Goal: Information Seeking & Learning: Learn about a topic

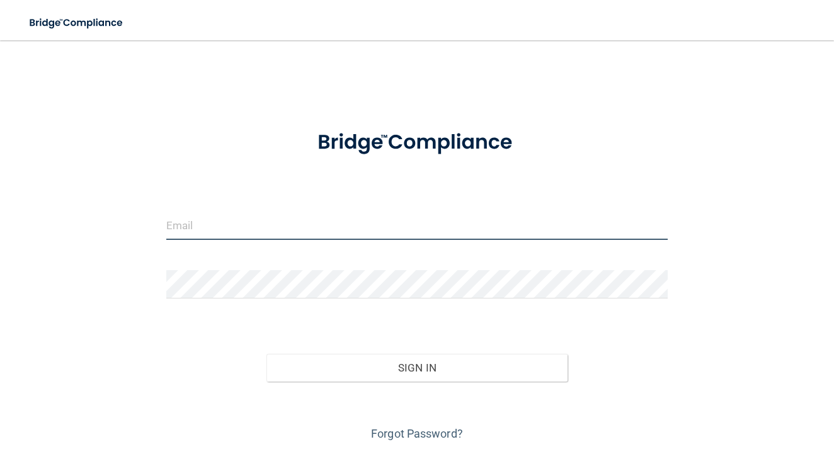
type input "[PERSON_NAME][EMAIL_ADDRESS][PERSON_NAME][DOMAIN_NAME]"
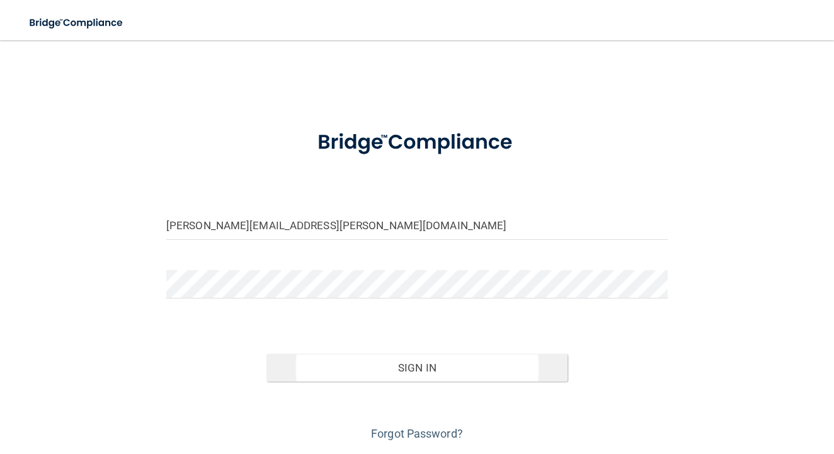
click at [334, 367] on button "Sign In" at bounding box center [416, 368] width 301 height 28
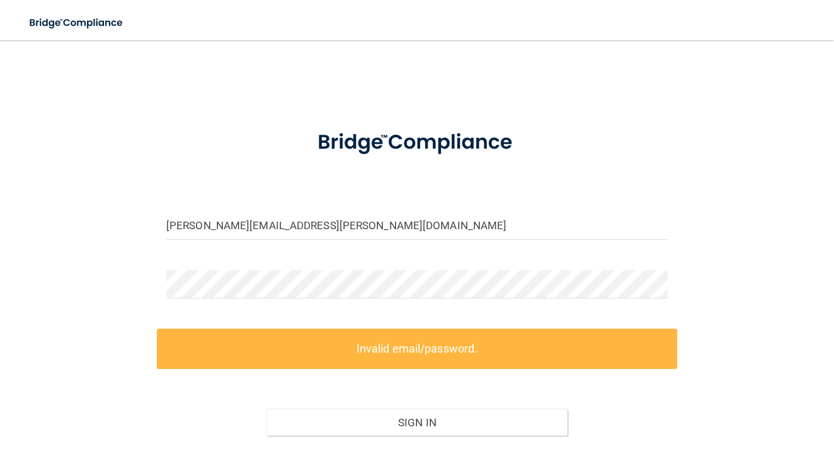
click at [372, 346] on label "Invalid email/password." at bounding box center [417, 349] width 520 height 40
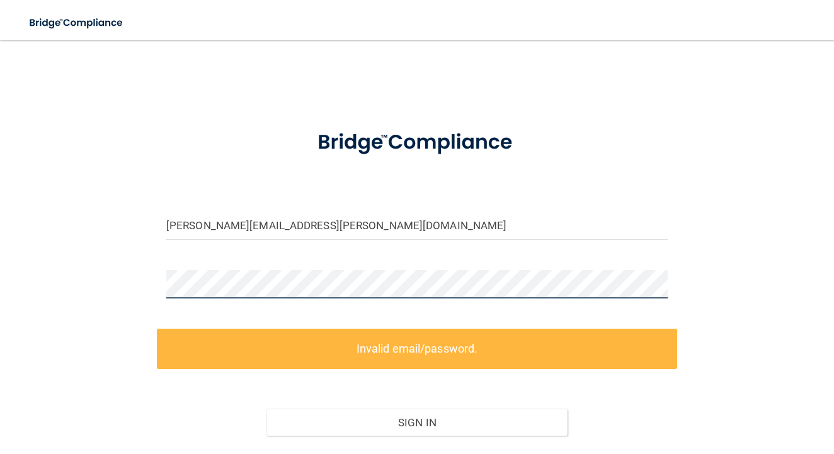
click at [157, 282] on div at bounding box center [417, 289] width 520 height 38
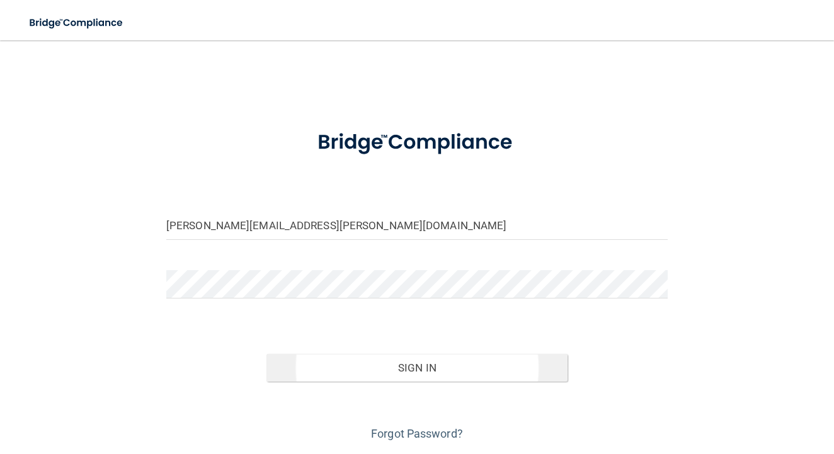
click at [338, 372] on button "Sign In" at bounding box center [416, 368] width 301 height 28
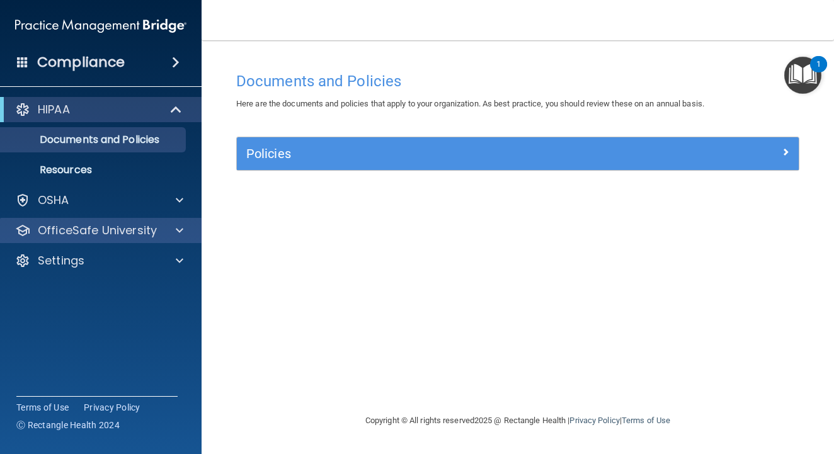
click at [132, 237] on p "OfficeSafe University" at bounding box center [97, 230] width 119 height 15
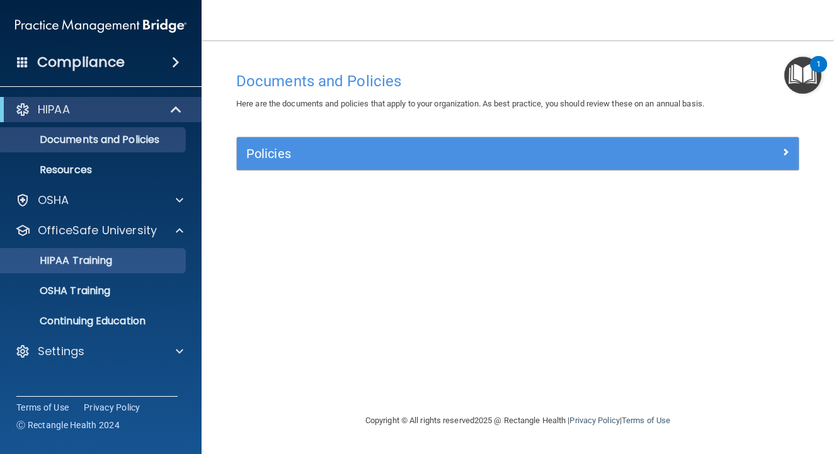
click at [110, 269] on link "HIPAA Training" at bounding box center [86, 260] width 198 height 25
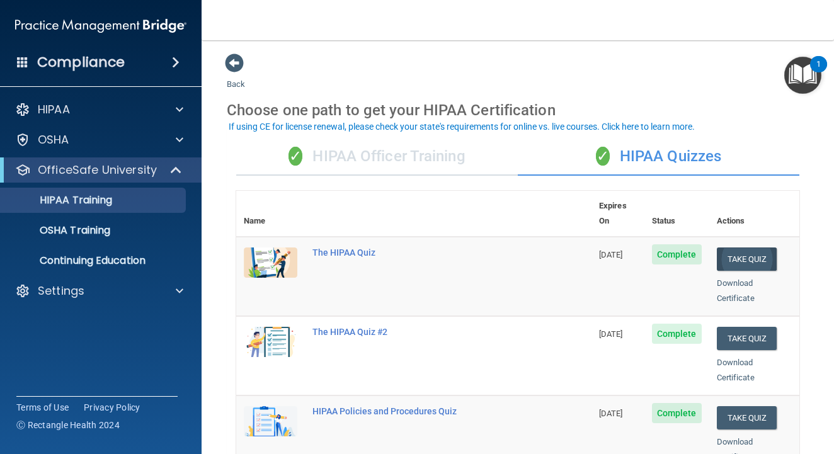
click at [753, 248] on button "Take Quiz" at bounding box center [747, 259] width 60 height 23
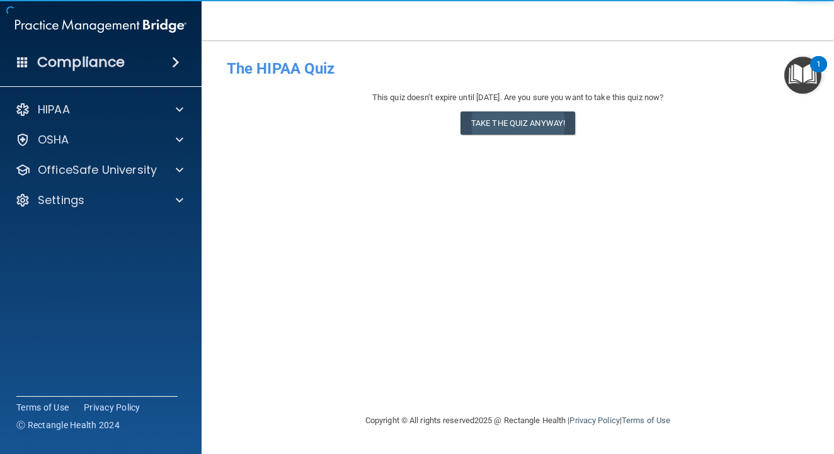
click at [536, 115] on button "Take the quiz anyway!" at bounding box center [517, 122] width 115 height 23
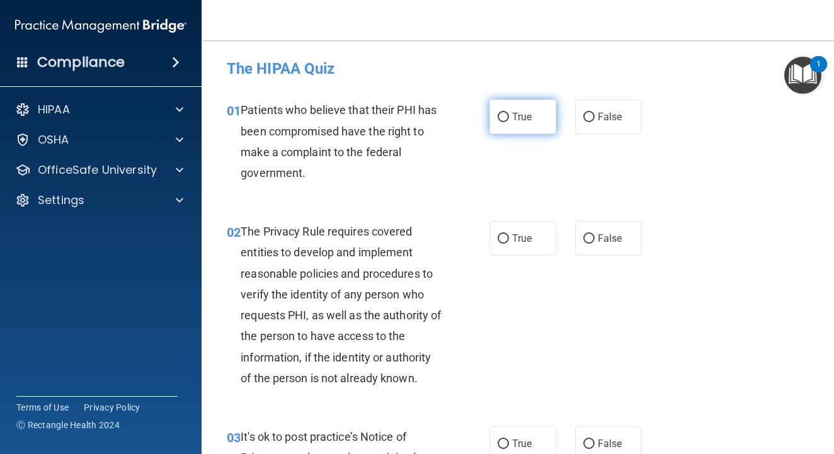
click at [504, 113] on input "True" at bounding box center [503, 117] width 11 height 9
radio input "true"
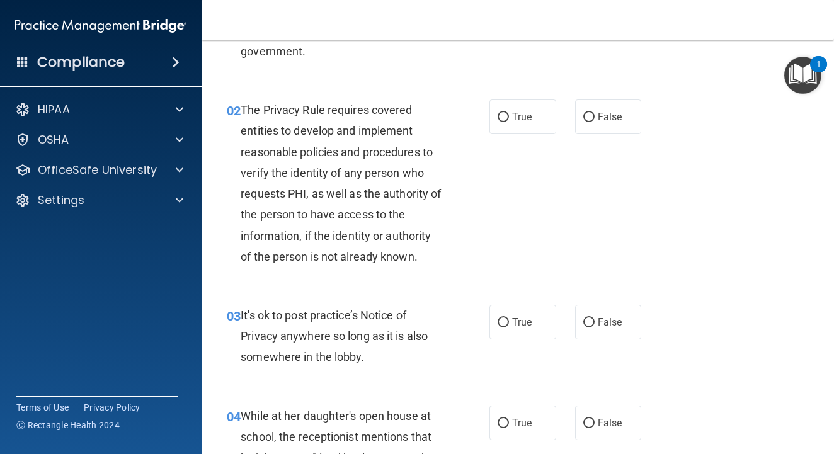
scroll to position [123, 0]
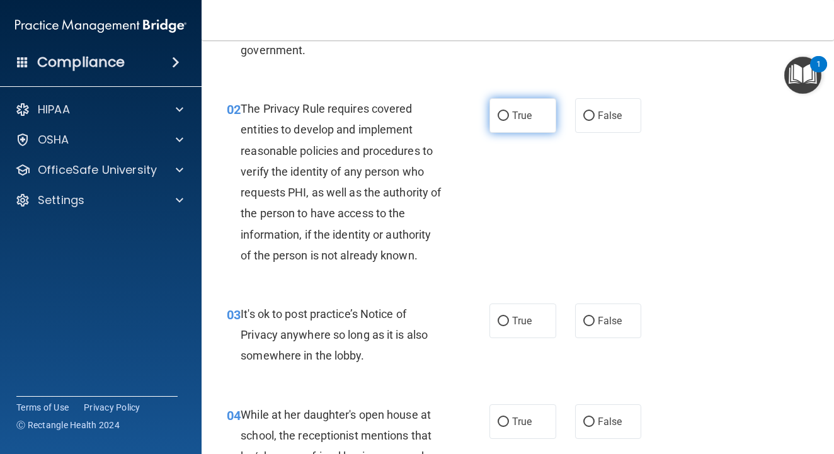
click at [504, 115] on input "True" at bounding box center [503, 115] width 11 height 9
radio input "true"
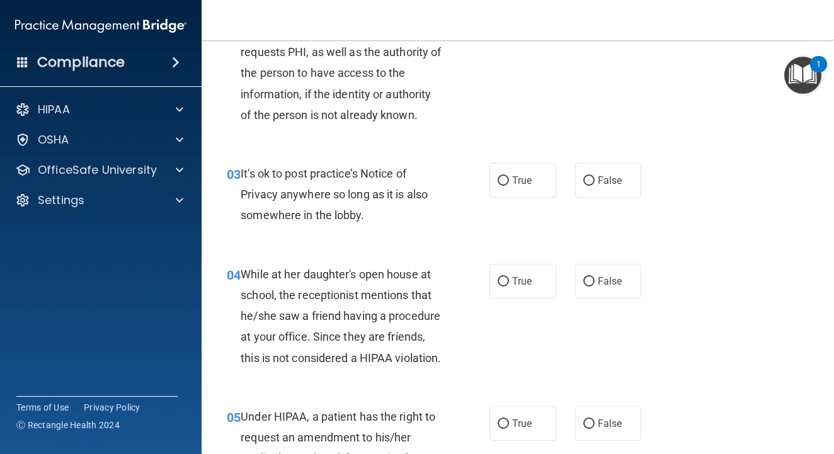
scroll to position [268, 0]
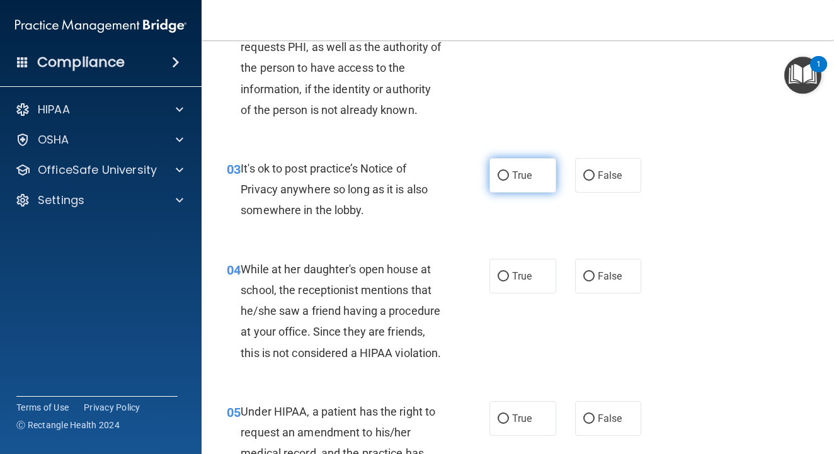
click at [505, 173] on input "True" at bounding box center [503, 175] width 11 height 9
radio input "true"
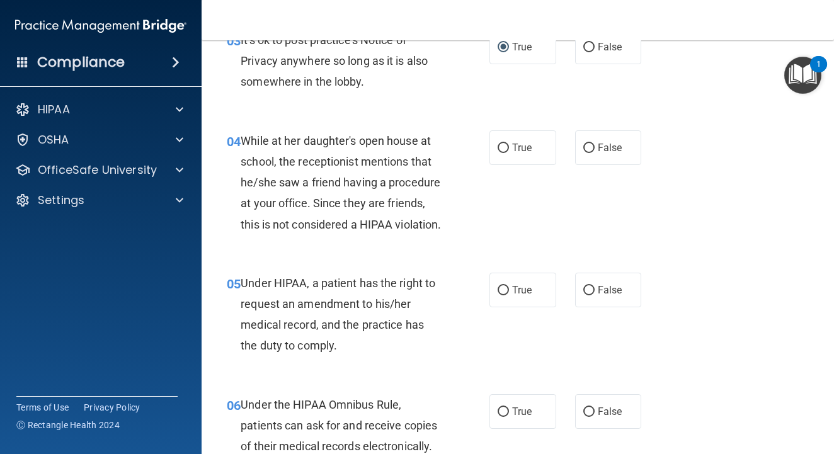
scroll to position [398, 0]
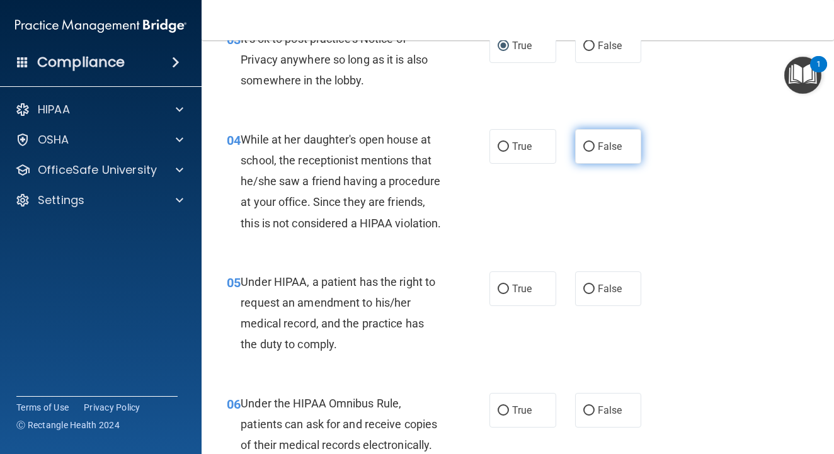
click at [588, 142] on input "False" at bounding box center [588, 146] width 11 height 9
radio input "true"
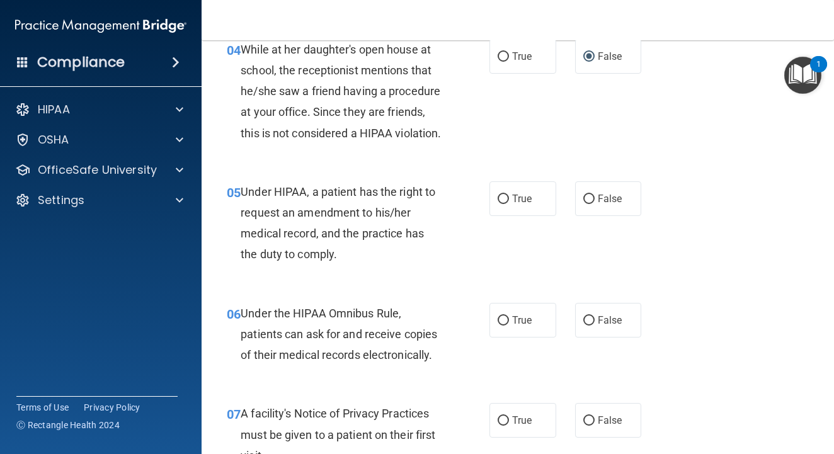
scroll to position [510, 0]
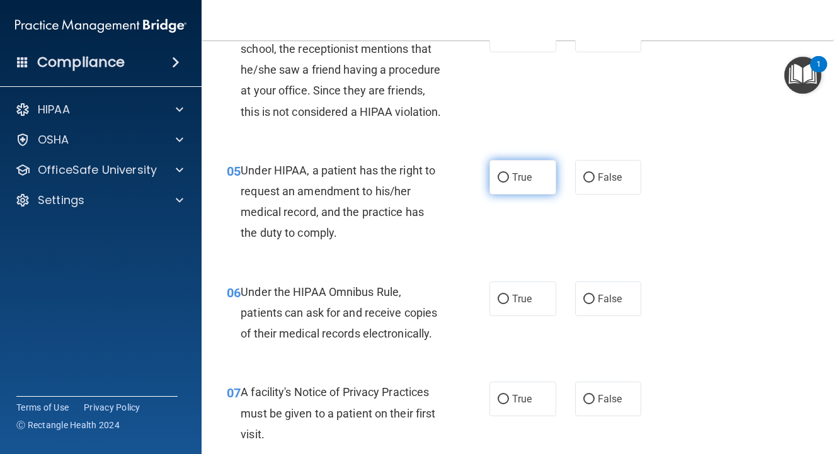
click at [504, 183] on input "True" at bounding box center [503, 177] width 11 height 9
radio input "true"
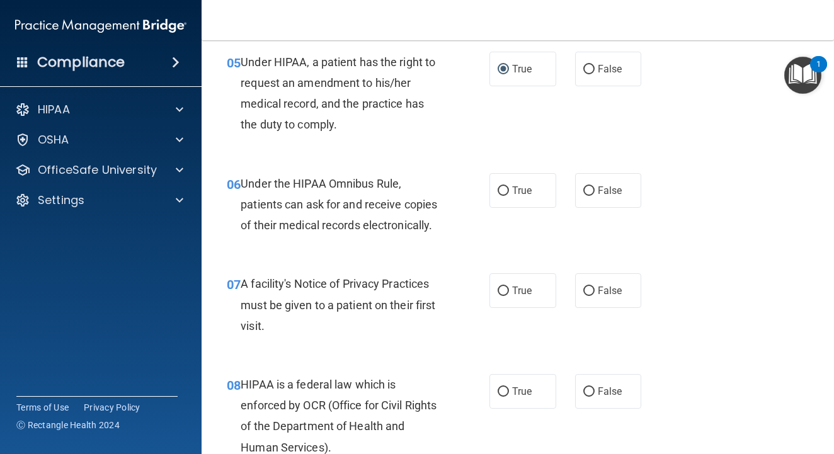
scroll to position [630, 0]
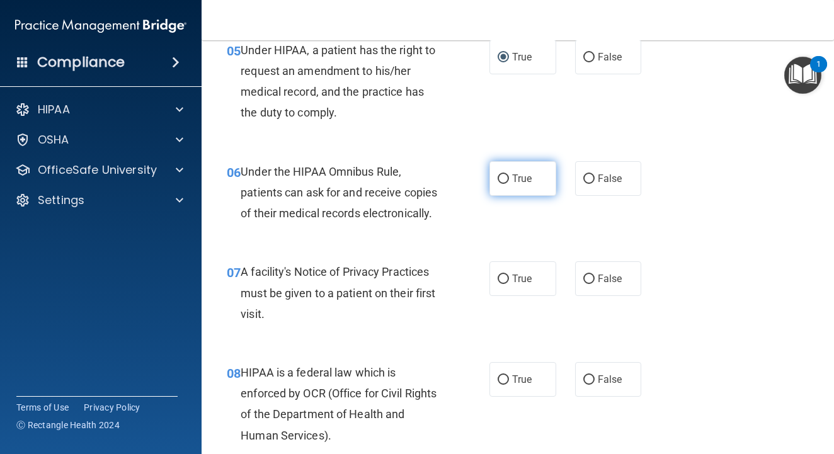
click at [511, 193] on label "True" at bounding box center [522, 178] width 67 height 35
click at [509, 184] on input "True" at bounding box center [503, 178] width 11 height 9
radio input "true"
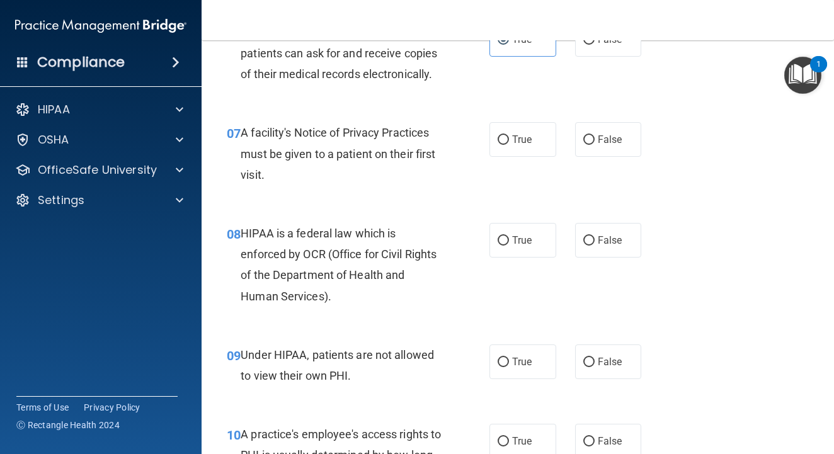
scroll to position [771, 0]
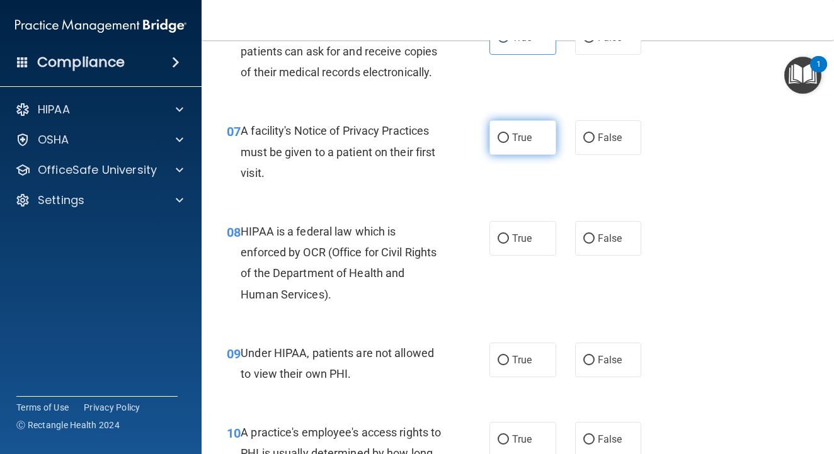
click at [512, 155] on label "True" at bounding box center [522, 137] width 67 height 35
click at [509, 143] on input "True" at bounding box center [503, 138] width 11 height 9
radio input "true"
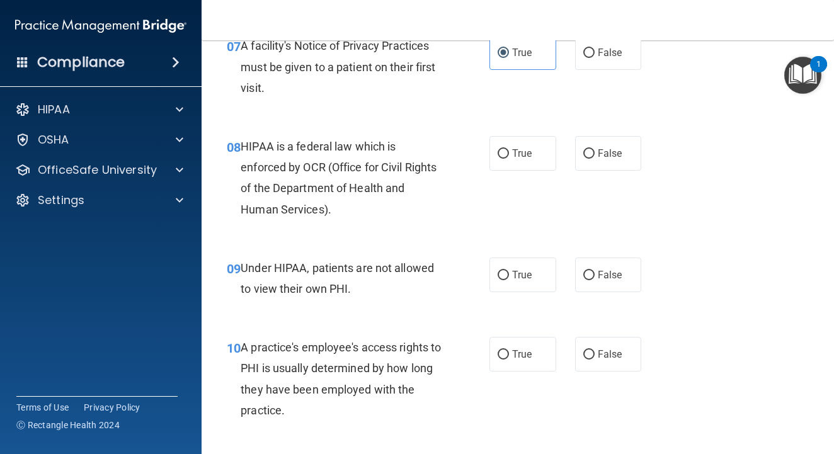
scroll to position [857, 0]
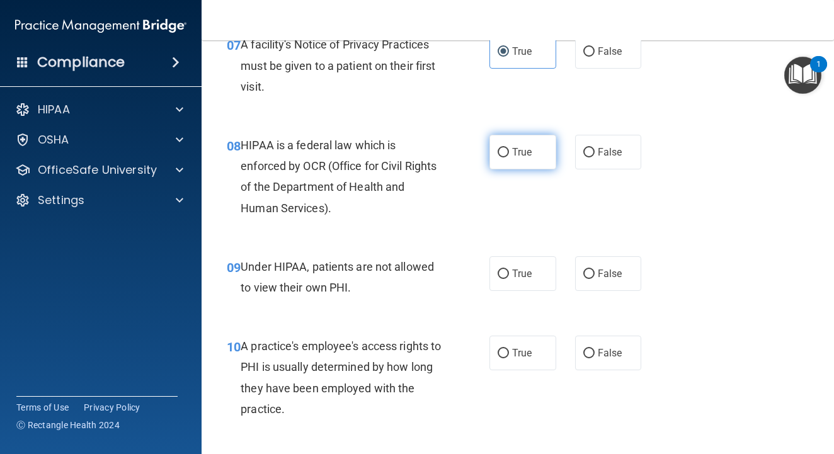
click at [506, 157] on input "True" at bounding box center [503, 152] width 11 height 9
radio input "true"
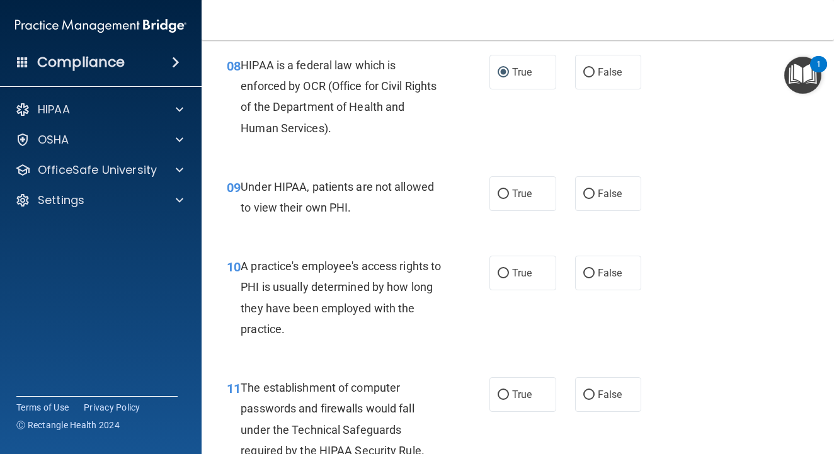
scroll to position [939, 0]
click at [596, 210] on label "False" at bounding box center [608, 192] width 67 height 35
click at [595, 198] on input "False" at bounding box center [588, 192] width 11 height 9
radio input "true"
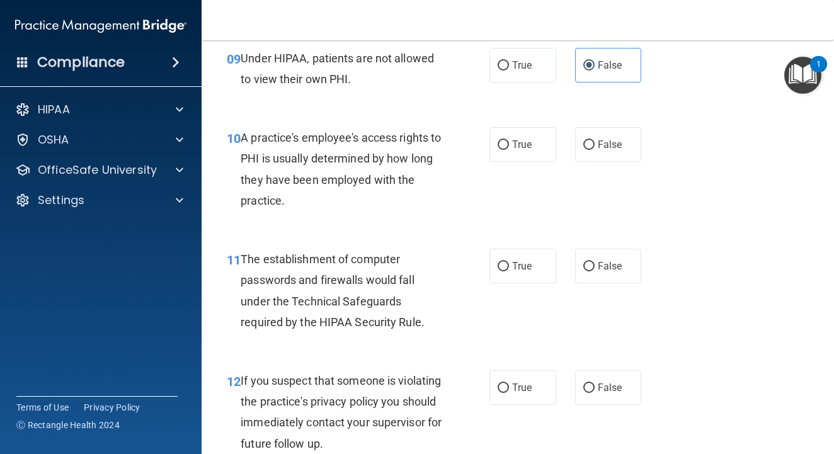
scroll to position [1072, 0]
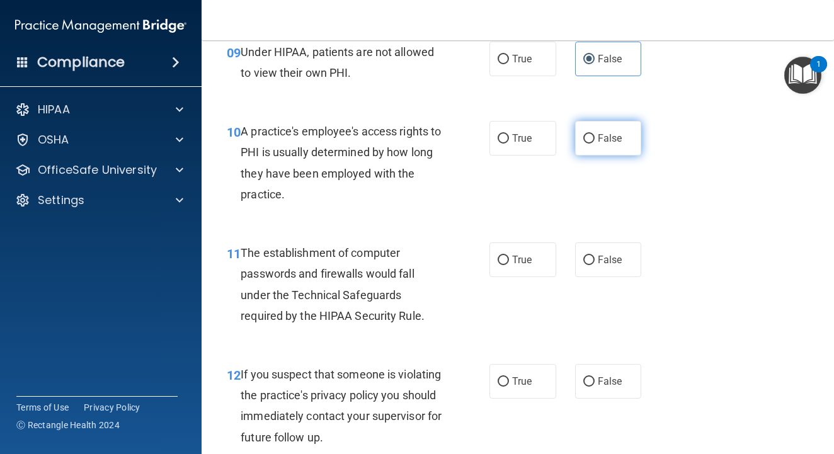
click at [592, 144] on input "False" at bounding box center [588, 138] width 11 height 9
radio input "true"
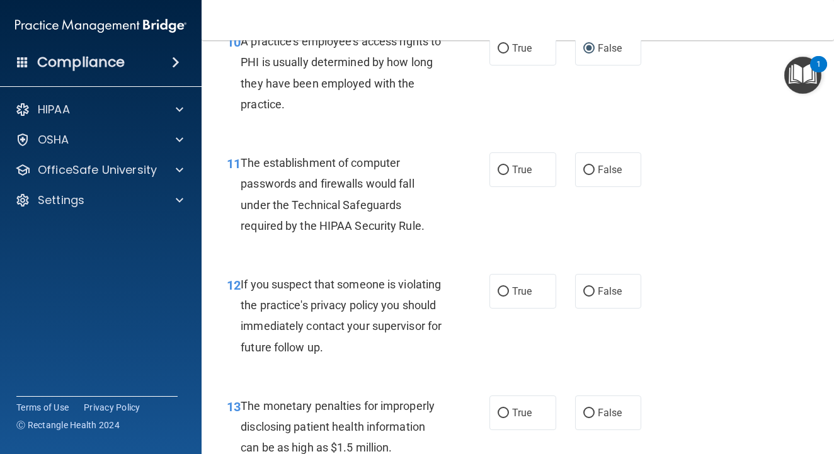
scroll to position [1181, 0]
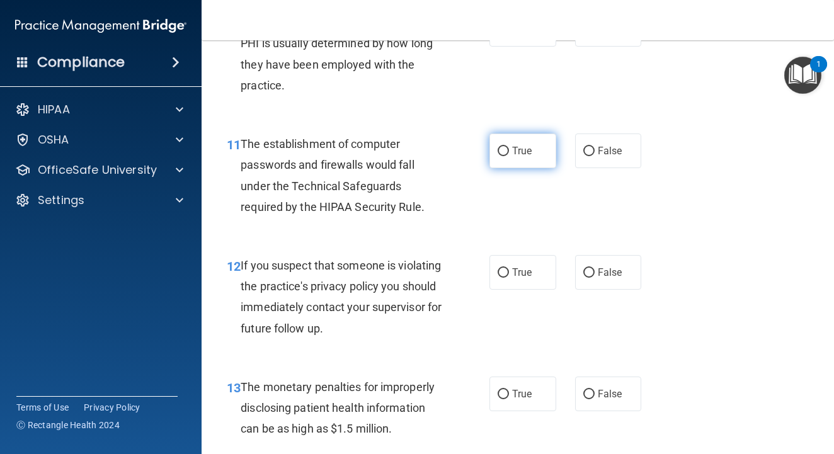
click at [501, 156] on input "True" at bounding box center [503, 151] width 11 height 9
radio input "true"
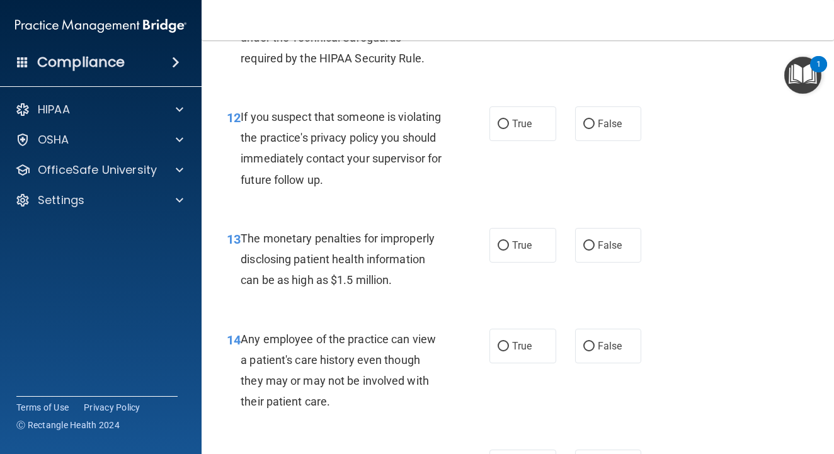
scroll to position [1331, 0]
click at [508, 128] on input "True" at bounding box center [503, 122] width 11 height 9
radio input "true"
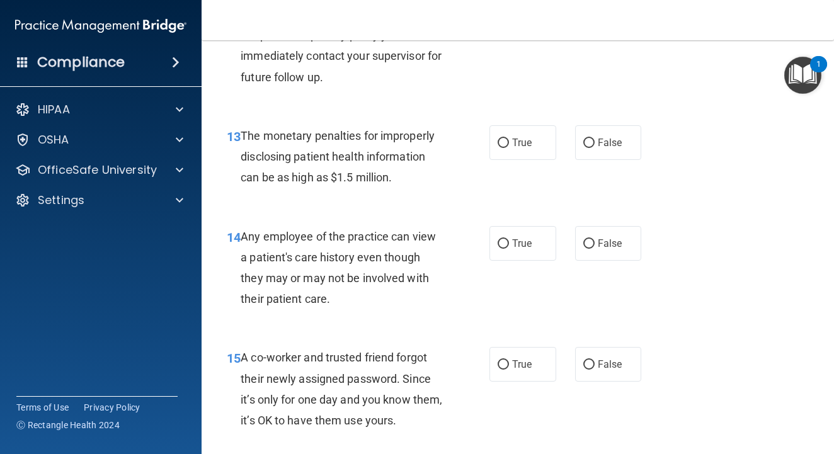
scroll to position [1435, 0]
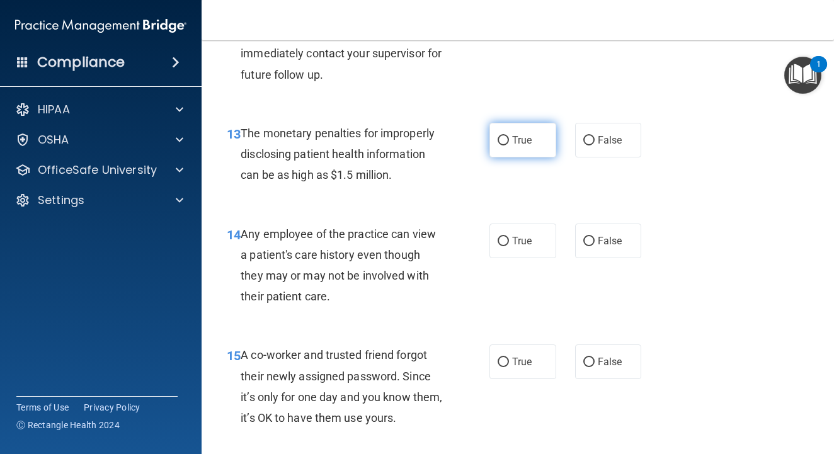
click at [510, 157] on label "True" at bounding box center [522, 140] width 67 height 35
click at [509, 146] on input "True" at bounding box center [503, 140] width 11 height 9
radio input "true"
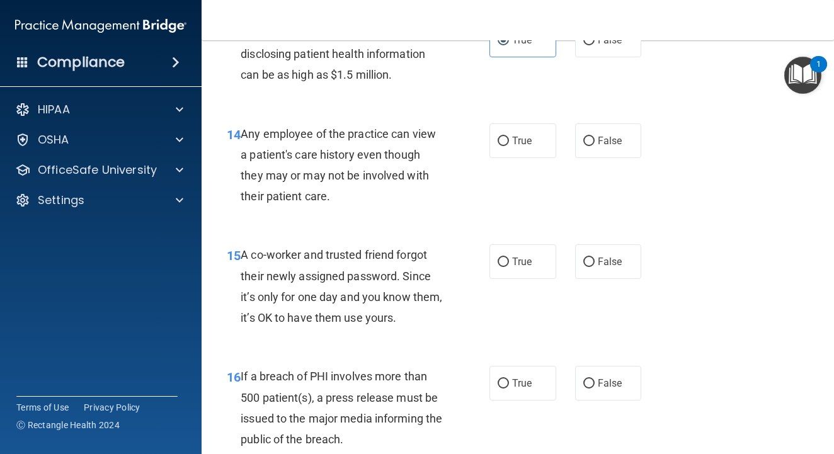
scroll to position [1560, 0]
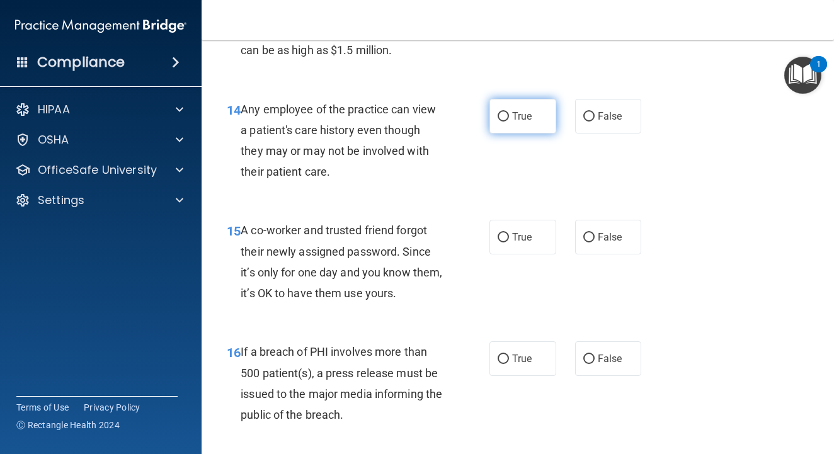
click at [501, 122] on input "True" at bounding box center [503, 116] width 11 height 9
radio input "true"
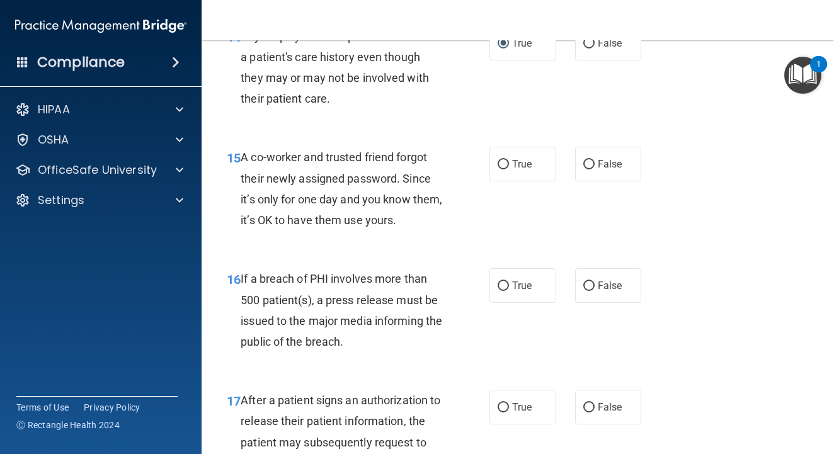
scroll to position [1667, 0]
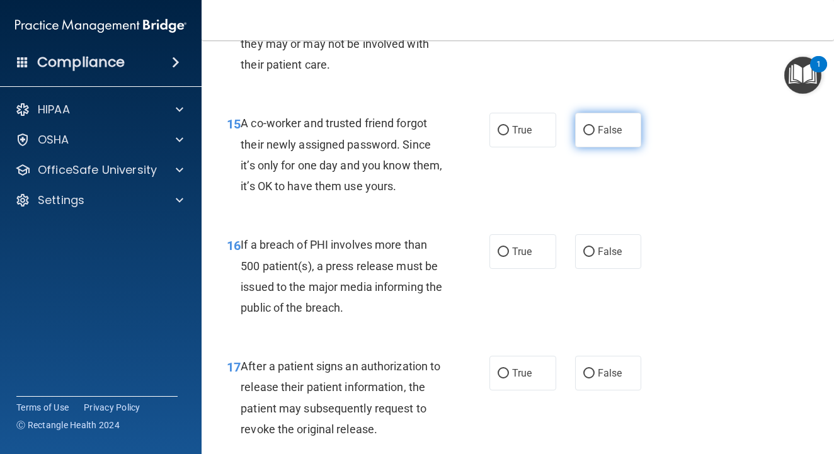
click at [587, 135] on input "False" at bounding box center [588, 130] width 11 height 9
radio input "true"
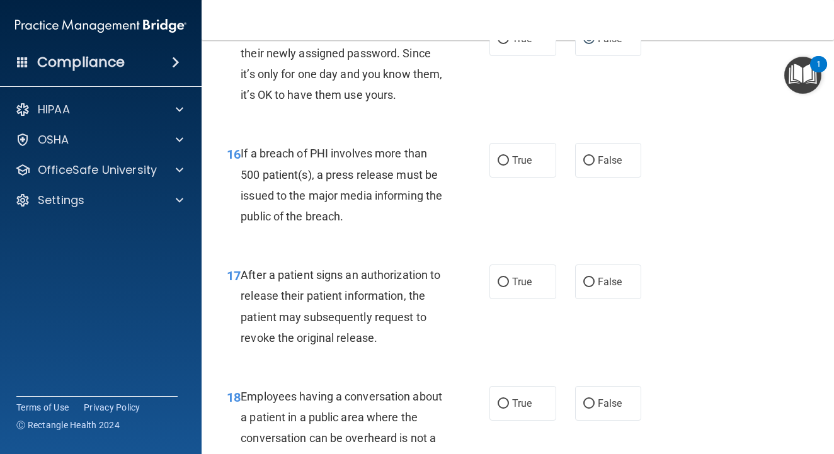
scroll to position [1759, 0]
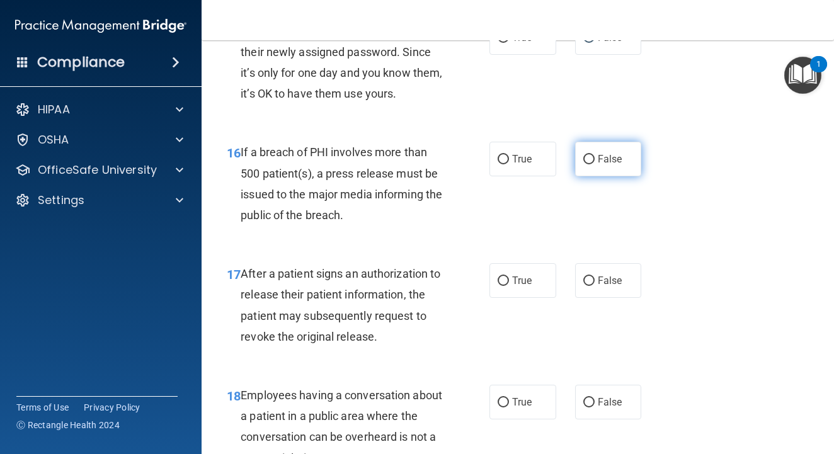
click at [583, 164] on input "False" at bounding box center [588, 159] width 11 height 9
radio input "true"
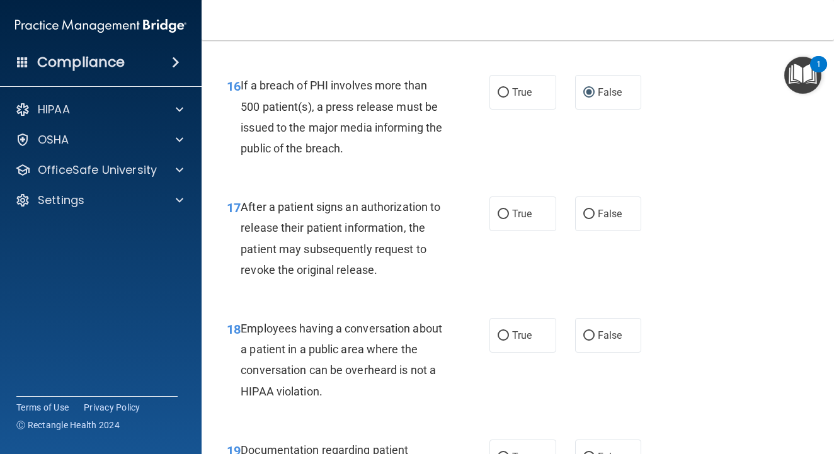
scroll to position [1867, 0]
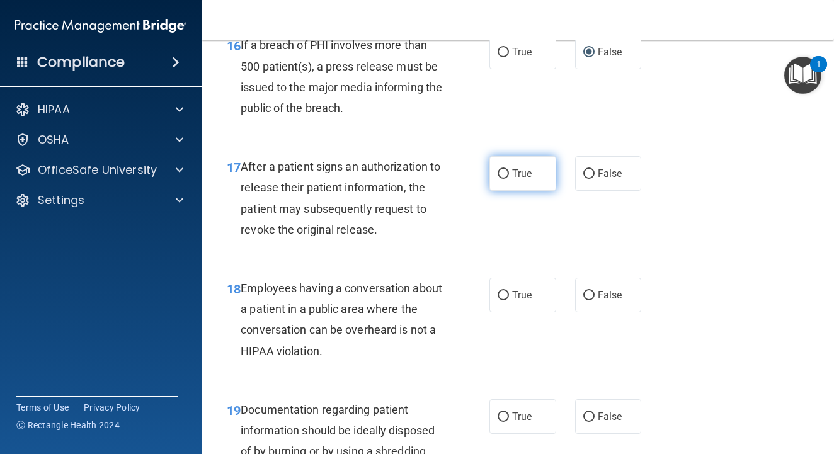
click at [501, 179] on input "True" at bounding box center [503, 173] width 11 height 9
radio input "true"
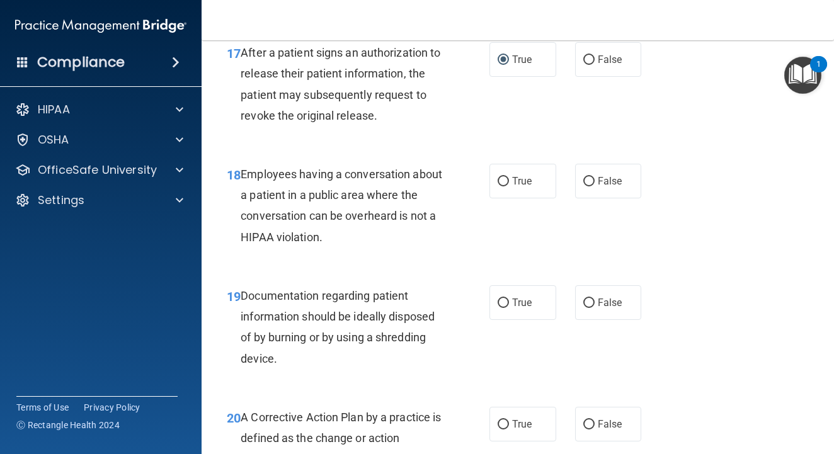
scroll to position [1986, 0]
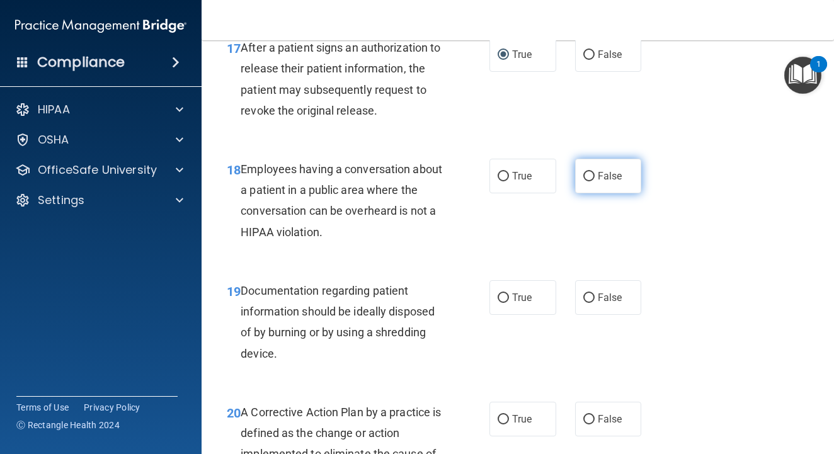
click at [588, 181] on input "False" at bounding box center [588, 176] width 11 height 9
radio input "true"
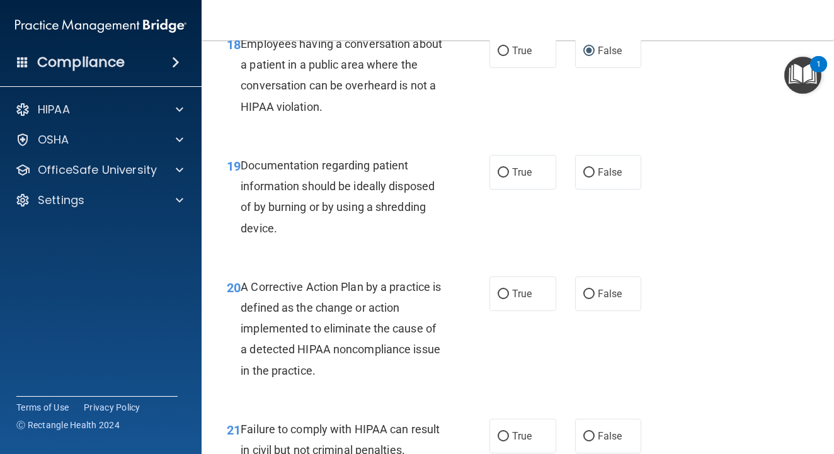
scroll to position [2117, 0]
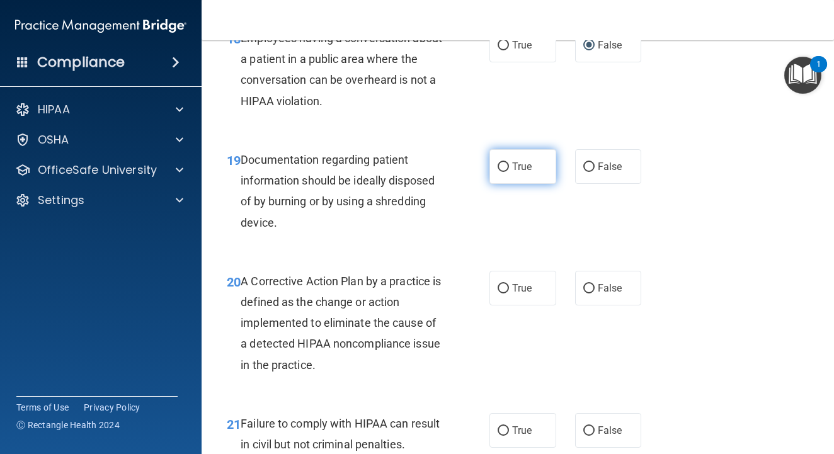
click at [501, 172] on input "True" at bounding box center [503, 167] width 11 height 9
radio input "true"
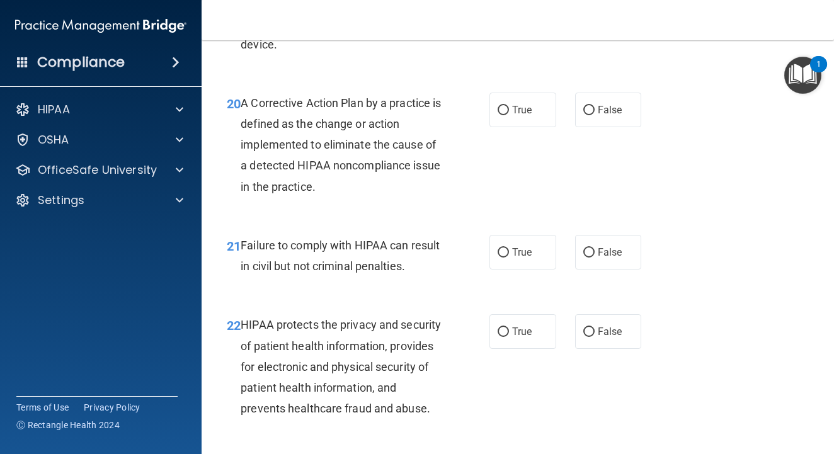
scroll to position [2303, 0]
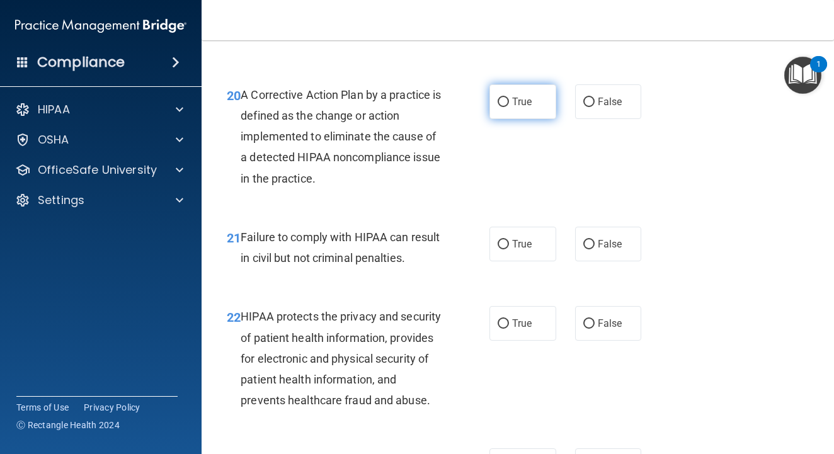
click at [496, 113] on label "True" at bounding box center [522, 101] width 67 height 35
click at [498, 107] on input "True" at bounding box center [503, 102] width 11 height 9
radio input "true"
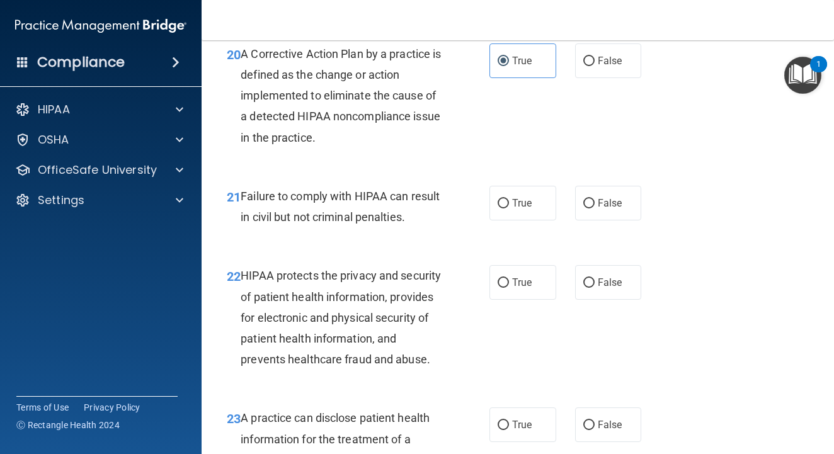
scroll to position [2357, 0]
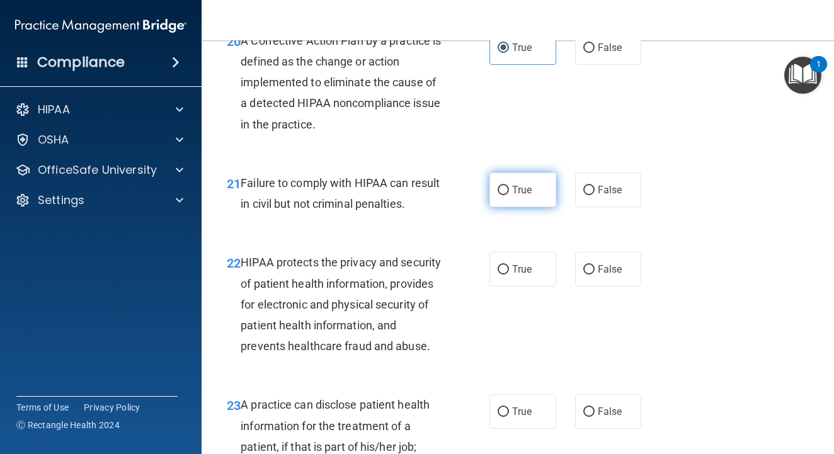
click at [510, 205] on label "True" at bounding box center [522, 190] width 67 height 35
click at [509, 195] on input "True" at bounding box center [503, 190] width 11 height 9
radio input "true"
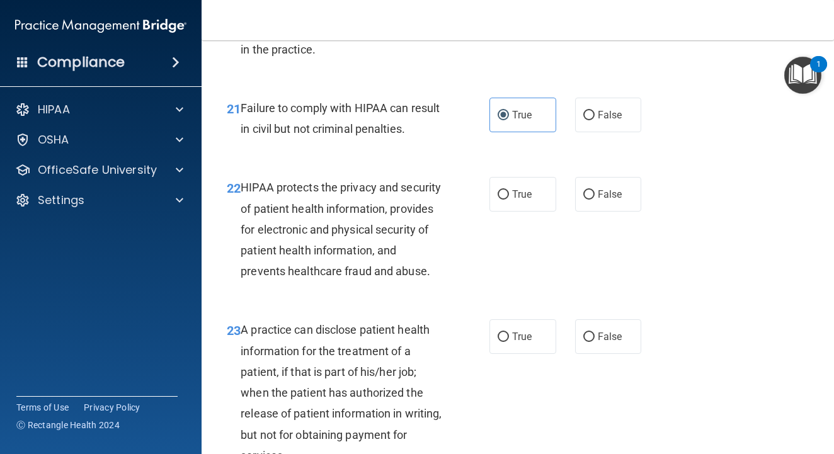
scroll to position [2447, 0]
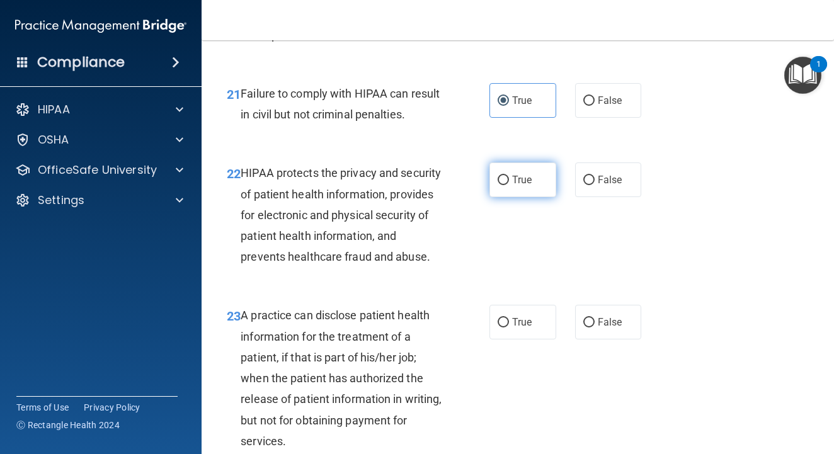
click at [495, 192] on label "True" at bounding box center [522, 180] width 67 height 35
click at [498, 185] on input "True" at bounding box center [503, 180] width 11 height 9
radio input "true"
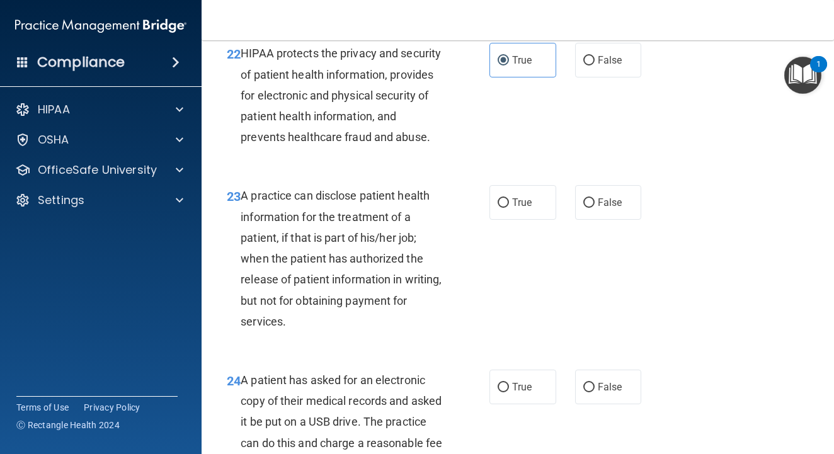
scroll to position [2568, 0]
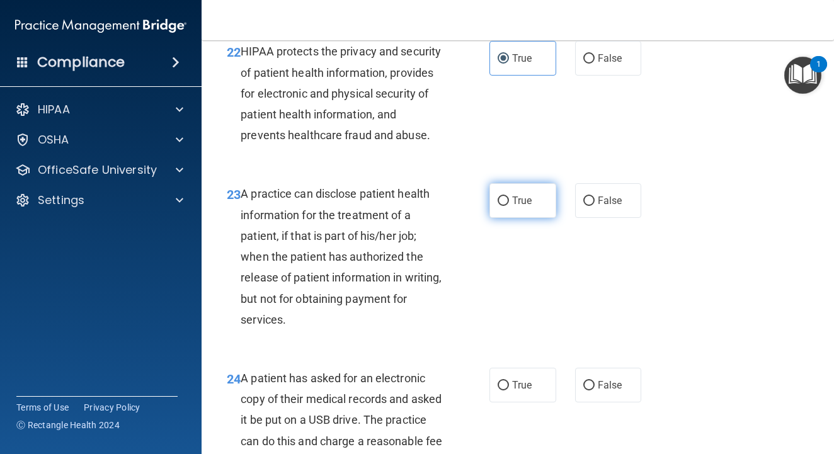
click at [506, 206] on input "True" at bounding box center [503, 201] width 11 height 9
radio input "true"
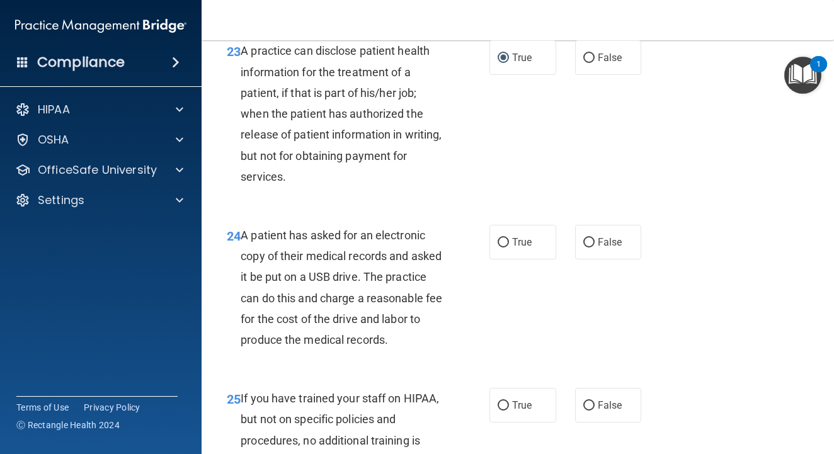
scroll to position [2716, 0]
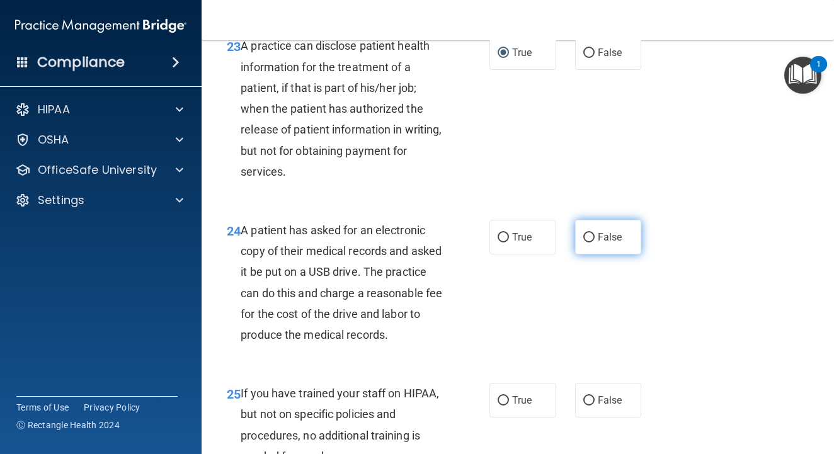
click at [588, 243] on input "False" at bounding box center [588, 237] width 11 height 9
radio input "true"
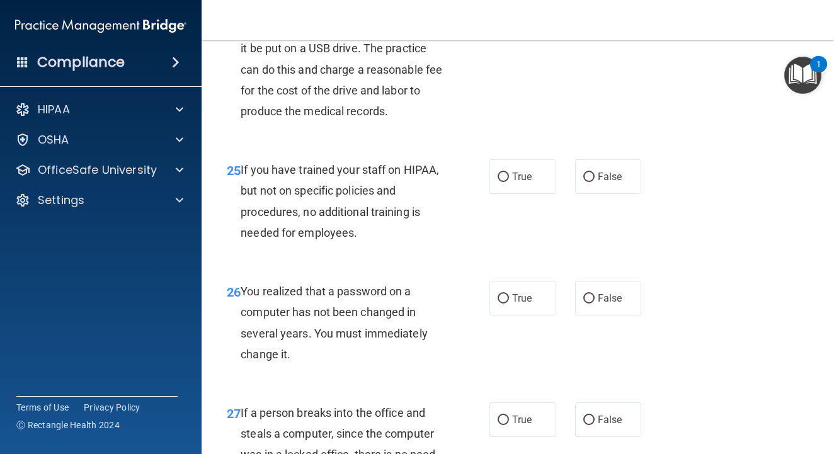
scroll to position [2947, 0]
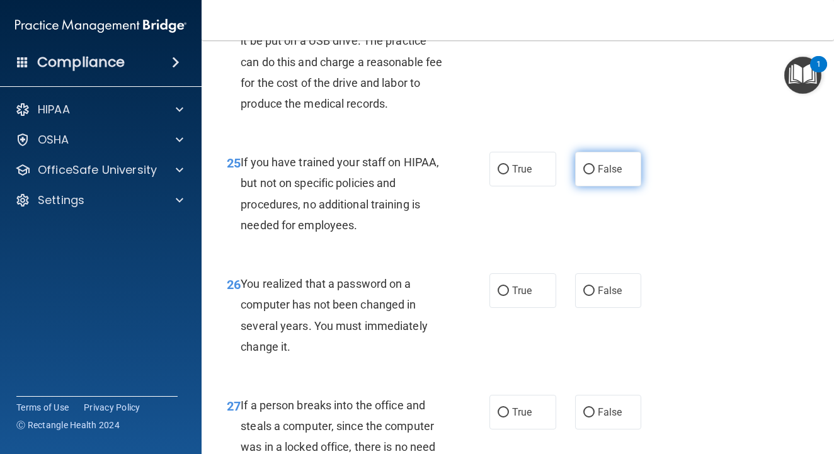
click at [600, 175] on span "False" at bounding box center [610, 169] width 25 height 12
click at [595, 174] on input "False" at bounding box center [588, 169] width 11 height 9
radio input "true"
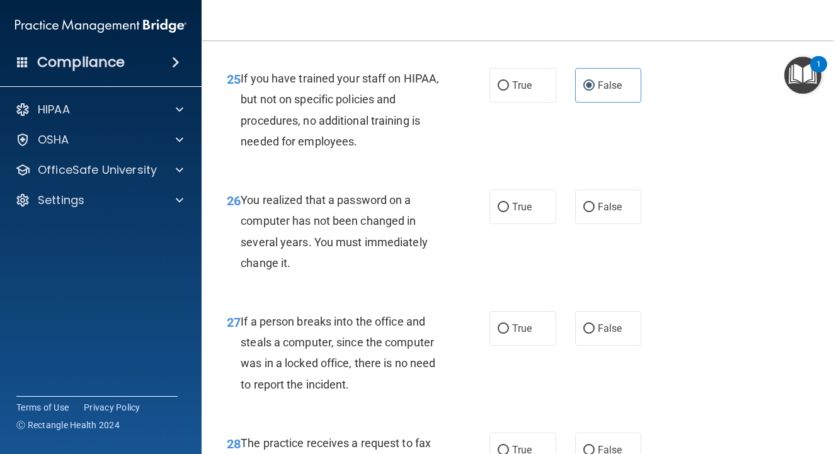
scroll to position [3032, 0]
click at [504, 212] on input "True" at bounding box center [503, 206] width 11 height 9
radio input "true"
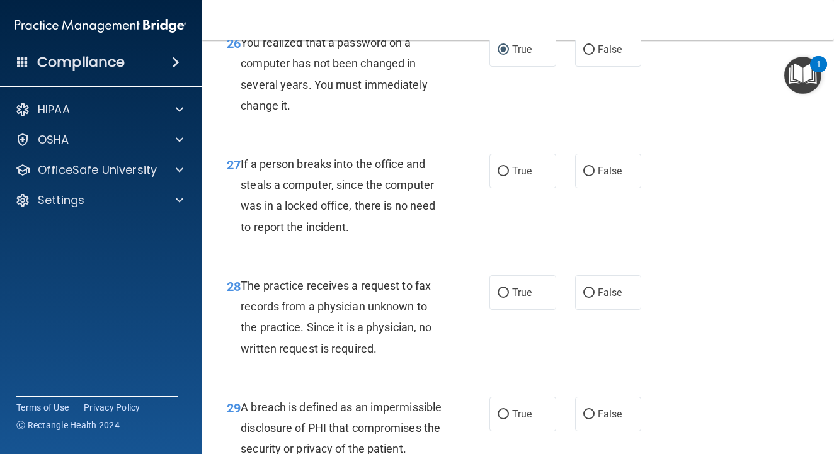
scroll to position [3189, 0]
click at [590, 176] on input "False" at bounding box center [588, 171] width 11 height 9
radio input "true"
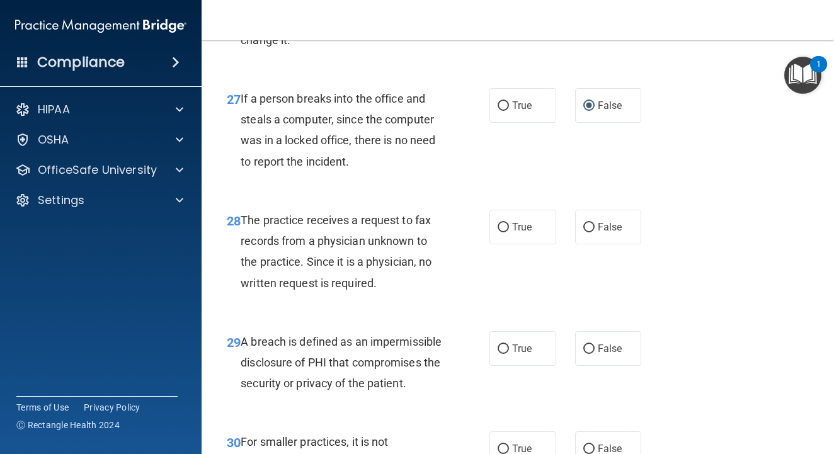
scroll to position [3283, 0]
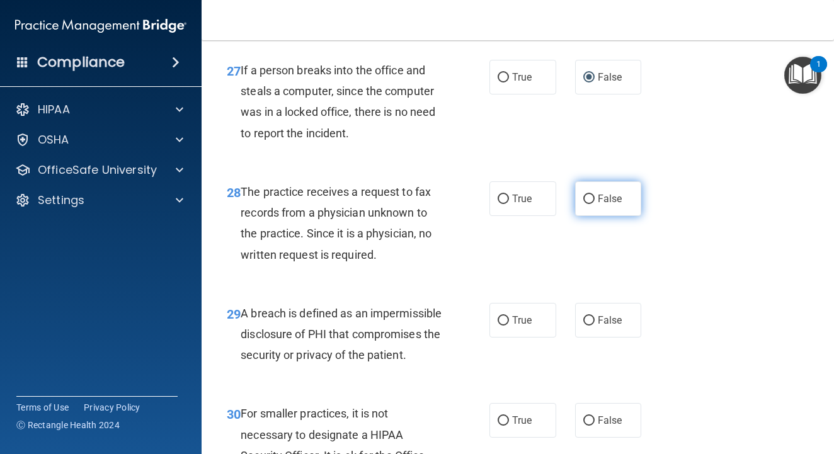
click at [593, 204] on input "False" at bounding box center [588, 199] width 11 height 9
radio input "true"
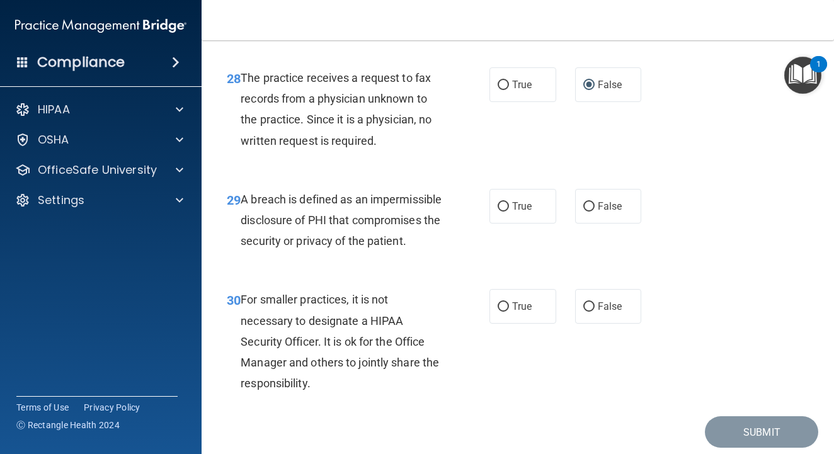
scroll to position [3402, 0]
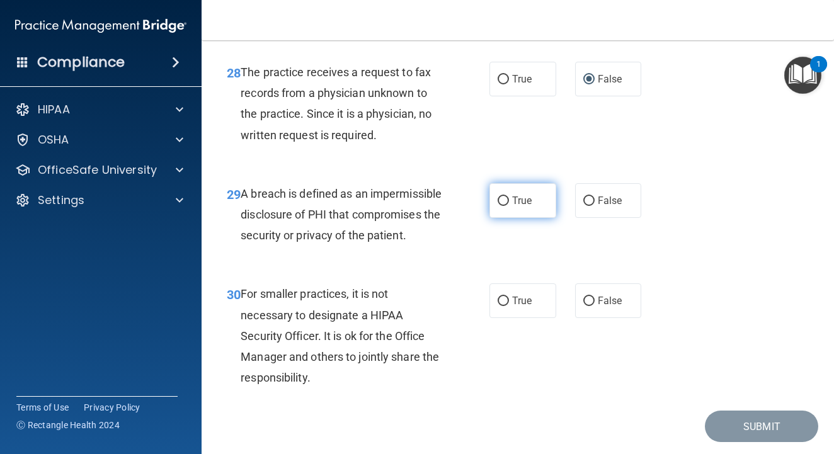
click at [498, 206] on input "True" at bounding box center [503, 201] width 11 height 9
radio input "true"
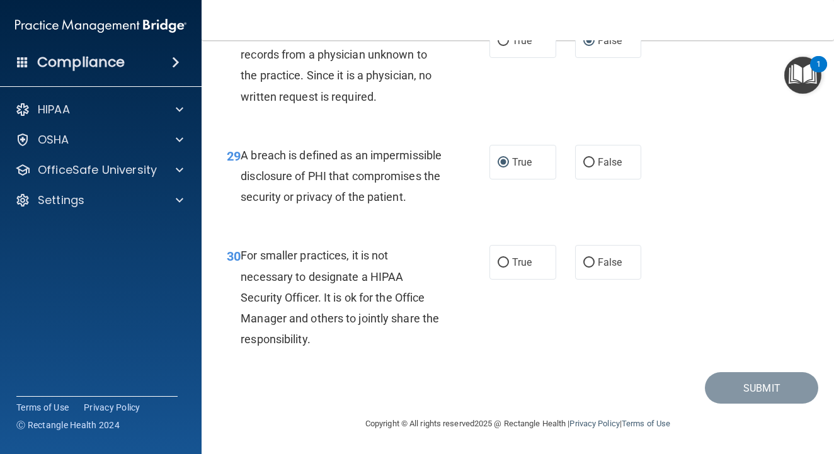
scroll to position [3485, 0]
click at [590, 261] on input "False" at bounding box center [588, 262] width 11 height 9
radio input "true"
click at [739, 379] on button "Submit" at bounding box center [761, 388] width 113 height 32
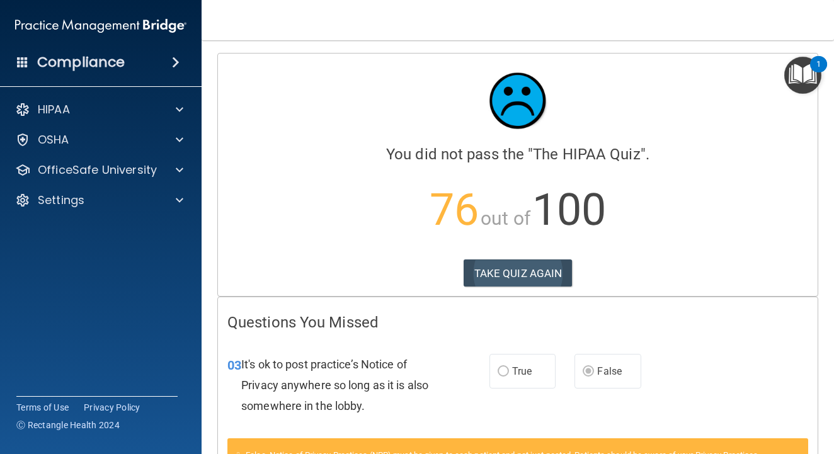
click at [504, 276] on button "TAKE QUIZ AGAIN" at bounding box center [518, 274] width 109 height 28
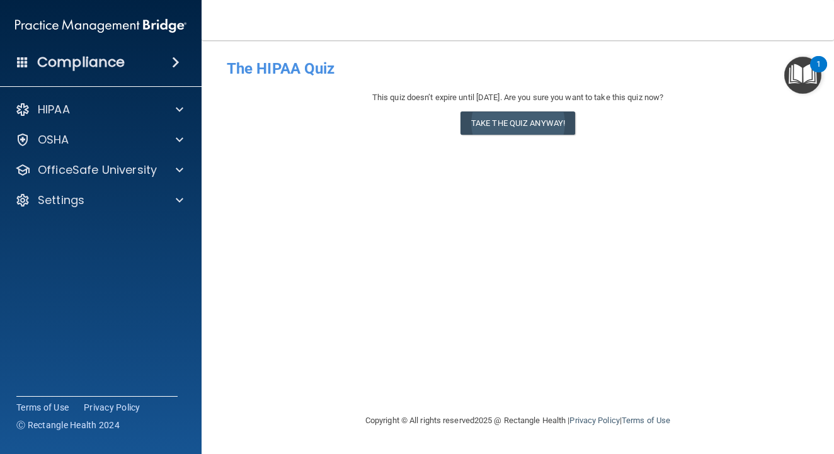
click at [534, 124] on button "Take the quiz anyway!" at bounding box center [517, 122] width 115 height 23
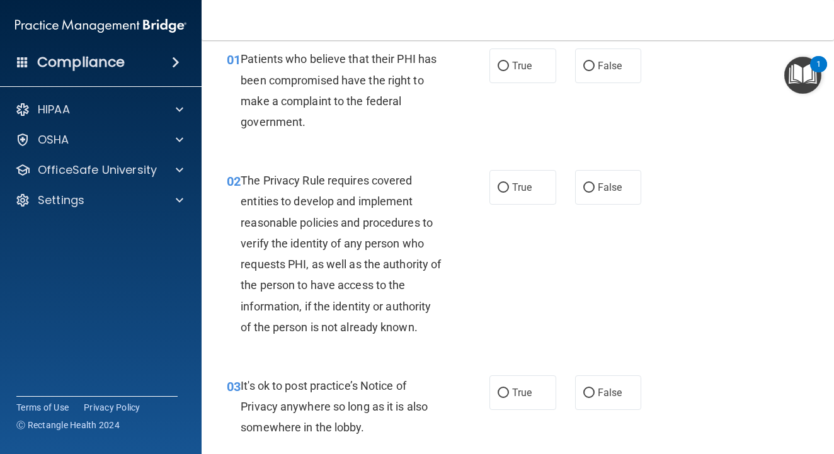
scroll to position [56, 0]
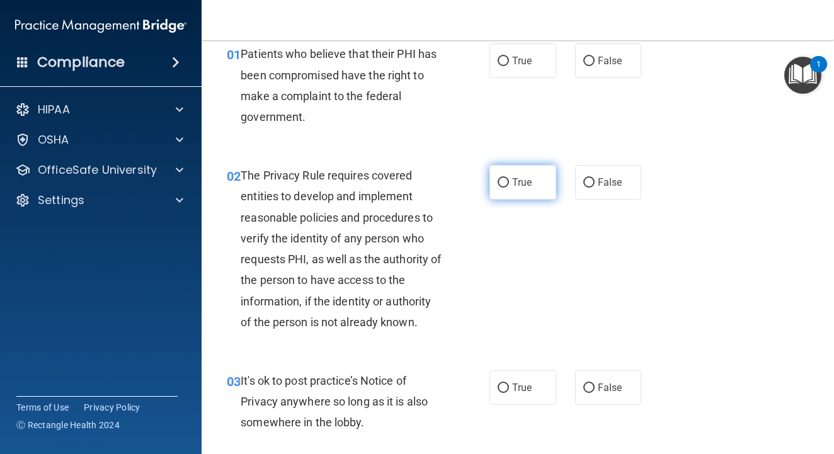
click at [503, 181] on input "True" at bounding box center [503, 182] width 11 height 9
radio input "true"
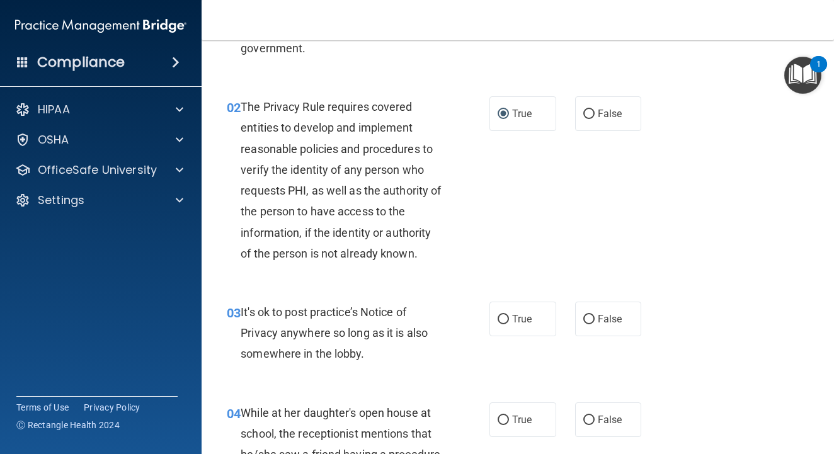
scroll to position [136, 0]
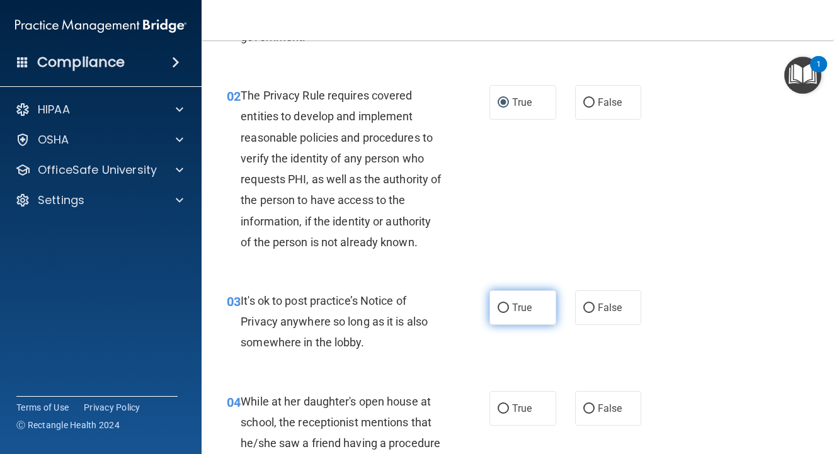
click at [498, 306] on input "True" at bounding box center [503, 308] width 11 height 9
radio input "true"
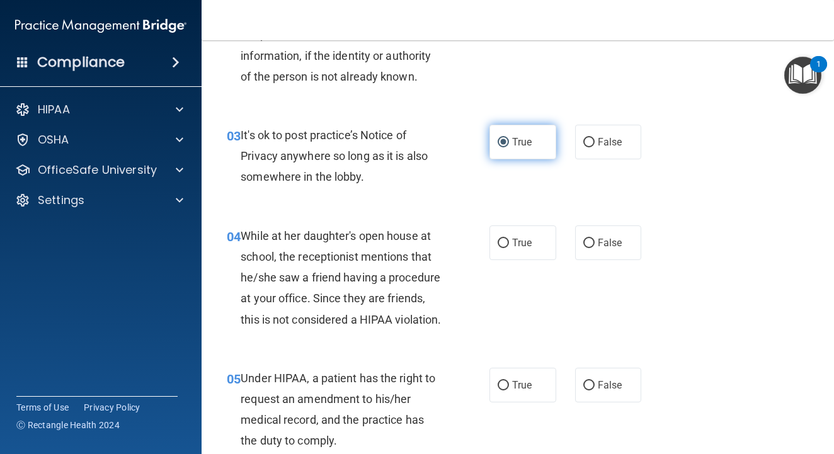
scroll to position [302, 0]
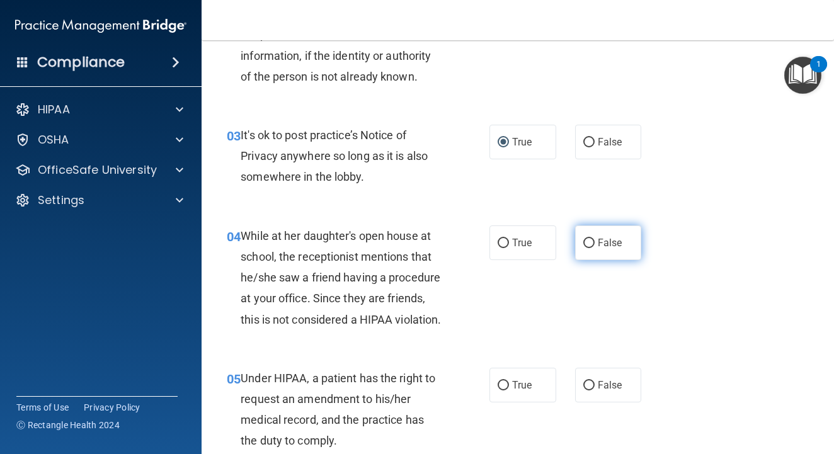
click at [588, 242] on input "False" at bounding box center [588, 243] width 11 height 9
radio input "true"
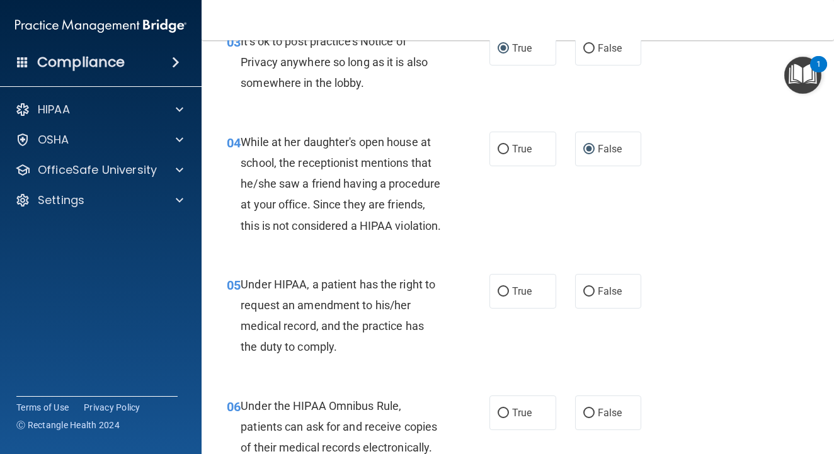
scroll to position [417, 0]
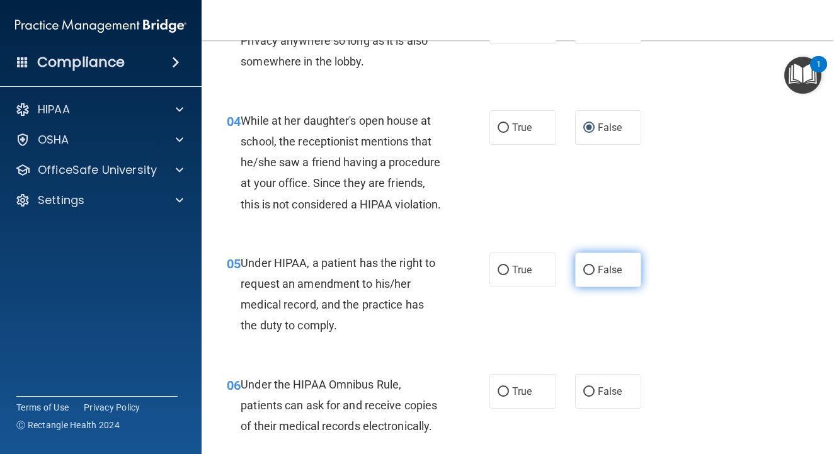
click at [580, 287] on label "False" at bounding box center [608, 270] width 67 height 35
click at [583, 275] on input "False" at bounding box center [588, 270] width 11 height 9
radio input "true"
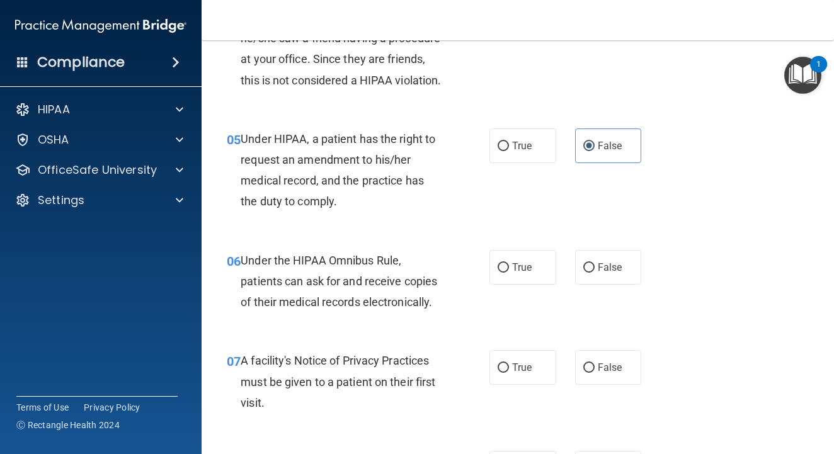
scroll to position [541, 0]
click at [505, 273] on input "True" at bounding box center [503, 267] width 11 height 9
radio input "true"
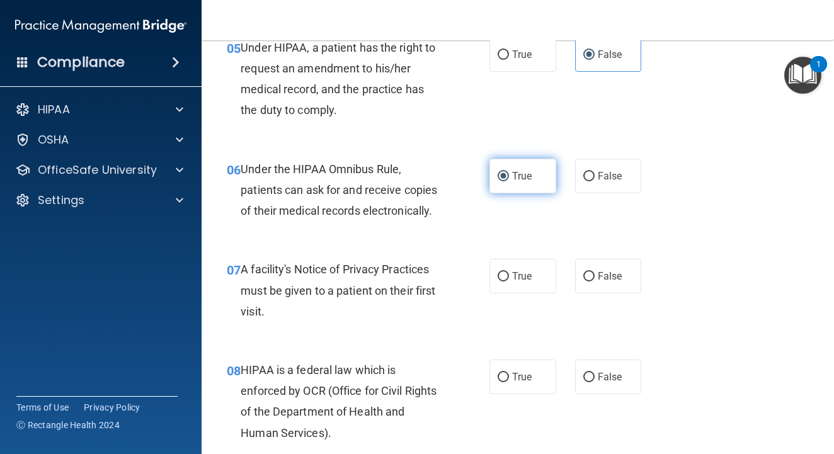
scroll to position [674, 0]
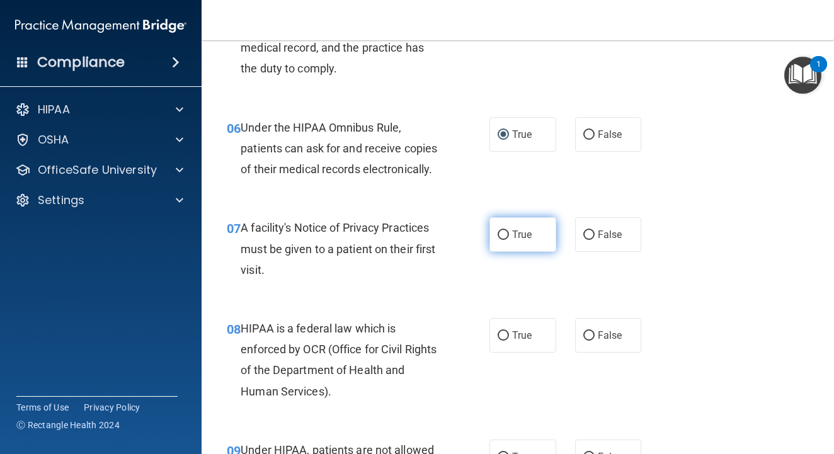
click at [510, 244] on label "True" at bounding box center [522, 234] width 67 height 35
click at [509, 240] on input "True" at bounding box center [503, 235] width 11 height 9
radio input "true"
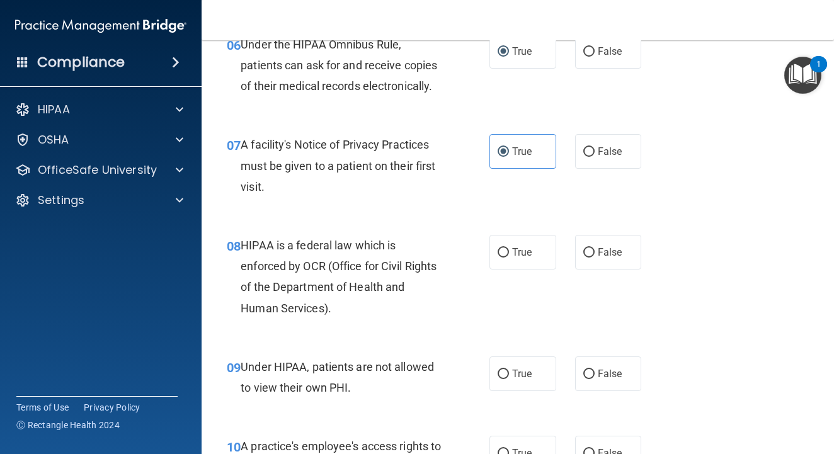
scroll to position [767, 0]
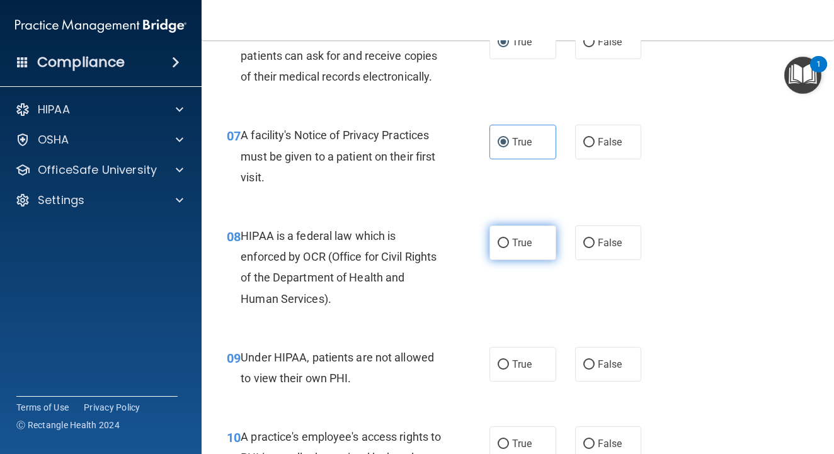
click at [505, 248] on input "True" at bounding box center [503, 243] width 11 height 9
radio input "true"
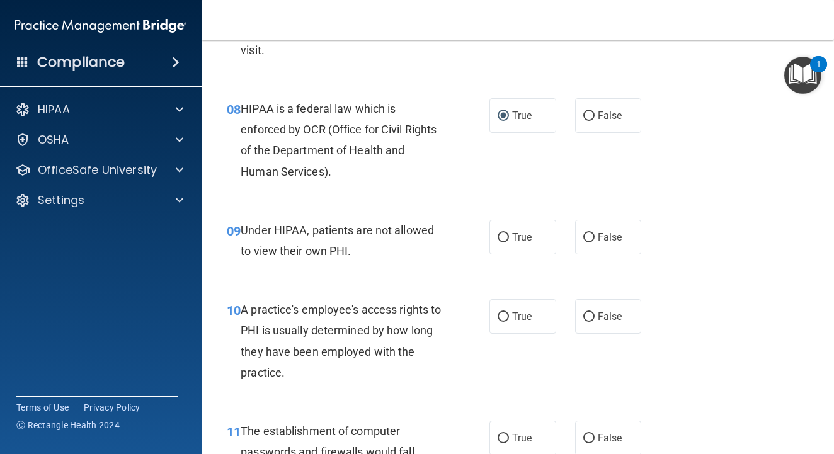
scroll to position [895, 0]
click at [590, 242] on input "False" at bounding box center [588, 236] width 11 height 9
radio input "true"
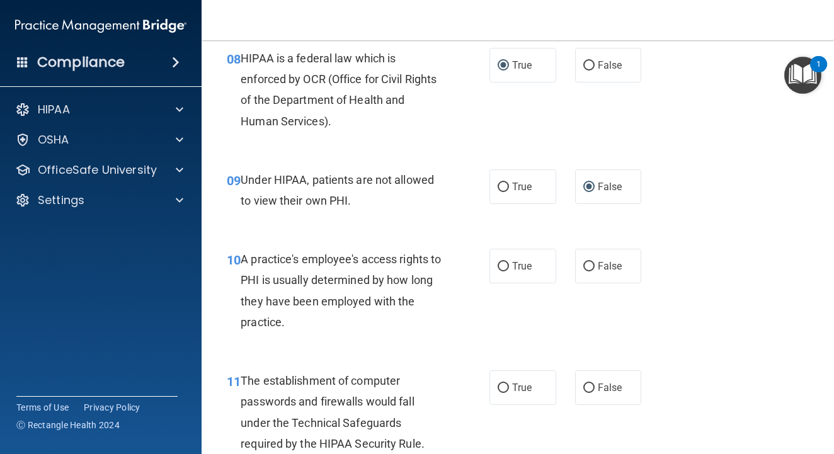
scroll to position [976, 0]
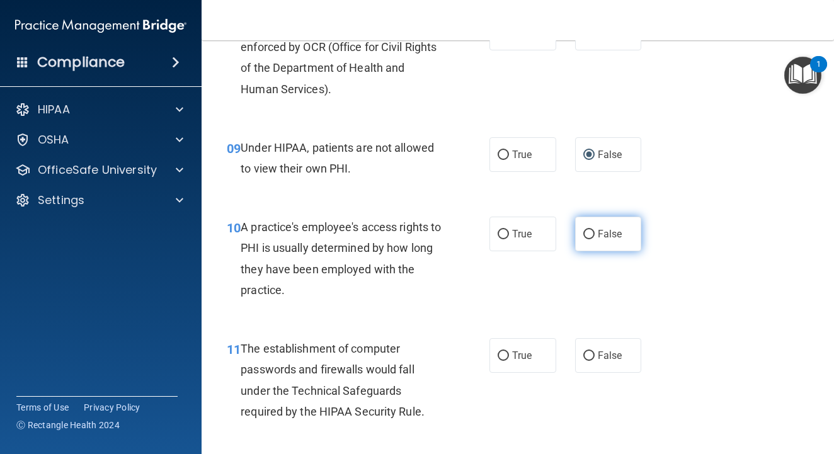
click at [591, 239] on input "False" at bounding box center [588, 234] width 11 height 9
radio input "true"
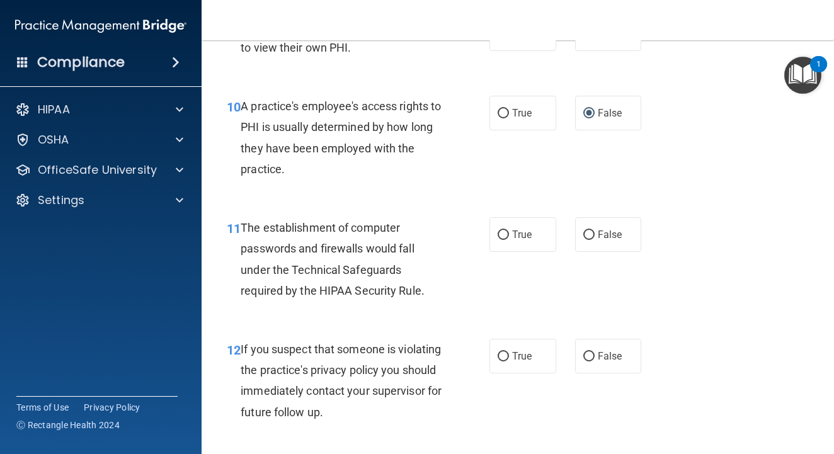
scroll to position [1100, 0]
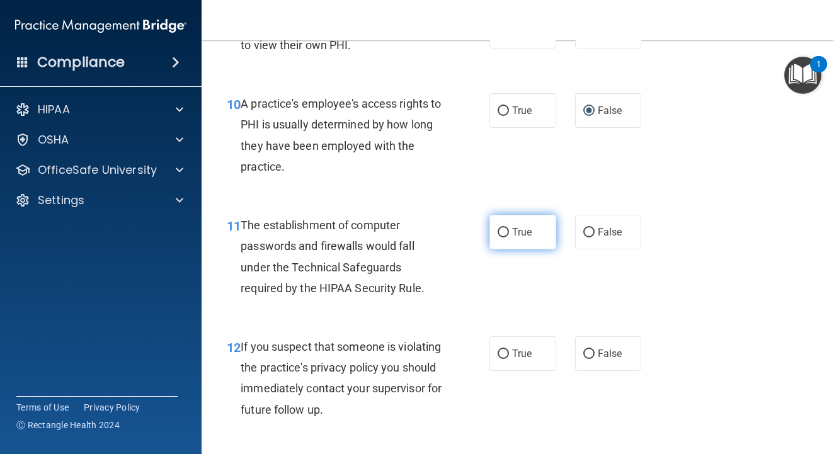
click at [511, 243] on label "True" at bounding box center [522, 232] width 67 height 35
click at [509, 237] on input "True" at bounding box center [503, 232] width 11 height 9
radio input "true"
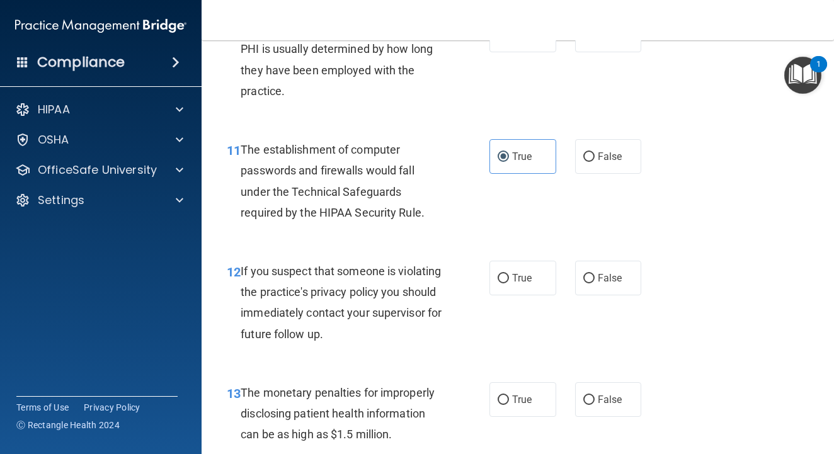
scroll to position [1195, 0]
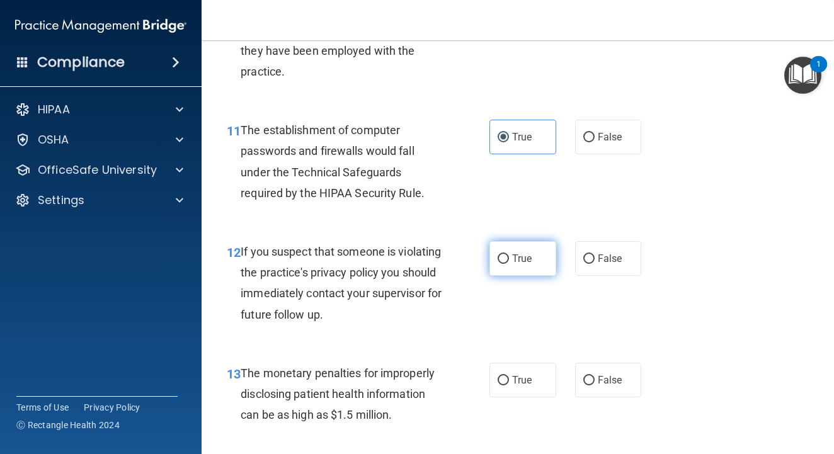
click at [515, 265] on span "True" at bounding box center [522, 259] width 20 height 12
click at [509, 264] on input "True" at bounding box center [503, 258] width 11 height 9
radio input "true"
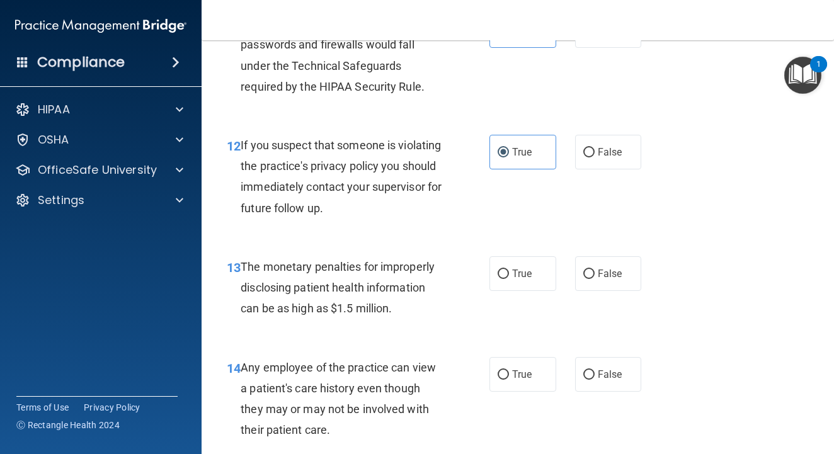
scroll to position [1306, 0]
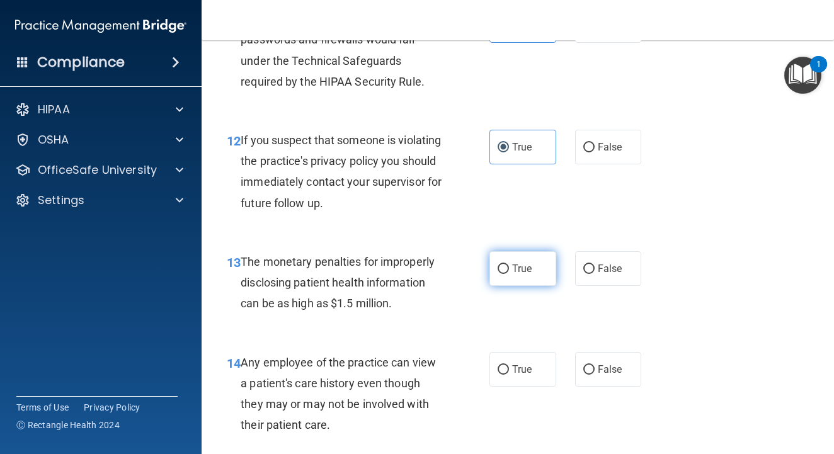
click at [504, 274] on input "True" at bounding box center [503, 269] width 11 height 9
radio input "true"
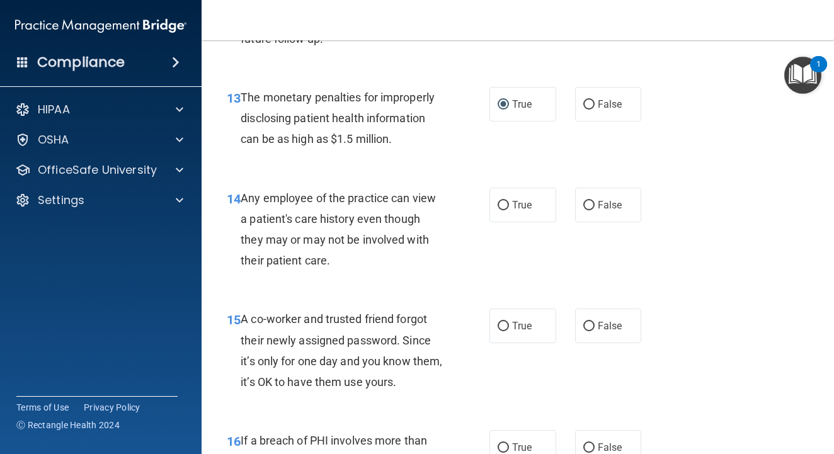
scroll to position [1473, 0]
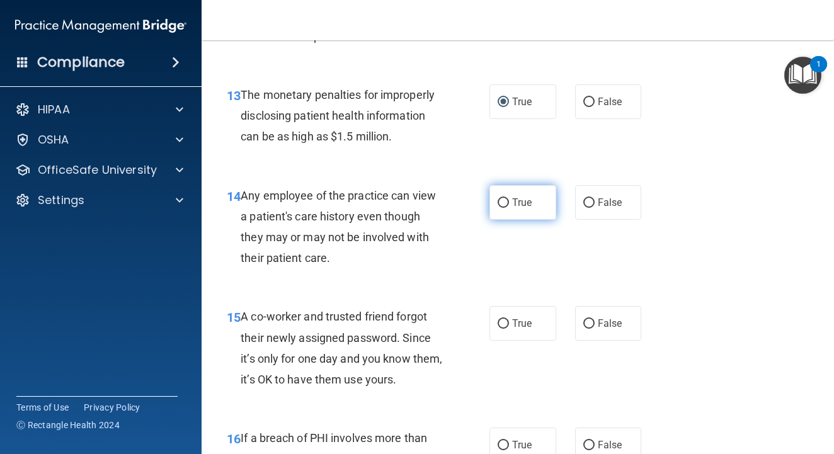
click at [505, 208] on input "True" at bounding box center [503, 202] width 11 height 9
radio input "true"
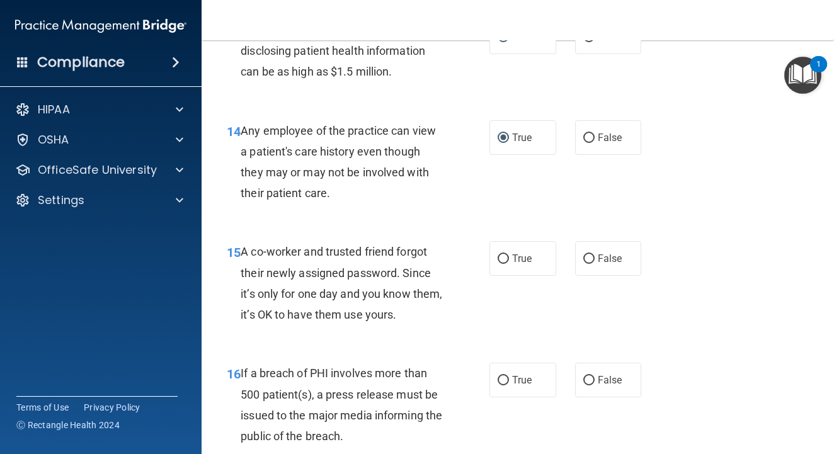
scroll to position [1567, 0]
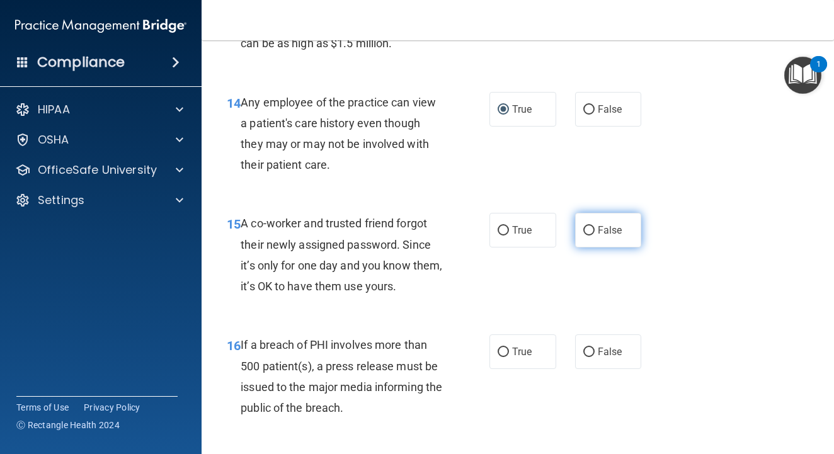
click at [595, 243] on label "False" at bounding box center [608, 230] width 67 height 35
click at [595, 236] on input "False" at bounding box center [588, 230] width 11 height 9
radio input "true"
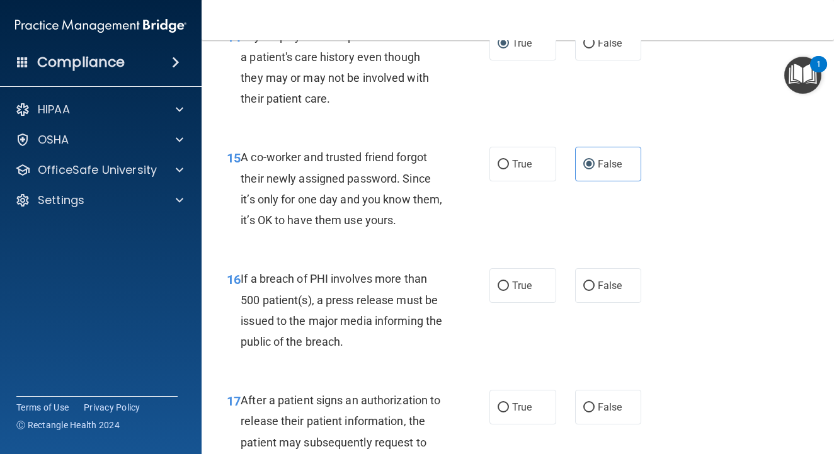
scroll to position [1637, 0]
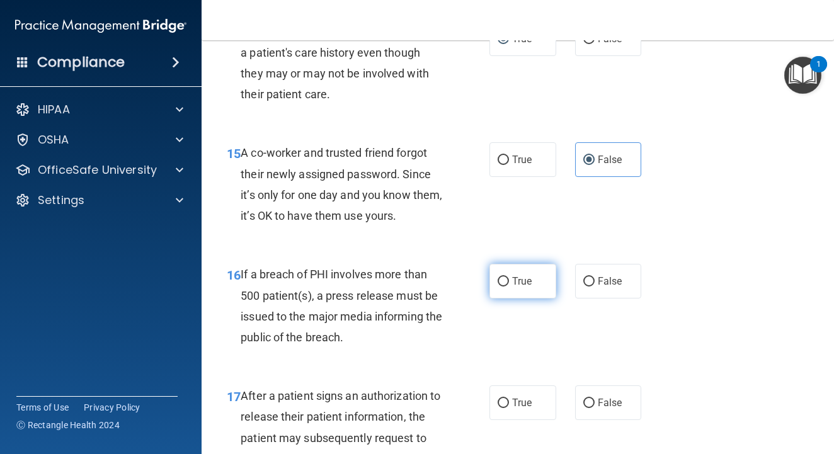
click at [505, 287] on input "True" at bounding box center [503, 281] width 11 height 9
radio input "true"
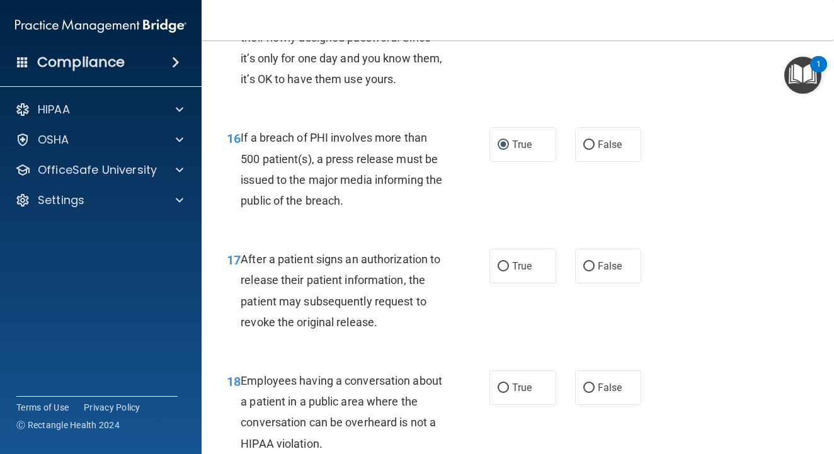
scroll to position [1778, 0]
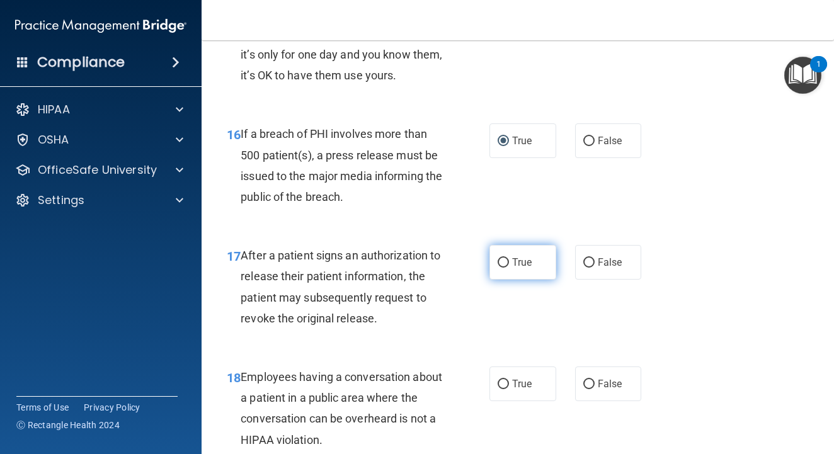
click at [504, 280] on label "True" at bounding box center [522, 262] width 67 height 35
click at [504, 268] on input "True" at bounding box center [503, 262] width 11 height 9
radio input "true"
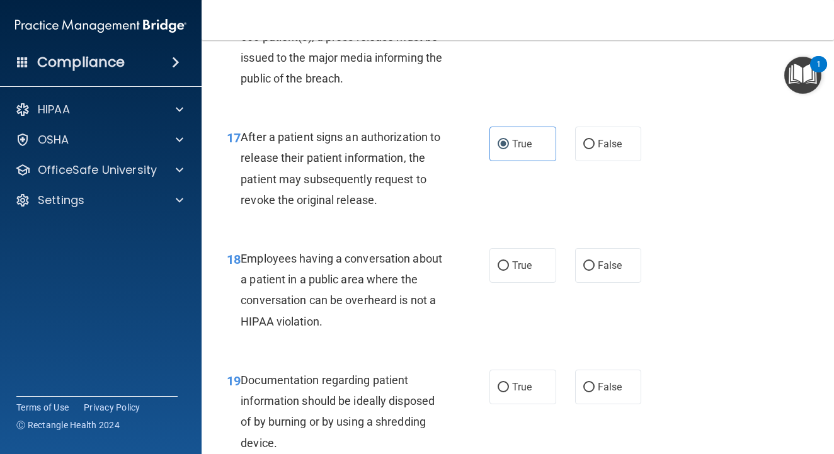
scroll to position [1914, 0]
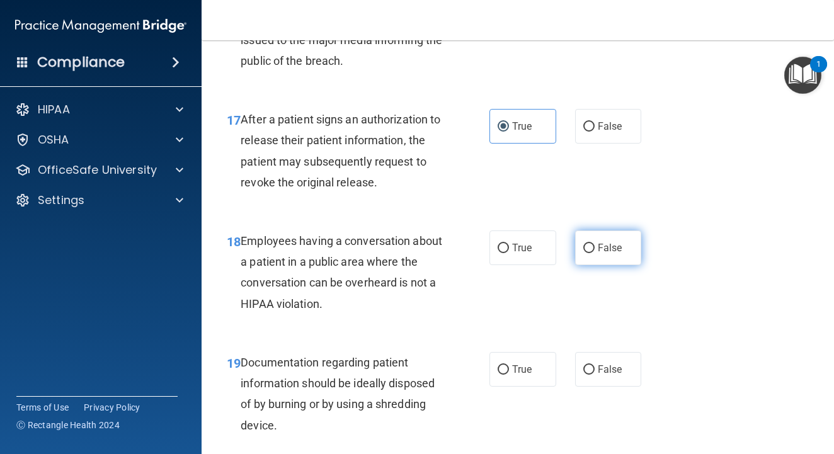
click at [587, 253] on input "False" at bounding box center [588, 248] width 11 height 9
radio input "true"
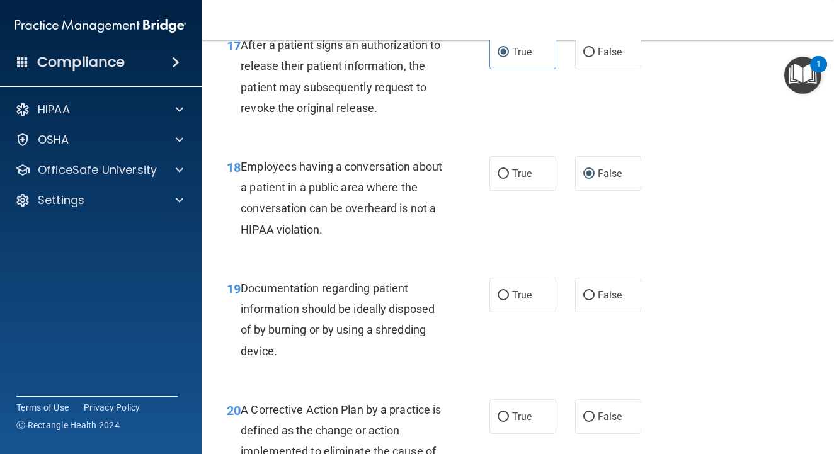
scroll to position [2021, 0]
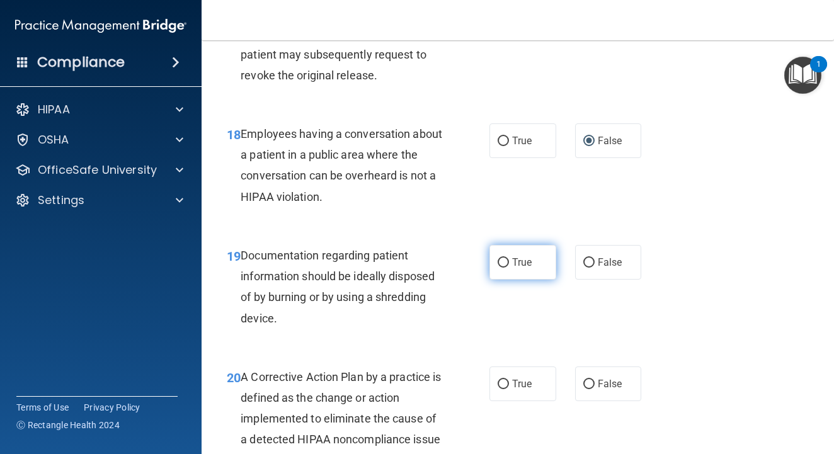
click at [510, 273] on label "True" at bounding box center [522, 262] width 67 height 35
click at [509, 268] on input "True" at bounding box center [503, 262] width 11 height 9
radio input "true"
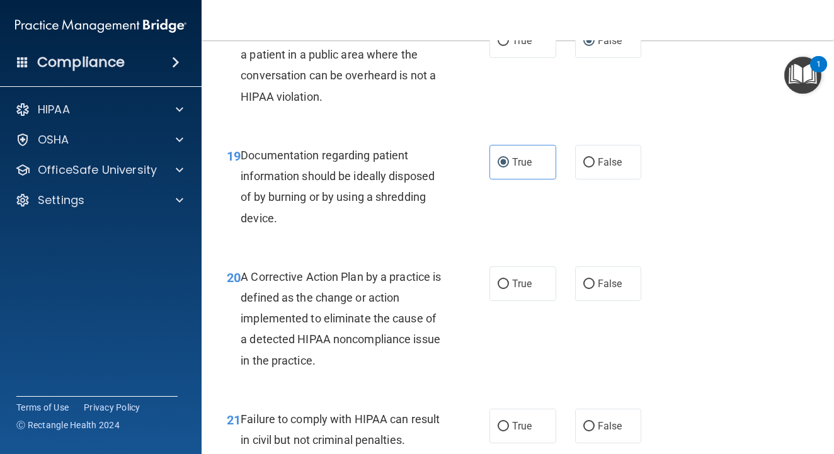
scroll to position [2120, 0]
click at [503, 290] on input "True" at bounding box center [503, 284] width 11 height 9
radio input "true"
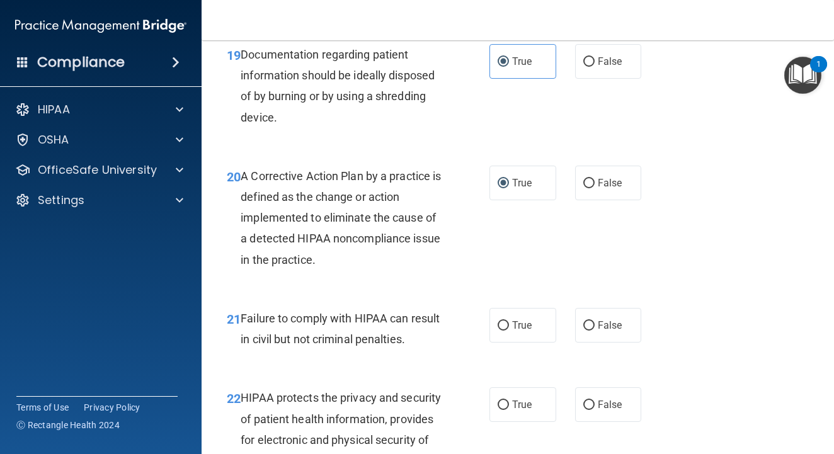
scroll to position [2233, 0]
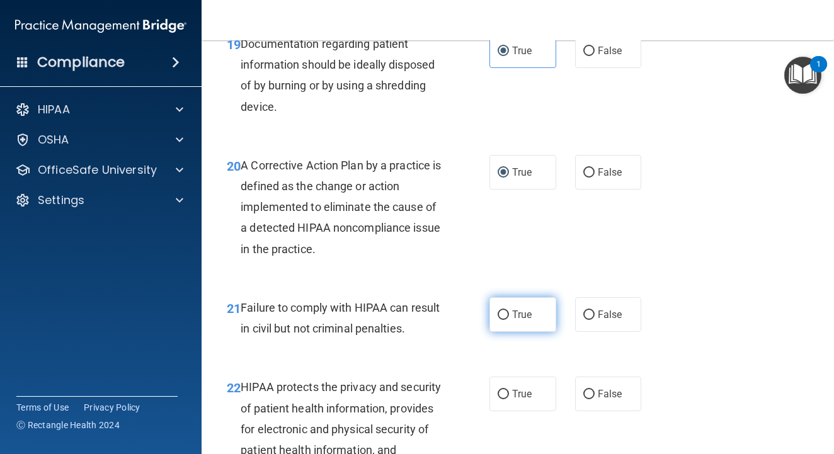
click at [513, 321] on span "True" at bounding box center [522, 315] width 20 height 12
click at [509, 320] on input "True" at bounding box center [503, 315] width 11 height 9
radio input "true"
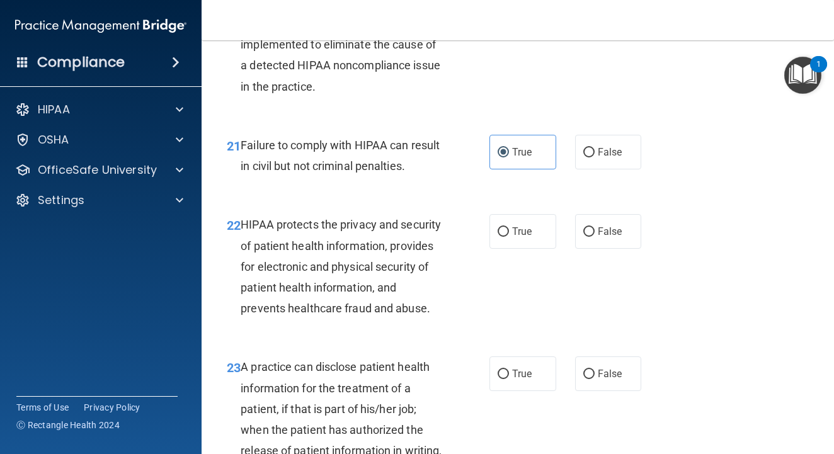
scroll to position [2396, 0]
click at [508, 236] on input "True" at bounding box center [503, 231] width 11 height 9
radio input "true"
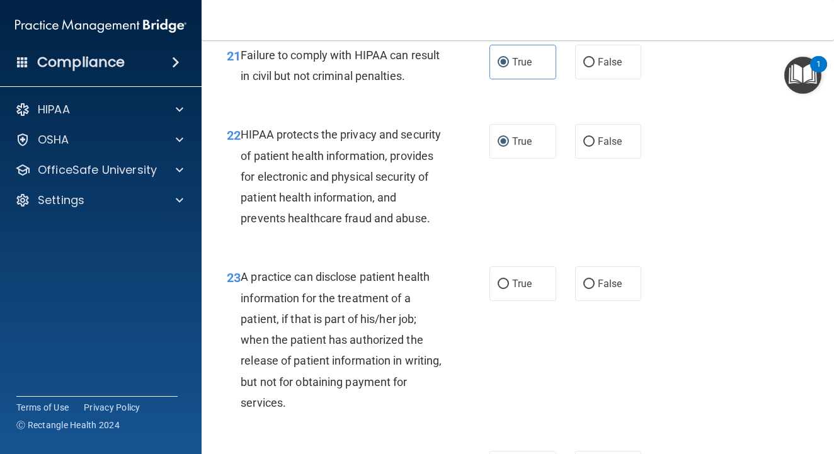
scroll to position [2494, 0]
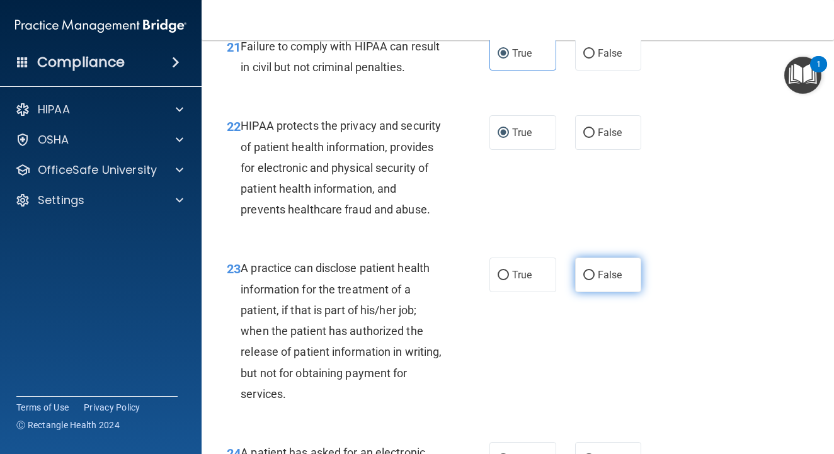
click at [583, 280] on input "False" at bounding box center [588, 275] width 11 height 9
radio input "true"
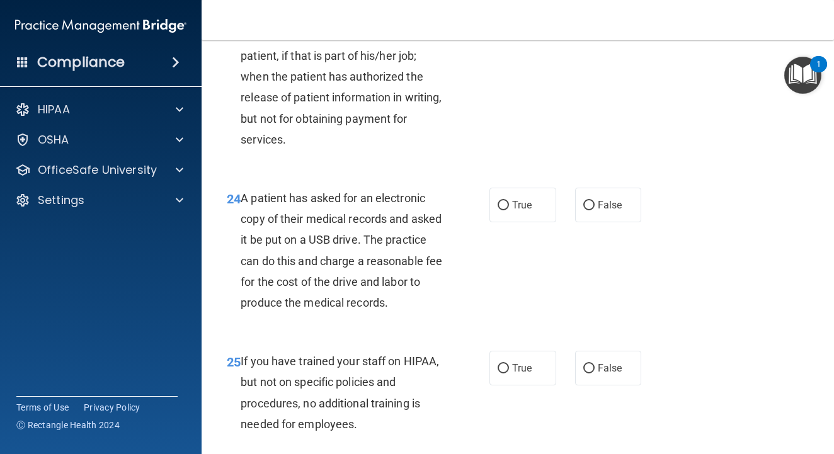
scroll to position [2758, 0]
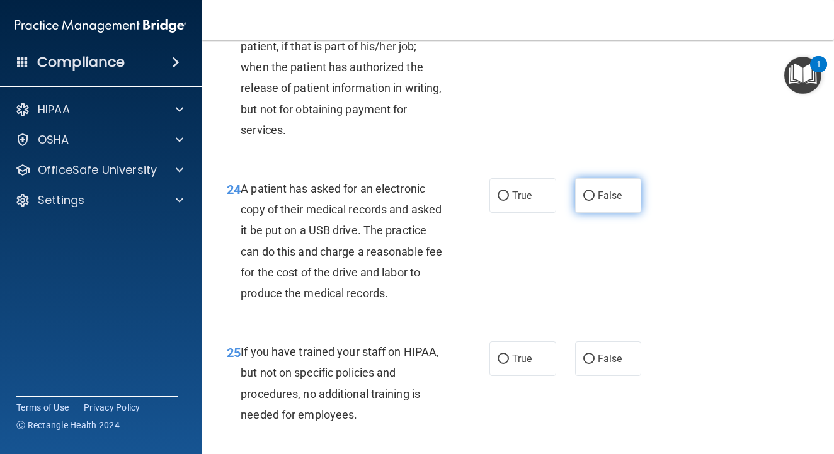
click at [588, 201] on input "False" at bounding box center [588, 196] width 11 height 9
radio input "true"
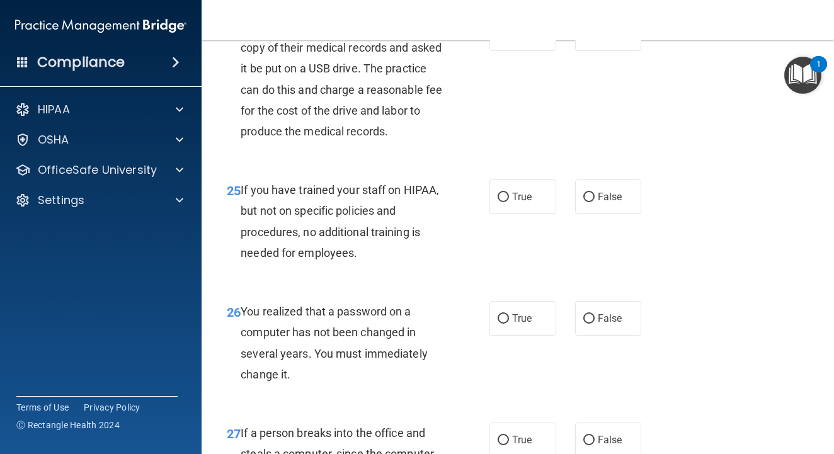
scroll to position [2920, 0]
click at [590, 202] on input "False" at bounding box center [588, 196] width 11 height 9
radio input "true"
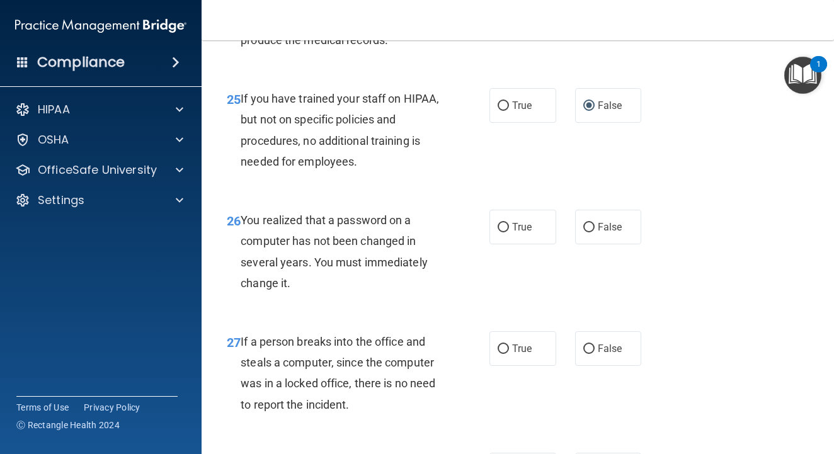
scroll to position [3013, 0]
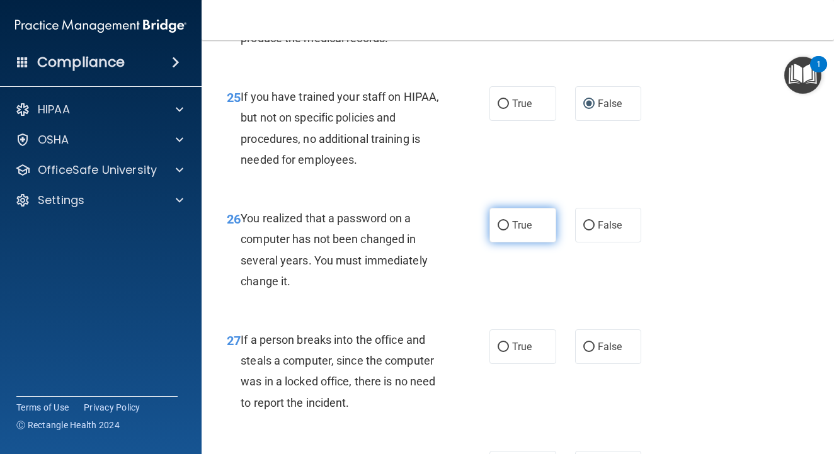
click at [509, 243] on label "True" at bounding box center [522, 225] width 67 height 35
click at [509, 231] on input "True" at bounding box center [503, 225] width 11 height 9
radio input "true"
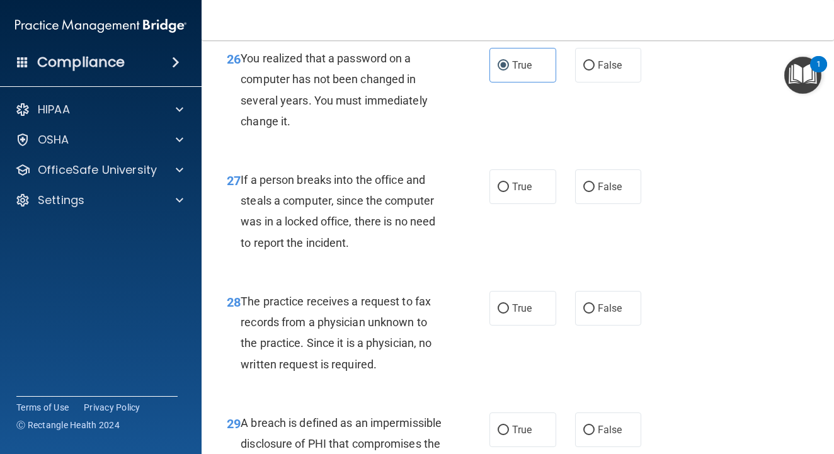
scroll to position [3184, 0]
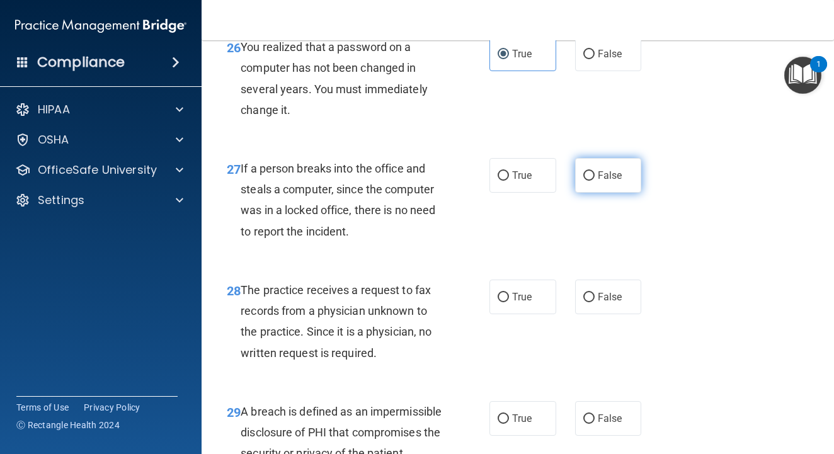
click at [585, 181] on input "False" at bounding box center [588, 175] width 11 height 9
radio input "true"
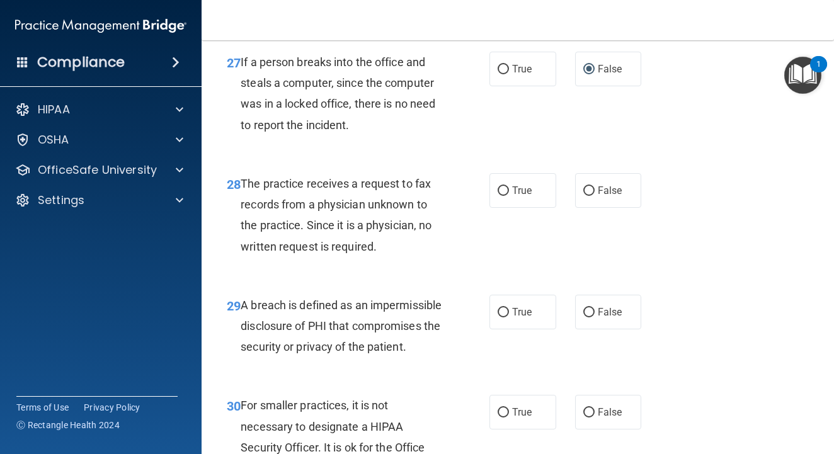
scroll to position [3300, 0]
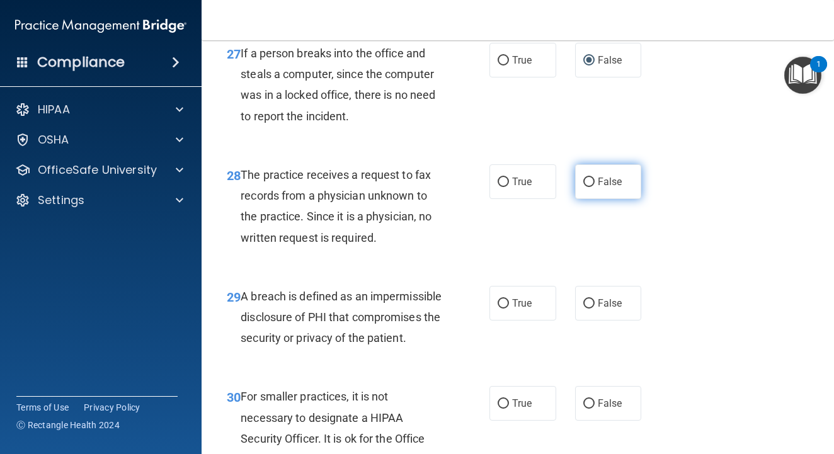
click at [582, 199] on label "False" at bounding box center [608, 181] width 67 height 35
click at [583, 187] on input "False" at bounding box center [588, 182] width 11 height 9
radio input "true"
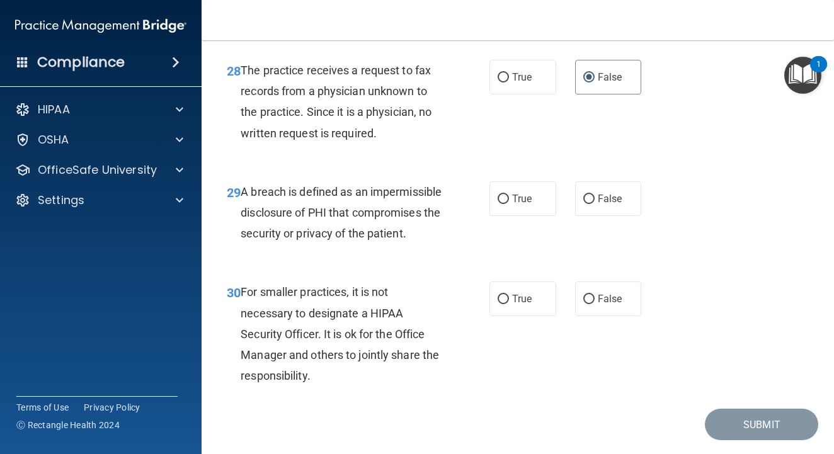
scroll to position [3411, 0]
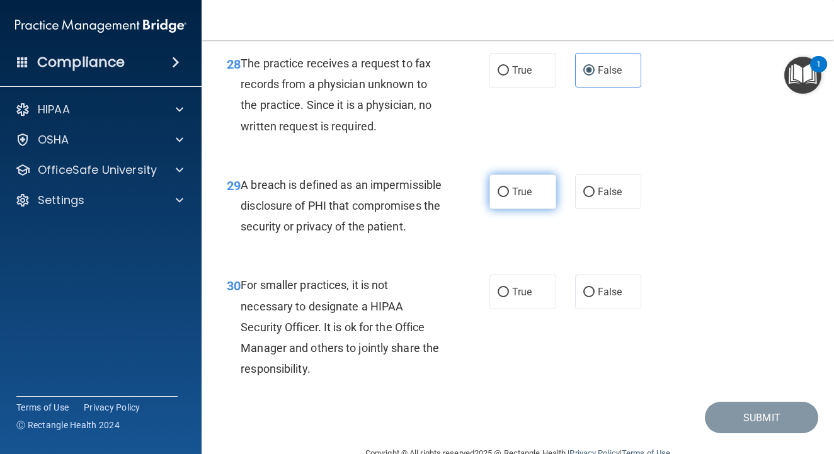
click at [513, 198] on span "True" at bounding box center [522, 192] width 20 height 12
click at [509, 197] on input "True" at bounding box center [503, 192] width 11 height 9
radio input "true"
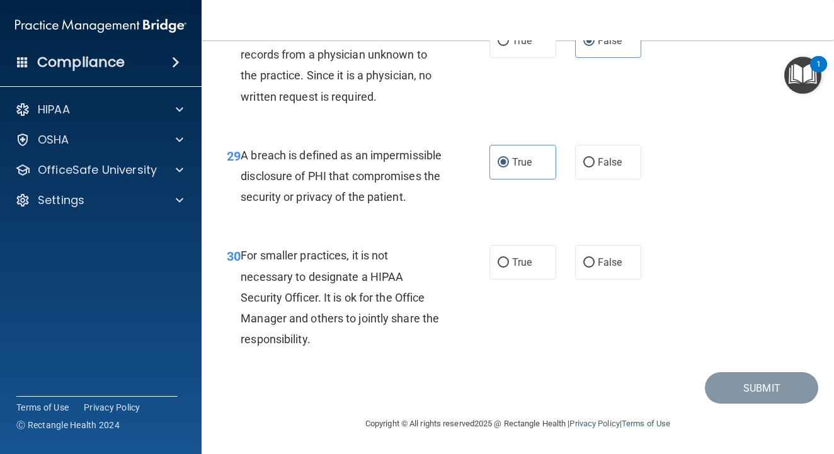
scroll to position [3484, 0]
click at [588, 268] on input "False" at bounding box center [588, 262] width 11 height 9
radio input "true"
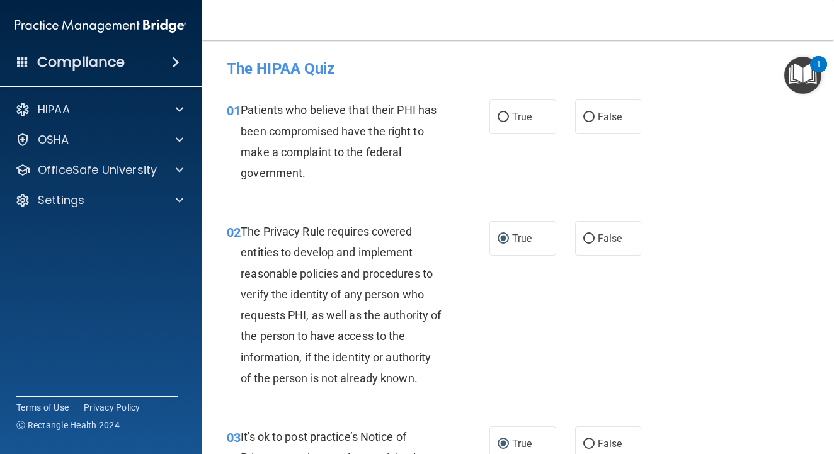
scroll to position [0, 0]
click at [513, 118] on span "True" at bounding box center [522, 117] width 20 height 12
click at [509, 118] on input "True" at bounding box center [503, 117] width 11 height 9
radio input "true"
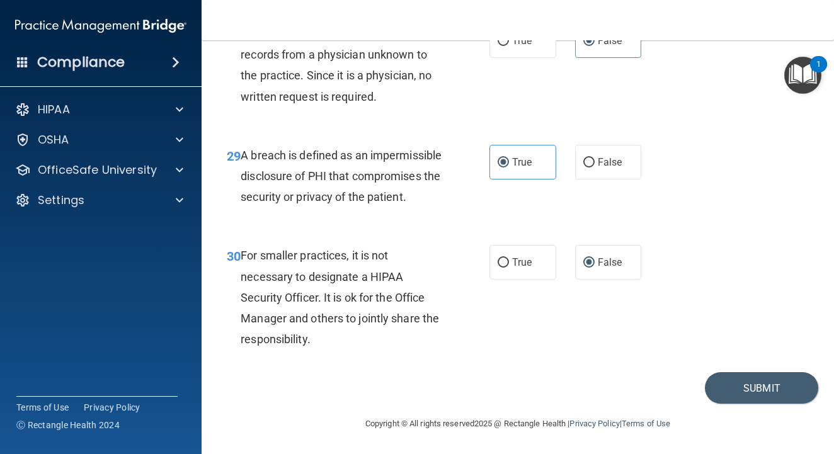
scroll to position [3485, 0]
click at [744, 386] on button "Submit" at bounding box center [761, 388] width 113 height 32
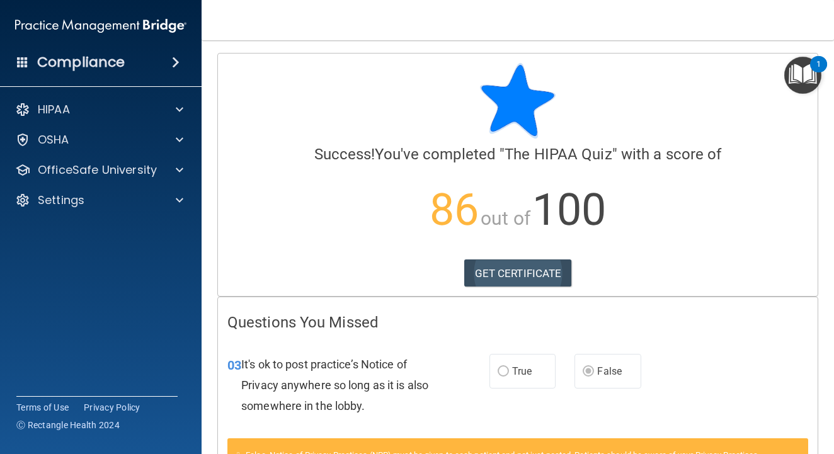
click at [533, 276] on link "GET CERTIFICATE" at bounding box center [518, 274] width 108 height 28
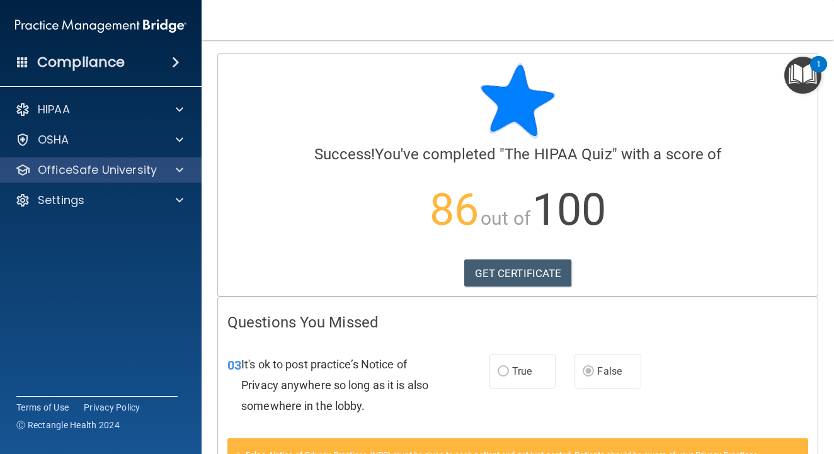
click at [138, 171] on p "OfficeSafe University" at bounding box center [97, 170] width 119 height 15
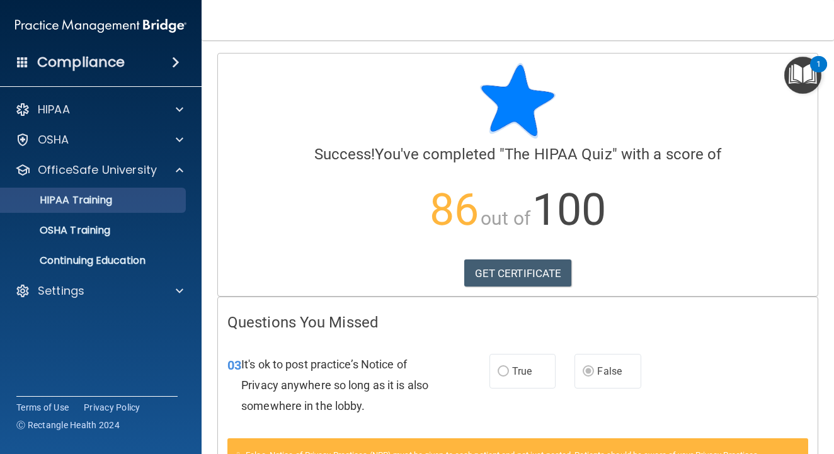
click at [103, 207] on link "HIPAA Training" at bounding box center [86, 200] width 198 height 25
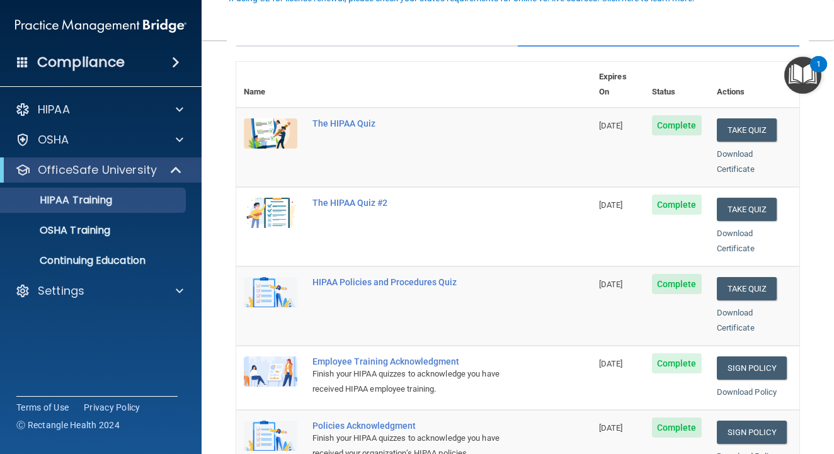
scroll to position [129, 0]
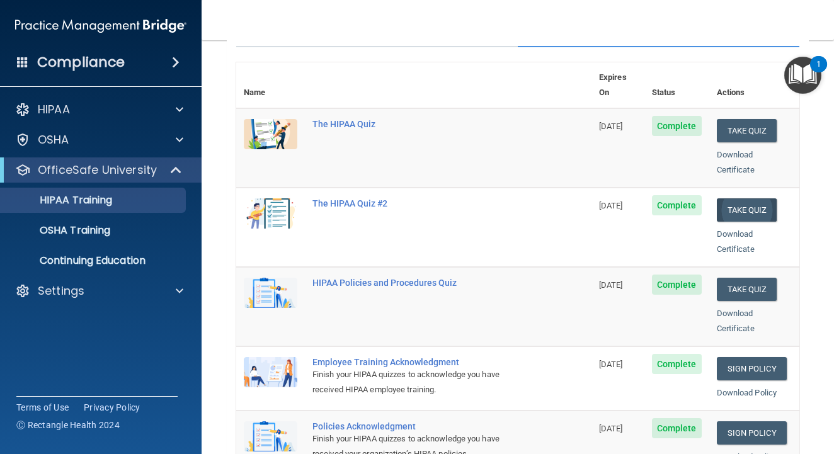
click at [753, 198] on button "Take Quiz" at bounding box center [747, 209] width 60 height 23
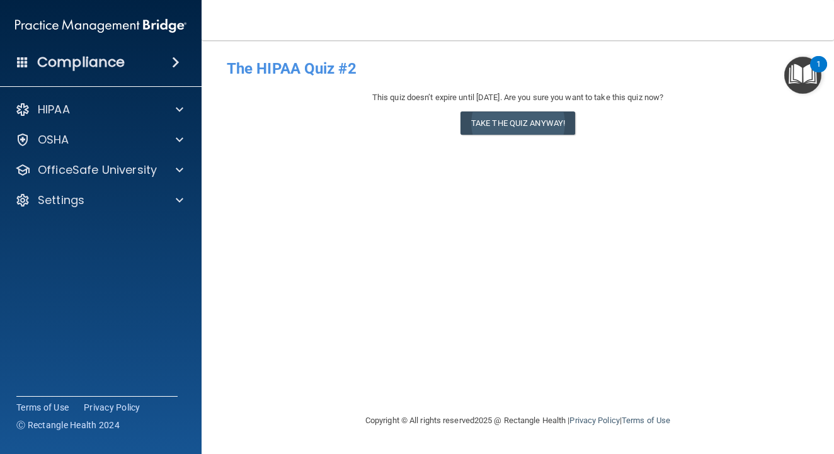
click at [546, 119] on button "Take the quiz anyway!" at bounding box center [517, 122] width 115 height 23
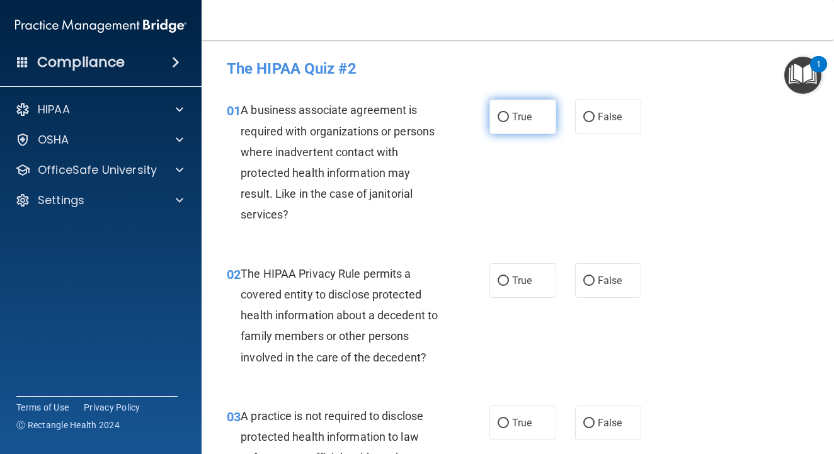
click at [512, 113] on span "True" at bounding box center [522, 117] width 20 height 12
click at [509, 113] on input "True" at bounding box center [503, 117] width 11 height 9
radio input "true"
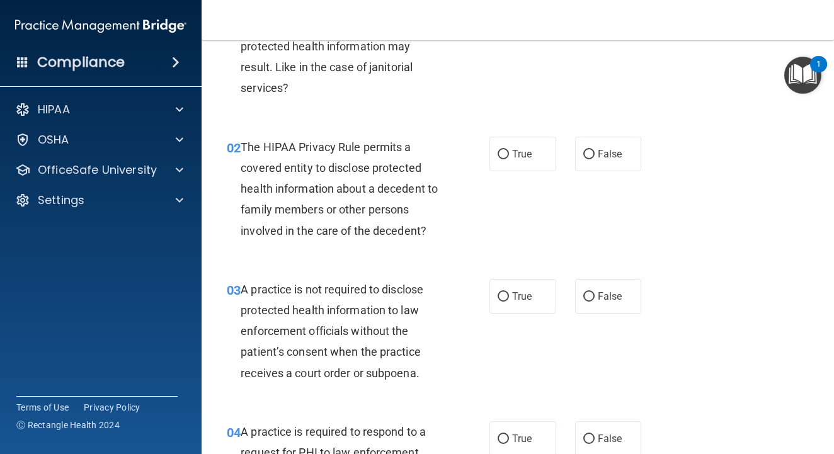
scroll to position [135, 0]
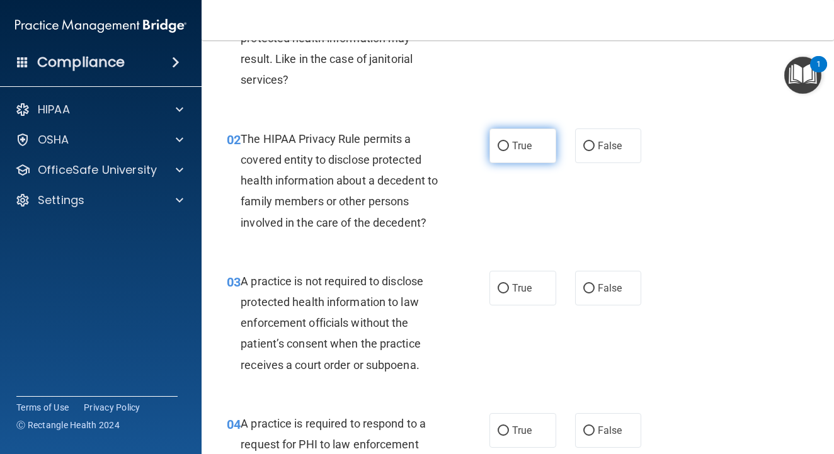
click at [508, 144] on input "True" at bounding box center [503, 146] width 11 height 9
radio input "true"
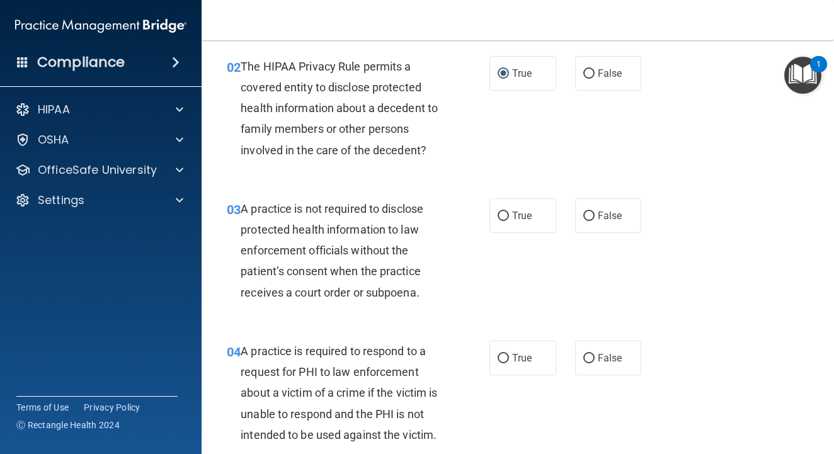
scroll to position [231, 0]
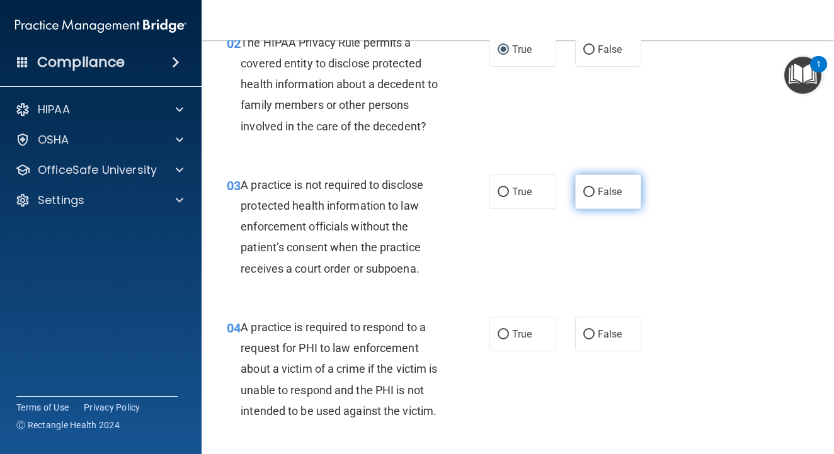
click at [588, 188] on input "False" at bounding box center [588, 192] width 11 height 9
radio input "true"
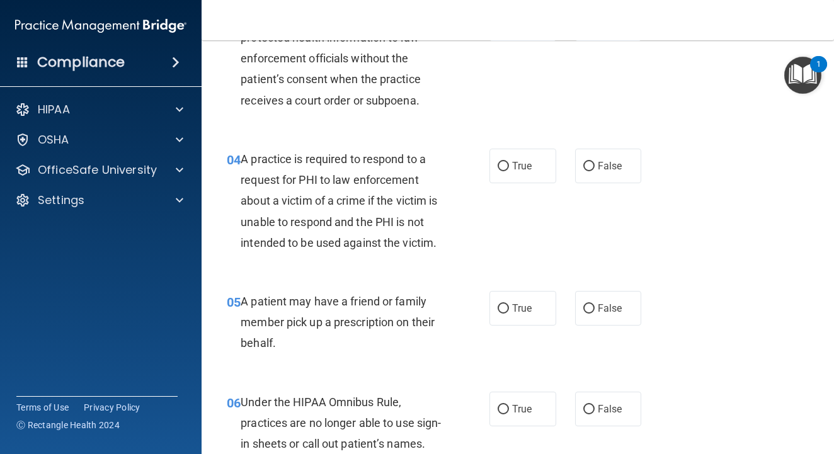
scroll to position [400, 0]
click at [512, 162] on label "True" at bounding box center [522, 165] width 67 height 35
click at [509, 162] on input "True" at bounding box center [503, 165] width 11 height 9
radio input "true"
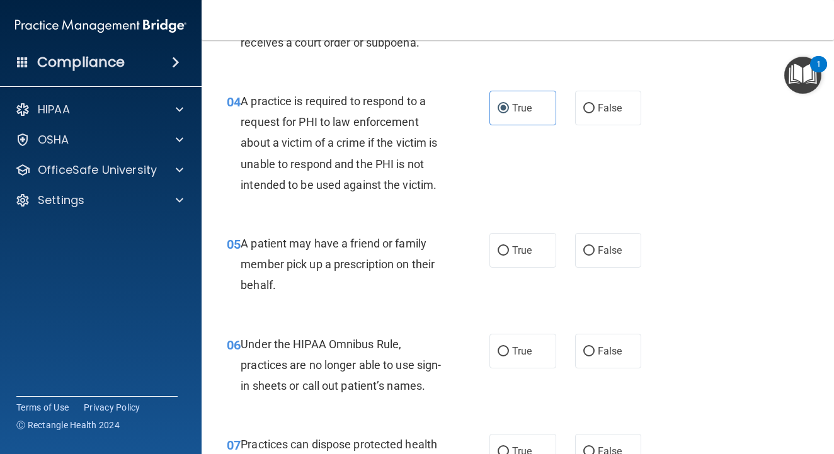
scroll to position [495, 0]
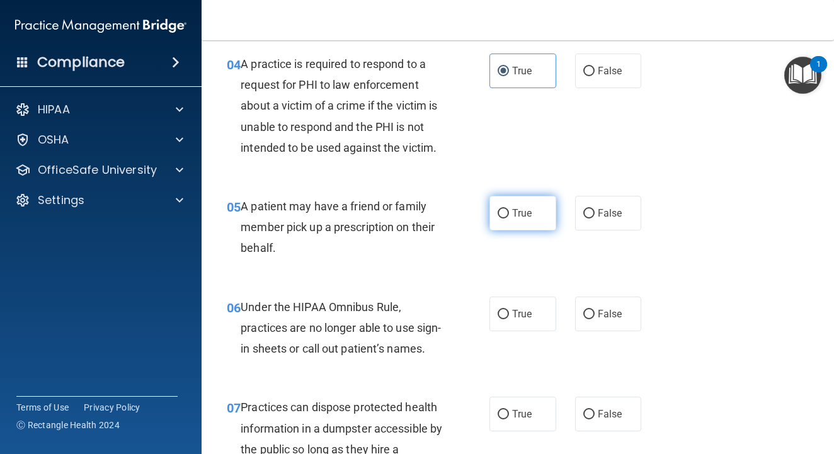
click at [500, 215] on label "True" at bounding box center [522, 213] width 67 height 35
click at [500, 215] on input "True" at bounding box center [503, 213] width 11 height 9
radio input "true"
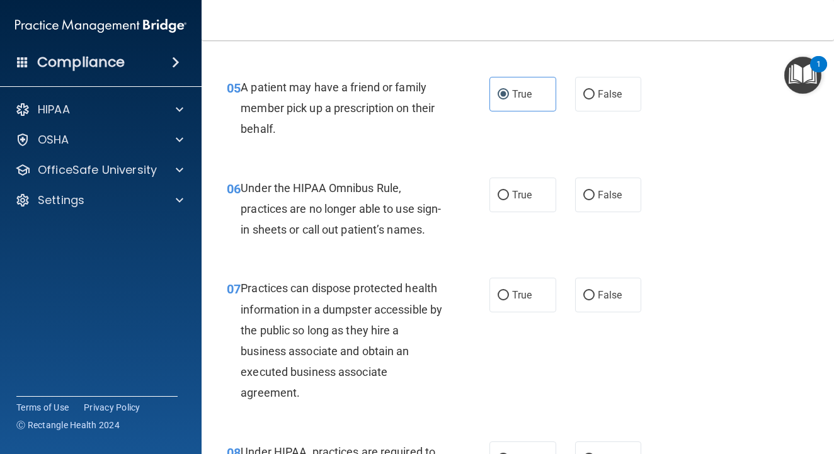
scroll to position [626, 0]
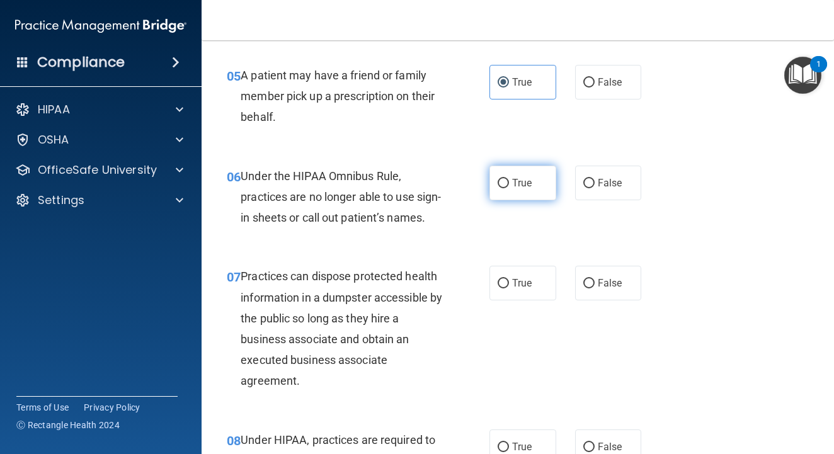
click at [503, 186] on label "True" at bounding box center [522, 183] width 67 height 35
click at [503, 186] on input "True" at bounding box center [503, 183] width 11 height 9
radio input "true"
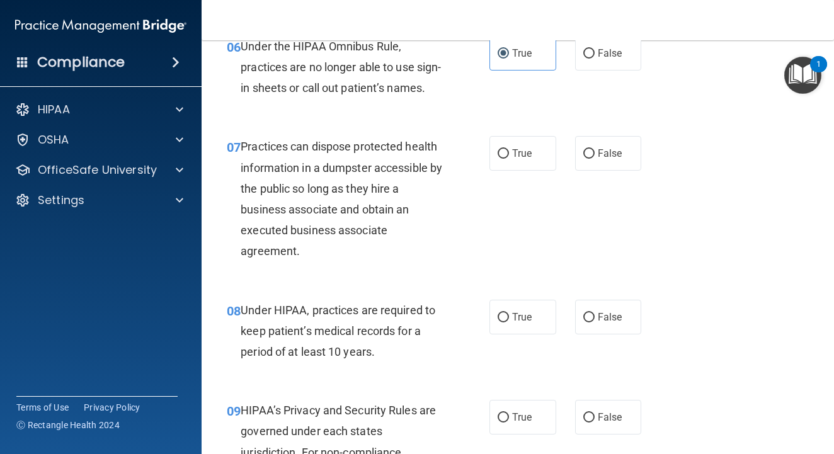
scroll to position [757, 0]
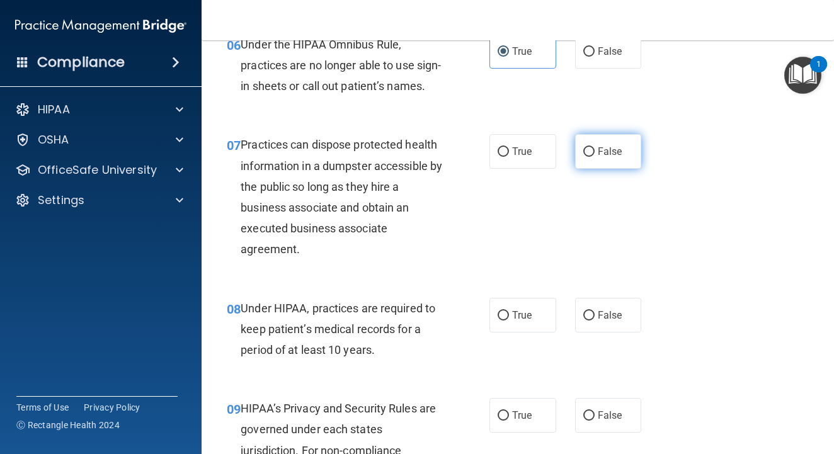
click at [594, 157] on input "False" at bounding box center [588, 151] width 11 height 9
radio input "true"
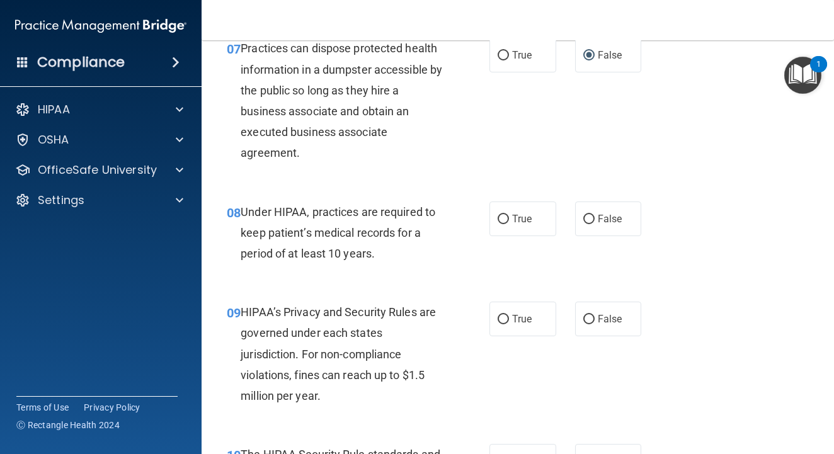
scroll to position [862, 0]
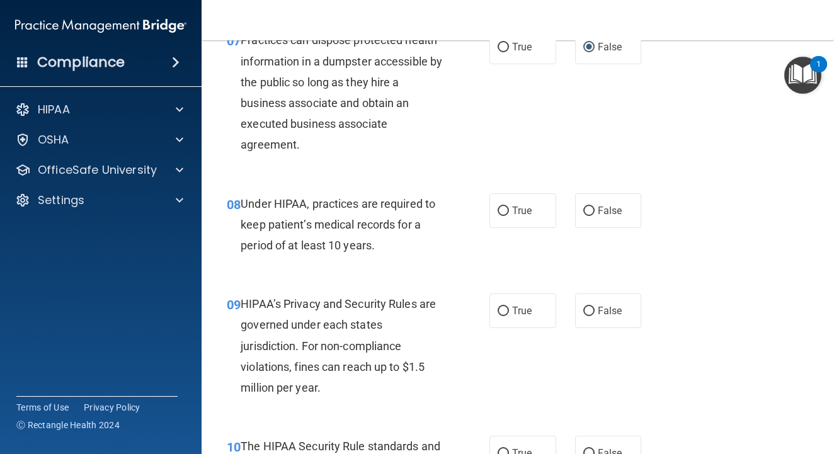
click at [571, 222] on div "True False" at bounding box center [569, 210] width 160 height 35
click at [581, 222] on label "False" at bounding box center [608, 210] width 67 height 35
click at [583, 216] on input "False" at bounding box center [588, 211] width 11 height 9
radio input "true"
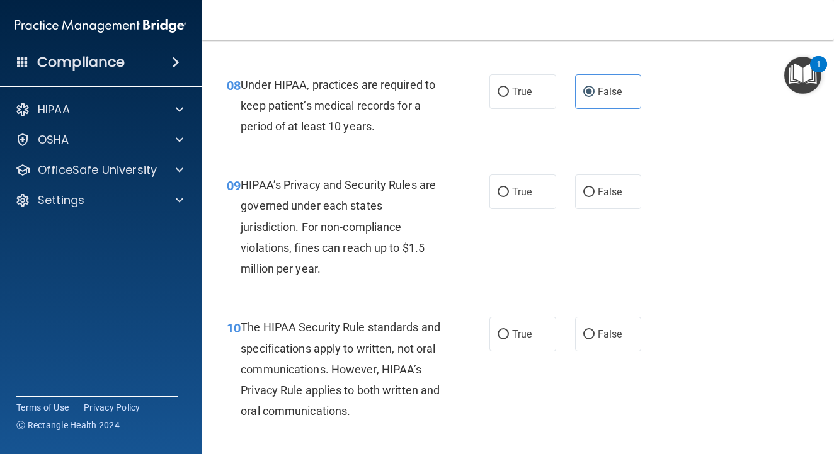
scroll to position [981, 0]
click at [535, 209] on label "True" at bounding box center [522, 191] width 67 height 35
click at [509, 197] on input "True" at bounding box center [503, 191] width 11 height 9
radio input "true"
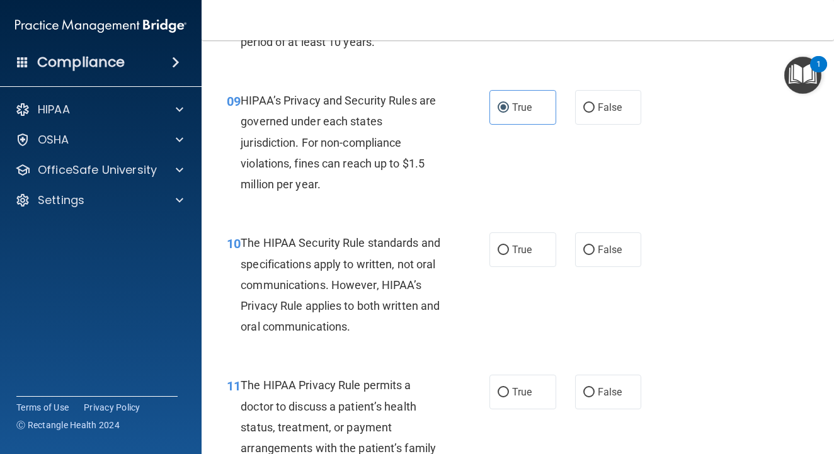
scroll to position [1070, 0]
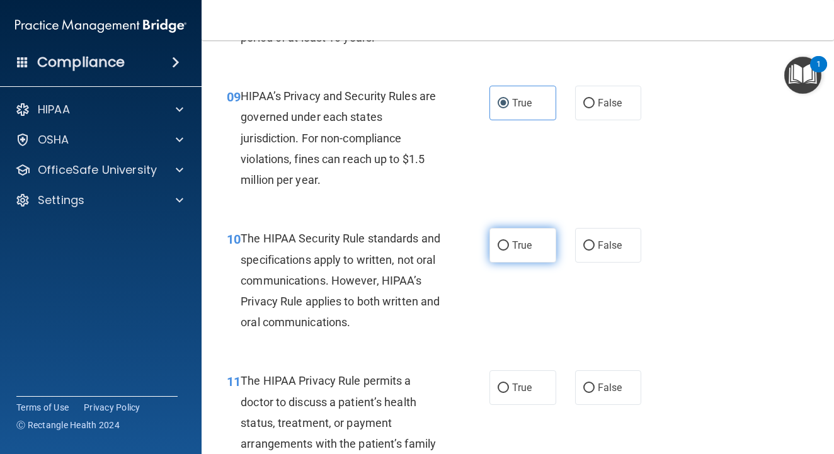
click at [519, 251] on span "True" at bounding box center [522, 245] width 20 height 12
click at [509, 251] on input "True" at bounding box center [503, 245] width 11 height 9
radio input "true"
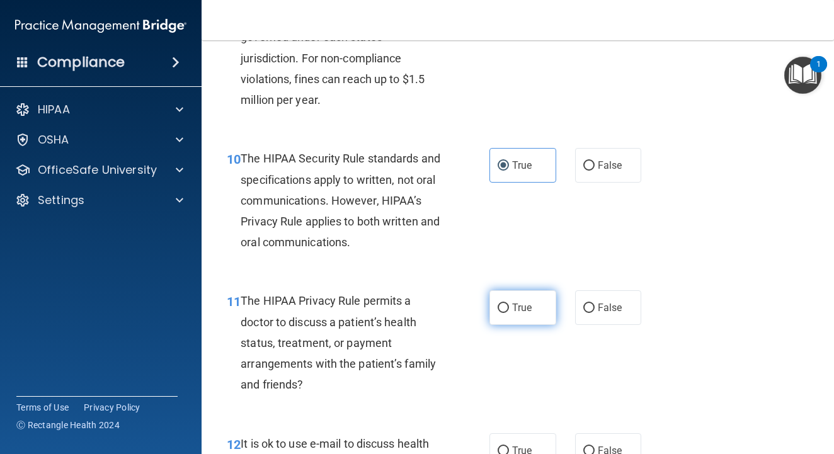
click at [518, 314] on span "True" at bounding box center [522, 308] width 20 height 12
click at [509, 313] on input "True" at bounding box center [503, 308] width 11 height 9
radio input "true"
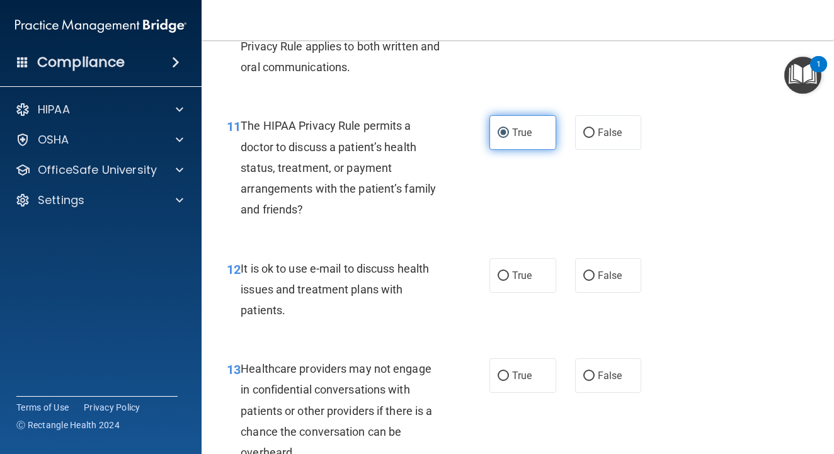
scroll to position [1339, 0]
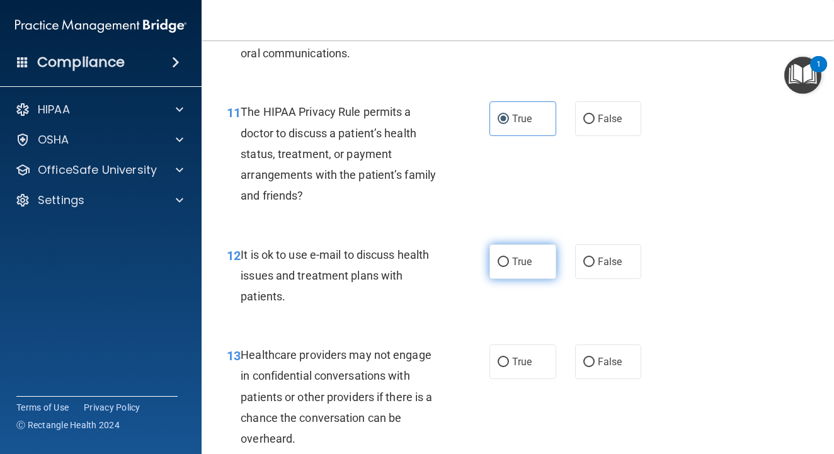
click at [543, 279] on label "True" at bounding box center [522, 261] width 67 height 35
click at [509, 267] on input "True" at bounding box center [503, 262] width 11 height 9
radio input "true"
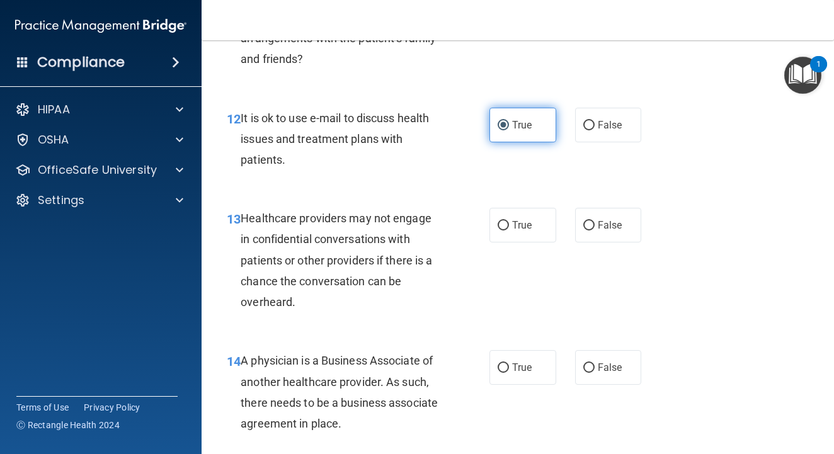
scroll to position [1486, 0]
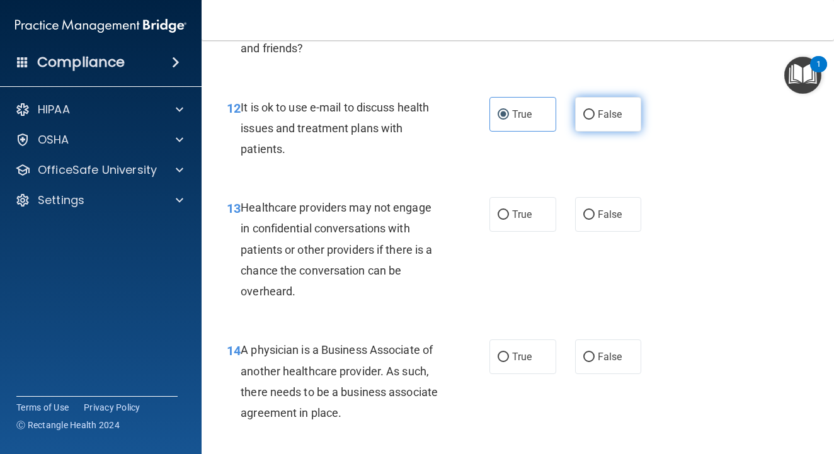
click at [591, 132] on label "False" at bounding box center [608, 114] width 67 height 35
click at [591, 120] on input "False" at bounding box center [588, 114] width 11 height 9
radio input "true"
radio input "false"
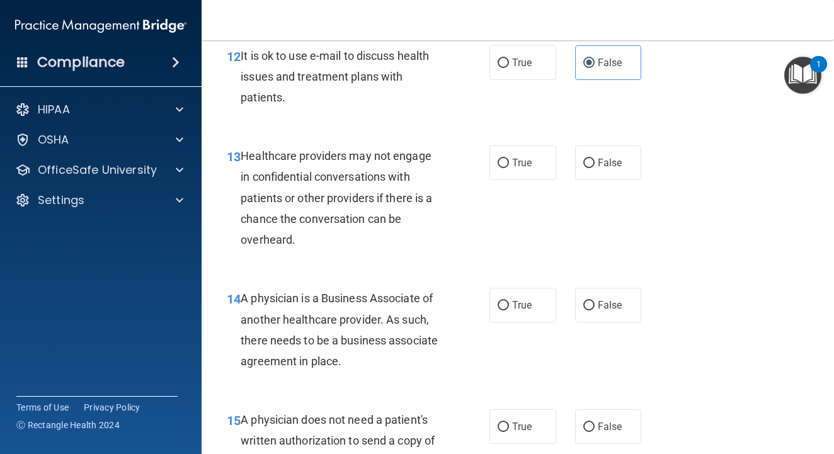
scroll to position [1544, 0]
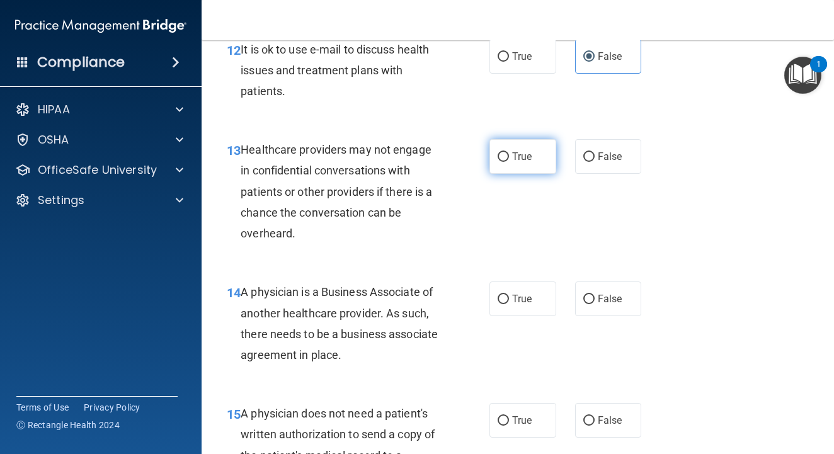
click at [498, 162] on input "True" at bounding box center [503, 156] width 11 height 9
radio input "true"
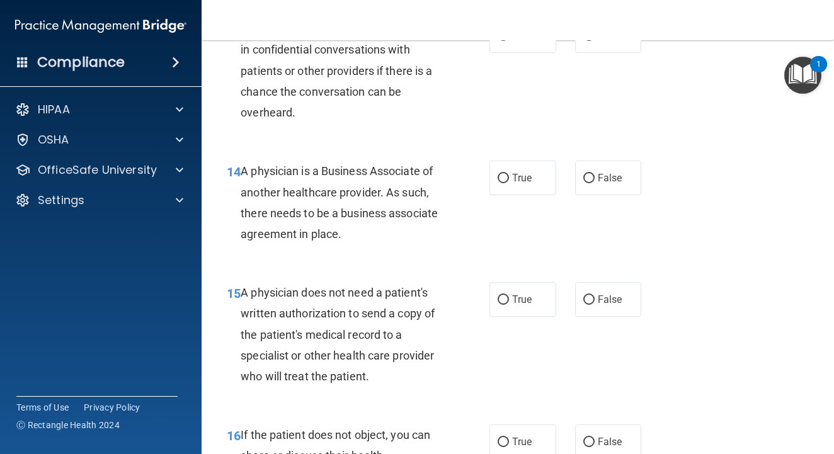
scroll to position [1664, 0]
click at [510, 192] on label "True" at bounding box center [522, 178] width 67 height 35
click at [509, 184] on input "True" at bounding box center [503, 178] width 11 height 9
radio input "true"
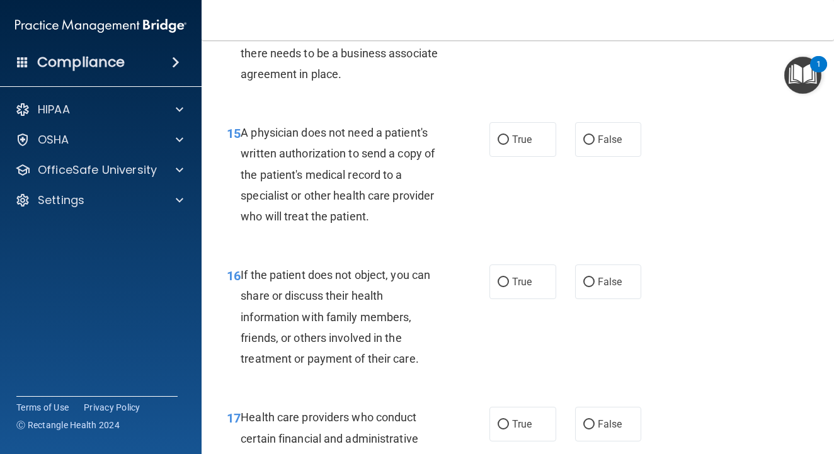
scroll to position [1826, 0]
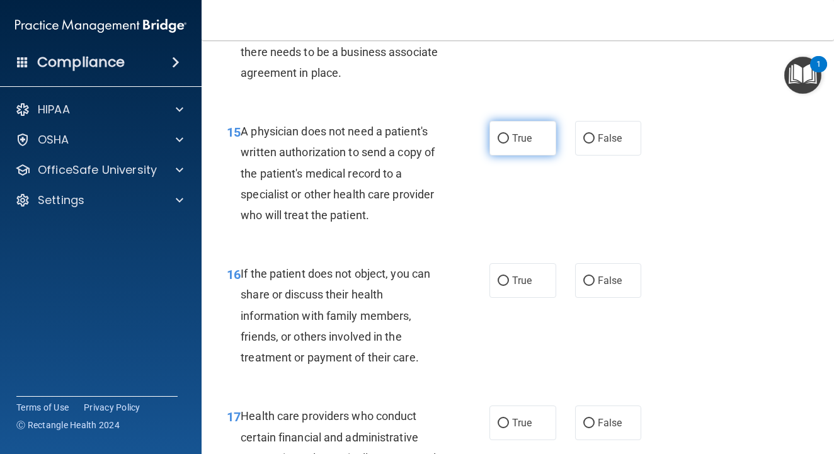
click at [508, 156] on label "True" at bounding box center [522, 138] width 67 height 35
click at [508, 144] on input "True" at bounding box center [503, 138] width 11 height 9
radio input "true"
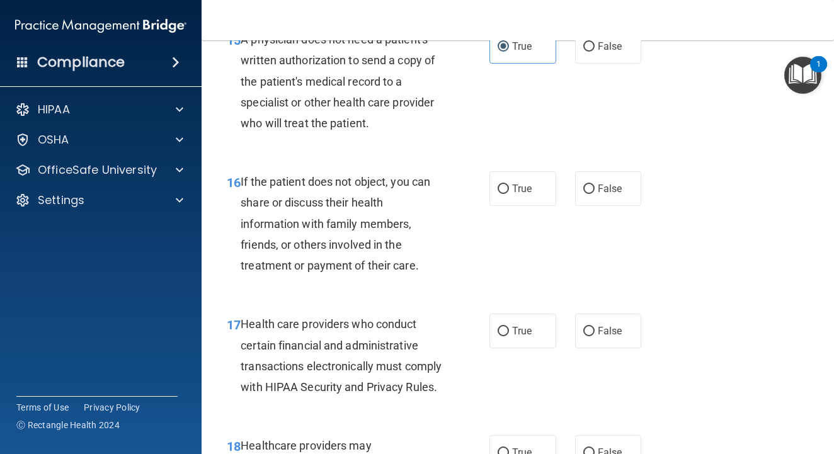
scroll to position [1919, 0]
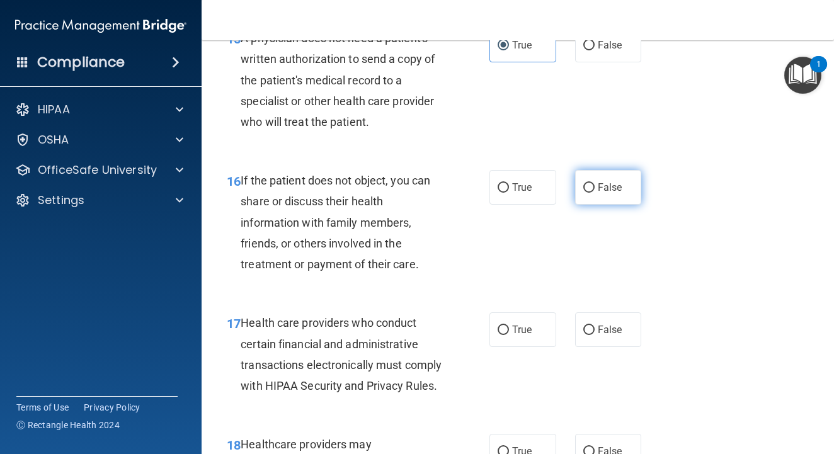
click at [596, 196] on label "False" at bounding box center [608, 187] width 67 height 35
click at [595, 193] on input "False" at bounding box center [588, 187] width 11 height 9
radio input "true"
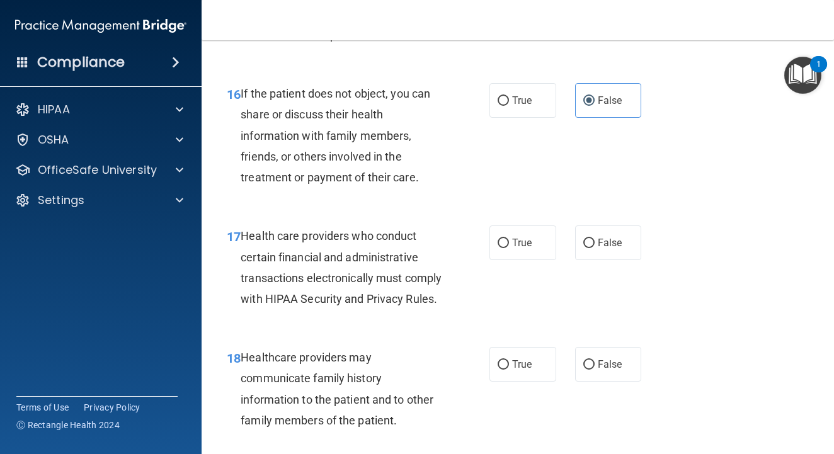
scroll to position [2009, 0]
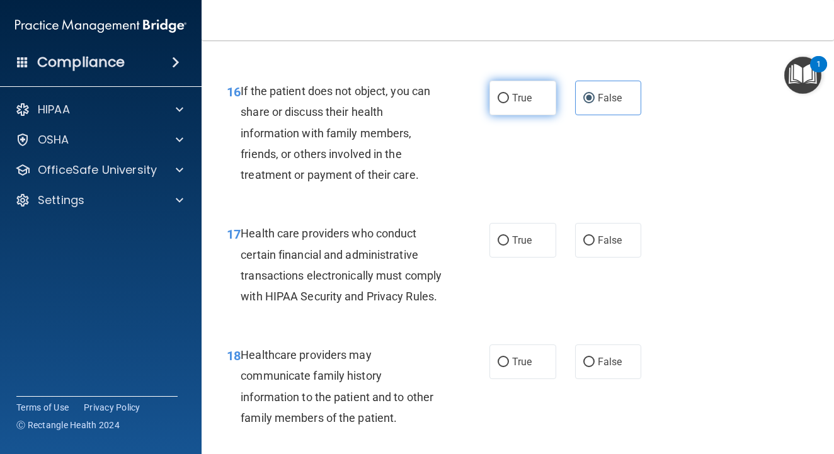
click at [510, 106] on label "True" at bounding box center [522, 98] width 67 height 35
click at [509, 103] on input "True" at bounding box center [503, 98] width 11 height 9
radio input "true"
radio input "false"
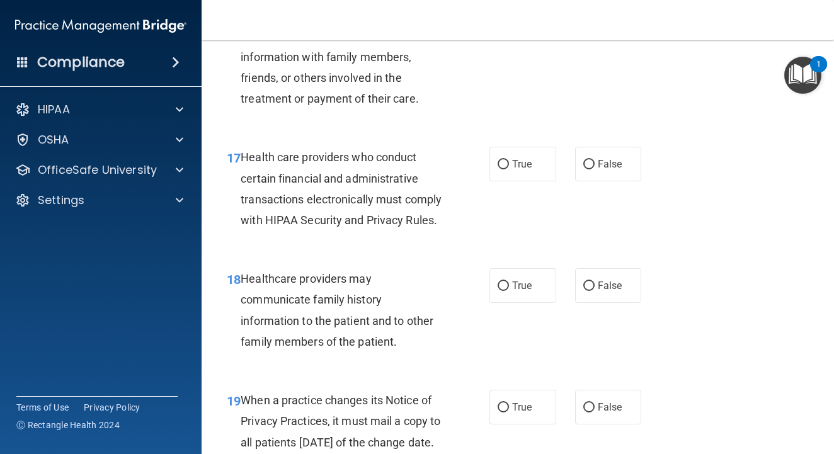
scroll to position [2086, 0]
click at [519, 169] on span "True" at bounding box center [522, 163] width 20 height 12
click at [509, 169] on input "True" at bounding box center [503, 163] width 11 height 9
radio input "true"
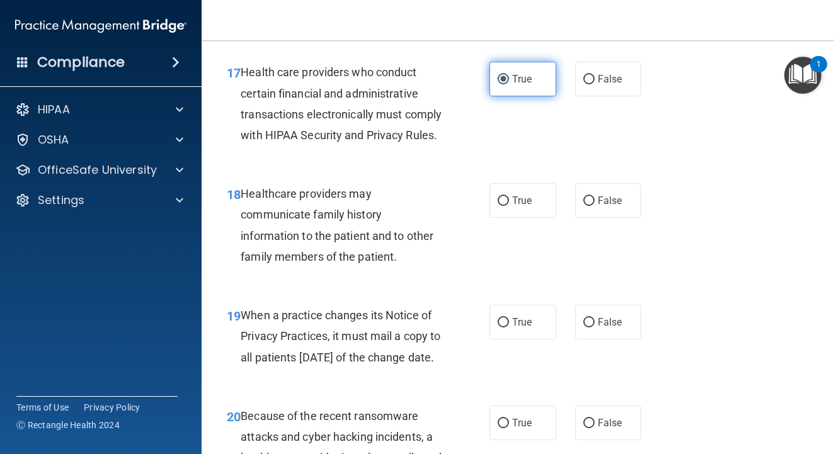
scroll to position [2175, 0]
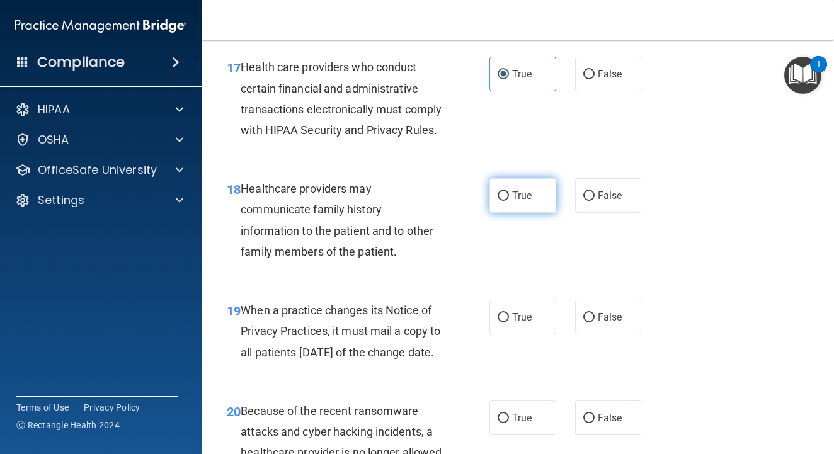
click at [507, 213] on label "True" at bounding box center [522, 195] width 67 height 35
click at [507, 201] on input "True" at bounding box center [503, 196] width 11 height 9
radio input "true"
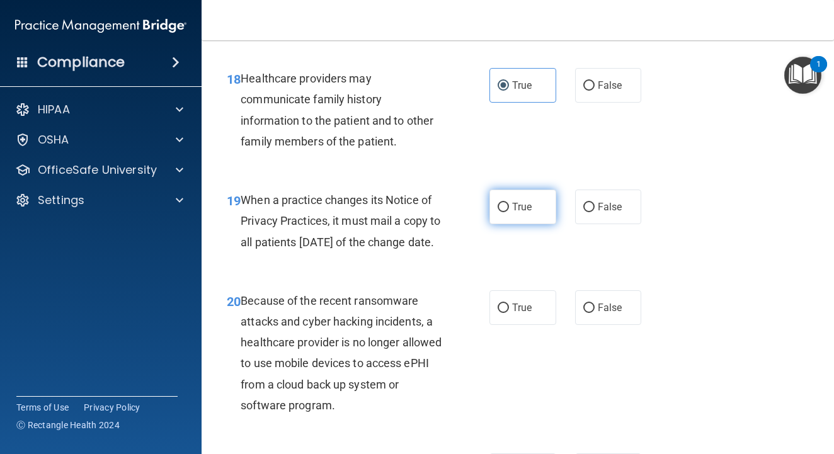
click at [507, 212] on input "True" at bounding box center [503, 207] width 11 height 9
radio input "true"
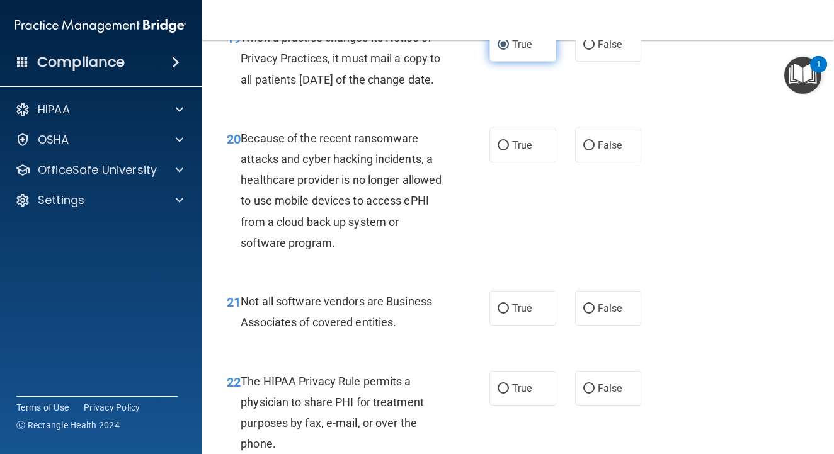
scroll to position [2471, 0]
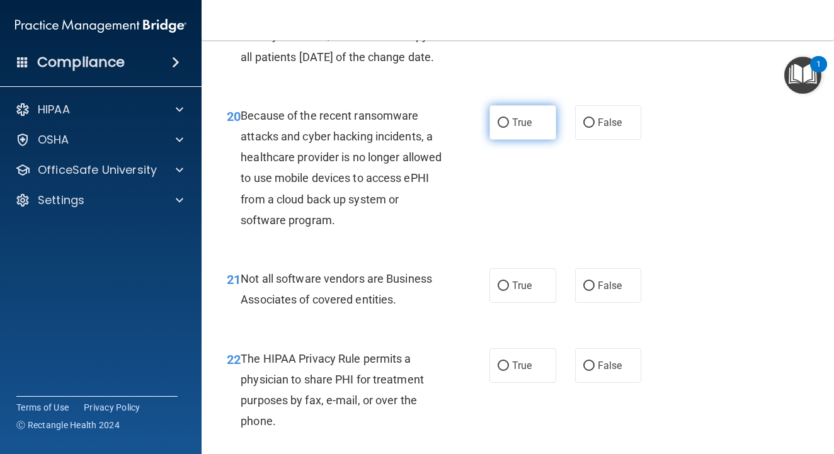
click at [512, 140] on label "True" at bounding box center [522, 122] width 67 height 35
click at [509, 128] on input "True" at bounding box center [503, 122] width 11 height 9
radio input "true"
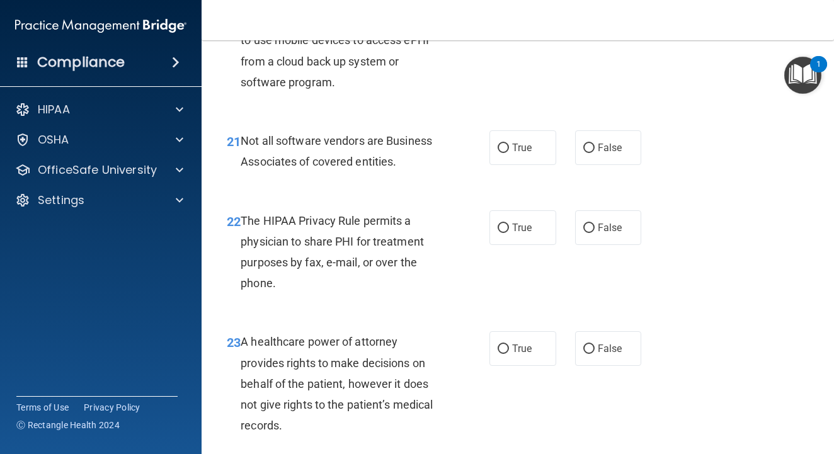
scroll to position [2610, 0]
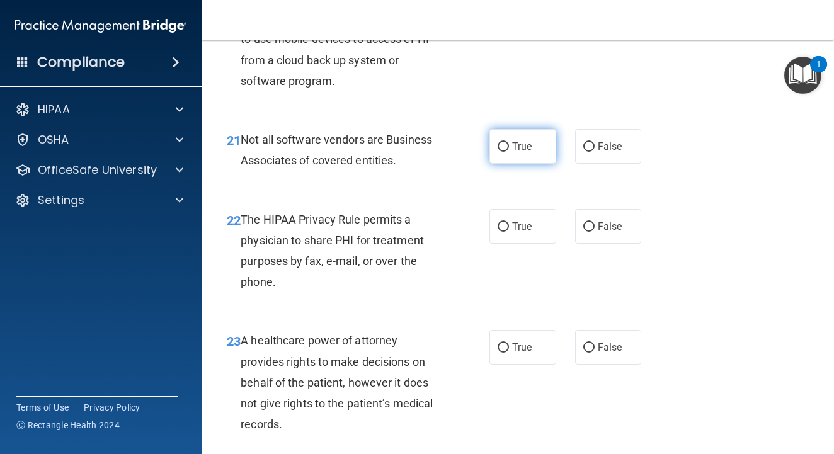
click at [497, 164] on label "True" at bounding box center [522, 146] width 67 height 35
click at [498, 152] on input "True" at bounding box center [503, 146] width 11 height 9
radio input "true"
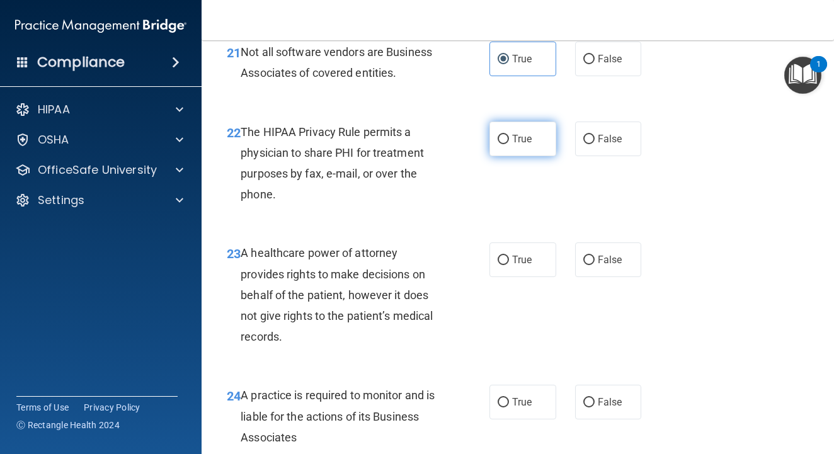
click at [497, 156] on label "True" at bounding box center [522, 139] width 67 height 35
click at [498, 144] on input "True" at bounding box center [503, 139] width 11 height 9
radio input "true"
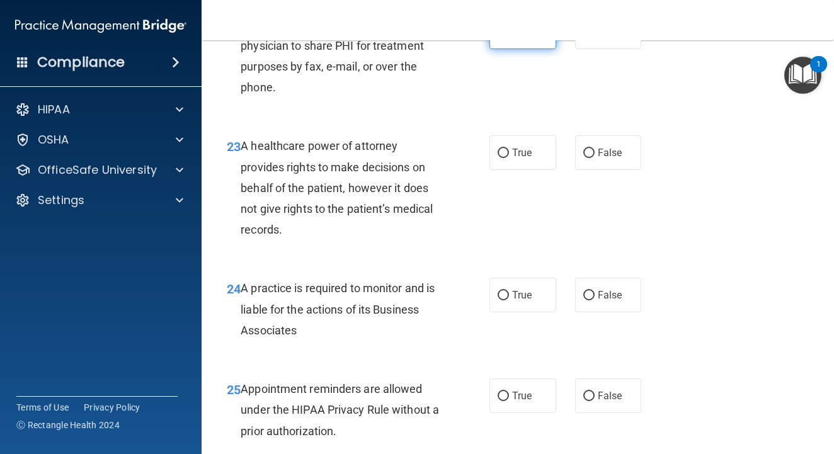
scroll to position [2812, 0]
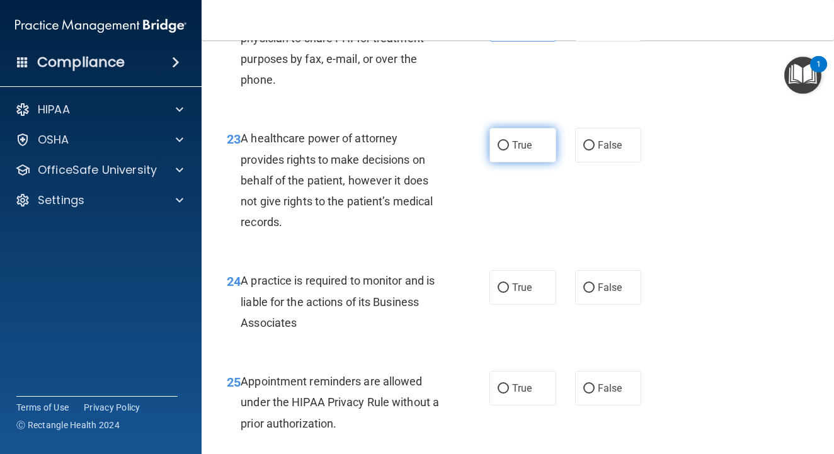
click at [497, 163] on label "True" at bounding box center [522, 145] width 67 height 35
click at [498, 151] on input "True" at bounding box center [503, 145] width 11 height 9
radio input "true"
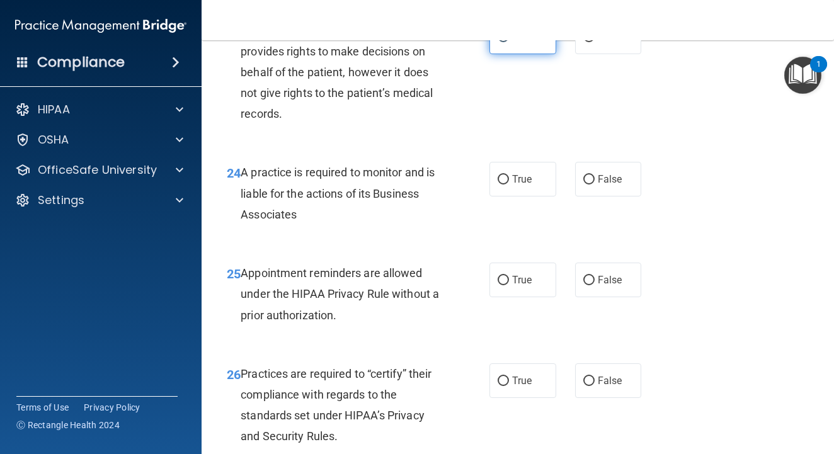
scroll to position [2921, 0]
click at [495, 196] on label "True" at bounding box center [522, 178] width 67 height 35
click at [498, 184] on input "True" at bounding box center [503, 178] width 11 height 9
radio input "true"
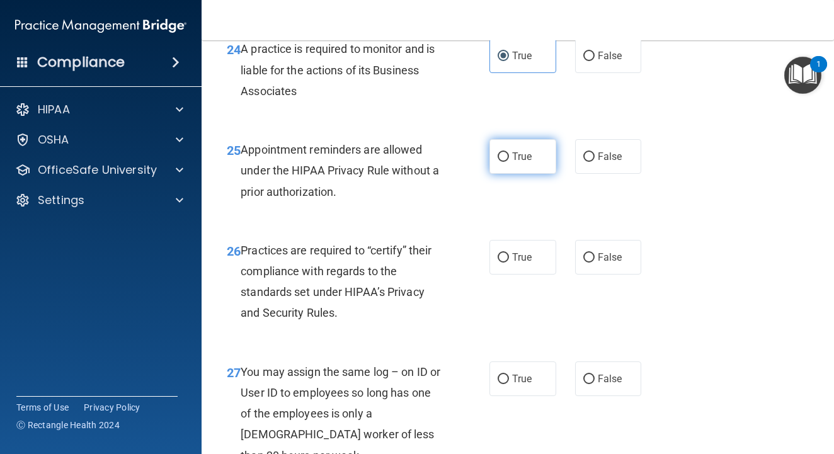
click at [495, 174] on label "True" at bounding box center [522, 156] width 67 height 35
click at [498, 162] on input "True" at bounding box center [503, 156] width 11 height 9
radio input "true"
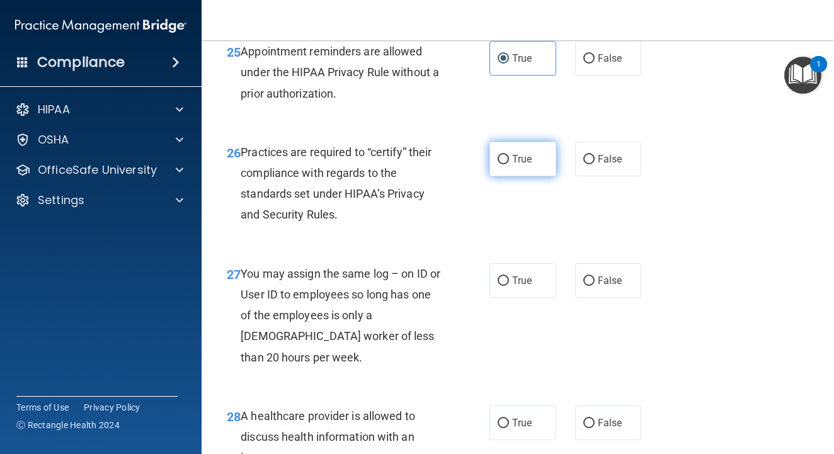
click at [495, 176] on label "True" at bounding box center [522, 159] width 67 height 35
click at [498, 164] on input "True" at bounding box center [503, 159] width 11 height 9
radio input "true"
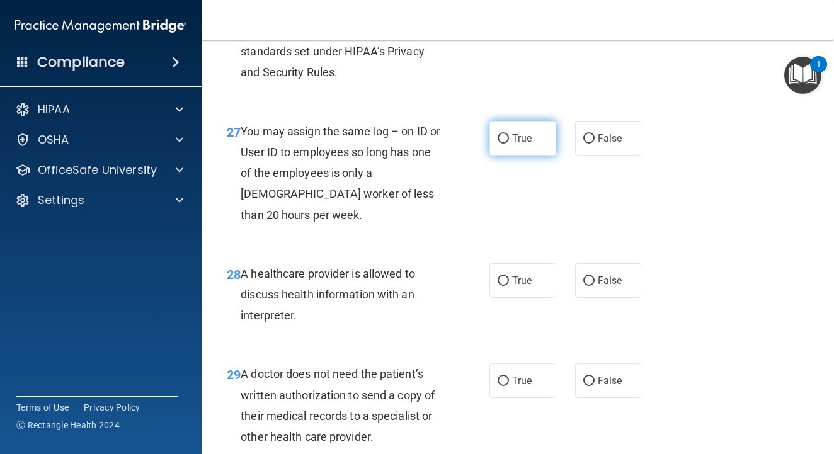
click at [500, 156] on label "True" at bounding box center [522, 138] width 67 height 35
click at [500, 144] on input "True" at bounding box center [503, 138] width 11 height 9
radio input "true"
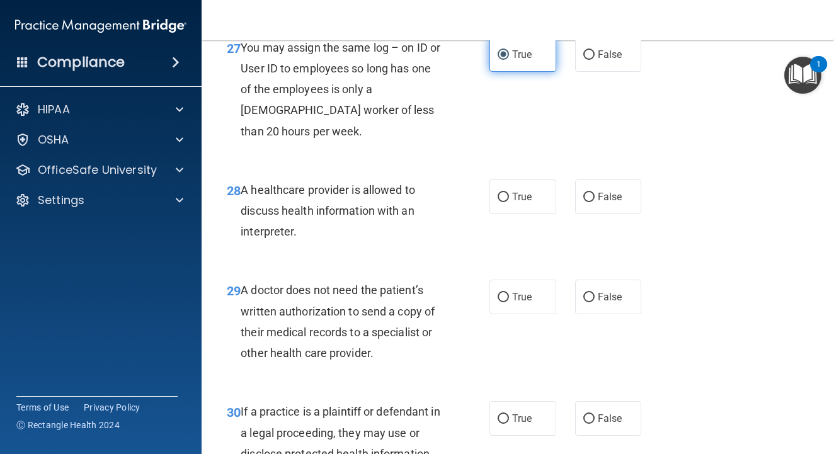
scroll to position [3382, 0]
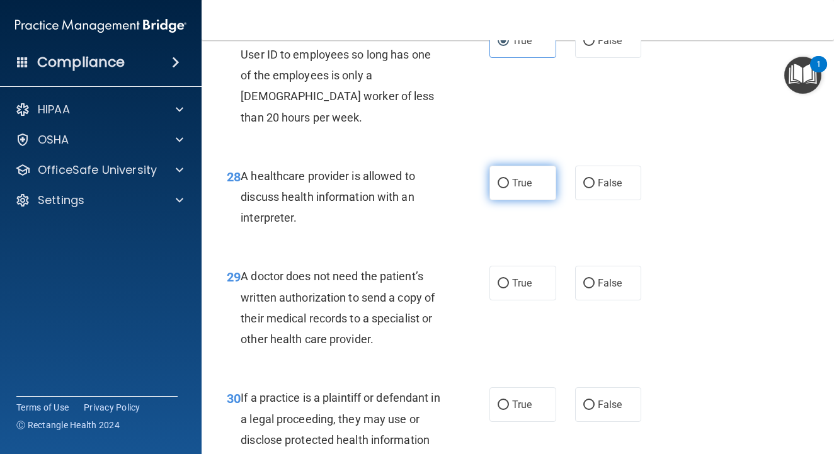
click at [500, 200] on label "True" at bounding box center [522, 183] width 67 height 35
click at [500, 188] on input "True" at bounding box center [503, 183] width 11 height 9
radio input "true"
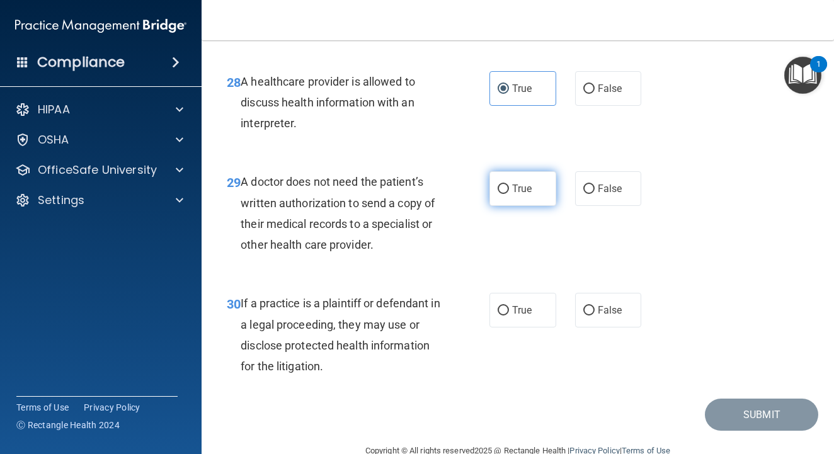
click at [500, 194] on input "True" at bounding box center [503, 189] width 11 height 9
radio input "true"
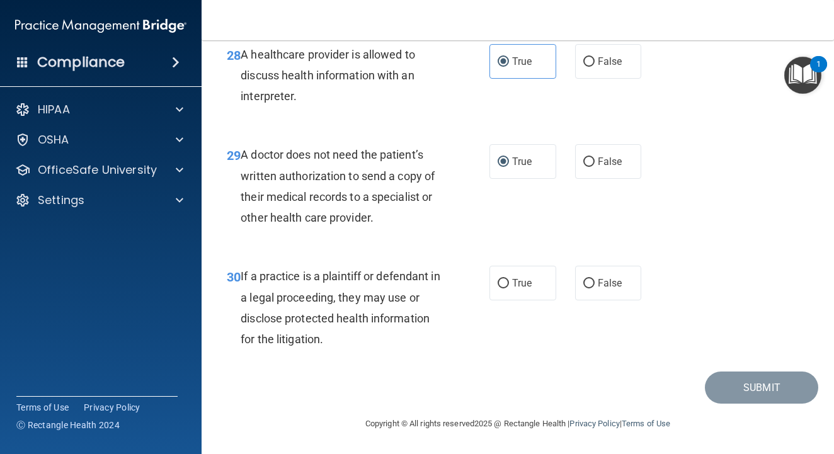
scroll to position [3548, 0]
click at [501, 293] on label "True" at bounding box center [522, 283] width 67 height 35
click at [501, 289] on input "True" at bounding box center [503, 283] width 11 height 9
radio input "true"
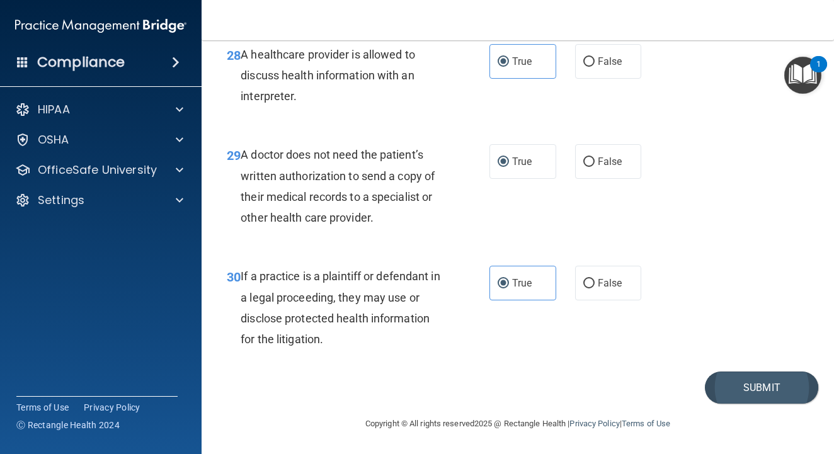
click at [724, 378] on button "Submit" at bounding box center [761, 388] width 113 height 32
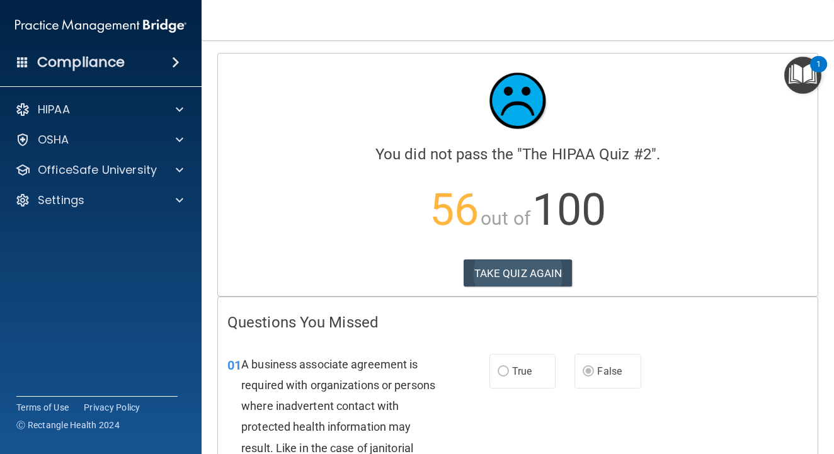
click at [529, 278] on button "TAKE QUIZ AGAIN" at bounding box center [518, 274] width 109 height 28
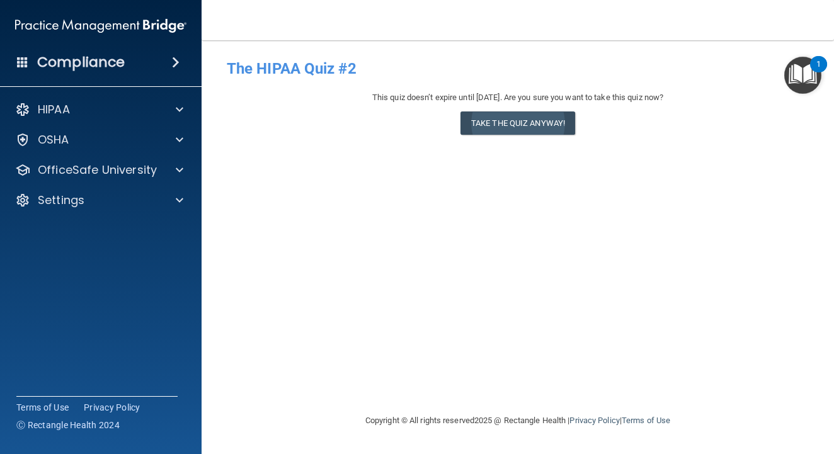
click at [522, 130] on button "Take the quiz anyway!" at bounding box center [517, 122] width 115 height 23
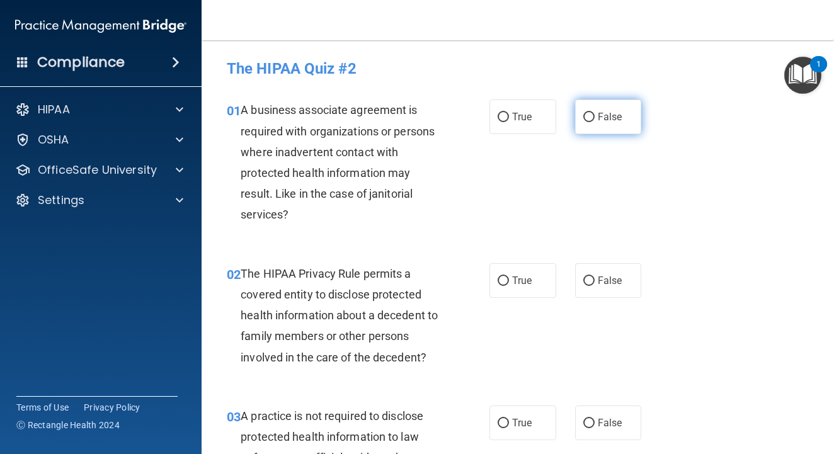
click at [589, 119] on input "False" at bounding box center [588, 117] width 11 height 9
radio input "true"
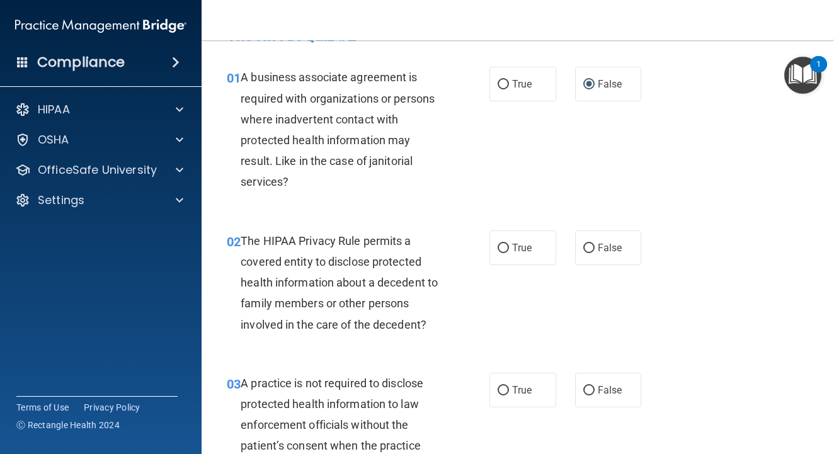
scroll to position [33, 0]
click at [525, 245] on span "True" at bounding box center [522, 247] width 20 height 12
click at [509, 245] on input "True" at bounding box center [503, 247] width 11 height 9
radio input "true"
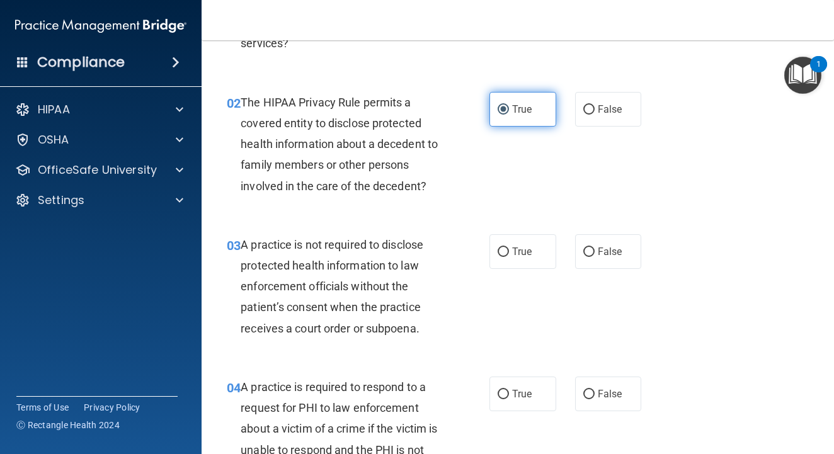
scroll to position [181, 0]
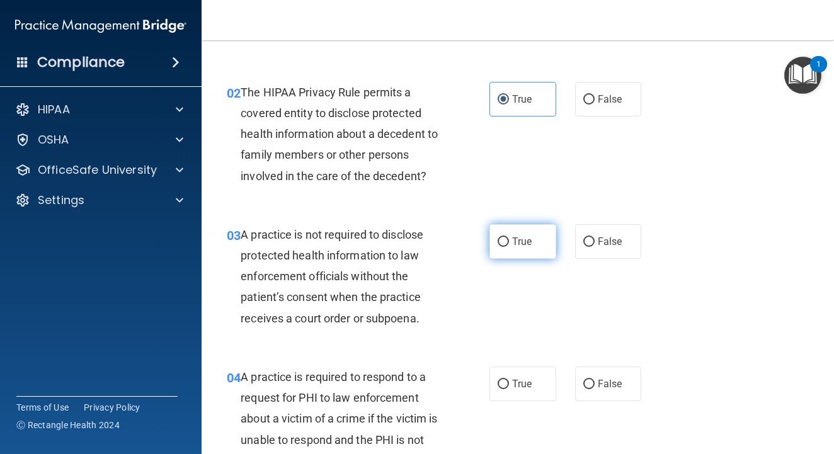
click at [509, 246] on label "True" at bounding box center [522, 241] width 67 height 35
click at [509, 246] on input "True" at bounding box center [503, 241] width 11 height 9
radio input "true"
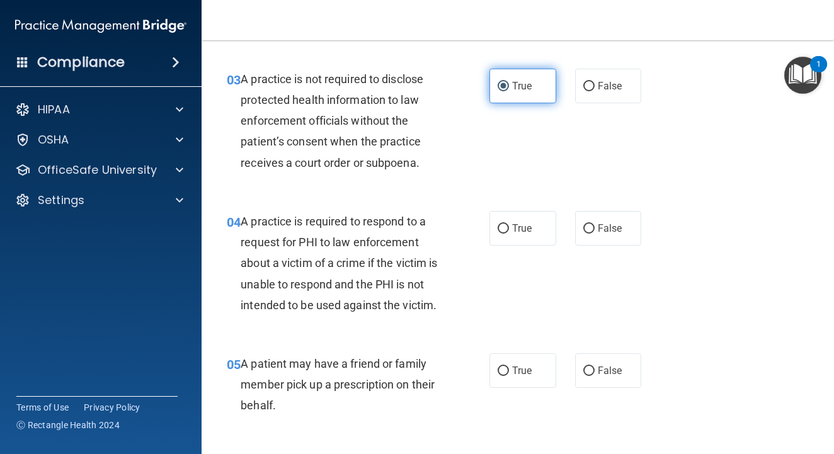
scroll to position [350, 0]
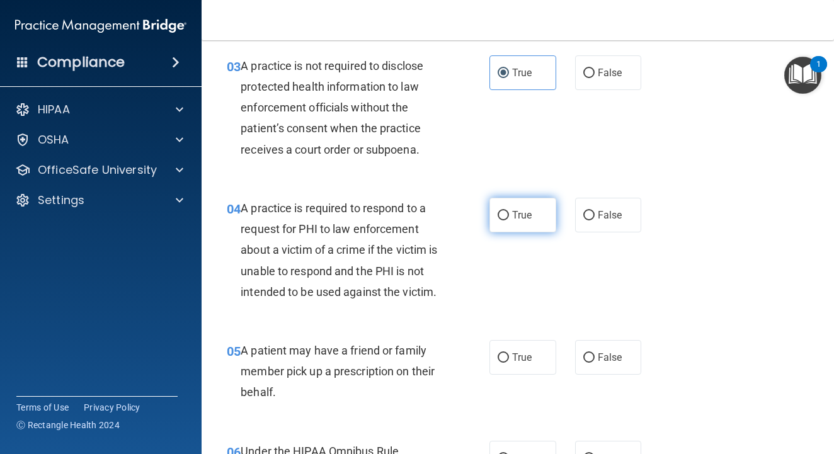
click at [516, 215] on span "True" at bounding box center [522, 215] width 20 height 12
click at [509, 215] on input "True" at bounding box center [503, 215] width 11 height 9
radio input "true"
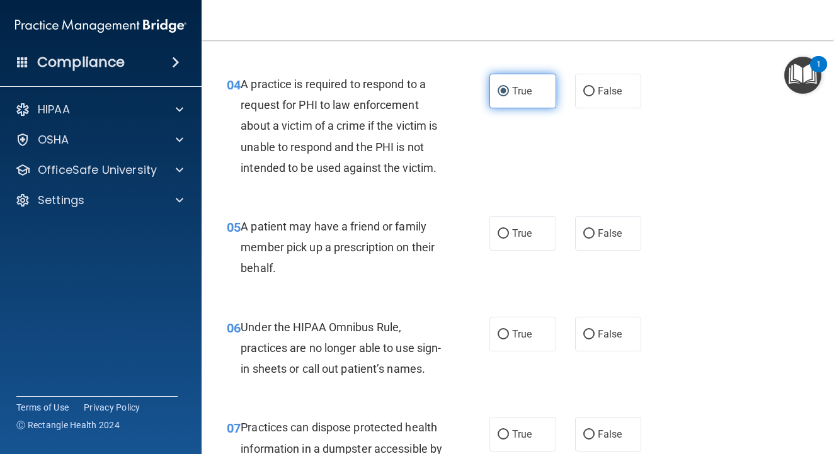
scroll to position [476, 0]
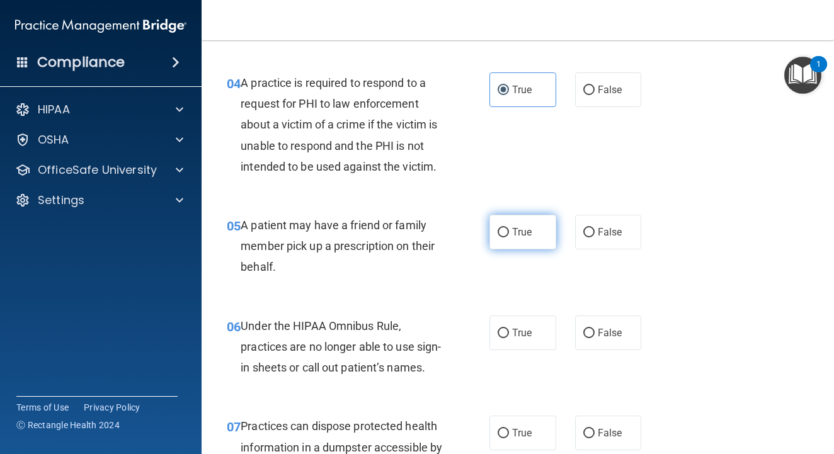
click at [503, 229] on input "True" at bounding box center [503, 232] width 11 height 9
radio input "true"
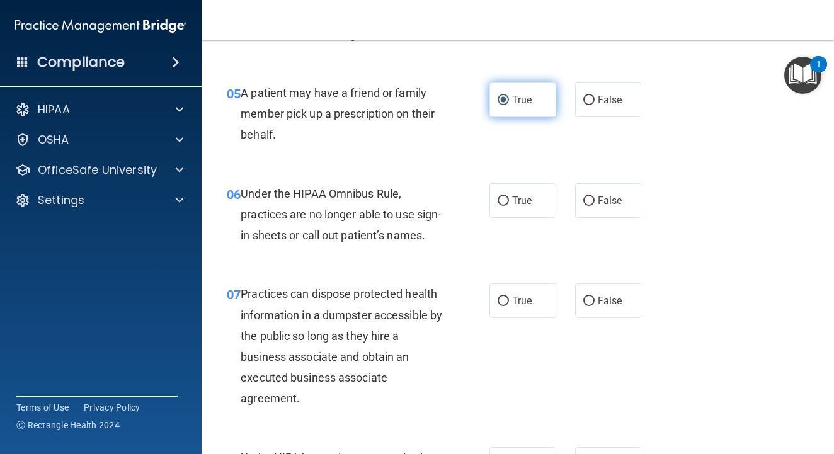
scroll to position [616, 0]
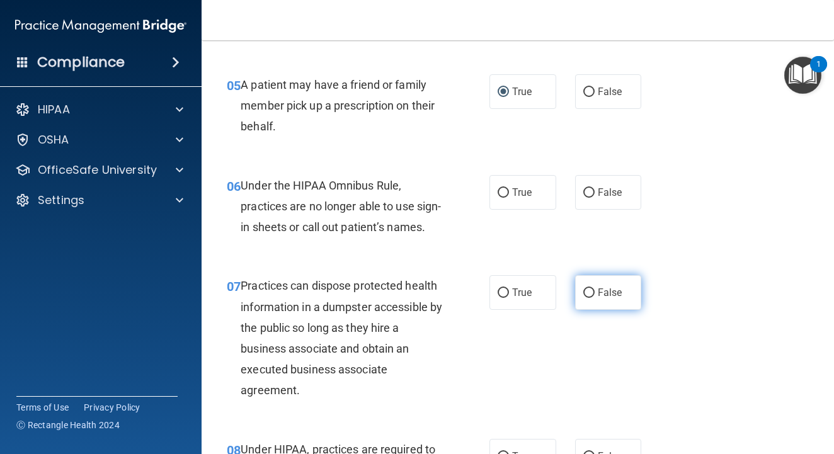
click at [595, 300] on label "False" at bounding box center [608, 292] width 67 height 35
click at [595, 298] on input "False" at bounding box center [588, 293] width 11 height 9
radio input "true"
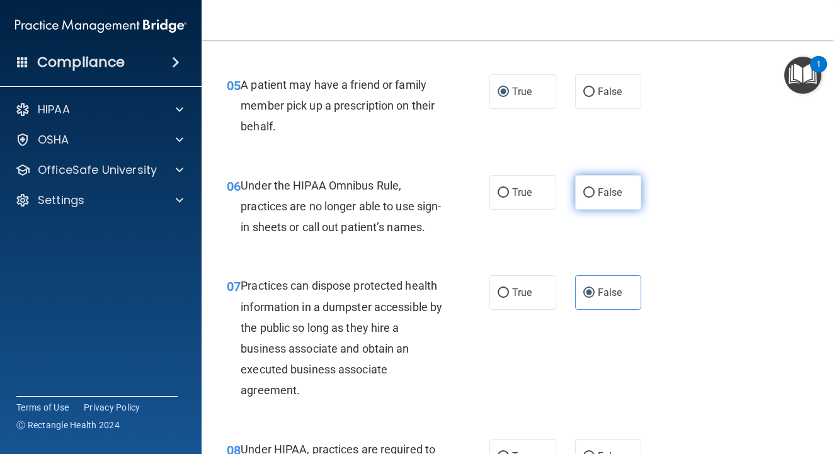
click at [598, 188] on span "False" at bounding box center [610, 192] width 25 height 12
click at [595, 188] on input "False" at bounding box center [588, 192] width 11 height 9
radio input "true"
click at [506, 191] on input "True" at bounding box center [503, 192] width 11 height 9
radio input "true"
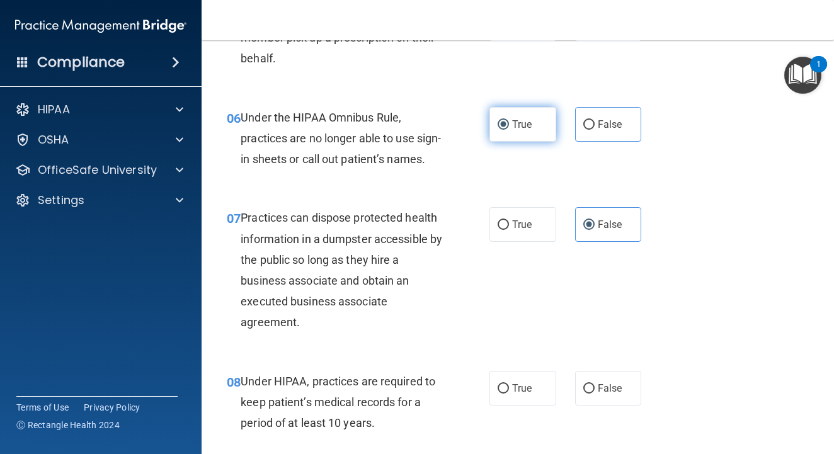
scroll to position [708, 0]
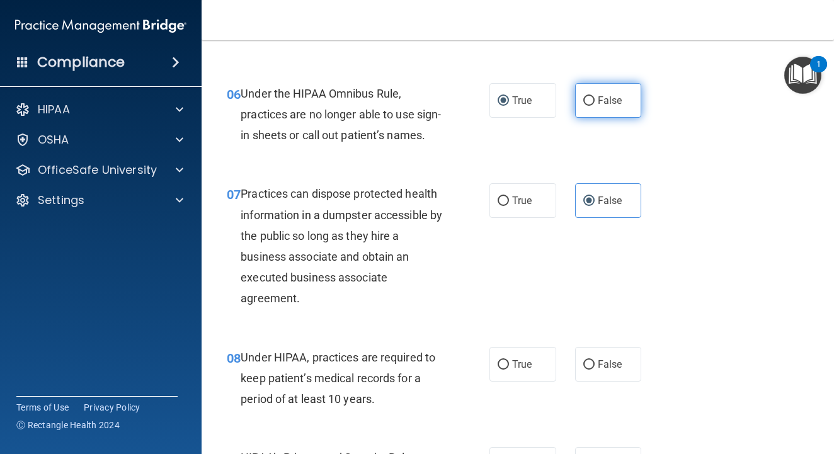
click at [593, 101] on input "False" at bounding box center [588, 100] width 11 height 9
radio input "true"
radio input "false"
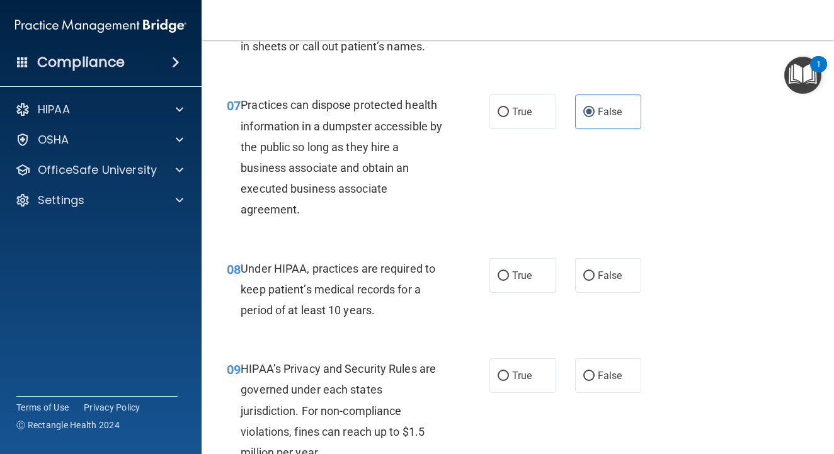
scroll to position [798, 0]
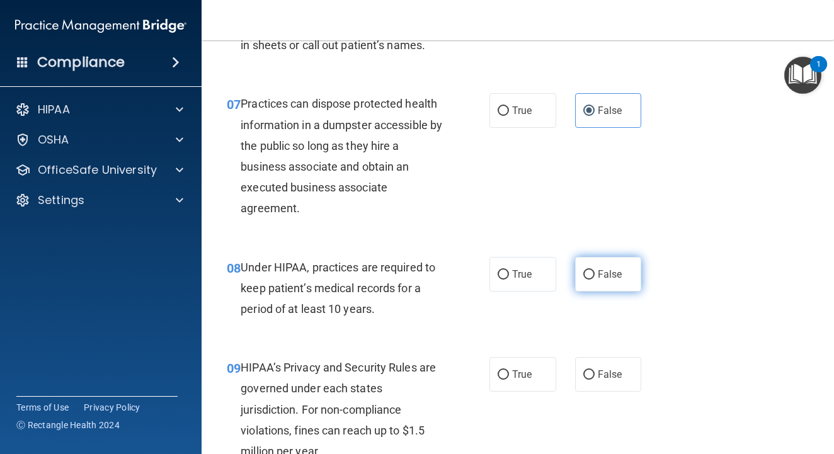
click at [592, 280] on input "False" at bounding box center [588, 274] width 11 height 9
radio input "true"
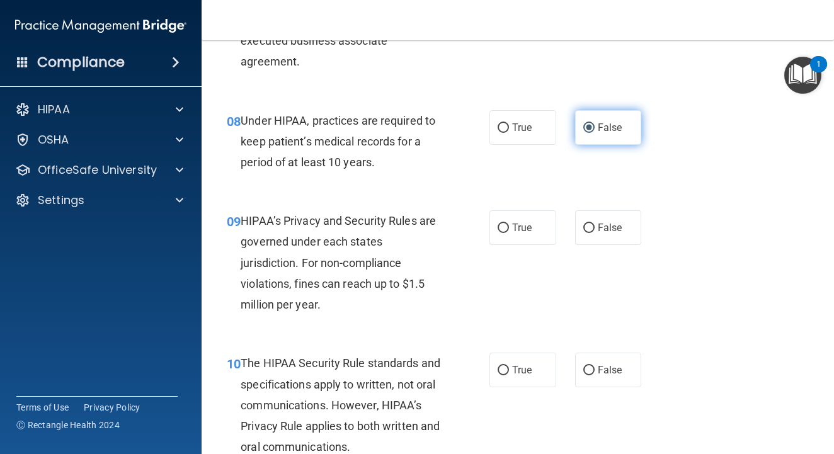
scroll to position [946, 0]
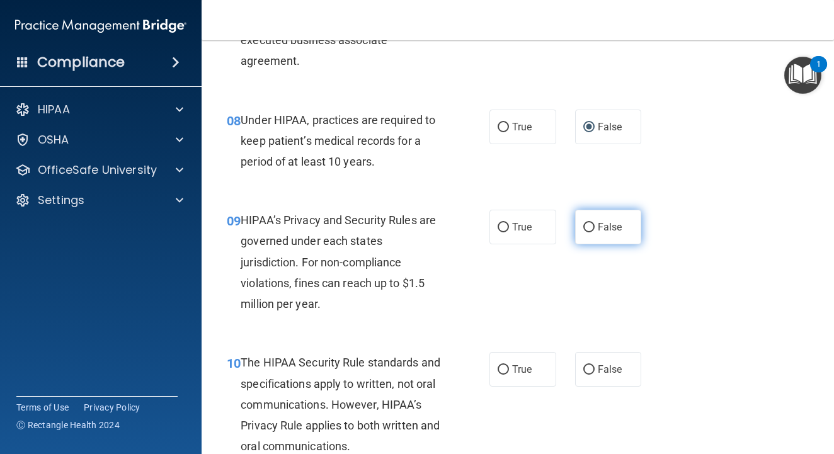
click at [610, 233] on span "False" at bounding box center [610, 227] width 25 height 12
click at [595, 232] on input "False" at bounding box center [588, 227] width 11 height 9
radio input "true"
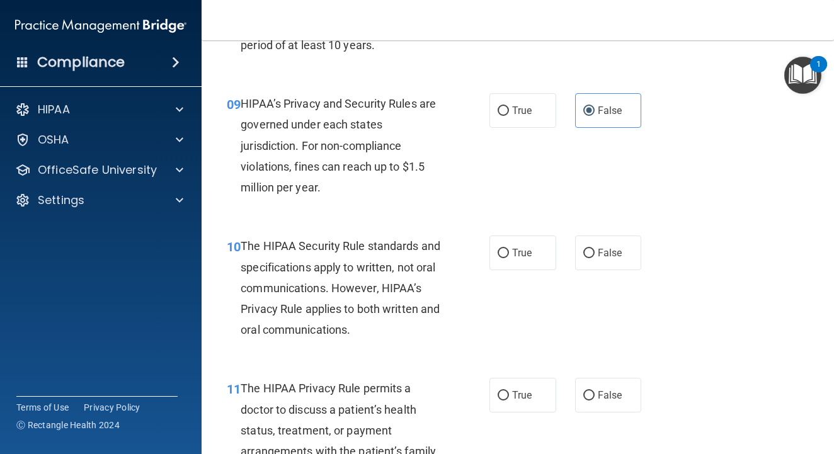
scroll to position [1069, 0]
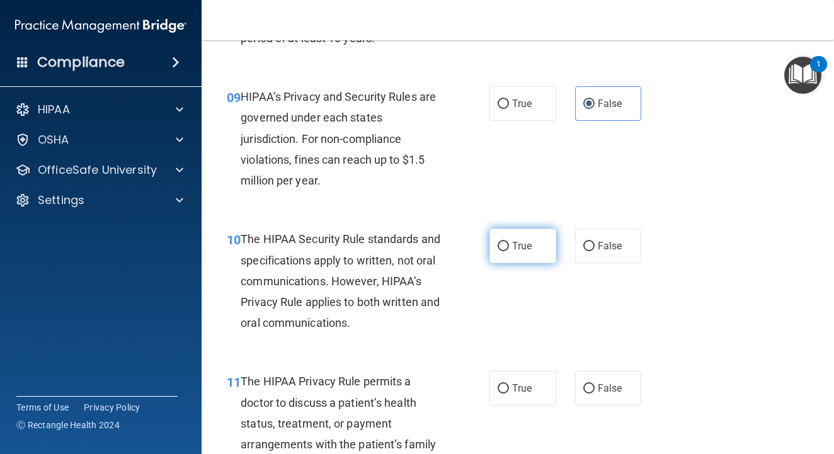
click at [512, 252] on span "True" at bounding box center [522, 246] width 20 height 12
click at [509, 251] on input "True" at bounding box center [503, 246] width 11 height 9
radio input "true"
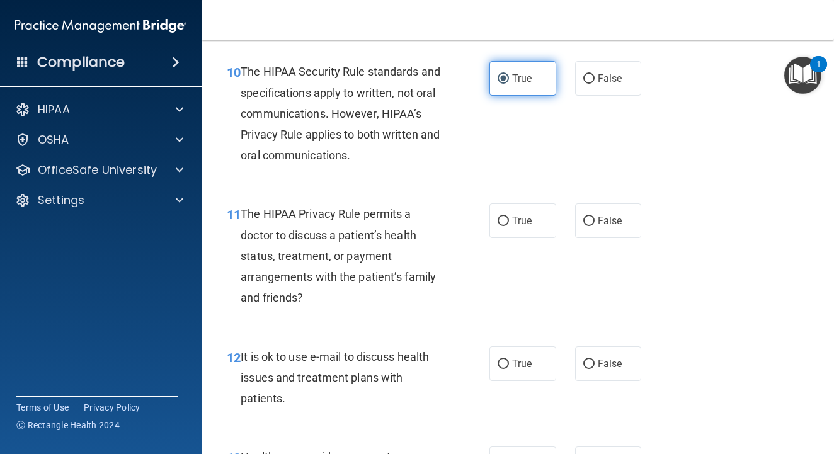
scroll to position [1242, 0]
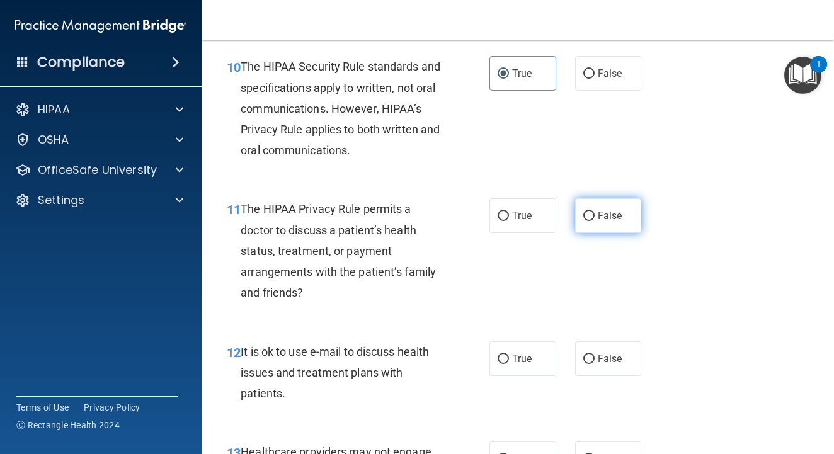
click at [584, 221] on input "False" at bounding box center [588, 216] width 11 height 9
radio input "true"
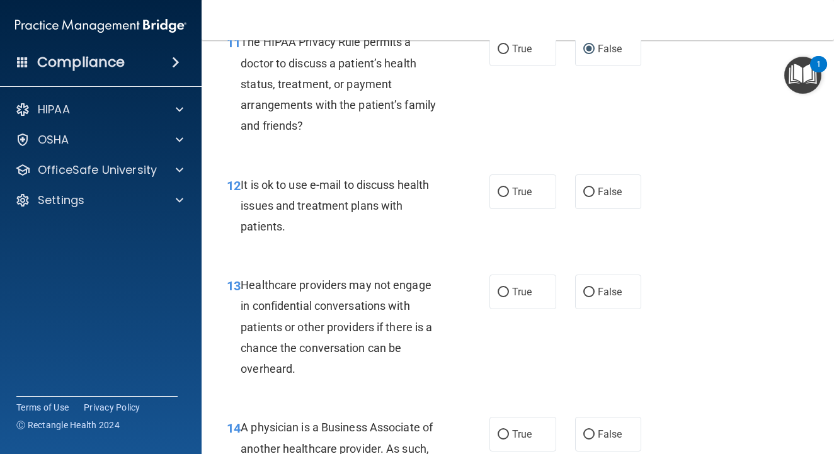
scroll to position [1411, 0]
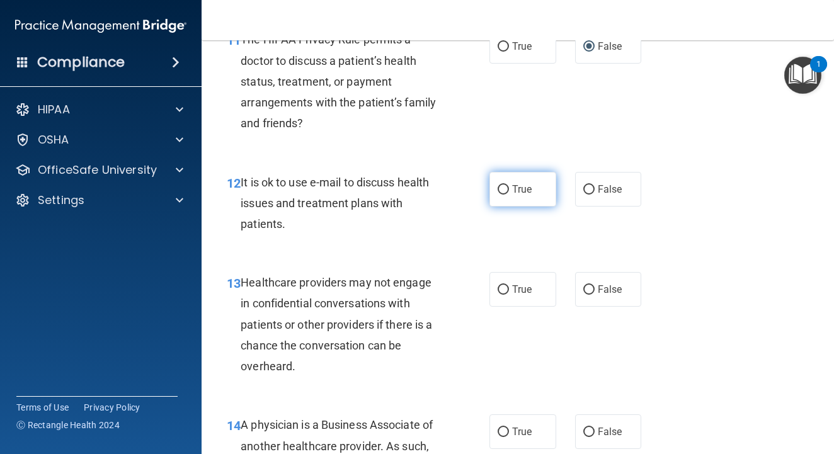
click at [503, 195] on input "True" at bounding box center [503, 189] width 11 height 9
radio input "true"
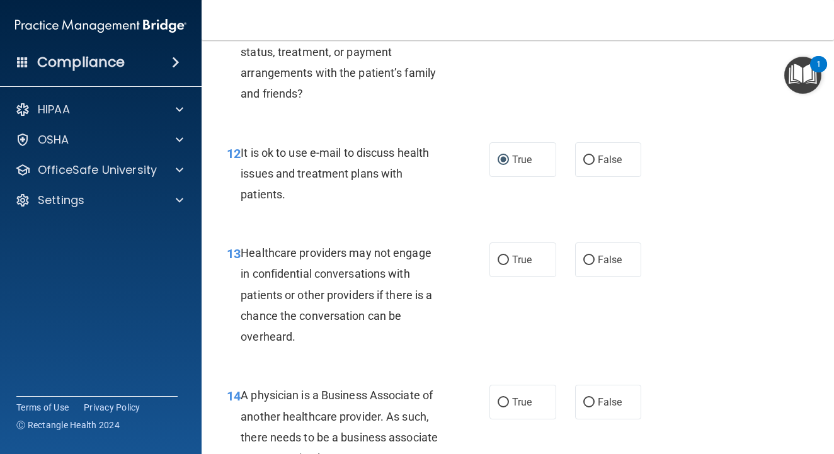
scroll to position [1444, 0]
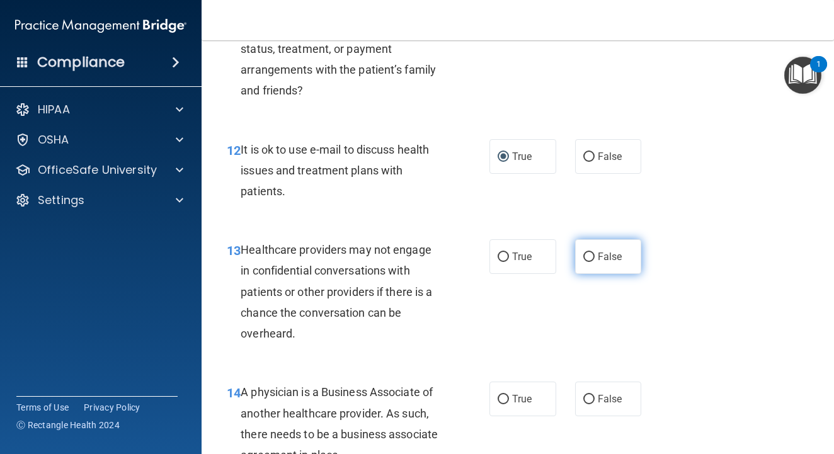
click at [592, 264] on label "False" at bounding box center [608, 256] width 67 height 35
click at [592, 262] on input "False" at bounding box center [588, 257] width 11 height 9
radio input "true"
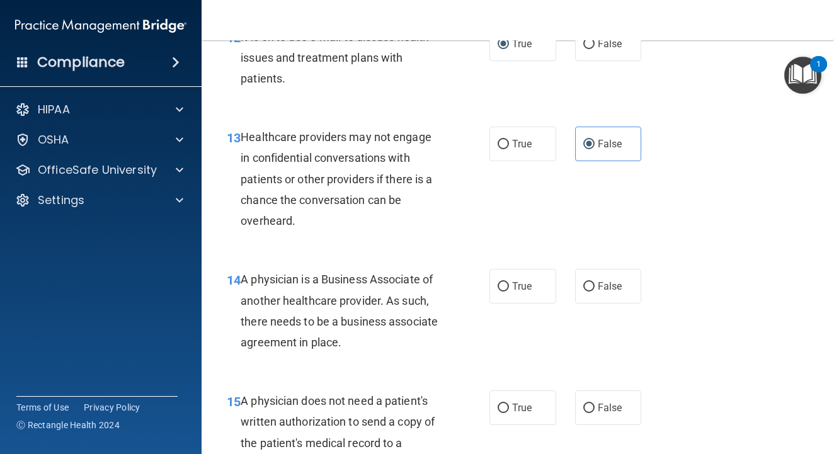
scroll to position [1558, 0]
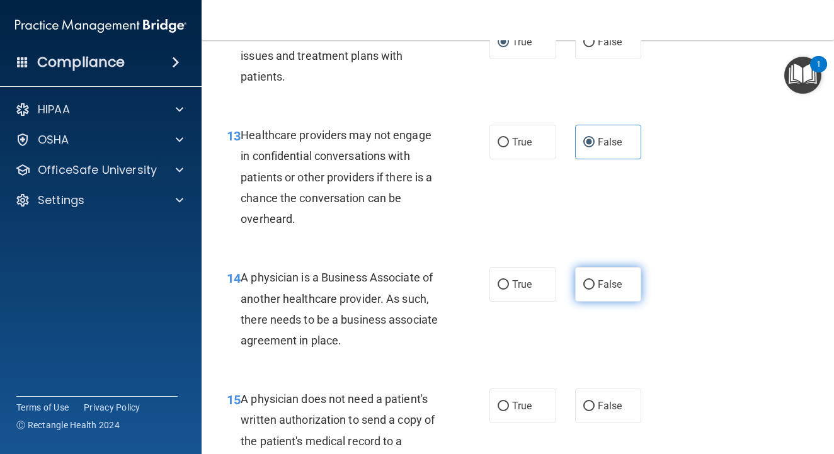
click at [586, 302] on label "False" at bounding box center [608, 284] width 67 height 35
click at [586, 290] on input "False" at bounding box center [588, 284] width 11 height 9
radio input "true"
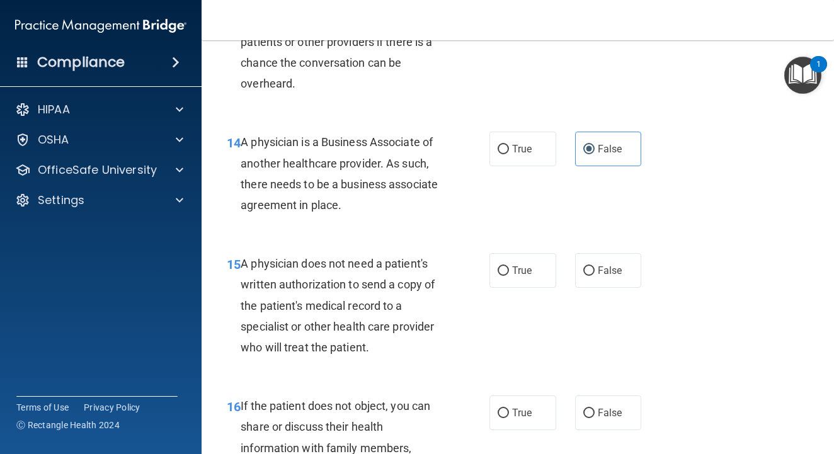
scroll to position [1695, 0]
click at [505, 275] on input "True" at bounding box center [503, 270] width 11 height 9
radio input "true"
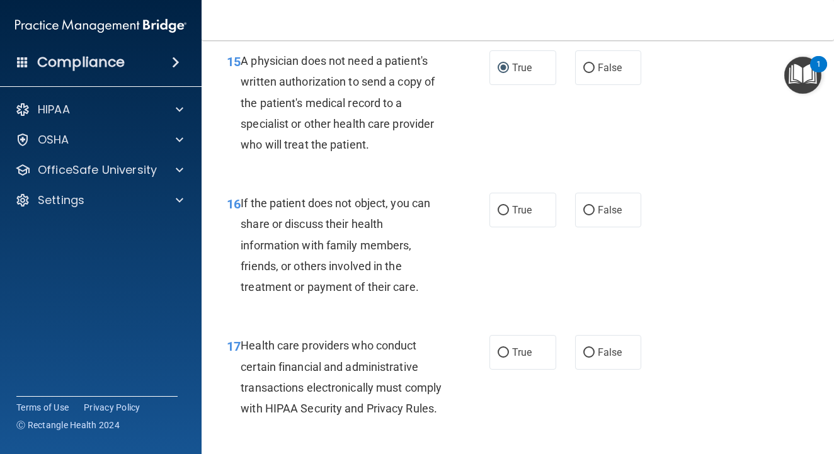
scroll to position [1900, 0]
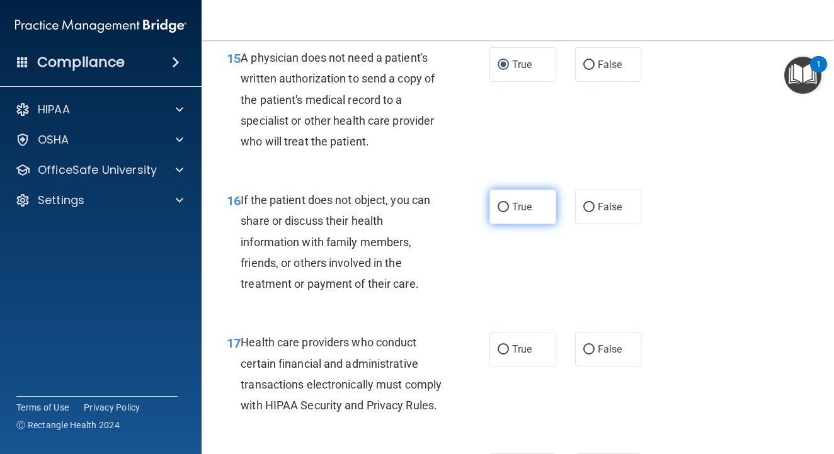
click at [510, 210] on label "True" at bounding box center [522, 207] width 67 height 35
click at [509, 210] on input "True" at bounding box center [503, 207] width 11 height 9
radio input "true"
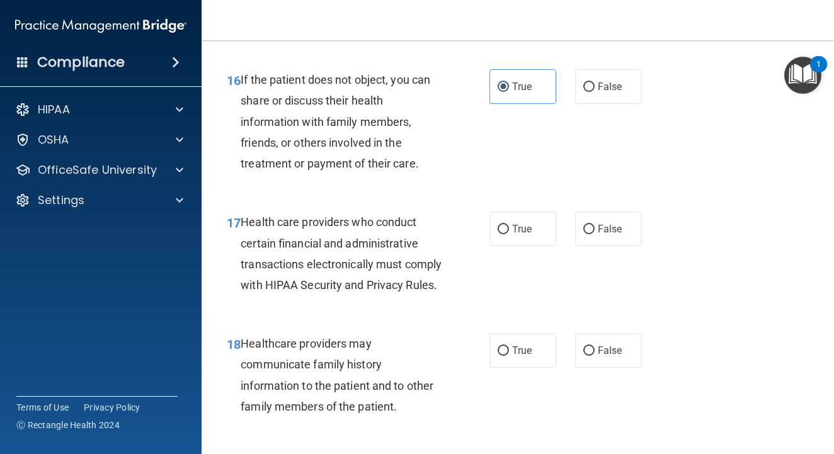
scroll to position [2042, 0]
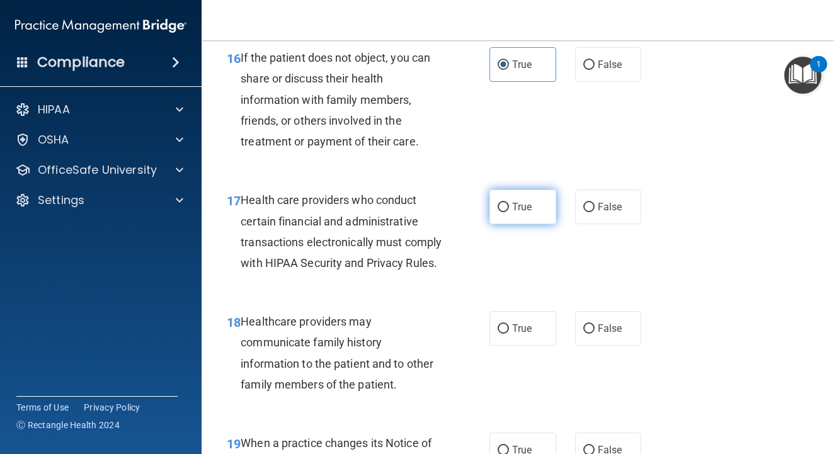
click at [511, 217] on label "True" at bounding box center [522, 207] width 67 height 35
click at [509, 212] on input "True" at bounding box center [503, 207] width 11 height 9
radio input "true"
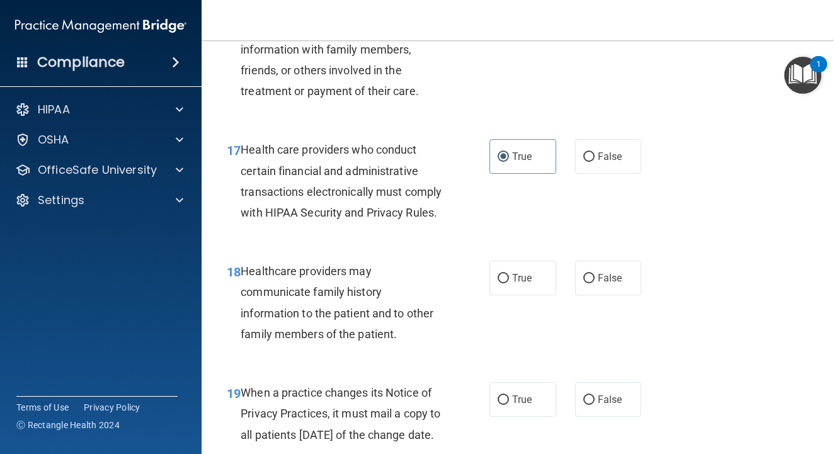
scroll to position [2107, 0]
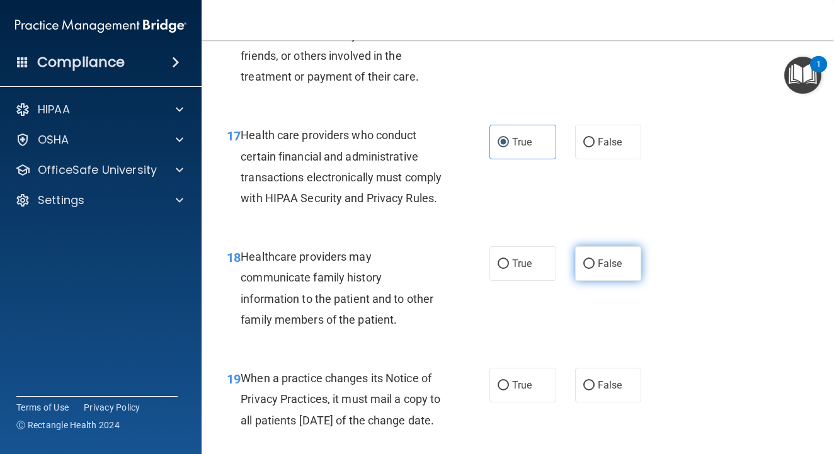
click at [580, 281] on label "False" at bounding box center [608, 263] width 67 height 35
click at [583, 269] on input "False" at bounding box center [588, 264] width 11 height 9
radio input "true"
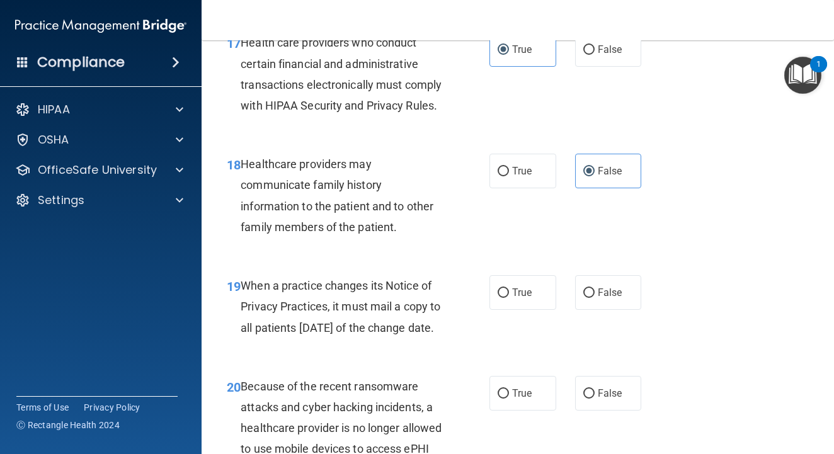
scroll to position [2202, 0]
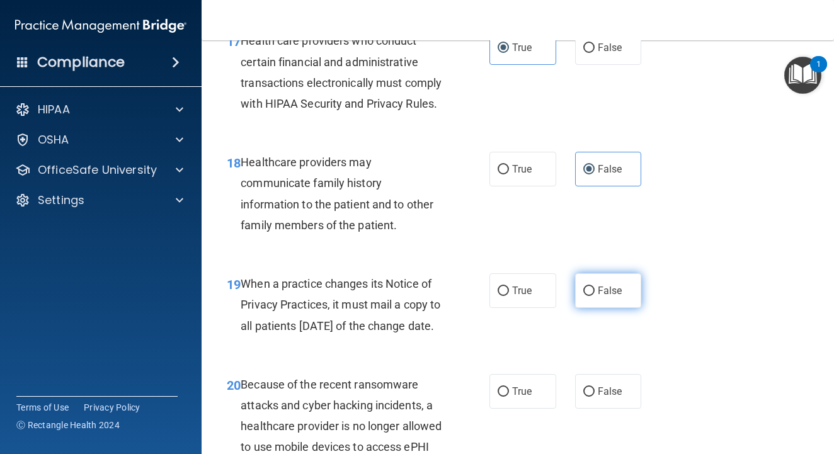
click at [588, 296] on input "False" at bounding box center [588, 291] width 11 height 9
radio input "true"
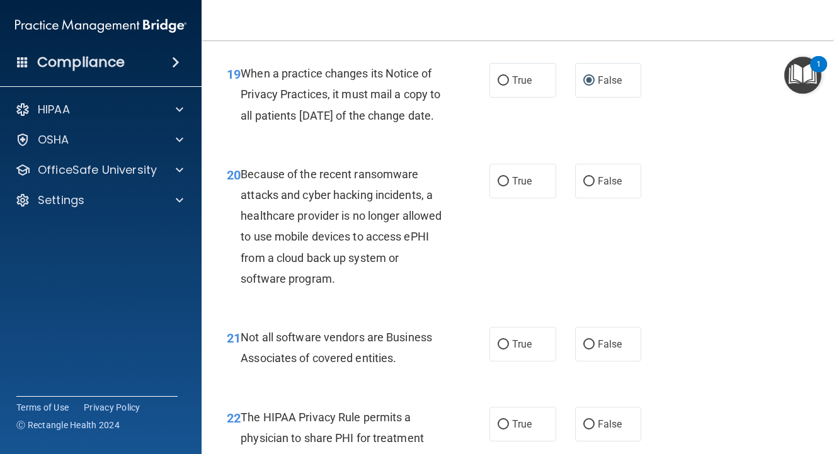
scroll to position [2413, 0]
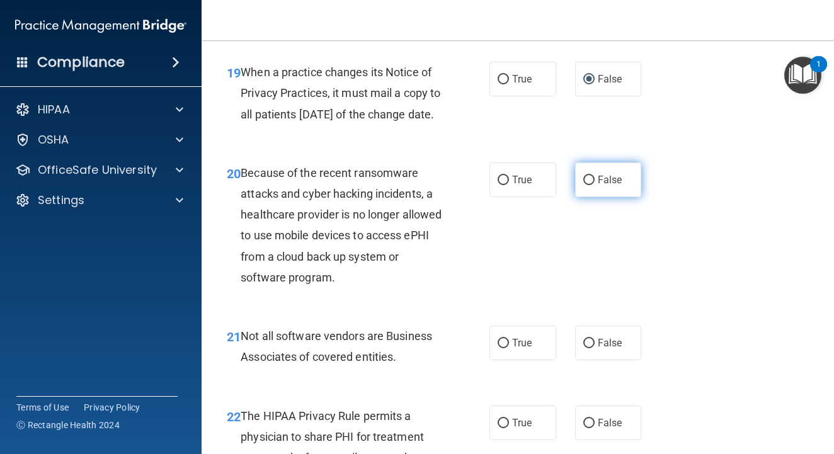
click at [597, 197] on label "False" at bounding box center [608, 180] width 67 height 35
click at [595, 185] on input "False" at bounding box center [588, 180] width 11 height 9
radio input "true"
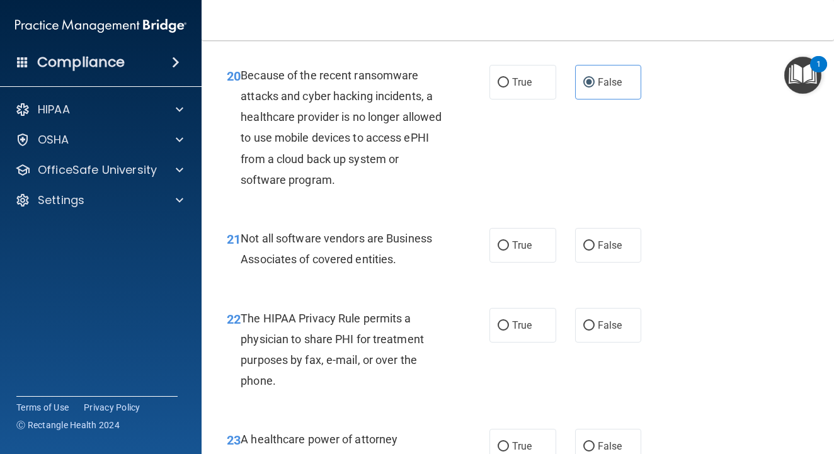
scroll to position [2518, 0]
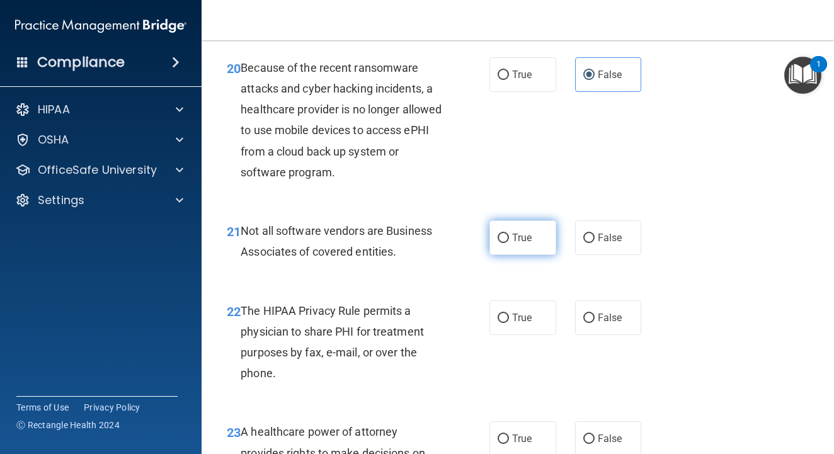
click at [508, 243] on input "True" at bounding box center [503, 238] width 11 height 9
radio input "true"
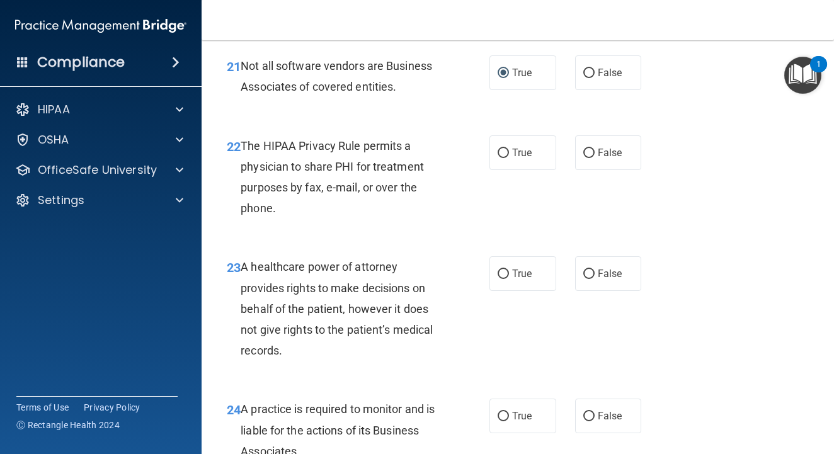
scroll to position [2685, 0]
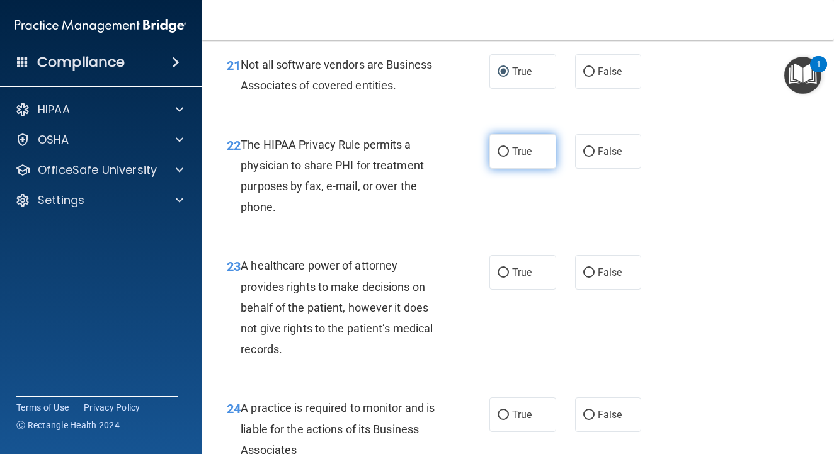
click at [500, 157] on input "True" at bounding box center [503, 151] width 11 height 9
radio input "true"
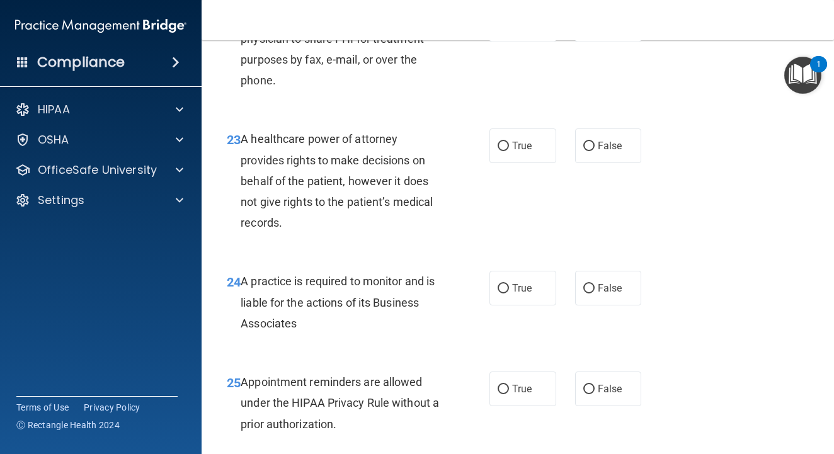
scroll to position [2839, 0]
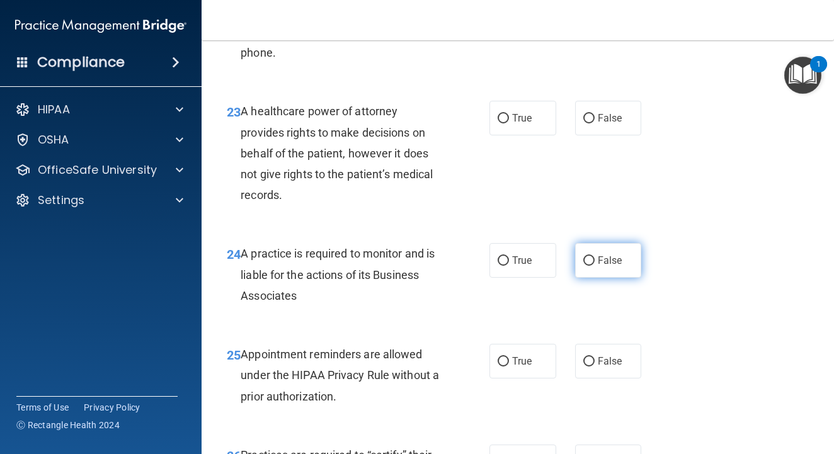
click at [586, 266] on input "False" at bounding box center [588, 260] width 11 height 9
radio input "true"
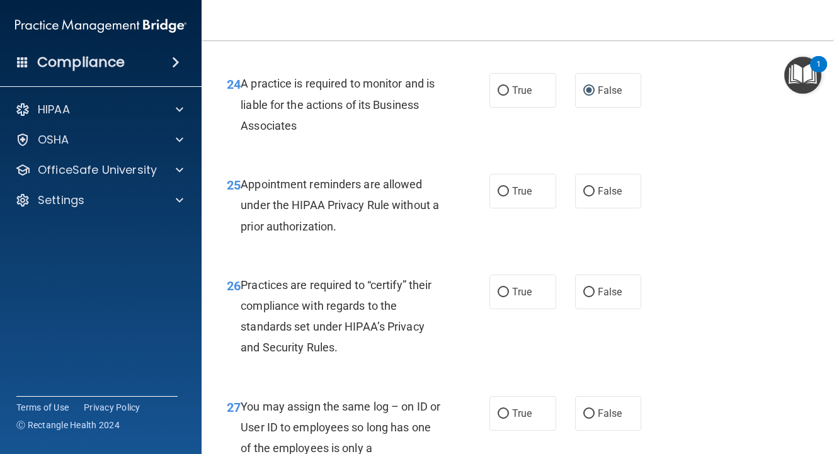
scroll to position [3015, 0]
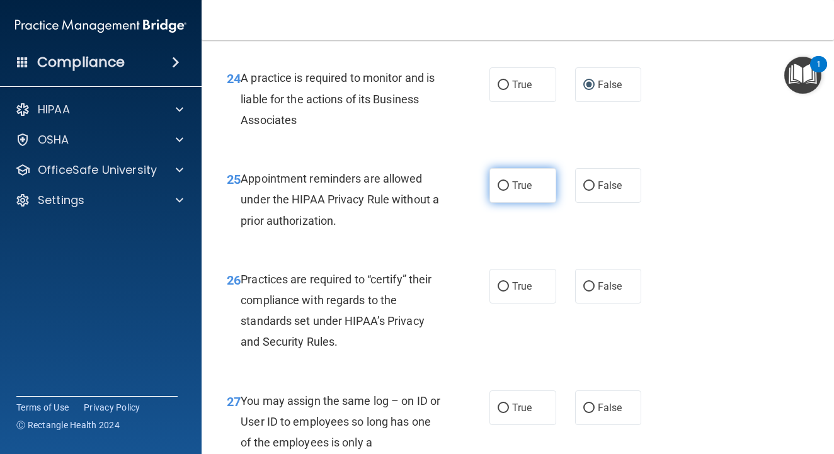
click at [495, 203] on label "True" at bounding box center [522, 185] width 67 height 35
click at [498, 191] on input "True" at bounding box center [503, 185] width 11 height 9
radio input "true"
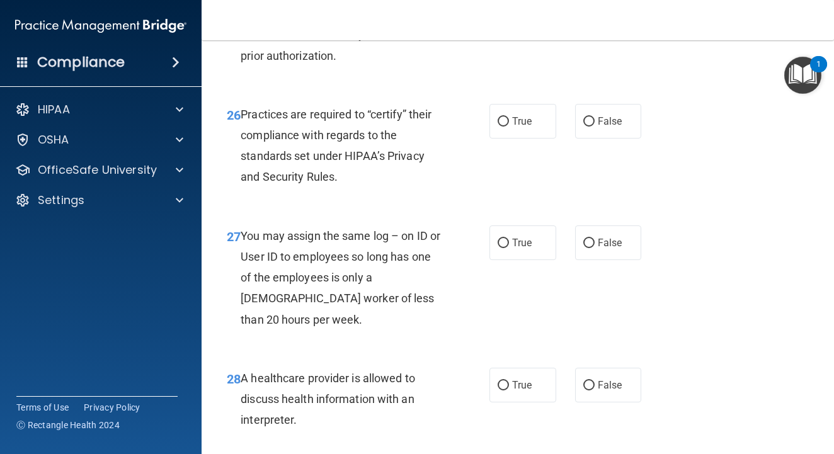
scroll to position [3188, 0]
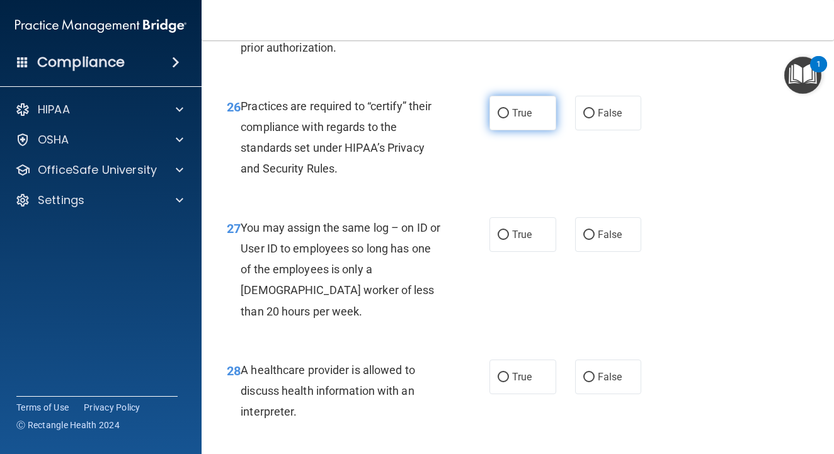
click at [514, 119] on span "True" at bounding box center [522, 113] width 20 height 12
click at [509, 118] on input "True" at bounding box center [503, 113] width 11 height 9
radio input "true"
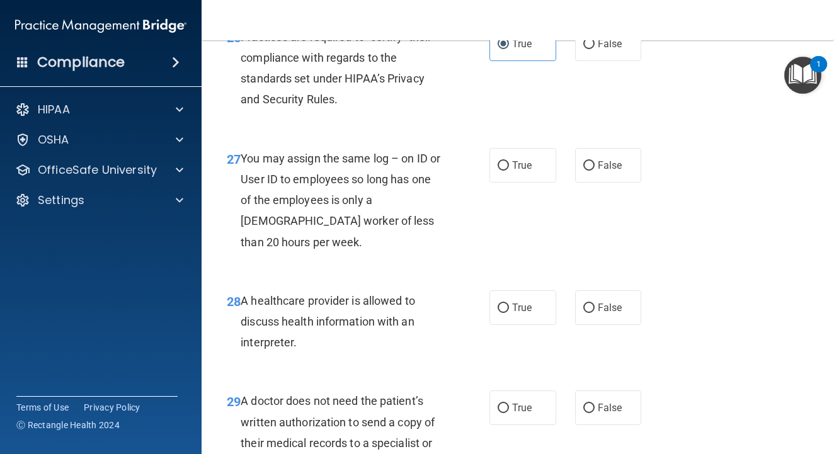
scroll to position [3262, 0]
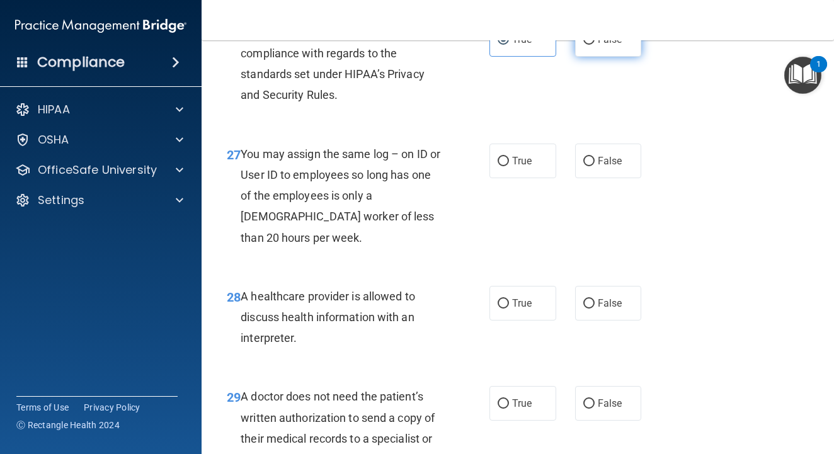
click at [602, 45] on span "False" at bounding box center [610, 39] width 25 height 12
click at [595, 45] on input "False" at bounding box center [588, 39] width 11 height 9
radio input "true"
radio input "false"
click at [602, 167] on span "False" at bounding box center [610, 161] width 25 height 12
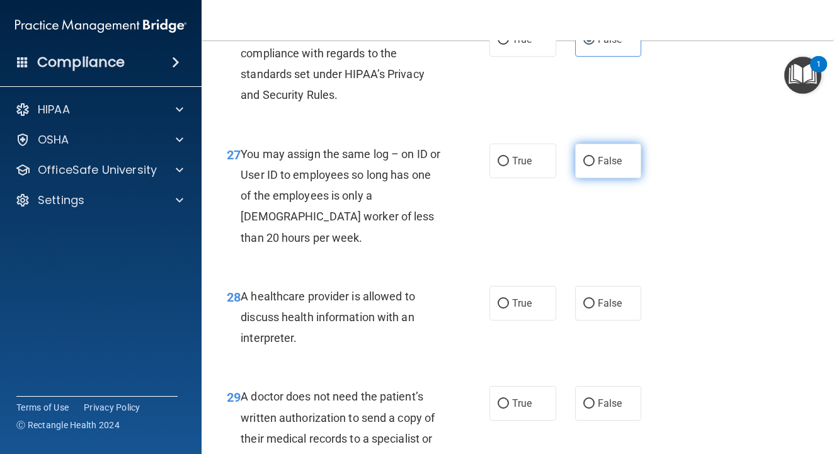
click at [595, 166] on input "False" at bounding box center [588, 161] width 11 height 9
radio input "true"
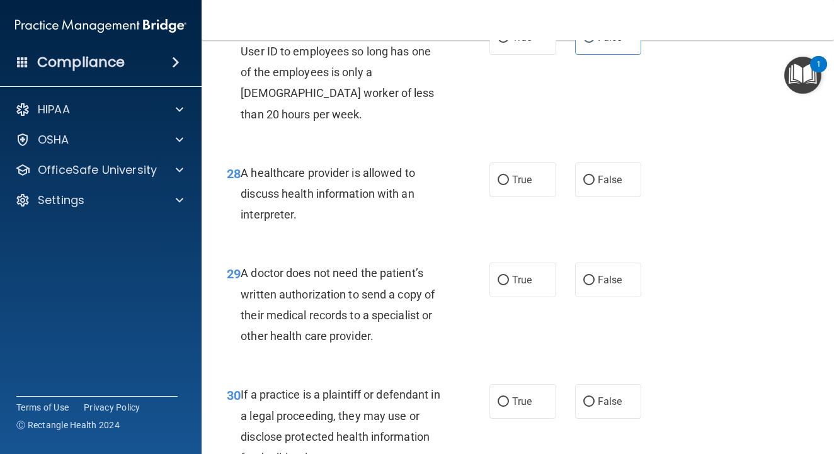
scroll to position [3385, 0]
click at [508, 186] on input "True" at bounding box center [503, 180] width 11 height 9
radio input "true"
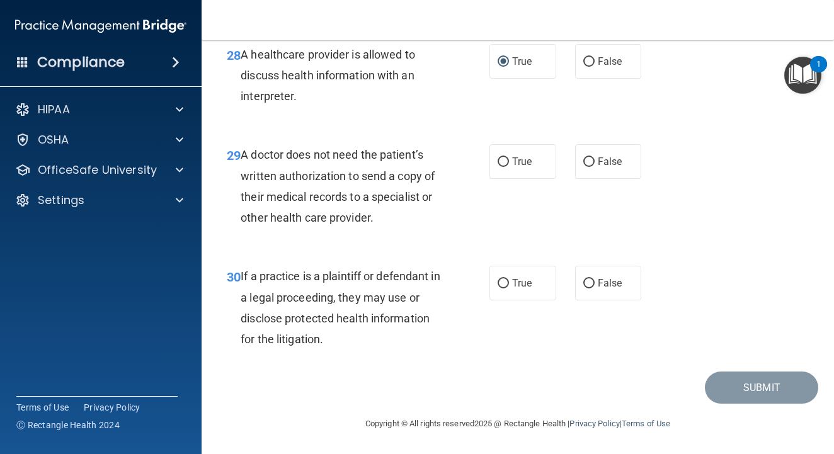
scroll to position [3516, 0]
click at [506, 167] on input "True" at bounding box center [503, 161] width 11 height 9
radio input "true"
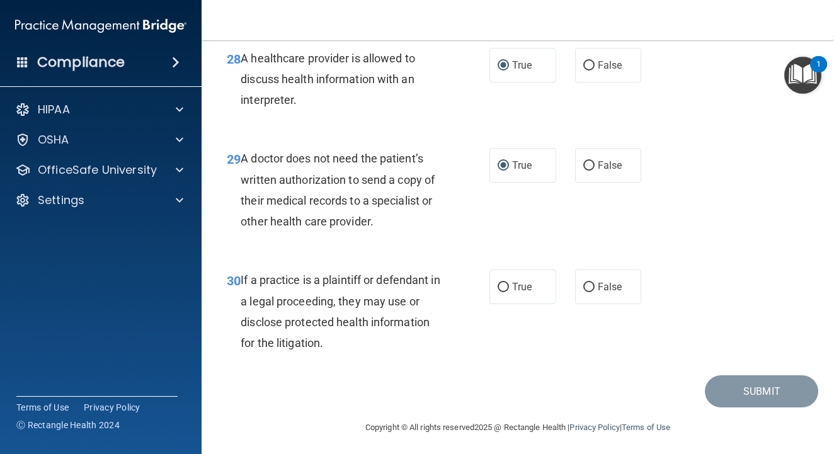
scroll to position [3503, 0]
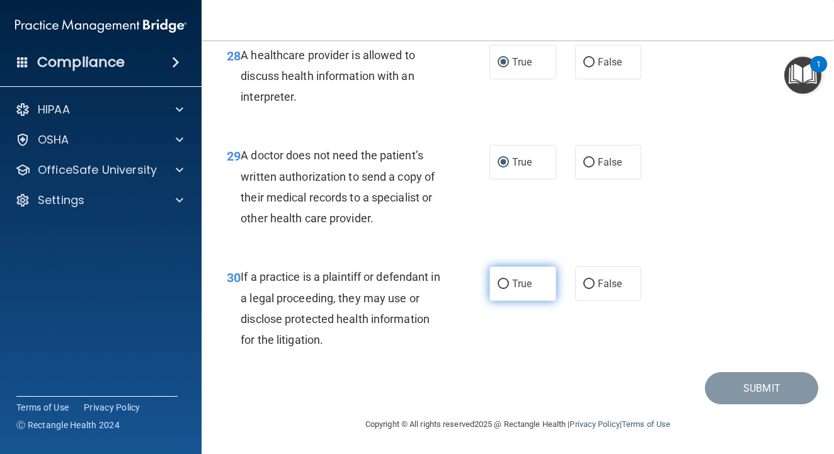
click at [503, 301] on label "True" at bounding box center [522, 283] width 67 height 35
click at [503, 289] on input "True" at bounding box center [503, 284] width 11 height 9
radio input "true"
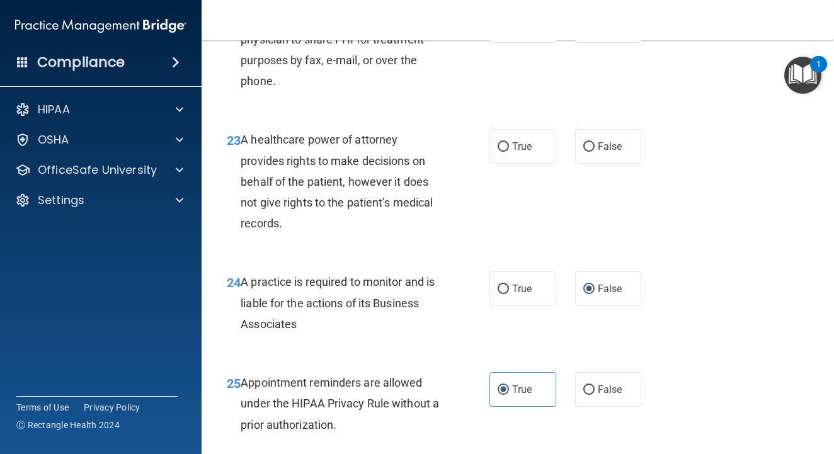
scroll to position [2810, 0]
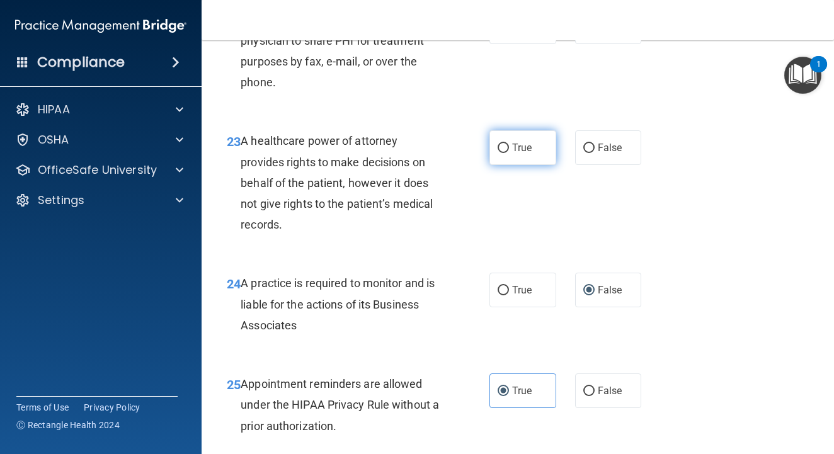
click at [512, 154] on span "True" at bounding box center [522, 148] width 20 height 12
click at [509, 153] on input "True" at bounding box center [503, 148] width 11 height 9
radio input "true"
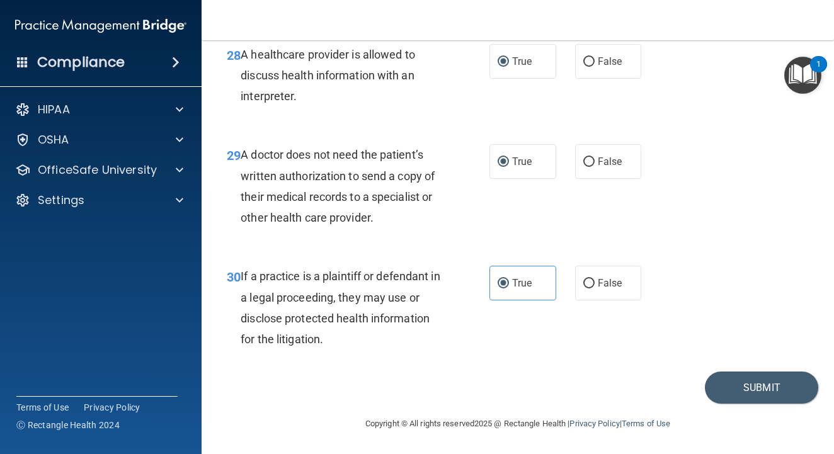
scroll to position [3548, 0]
click at [787, 382] on button "Submit" at bounding box center [761, 388] width 113 height 32
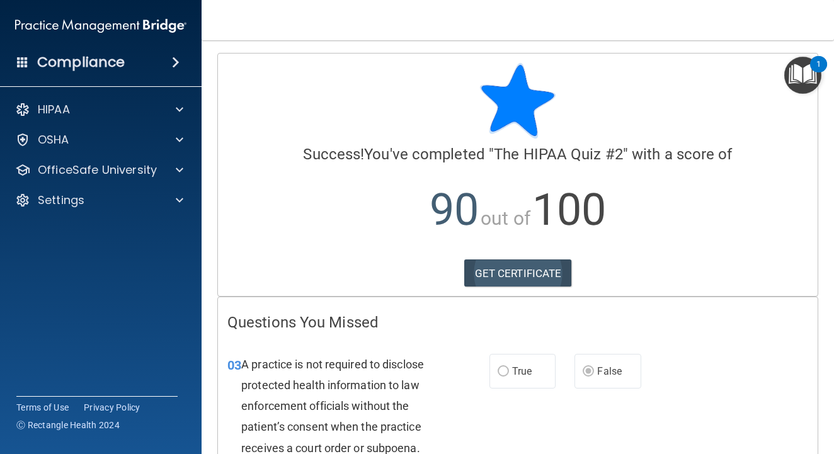
click at [527, 272] on link "GET CERTIFICATE" at bounding box center [518, 274] width 108 height 28
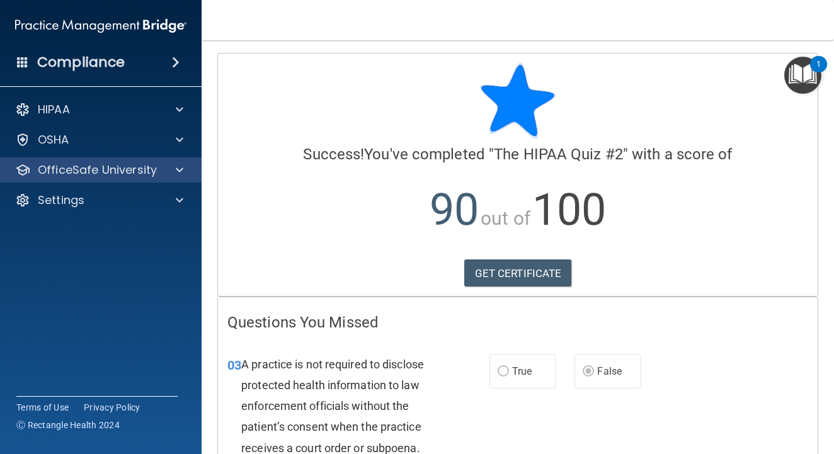
click at [171, 174] on div at bounding box center [177, 170] width 31 height 15
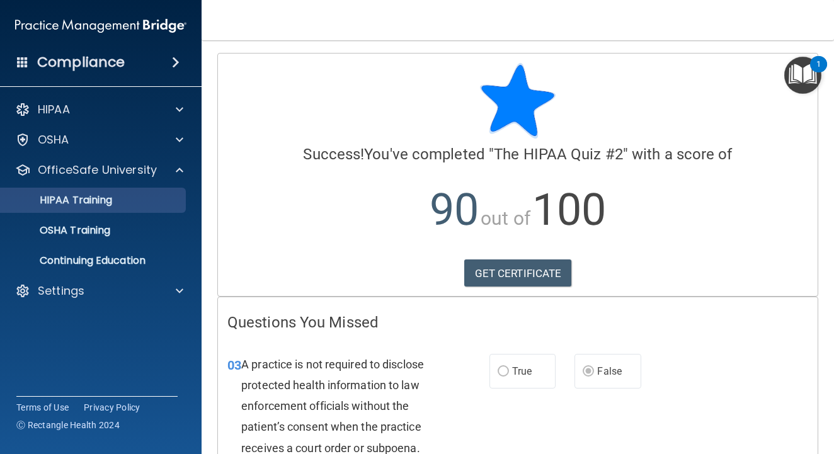
click at [145, 207] on link "HIPAA Training" at bounding box center [86, 200] width 198 height 25
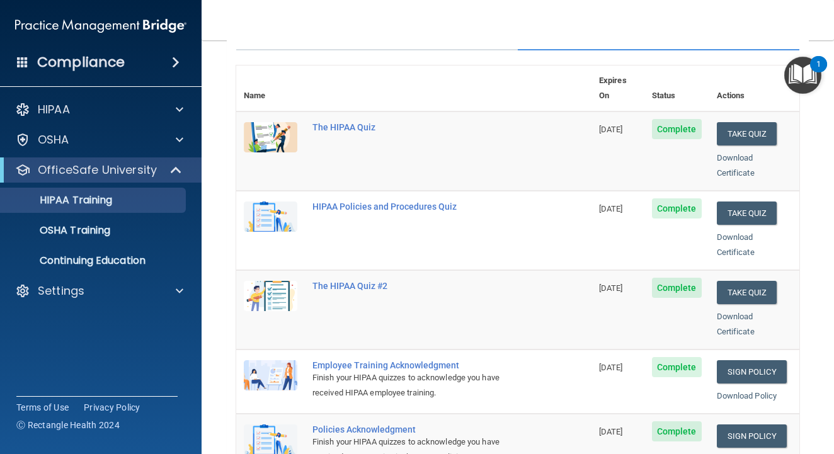
scroll to position [164, 0]
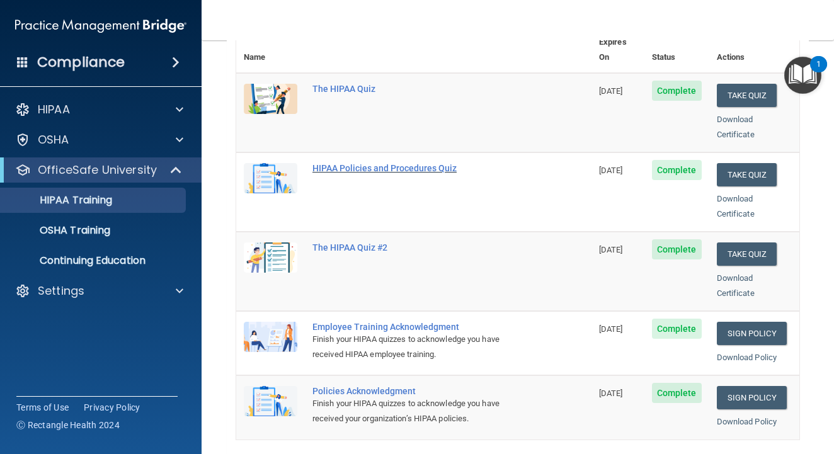
click at [411, 163] on div "HIPAA Policies and Procedures Quiz" at bounding box center [420, 168] width 216 height 10
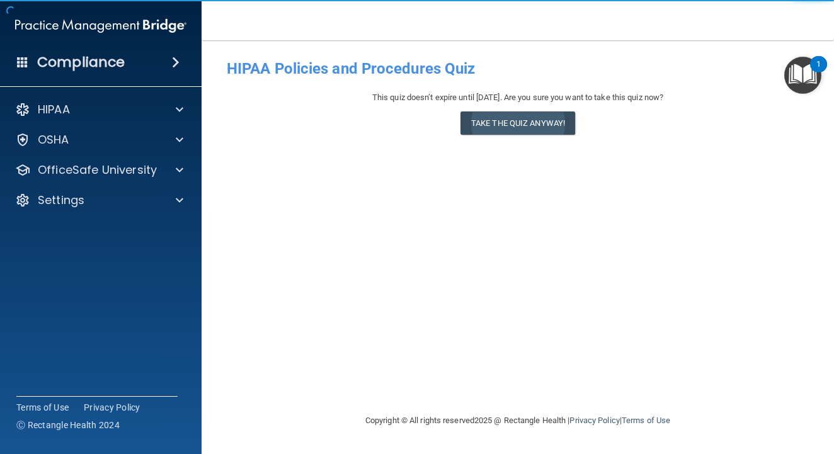
click at [506, 114] on button "Take the quiz anyway!" at bounding box center [517, 122] width 115 height 23
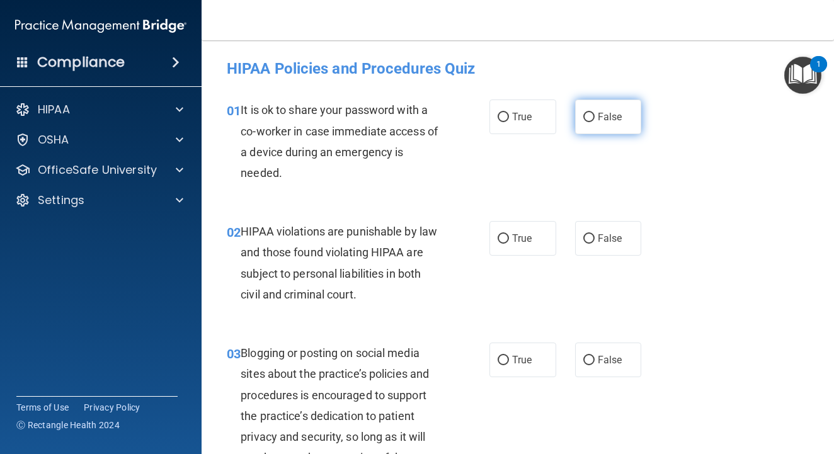
click at [589, 115] on input "False" at bounding box center [588, 117] width 11 height 9
radio input "true"
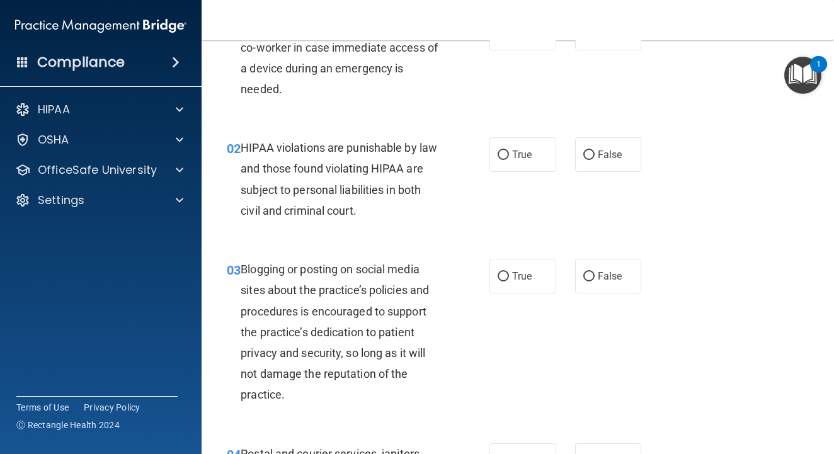
scroll to position [86, 0]
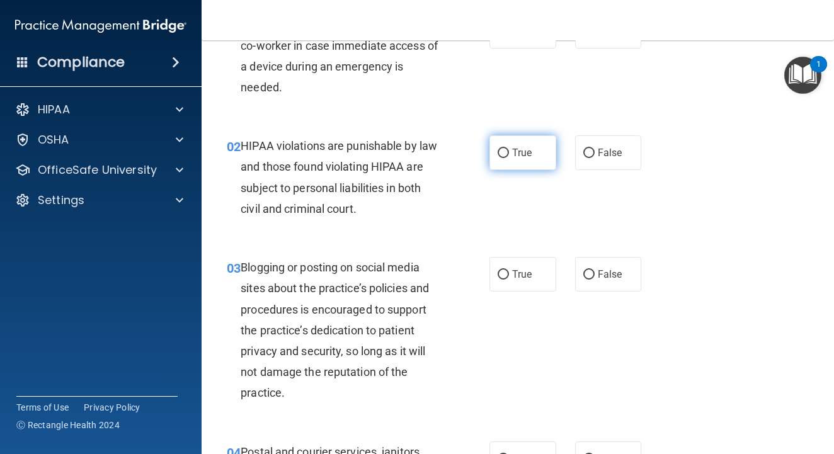
click at [523, 147] on span "True" at bounding box center [522, 153] width 20 height 12
click at [509, 149] on input "True" at bounding box center [503, 153] width 11 height 9
radio input "true"
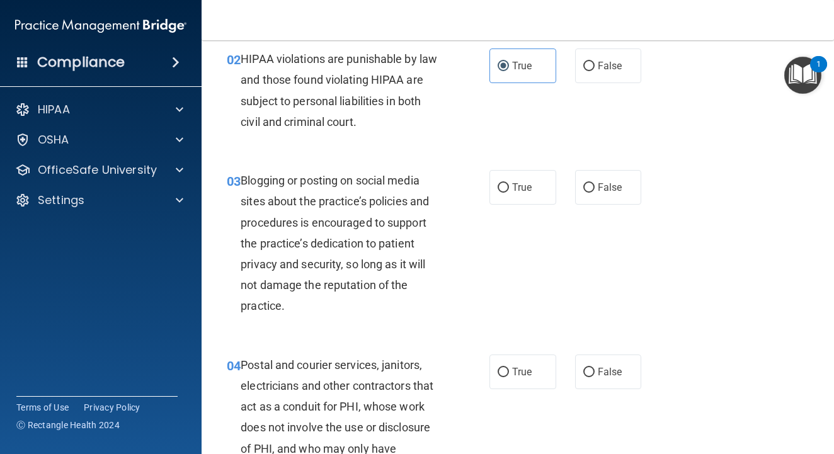
scroll to position [192, 0]
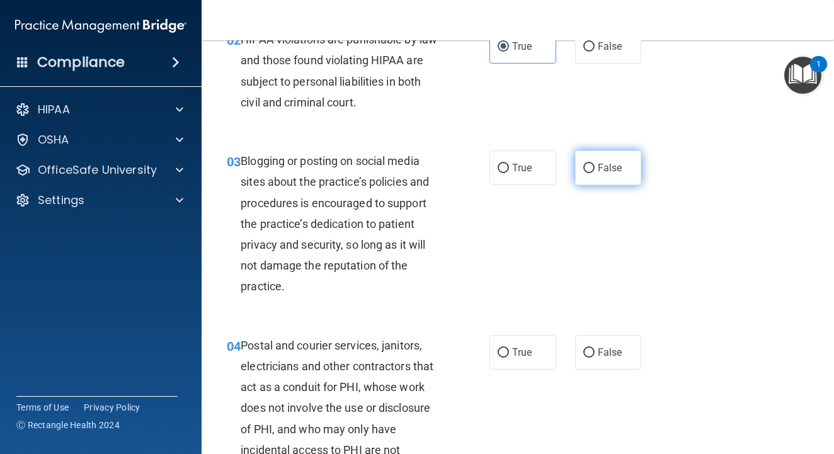
click at [584, 164] on input "False" at bounding box center [588, 168] width 11 height 9
radio input "true"
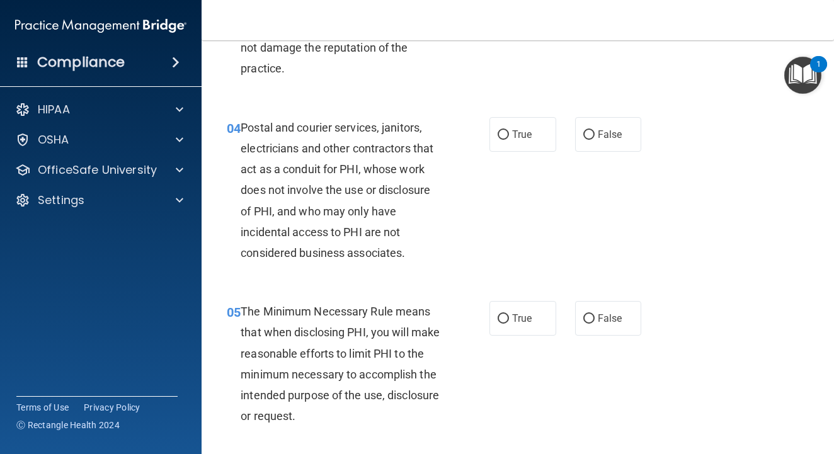
scroll to position [415, 0]
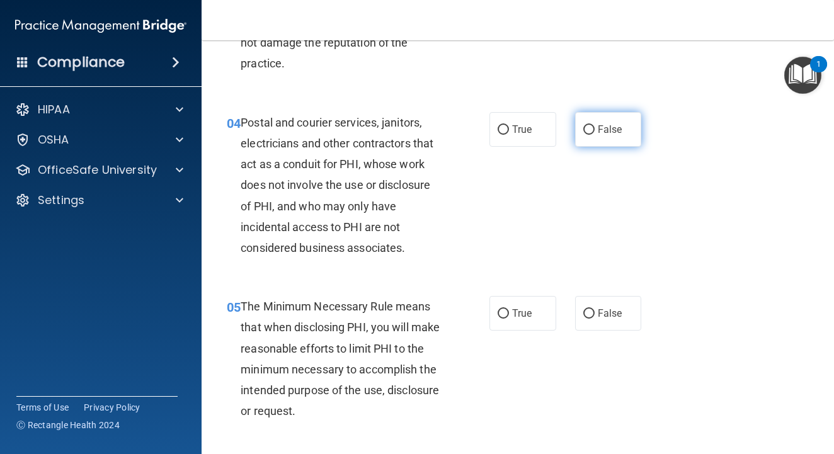
click at [583, 127] on input "False" at bounding box center [588, 129] width 11 height 9
radio input "true"
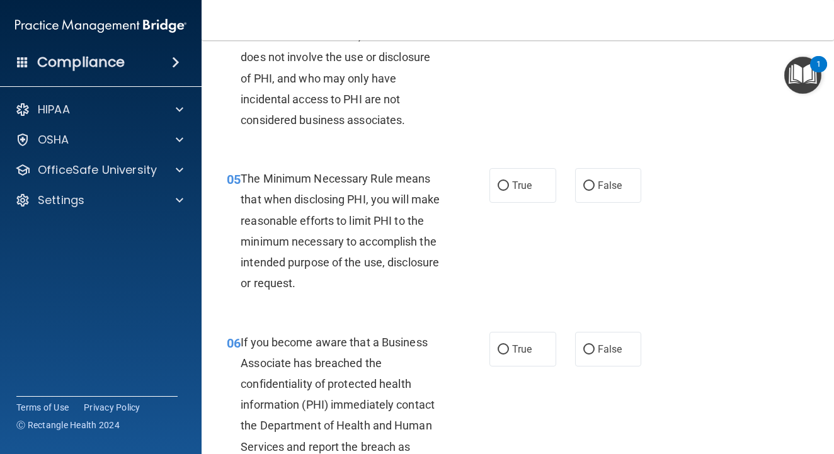
scroll to position [548, 0]
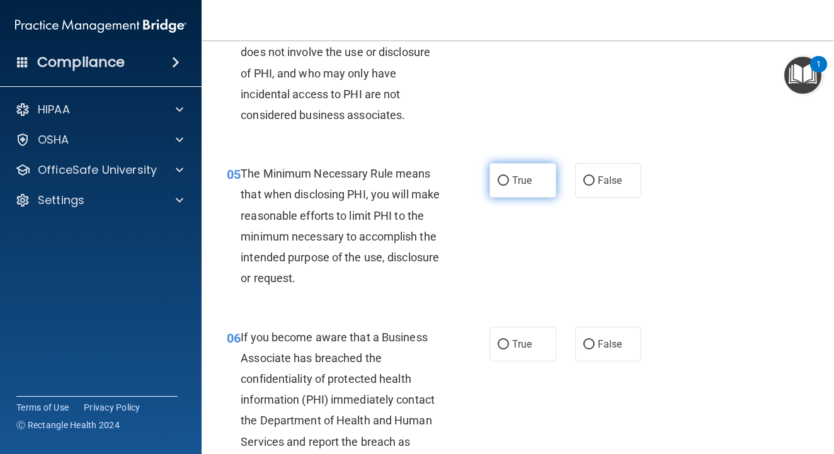
click at [512, 175] on label "True" at bounding box center [522, 180] width 67 height 35
click at [509, 176] on input "True" at bounding box center [503, 180] width 11 height 9
radio input "true"
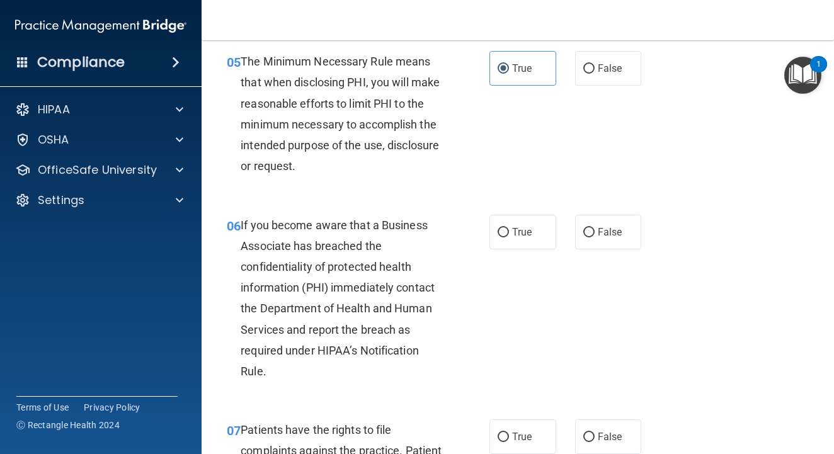
scroll to position [661, 0]
click at [501, 227] on input "True" at bounding box center [503, 231] width 11 height 9
radio input "true"
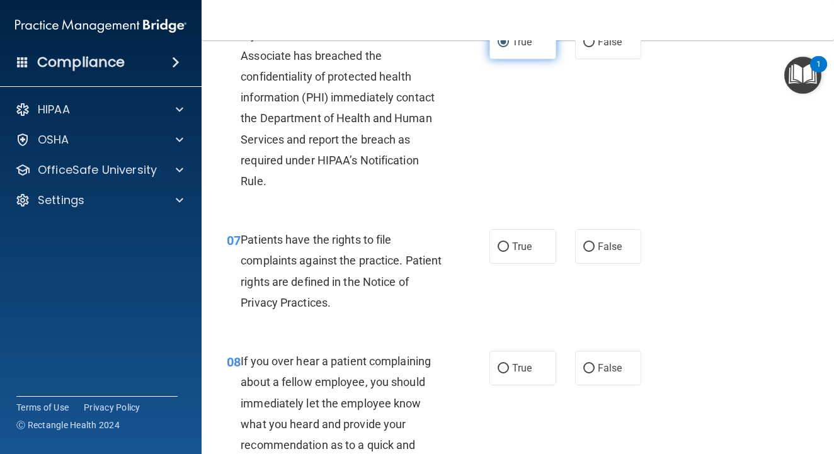
scroll to position [864, 0]
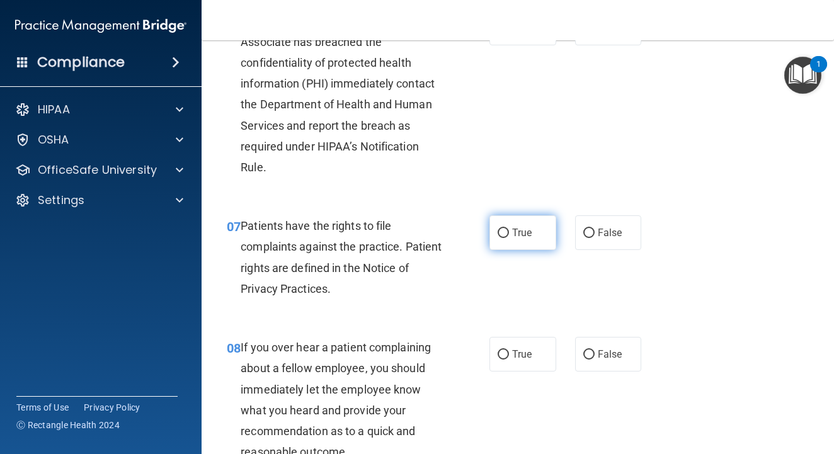
click at [504, 239] on label "True" at bounding box center [522, 232] width 67 height 35
click at [504, 238] on input "True" at bounding box center [503, 233] width 11 height 9
radio input "true"
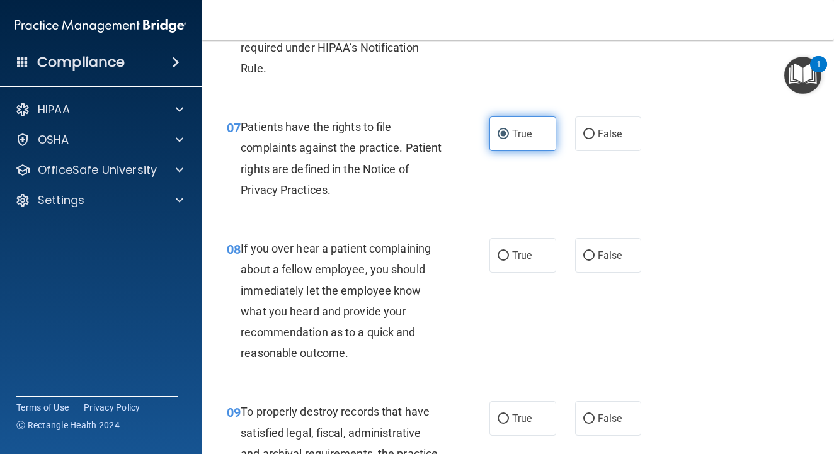
scroll to position [967, 0]
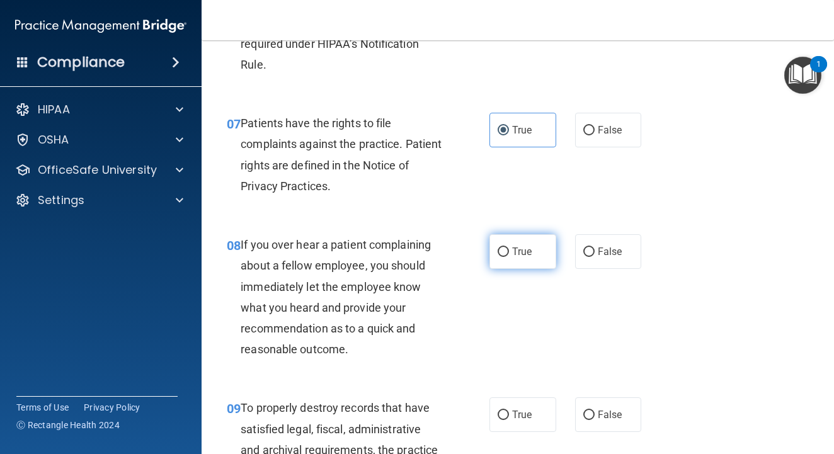
click at [504, 239] on label "True" at bounding box center [522, 251] width 67 height 35
click at [504, 248] on input "True" at bounding box center [503, 252] width 11 height 9
radio input "true"
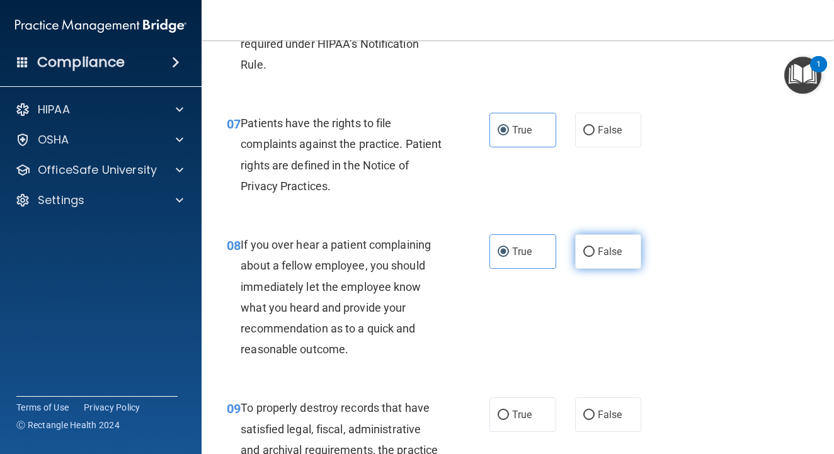
click at [594, 248] on input "False" at bounding box center [588, 252] width 11 height 9
radio input "true"
radio input "false"
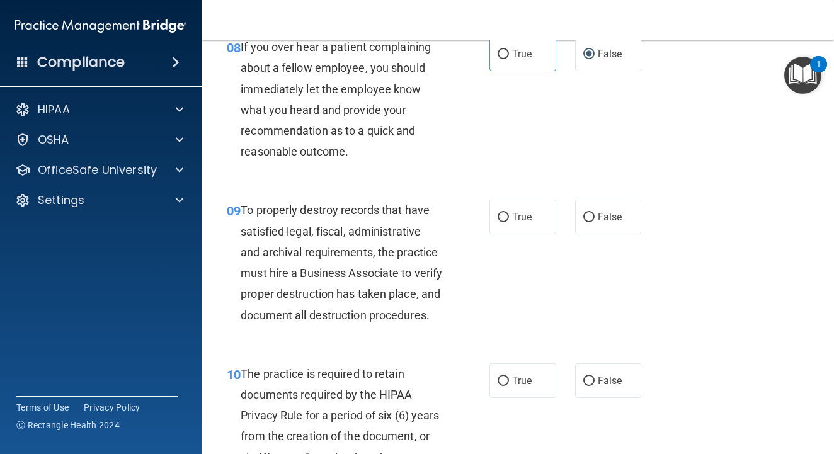
scroll to position [1167, 0]
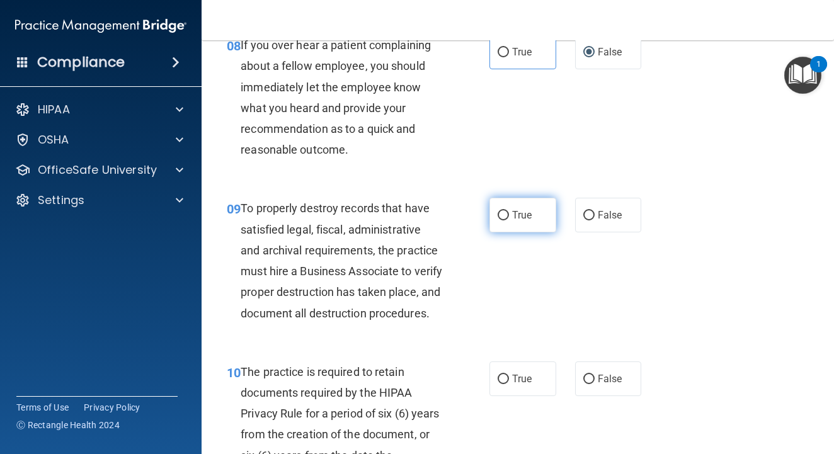
click at [518, 210] on span "True" at bounding box center [522, 215] width 20 height 12
click at [509, 211] on input "True" at bounding box center [503, 215] width 11 height 9
radio input "true"
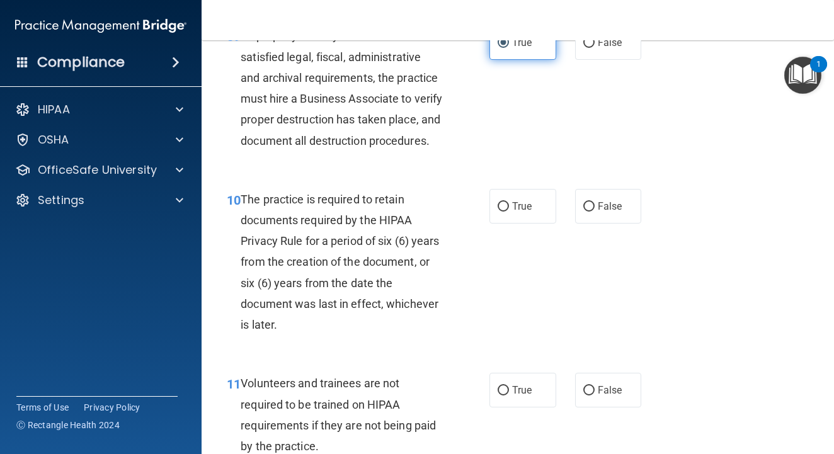
scroll to position [1346, 0]
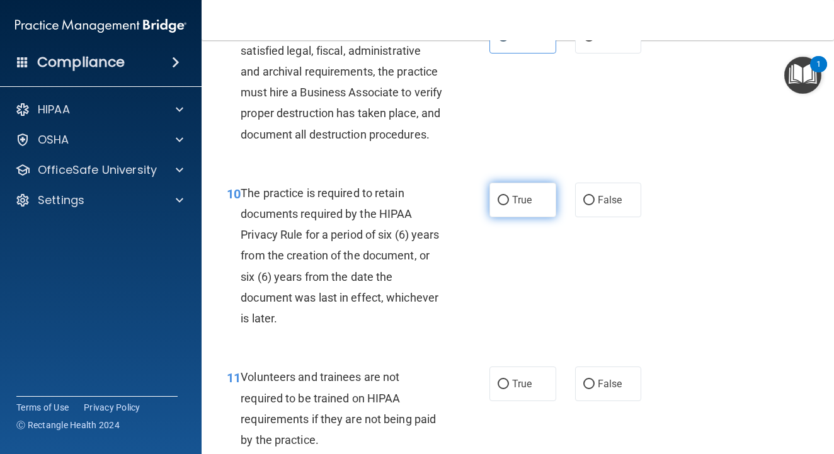
click at [518, 206] on span "True" at bounding box center [522, 200] width 20 height 12
click at [509, 205] on input "True" at bounding box center [503, 200] width 11 height 9
radio input "true"
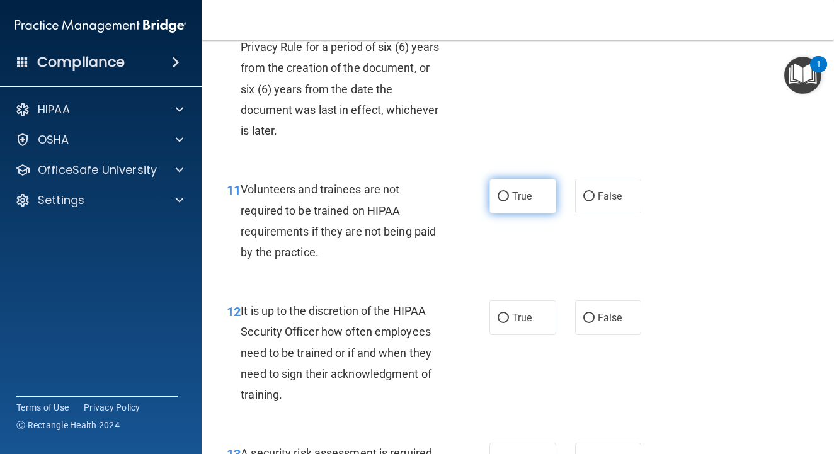
click at [517, 202] on span "True" at bounding box center [522, 196] width 20 height 12
click at [509, 202] on input "True" at bounding box center [503, 196] width 11 height 9
radio input "true"
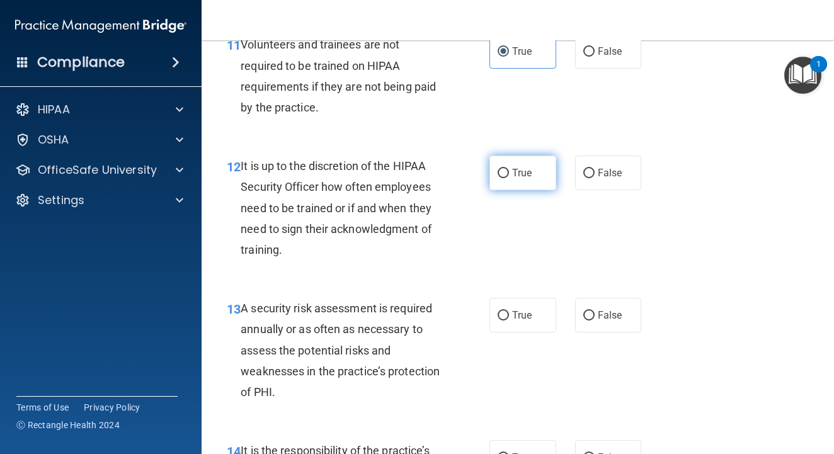
click at [511, 190] on label "True" at bounding box center [522, 173] width 67 height 35
click at [509, 178] on input "True" at bounding box center [503, 173] width 11 height 9
radio input "true"
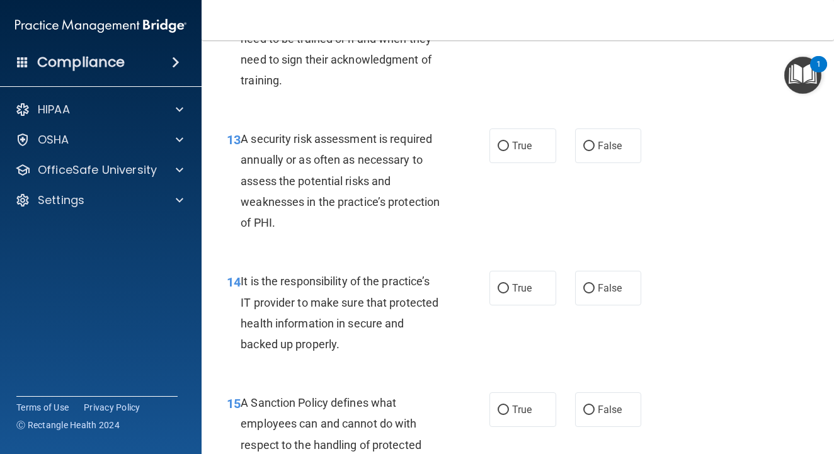
scroll to position [1849, 0]
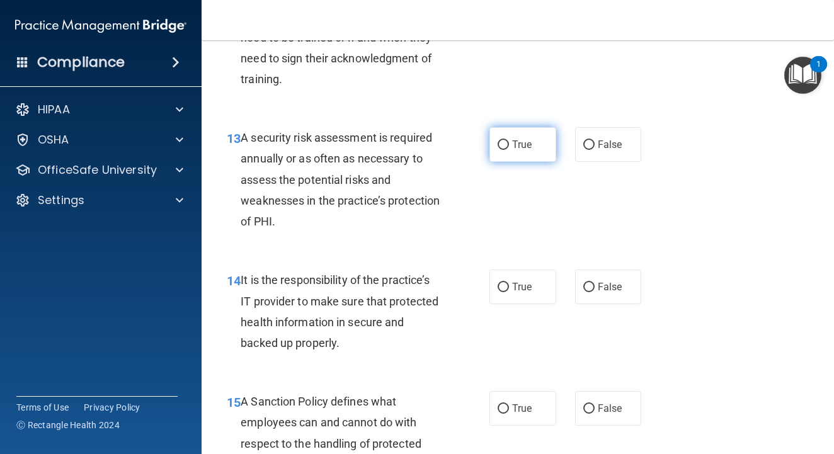
click at [517, 151] on span "True" at bounding box center [522, 145] width 20 height 12
click at [509, 150] on input "True" at bounding box center [503, 144] width 11 height 9
radio input "true"
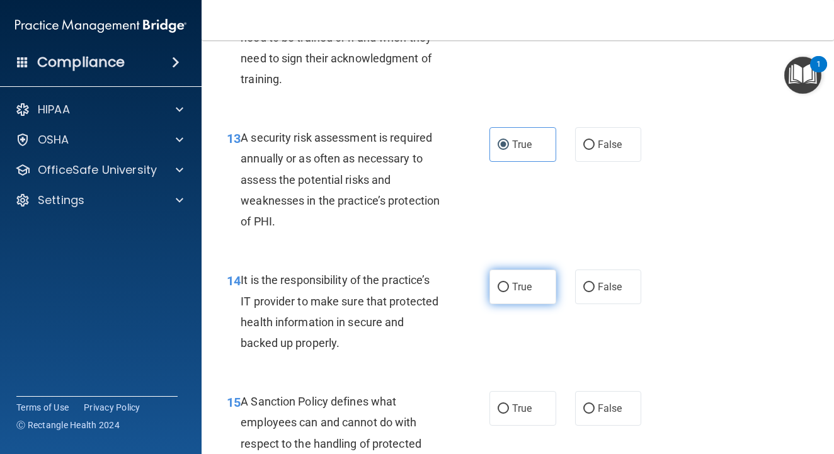
click at [507, 292] on input "True" at bounding box center [503, 287] width 11 height 9
radio input "true"
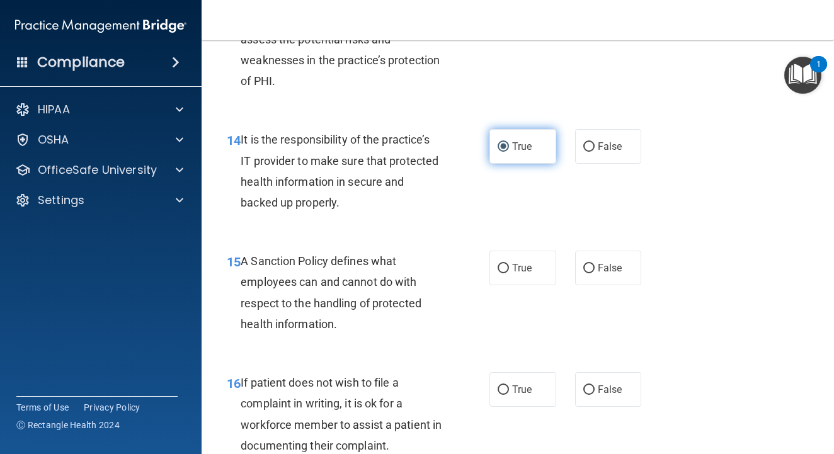
scroll to position [1993, 0]
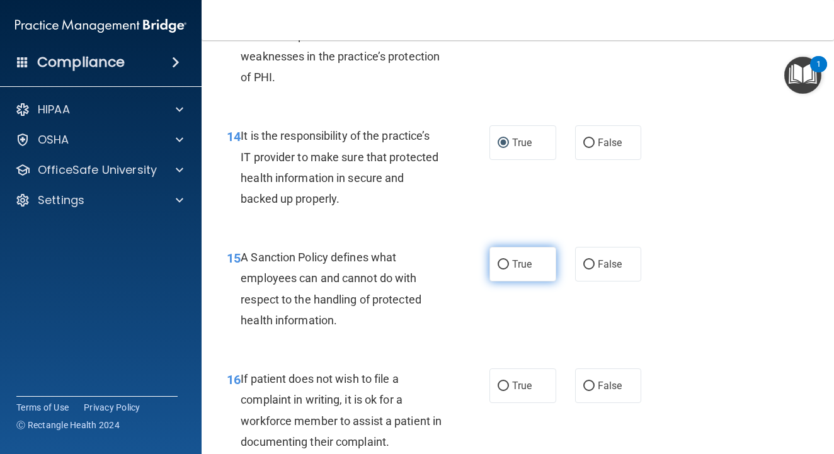
click at [508, 282] on label "True" at bounding box center [522, 264] width 67 height 35
click at [508, 270] on input "True" at bounding box center [503, 264] width 11 height 9
radio input "true"
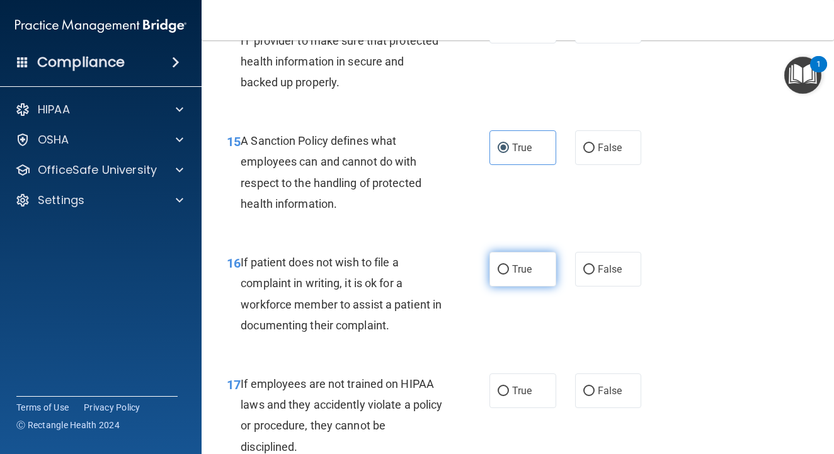
scroll to position [2109, 0]
click at [508, 275] on input "True" at bounding box center [503, 270] width 11 height 9
radio input "true"
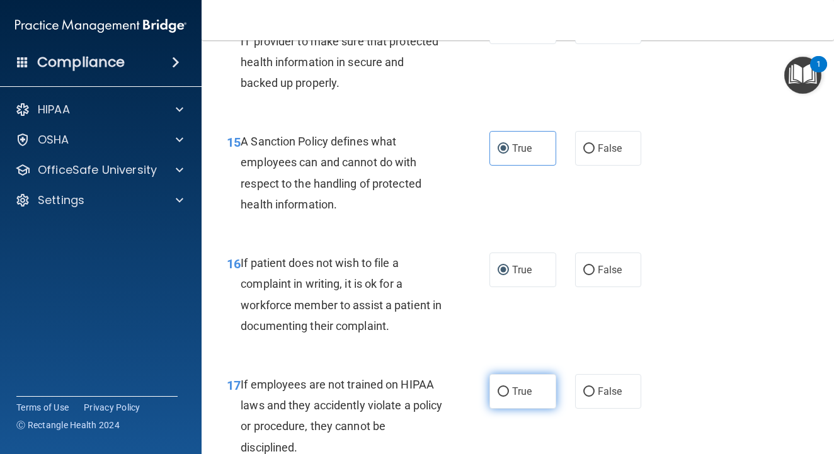
click at [535, 395] on label "True" at bounding box center [522, 391] width 67 height 35
click at [509, 395] on input "True" at bounding box center [503, 391] width 11 height 9
radio input "true"
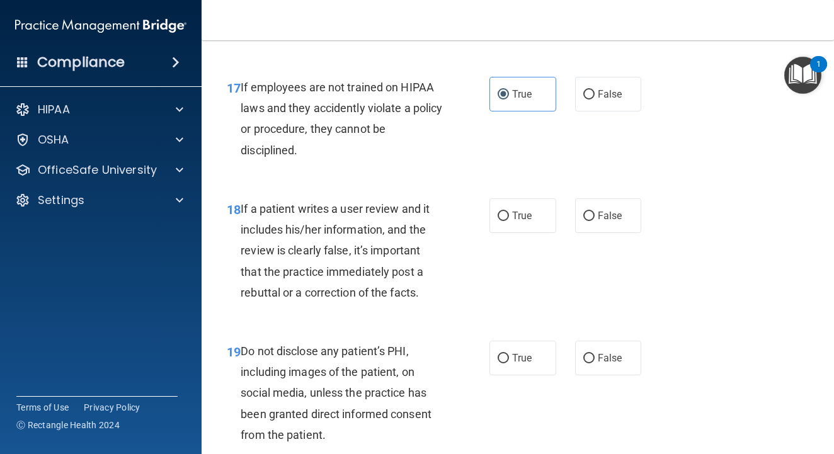
scroll to position [2448, 0]
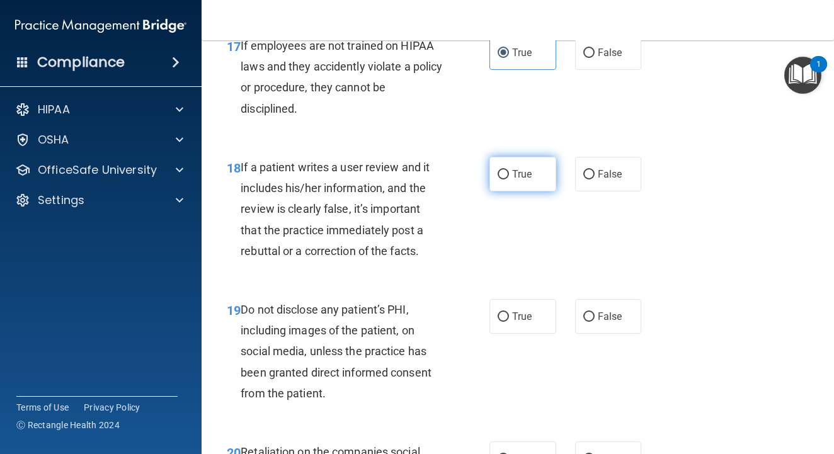
click at [512, 185] on label "True" at bounding box center [522, 174] width 67 height 35
click at [509, 180] on input "True" at bounding box center [503, 174] width 11 height 9
radio input "true"
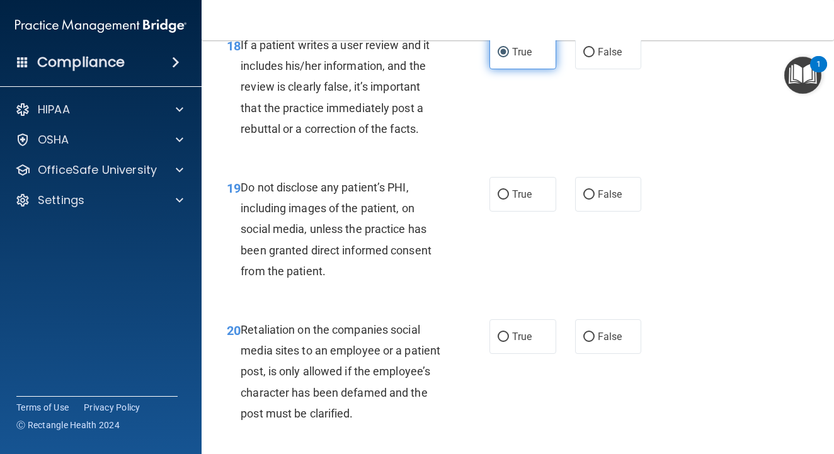
scroll to position [2568, 0]
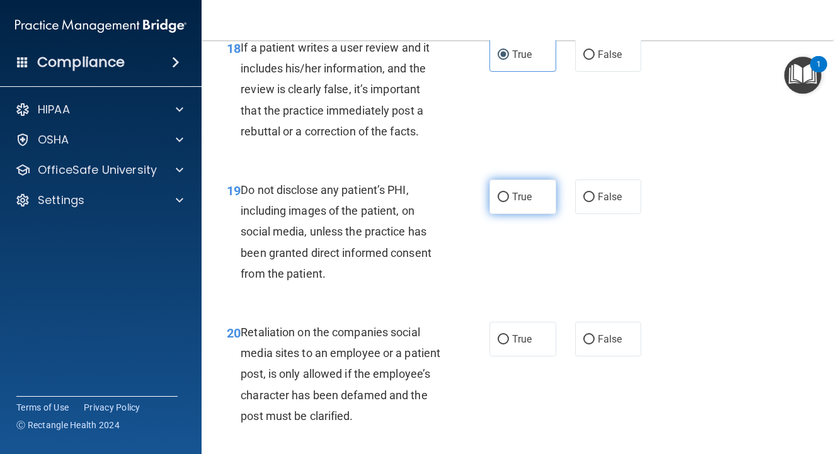
click at [504, 212] on label "True" at bounding box center [522, 197] width 67 height 35
click at [504, 202] on input "True" at bounding box center [503, 197] width 11 height 9
radio input "true"
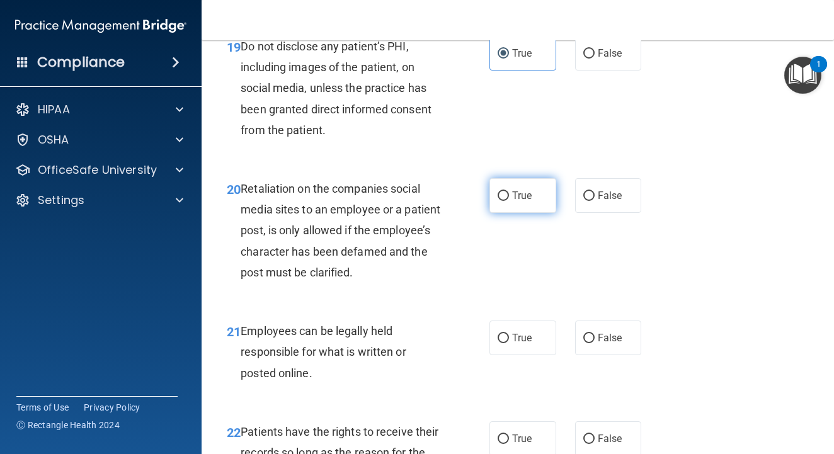
scroll to position [2712, 0]
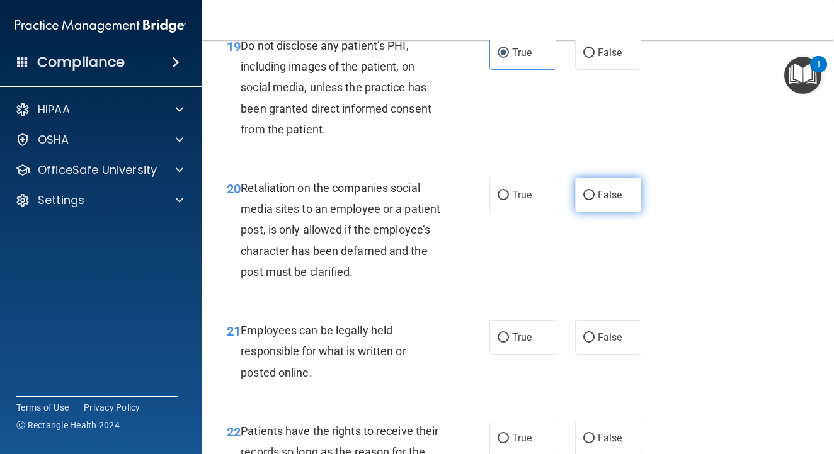
click at [603, 200] on span "False" at bounding box center [610, 195] width 25 height 12
click at [595, 200] on input "False" at bounding box center [588, 195] width 11 height 9
radio input "true"
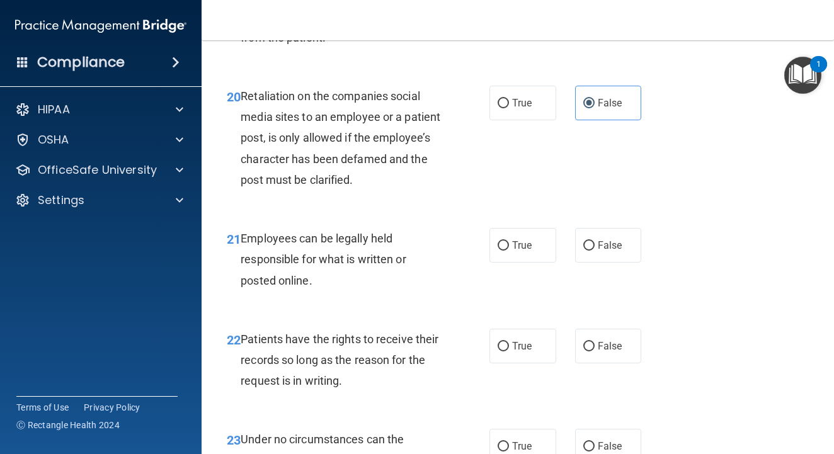
scroll to position [2811, 0]
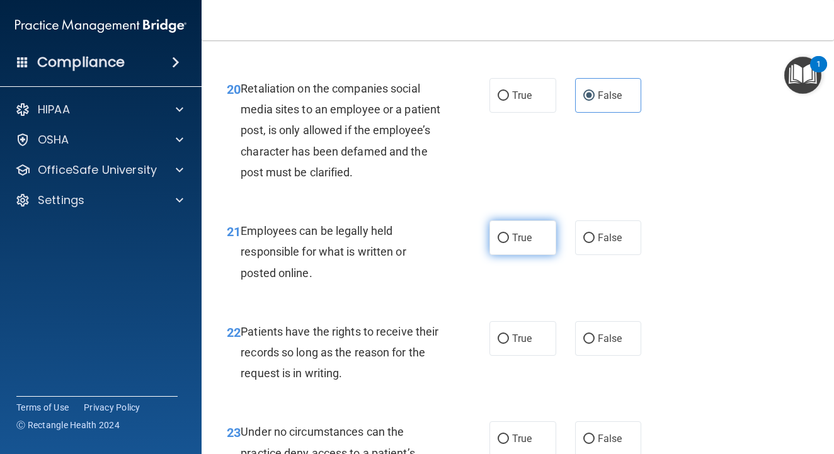
click at [495, 251] on label "True" at bounding box center [522, 237] width 67 height 35
click at [498, 243] on input "True" at bounding box center [503, 238] width 11 height 9
radio input "true"
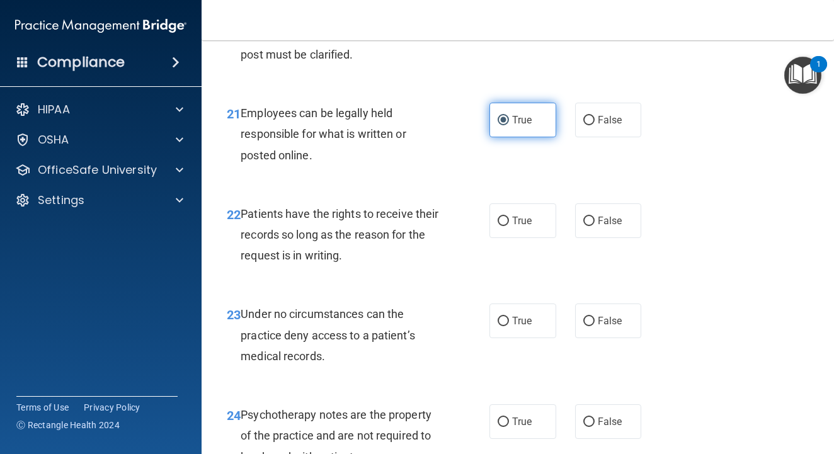
scroll to position [2957, 0]
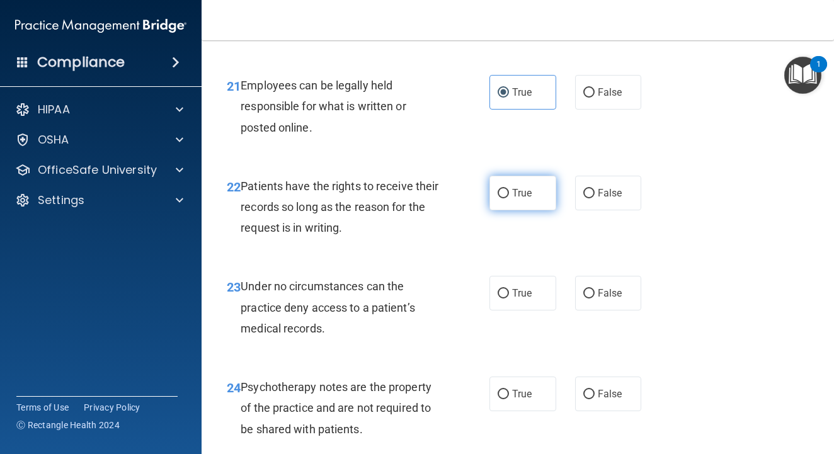
click at [522, 199] on span "True" at bounding box center [522, 193] width 20 height 12
click at [509, 198] on input "True" at bounding box center [503, 193] width 11 height 9
radio input "true"
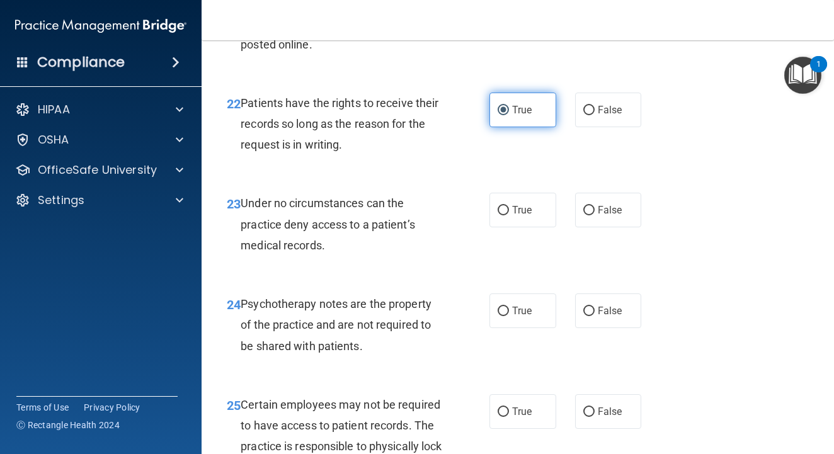
scroll to position [3083, 0]
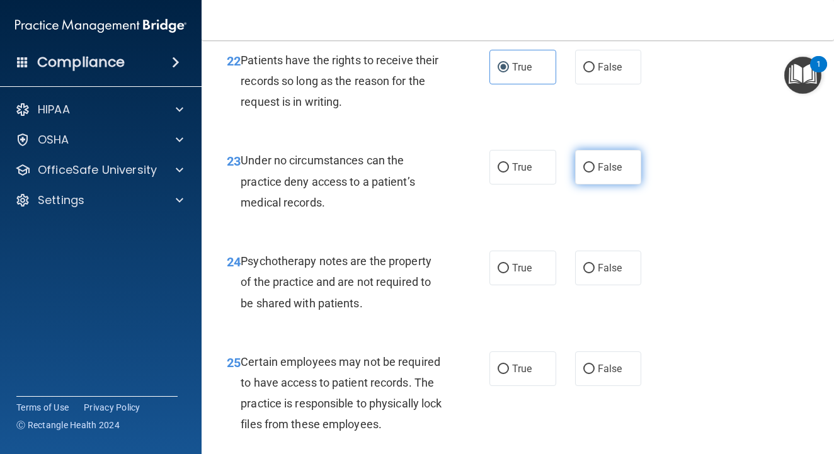
click at [586, 169] on input "False" at bounding box center [588, 167] width 11 height 9
radio input "true"
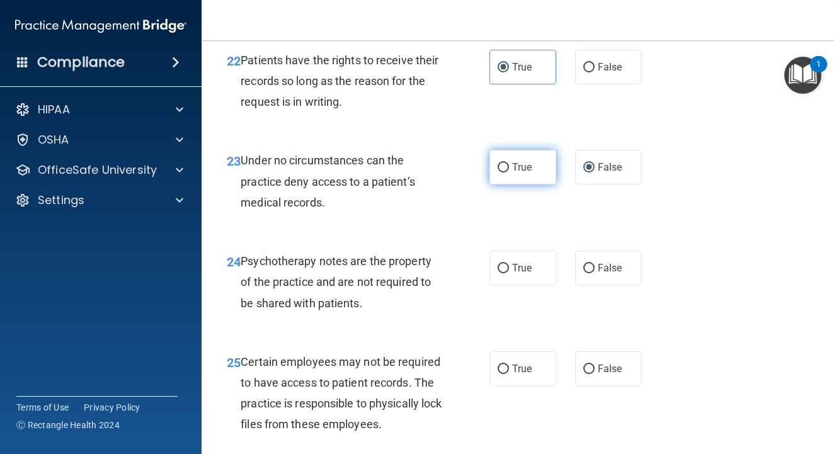
click at [528, 181] on label "True" at bounding box center [522, 167] width 67 height 35
click at [509, 173] on input "True" at bounding box center [503, 167] width 11 height 9
radio input "true"
radio input "false"
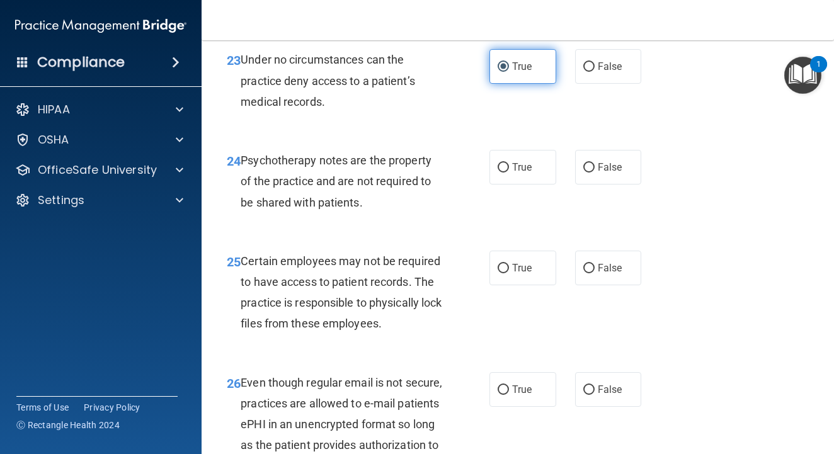
scroll to position [3186, 0]
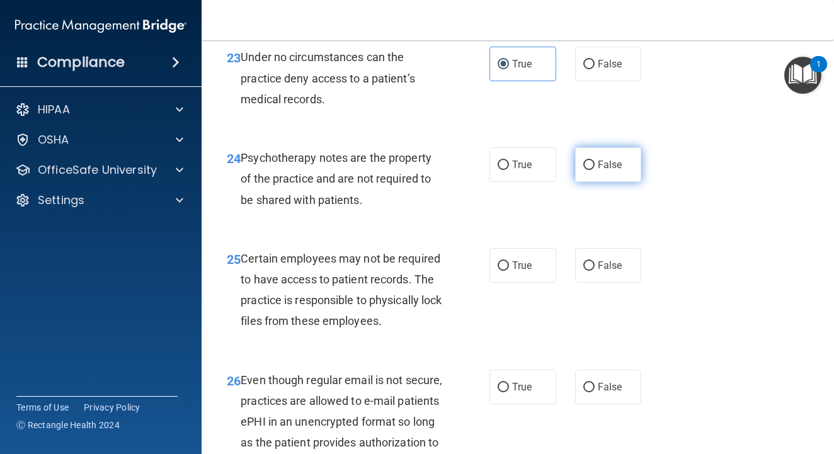
click at [592, 164] on label "False" at bounding box center [608, 164] width 67 height 35
click at [592, 164] on input "False" at bounding box center [588, 165] width 11 height 9
radio input "true"
click at [523, 169] on span "True" at bounding box center [522, 165] width 20 height 12
click at [509, 169] on input "True" at bounding box center [503, 165] width 11 height 9
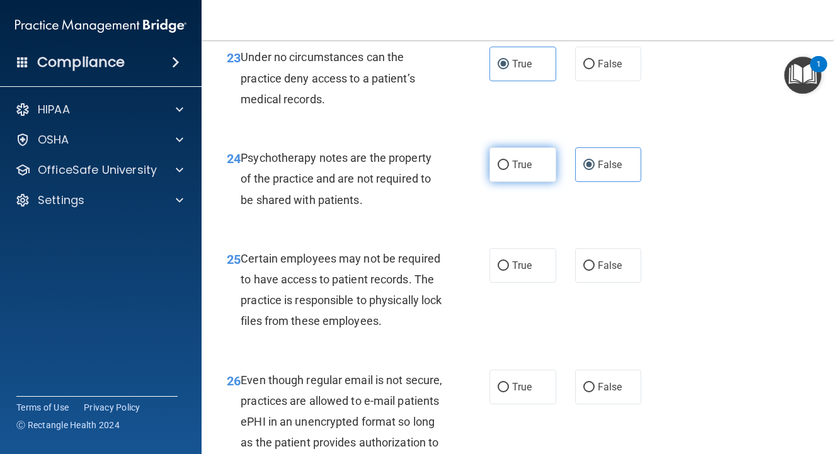
radio input "true"
radio input "false"
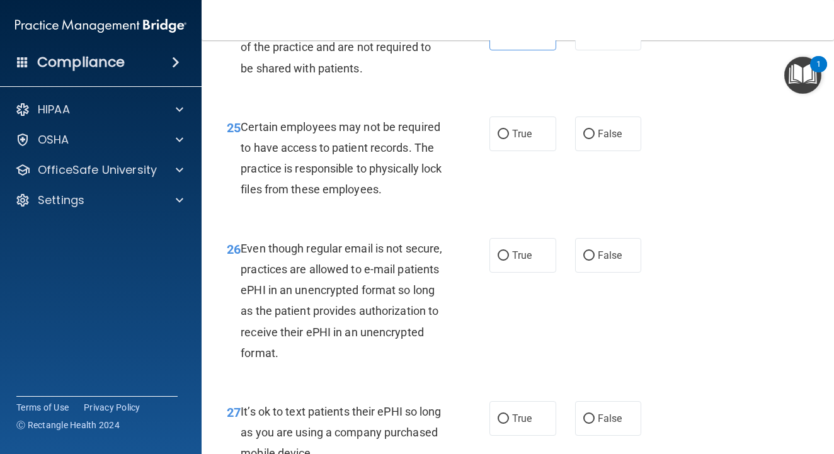
scroll to position [3319, 0]
click at [520, 146] on label "True" at bounding box center [522, 133] width 67 height 35
click at [509, 139] on input "True" at bounding box center [503, 133] width 11 height 9
radio input "true"
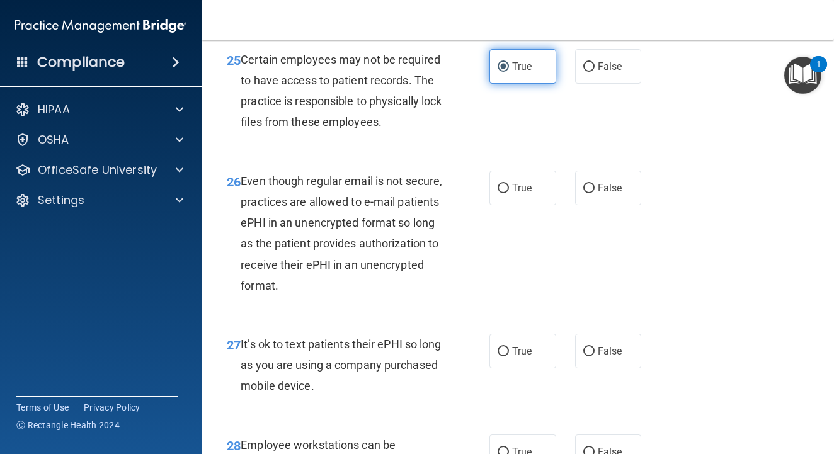
scroll to position [3388, 0]
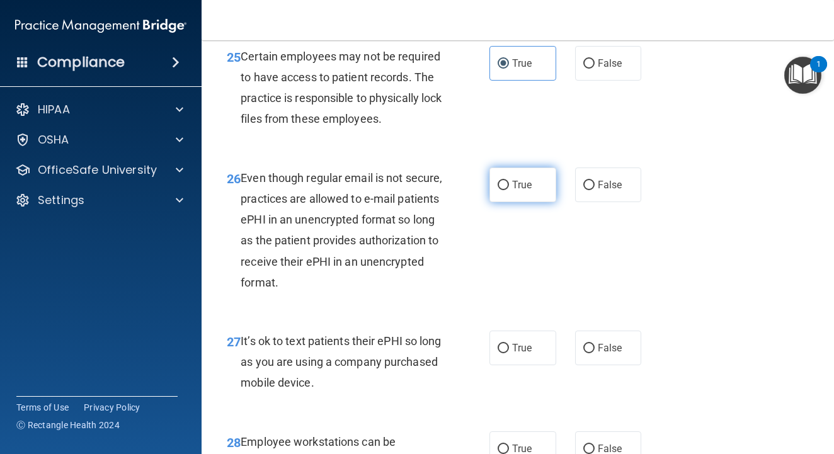
click at [511, 189] on label "True" at bounding box center [522, 185] width 67 height 35
click at [509, 189] on input "True" at bounding box center [503, 185] width 11 height 9
radio input "true"
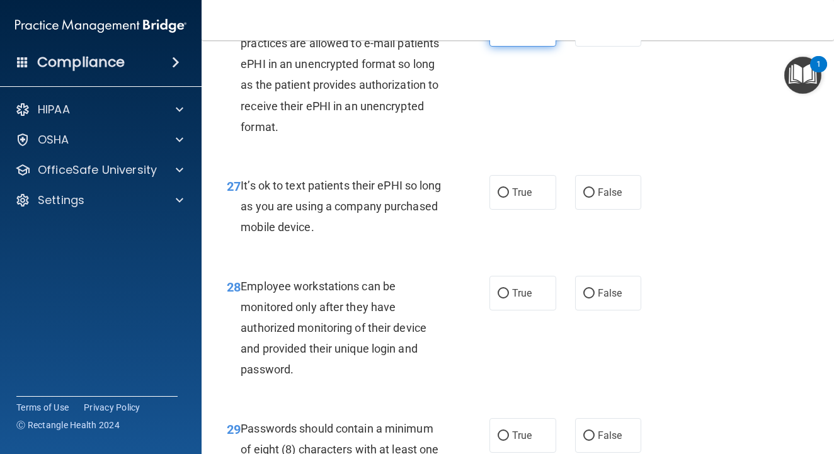
scroll to position [3545, 0]
click at [588, 193] on input "False" at bounding box center [588, 192] width 11 height 9
radio input "true"
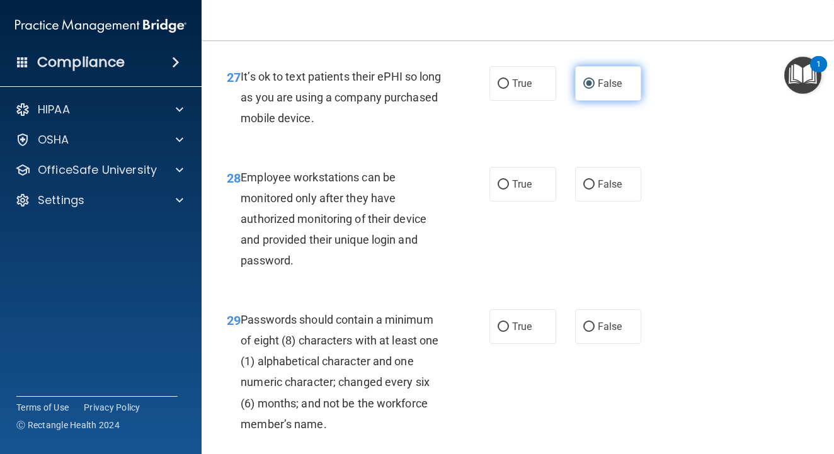
scroll to position [3657, 0]
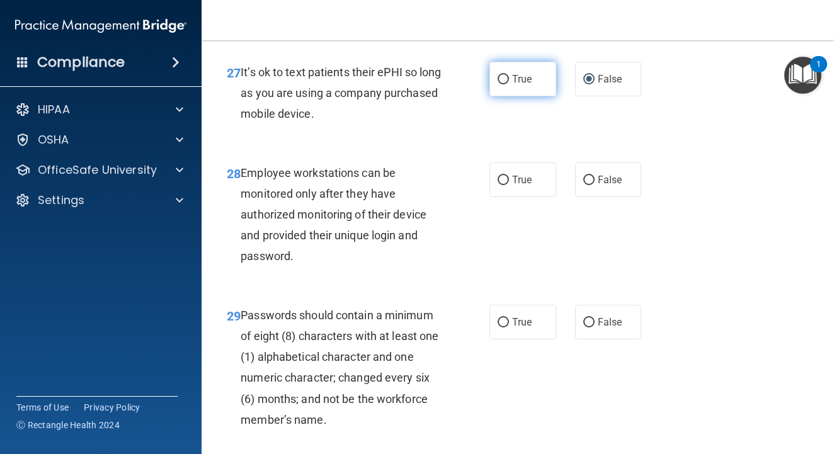
click at [506, 84] on input "True" at bounding box center [503, 79] width 11 height 9
radio input "true"
radio input "false"
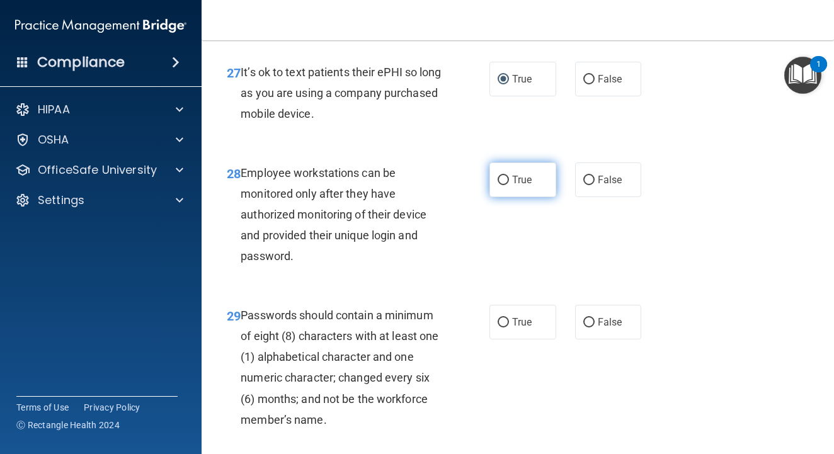
click at [506, 175] on label "True" at bounding box center [522, 180] width 67 height 35
click at [506, 176] on input "True" at bounding box center [503, 180] width 11 height 9
radio input "true"
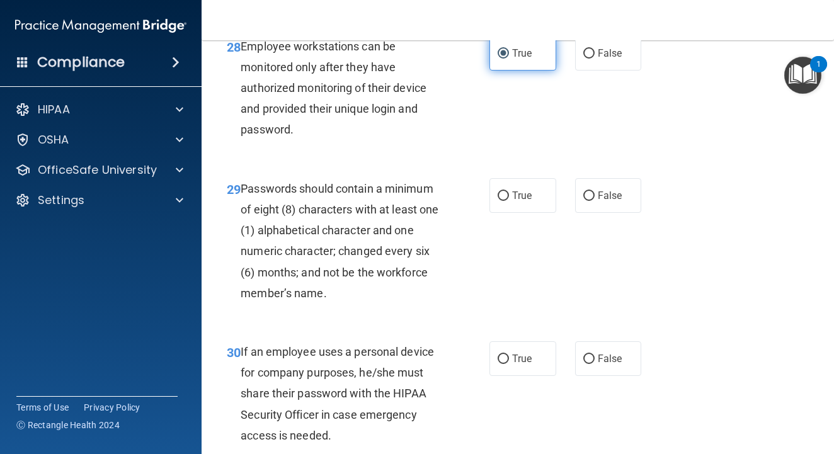
scroll to position [3794, 0]
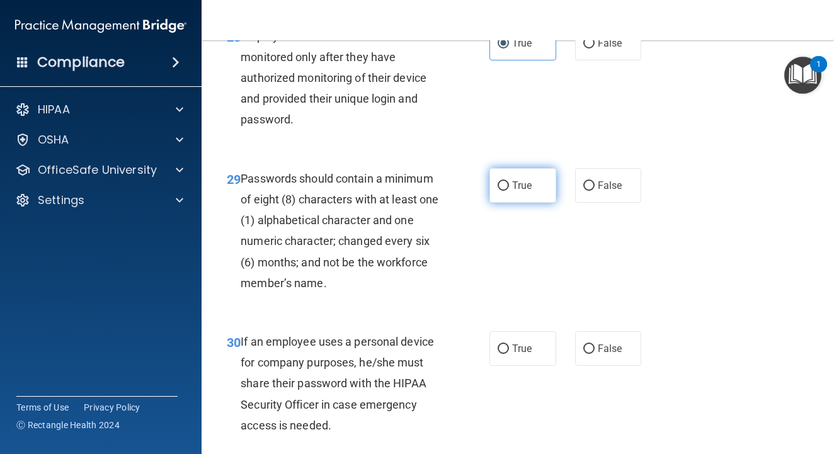
click at [505, 178] on label "True" at bounding box center [522, 185] width 67 height 35
click at [505, 181] on input "True" at bounding box center [503, 185] width 11 height 9
radio input "true"
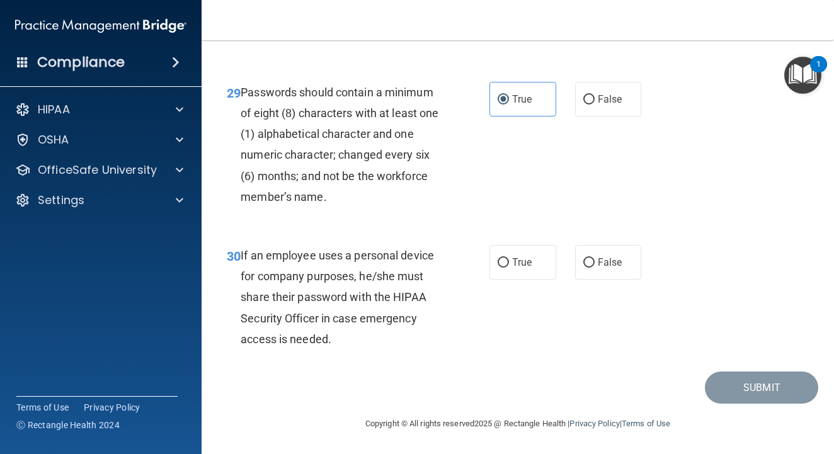
scroll to position [3880, 0]
click at [501, 267] on input "True" at bounding box center [503, 262] width 11 height 9
radio input "true"
click at [747, 372] on button "Submit" at bounding box center [761, 388] width 113 height 32
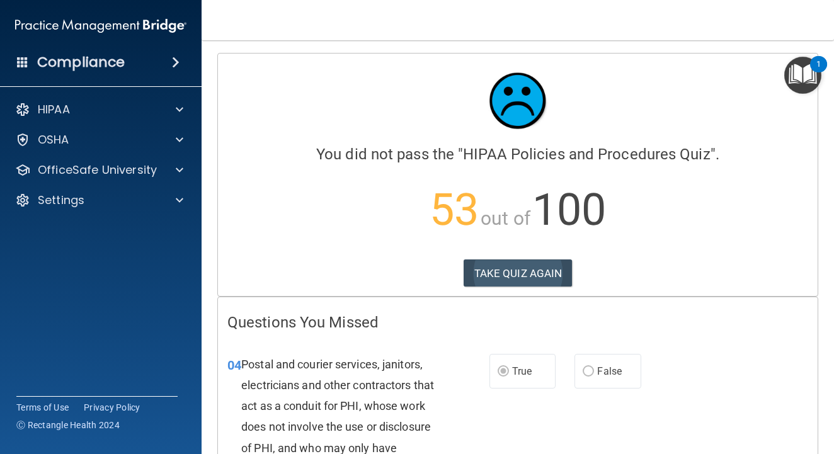
click at [534, 266] on button "TAKE QUIZ AGAIN" at bounding box center [518, 274] width 109 height 28
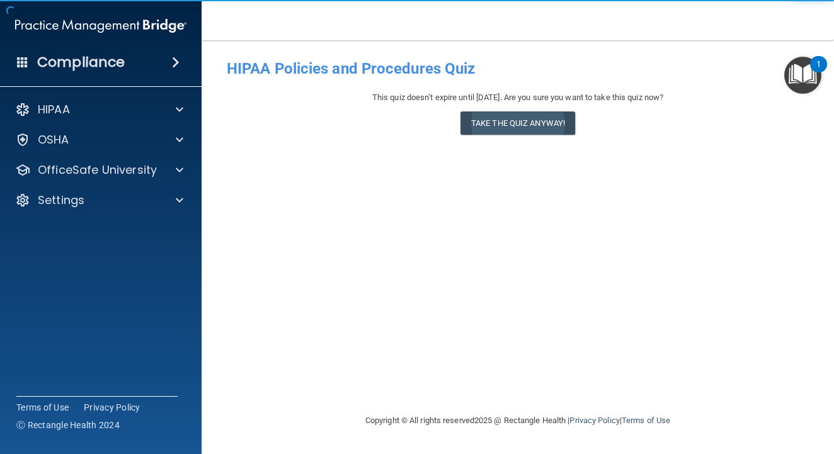
click at [527, 127] on button "Take the quiz anyway!" at bounding box center [517, 122] width 115 height 23
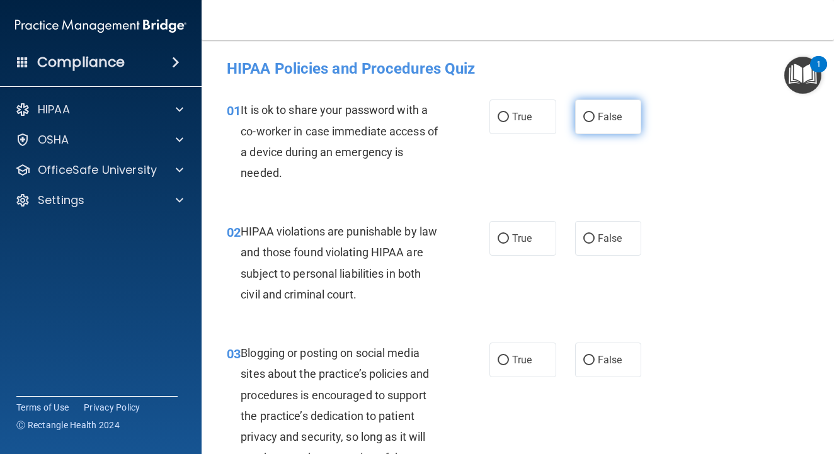
click at [581, 119] on label "False" at bounding box center [608, 117] width 67 height 35
click at [583, 119] on input "False" at bounding box center [588, 117] width 11 height 9
radio input "true"
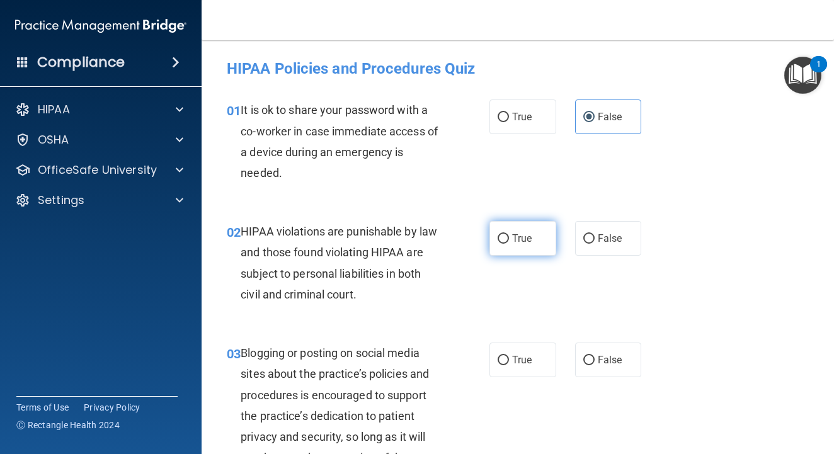
click at [505, 234] on input "True" at bounding box center [503, 238] width 11 height 9
radio input "true"
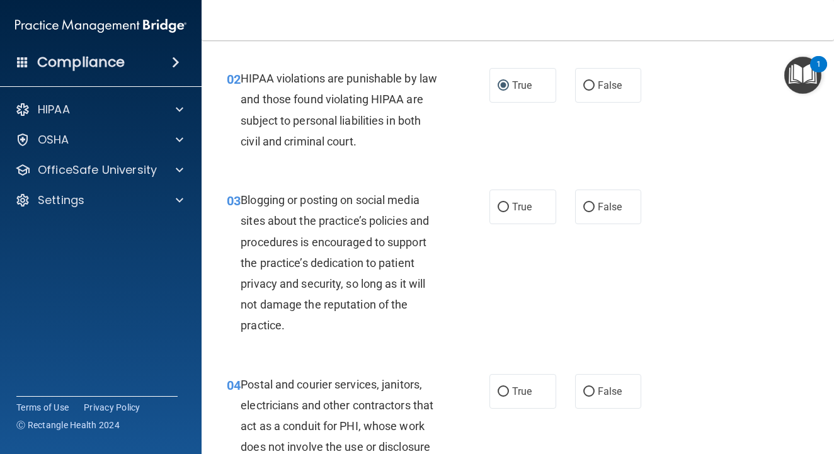
scroll to position [164, 0]
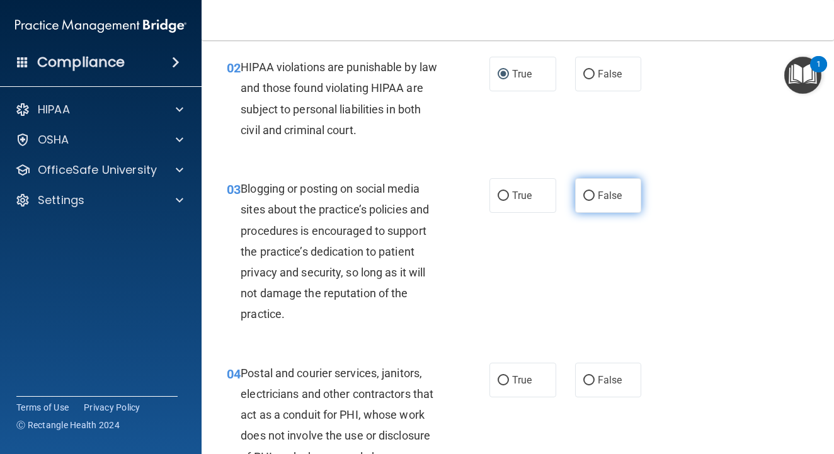
click at [589, 199] on input "False" at bounding box center [588, 196] width 11 height 9
radio input "true"
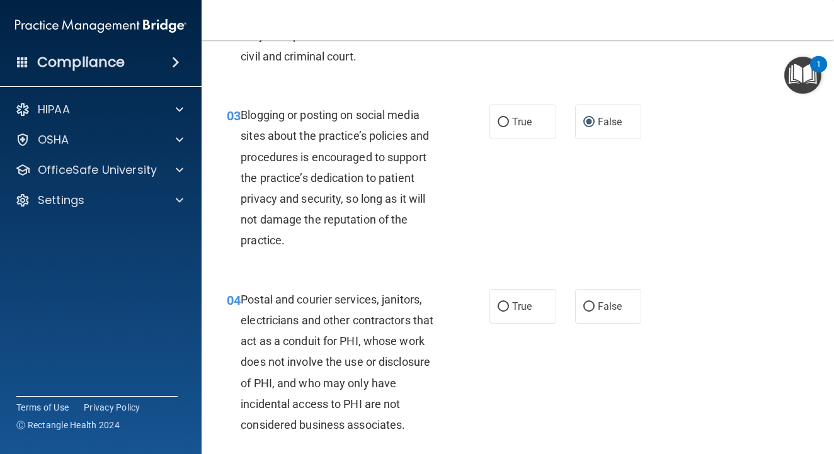
scroll to position [263, 0]
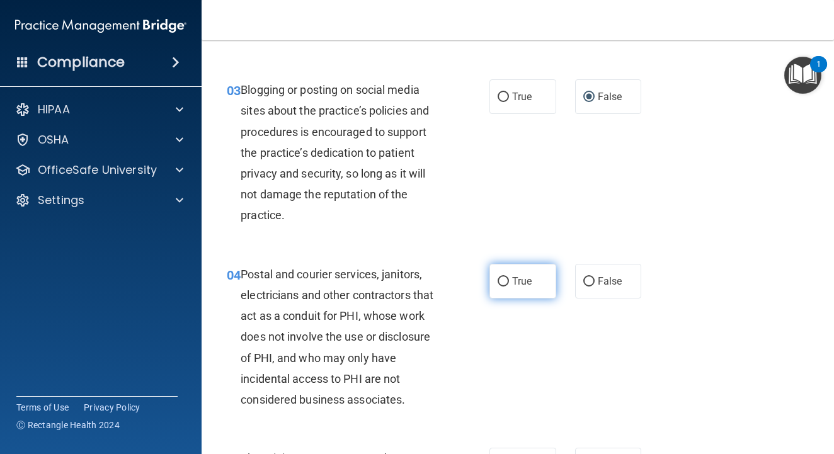
click at [515, 289] on label "True" at bounding box center [522, 281] width 67 height 35
click at [509, 287] on input "True" at bounding box center [503, 281] width 11 height 9
radio input "true"
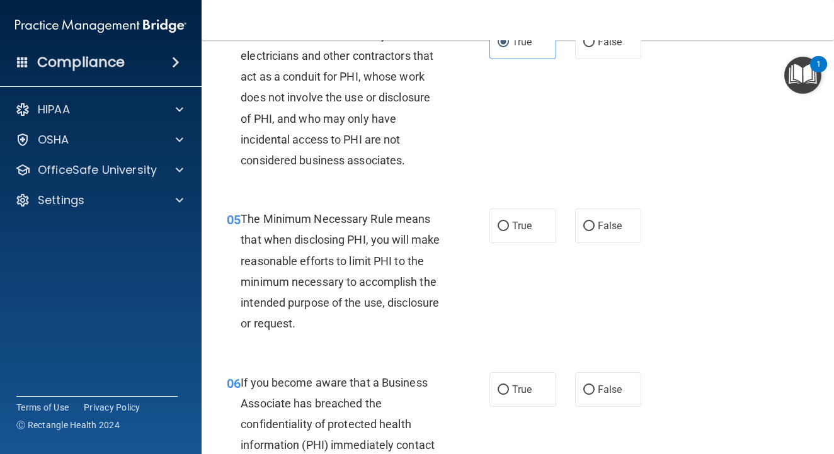
scroll to position [506, 0]
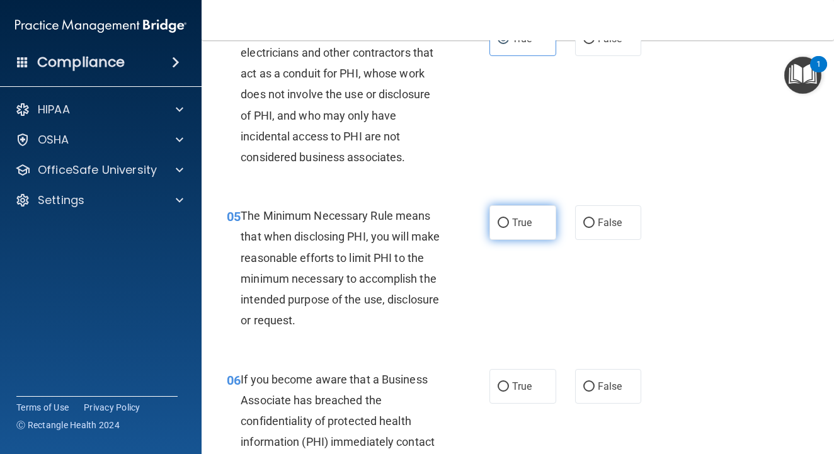
click at [513, 221] on span "True" at bounding box center [522, 223] width 20 height 12
click at [509, 221] on input "True" at bounding box center [503, 223] width 11 height 9
radio input "true"
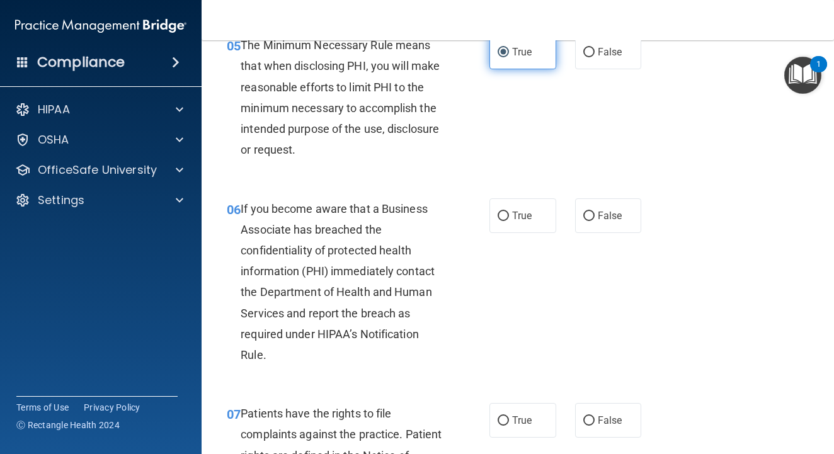
scroll to position [677, 0]
click at [591, 216] on label "False" at bounding box center [608, 215] width 67 height 35
click at [591, 216] on input "False" at bounding box center [588, 215] width 11 height 9
radio input "true"
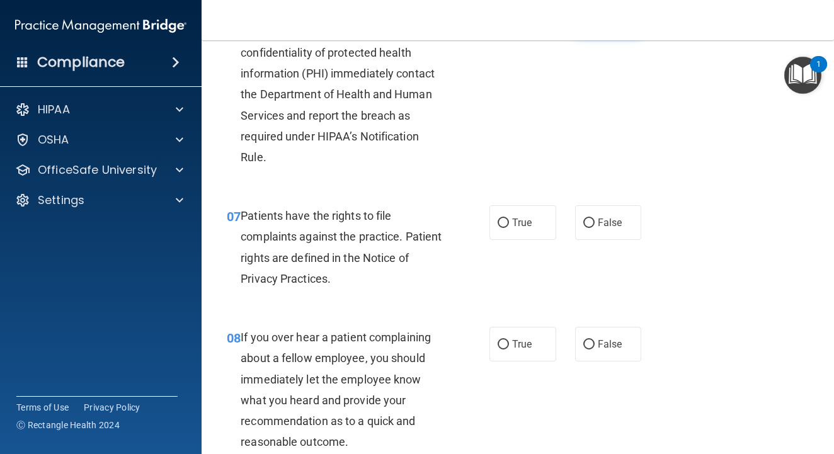
scroll to position [881, 0]
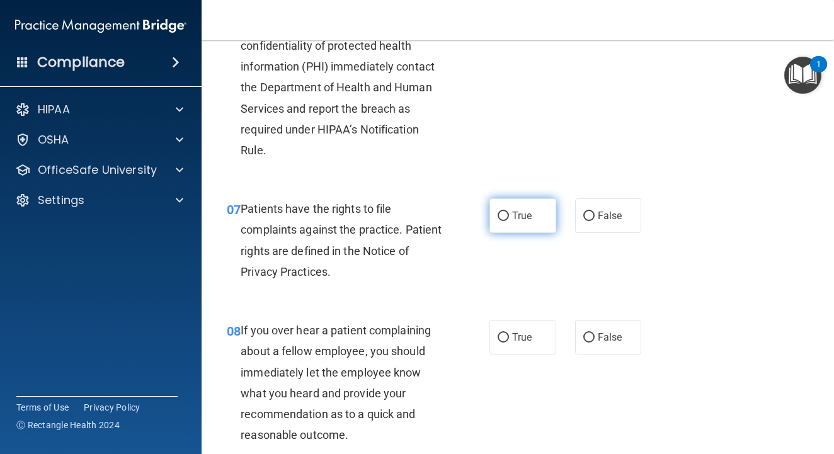
click at [510, 211] on label "True" at bounding box center [522, 215] width 67 height 35
click at [509, 212] on input "True" at bounding box center [503, 216] width 11 height 9
radio input "true"
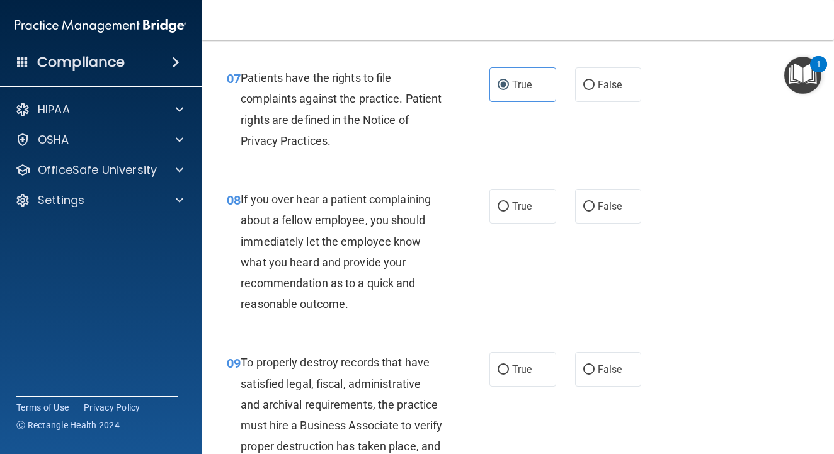
scroll to position [1014, 0]
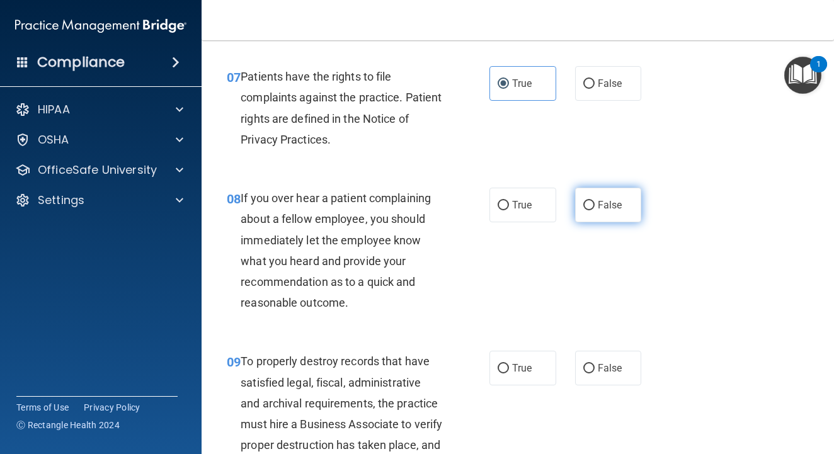
click at [585, 192] on label "False" at bounding box center [608, 205] width 67 height 35
click at [585, 201] on input "False" at bounding box center [588, 205] width 11 height 9
radio input "true"
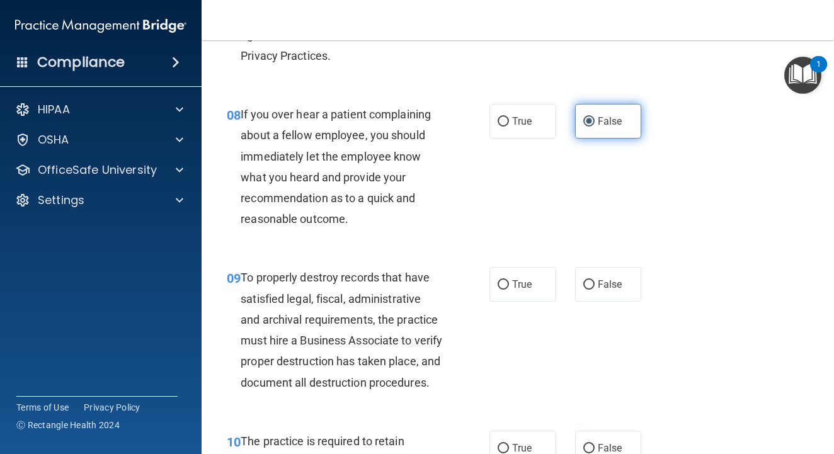
scroll to position [1108, 0]
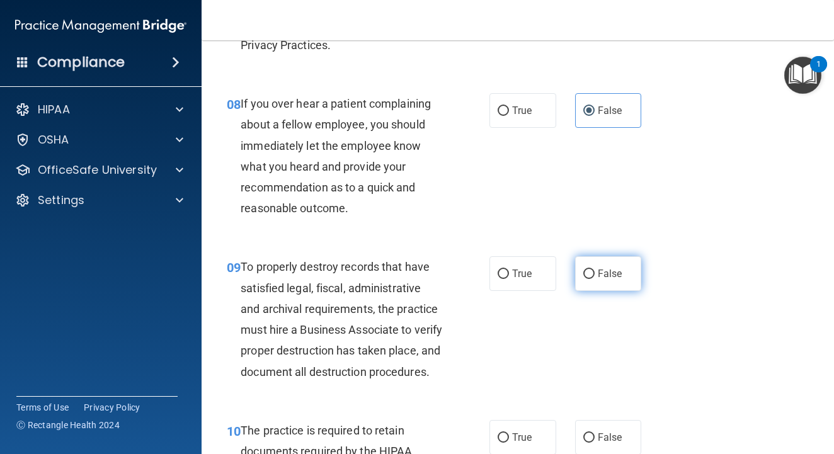
click at [589, 270] on input "False" at bounding box center [588, 274] width 11 height 9
radio input "true"
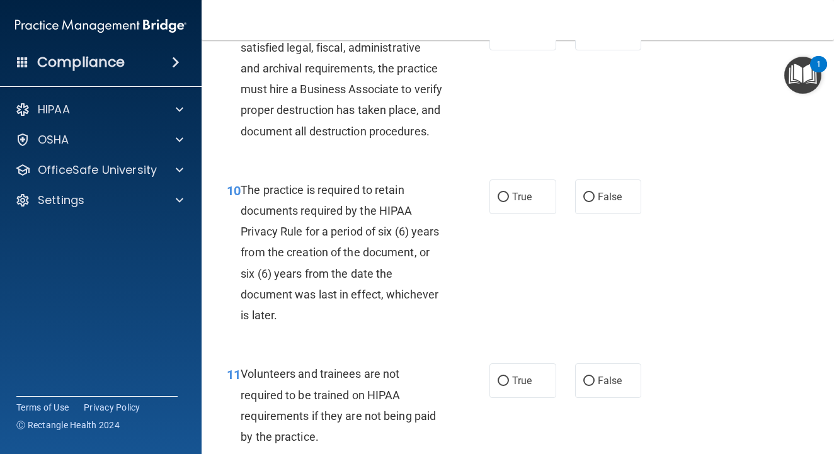
scroll to position [1355, 0]
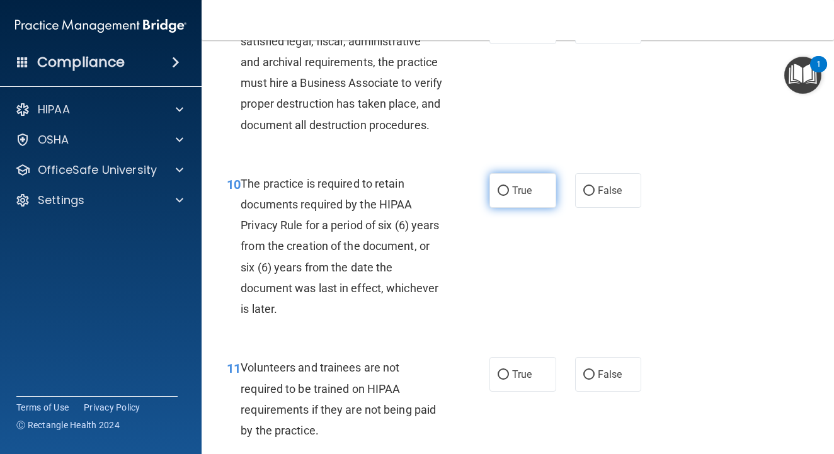
click at [497, 200] on label "True" at bounding box center [522, 190] width 67 height 35
click at [498, 196] on input "True" at bounding box center [503, 190] width 11 height 9
radio input "true"
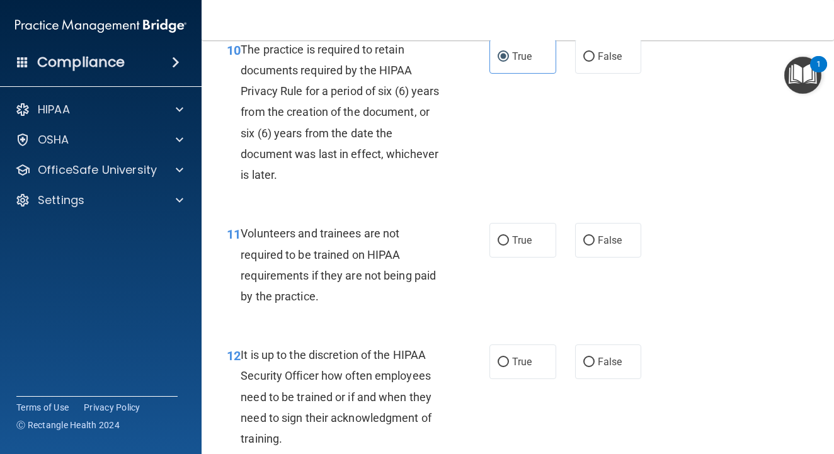
scroll to position [1489, 0]
click at [586, 258] on label "False" at bounding box center [608, 241] width 67 height 35
click at [586, 246] on input "False" at bounding box center [588, 241] width 11 height 9
radio input "true"
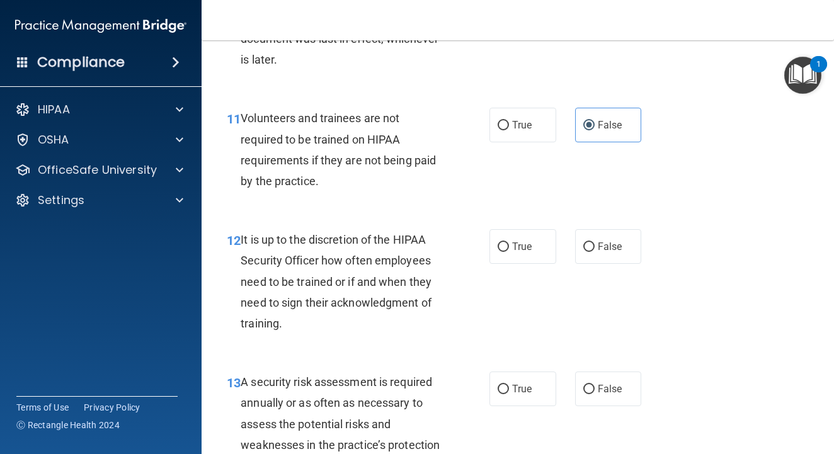
scroll to position [1608, 0]
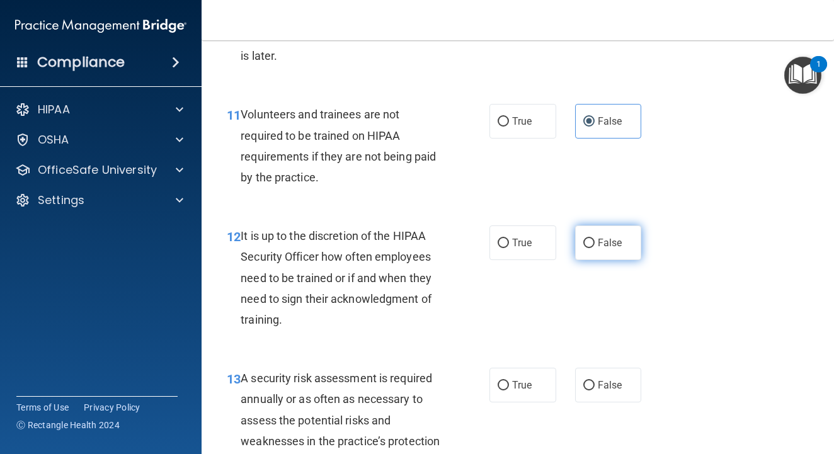
click at [579, 260] on label "False" at bounding box center [608, 243] width 67 height 35
click at [583, 248] on input "False" at bounding box center [588, 243] width 11 height 9
radio input "true"
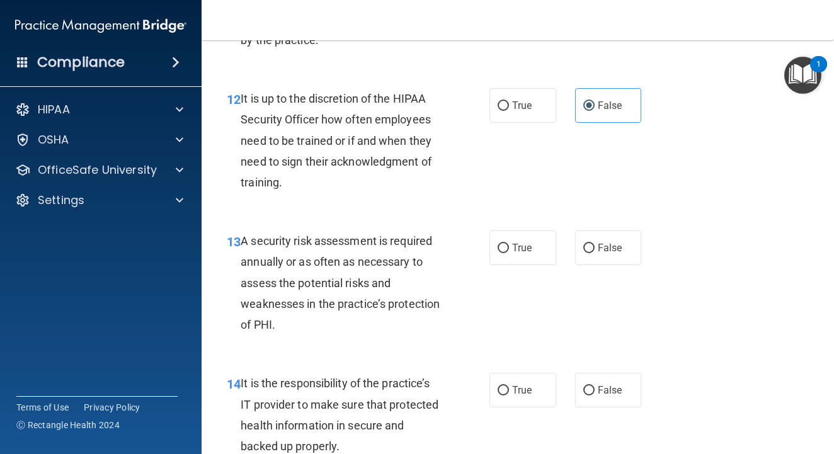
scroll to position [1769, 0]
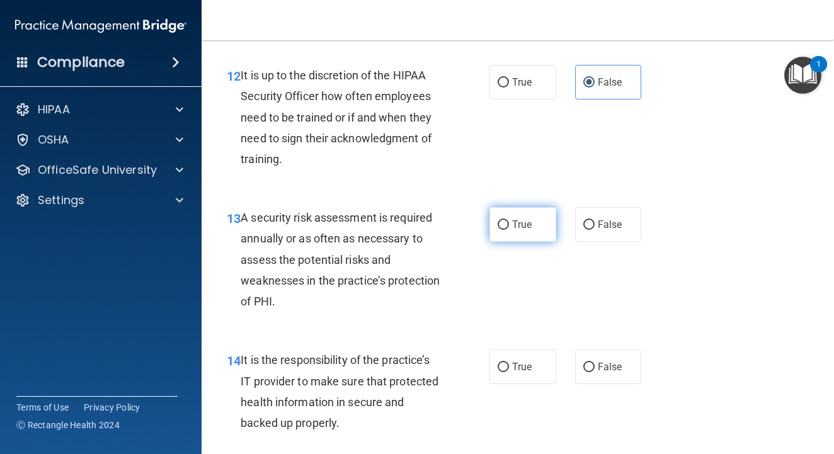
click at [511, 235] on label "True" at bounding box center [522, 224] width 67 height 35
click at [509, 230] on input "True" at bounding box center [503, 224] width 11 height 9
radio input "true"
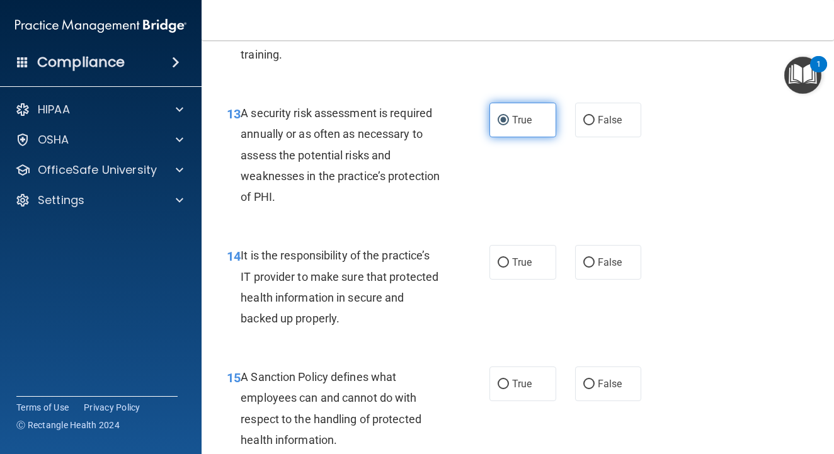
scroll to position [1878, 0]
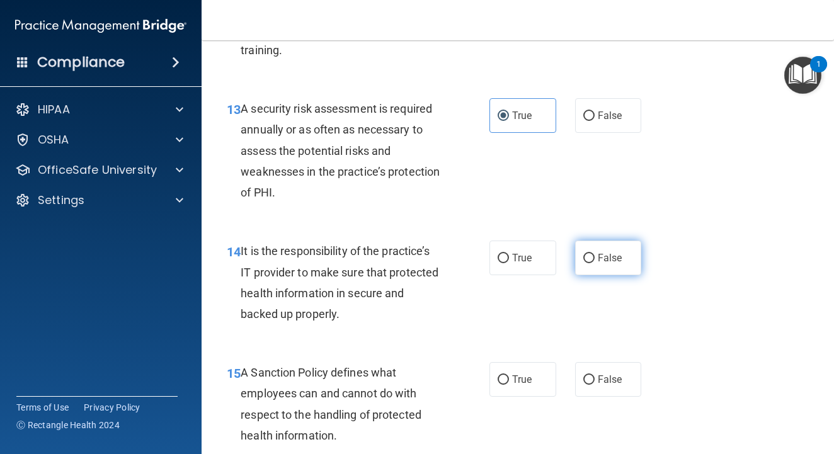
click at [592, 263] on input "False" at bounding box center [588, 258] width 11 height 9
radio input "true"
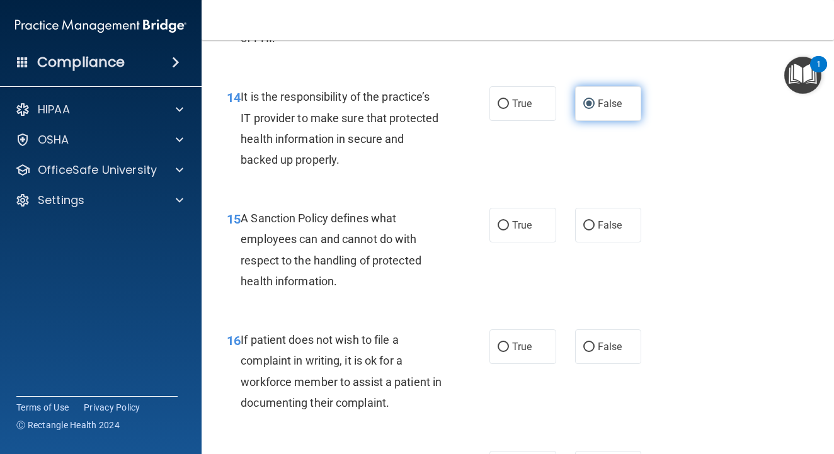
scroll to position [2035, 0]
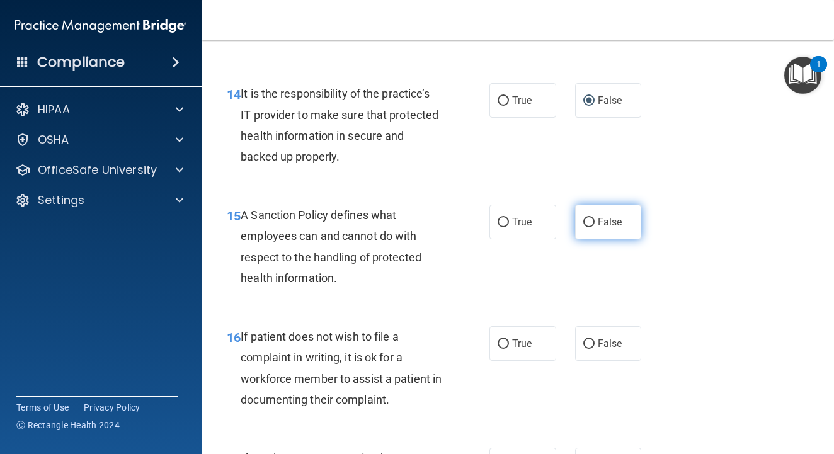
click at [590, 227] on input "False" at bounding box center [588, 222] width 11 height 9
radio input "true"
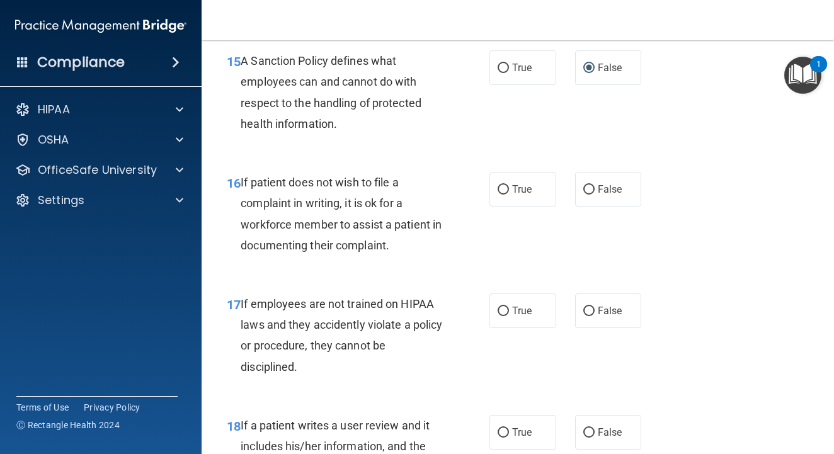
scroll to position [2190, 0]
click at [595, 319] on label "False" at bounding box center [608, 311] width 67 height 35
click at [595, 316] on input "False" at bounding box center [588, 311] width 11 height 9
radio input "true"
click at [503, 191] on label "True" at bounding box center [522, 189] width 67 height 35
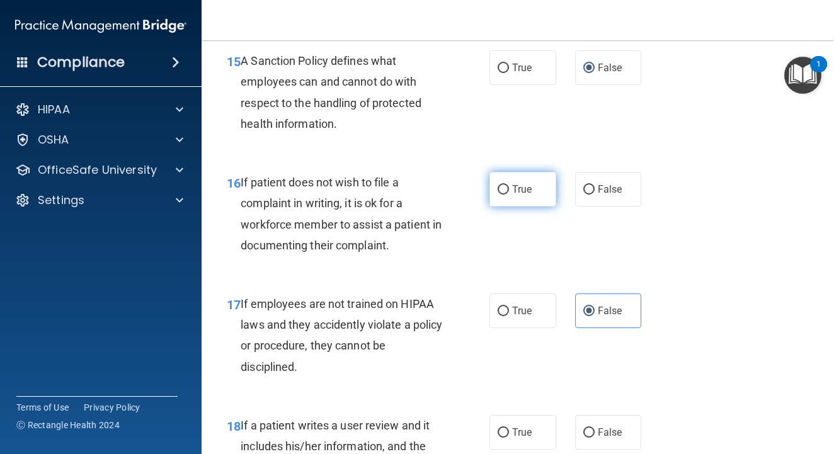
click at [503, 191] on input "True" at bounding box center [503, 189] width 11 height 9
radio input "true"
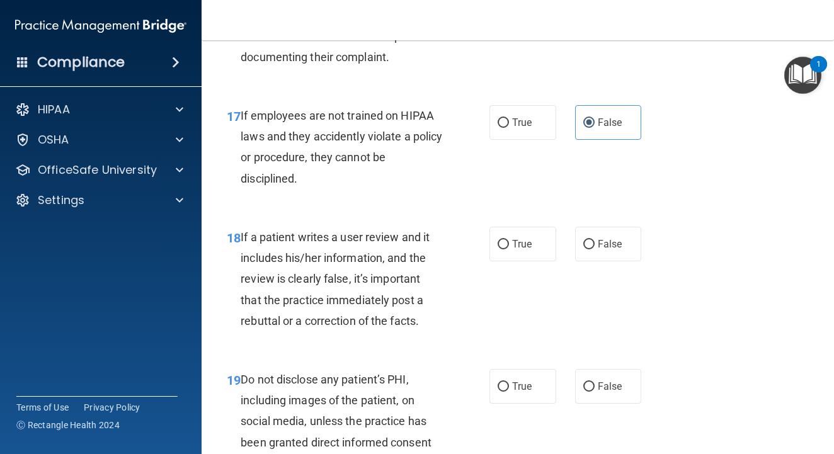
scroll to position [2381, 0]
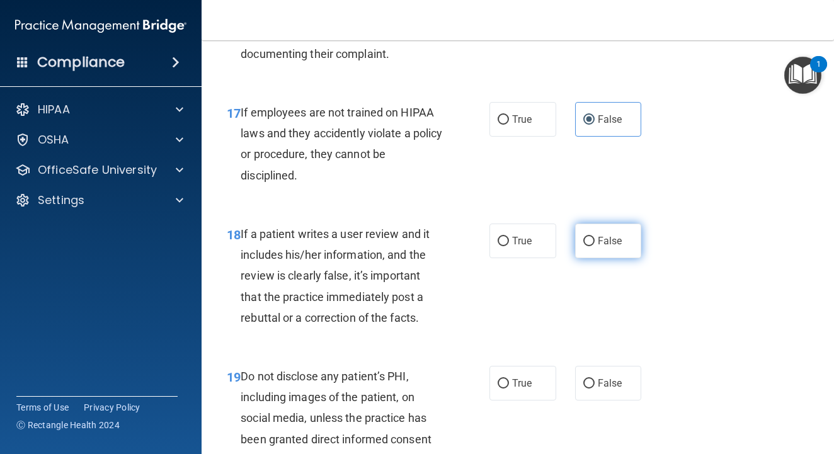
click at [593, 246] on input "False" at bounding box center [588, 241] width 11 height 9
radio input "true"
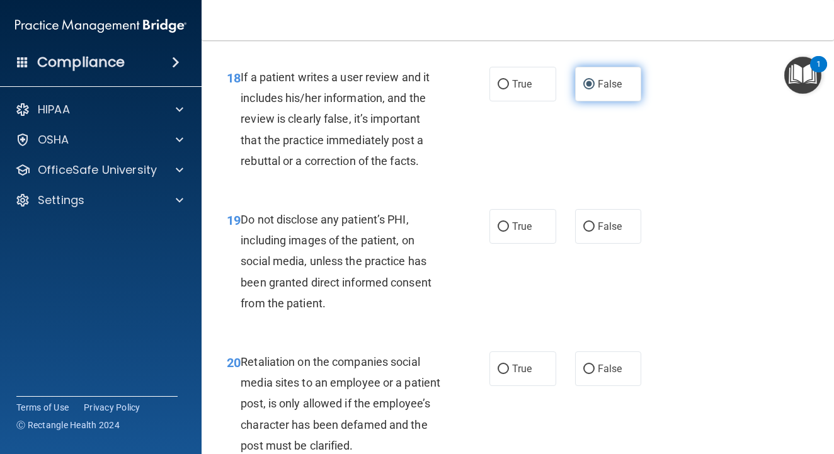
scroll to position [2539, 0]
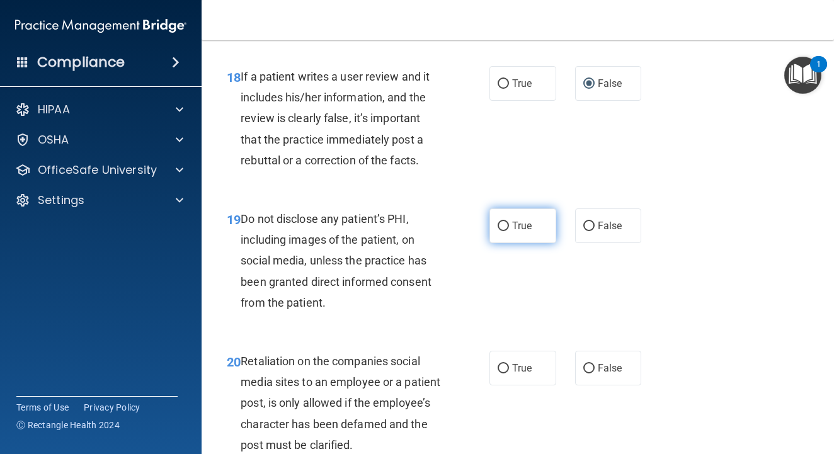
click at [512, 232] on span "True" at bounding box center [522, 226] width 20 height 12
click at [509, 231] on input "True" at bounding box center [503, 226] width 11 height 9
radio input "true"
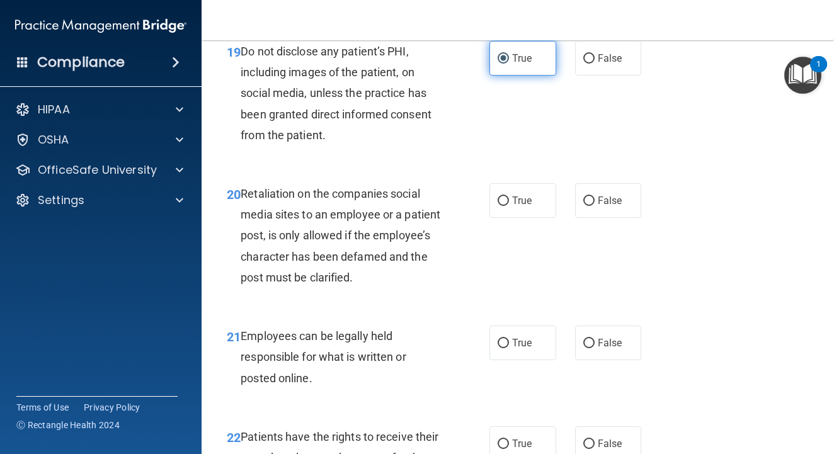
scroll to position [2707, 0]
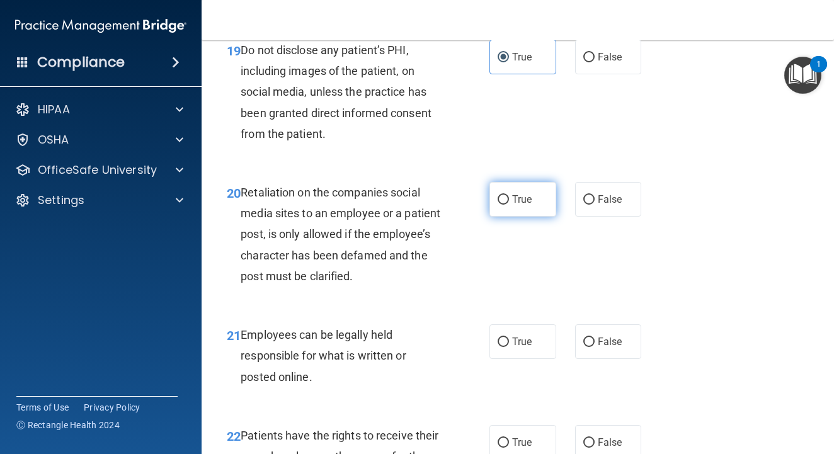
click at [508, 204] on input "True" at bounding box center [503, 199] width 11 height 9
radio input "true"
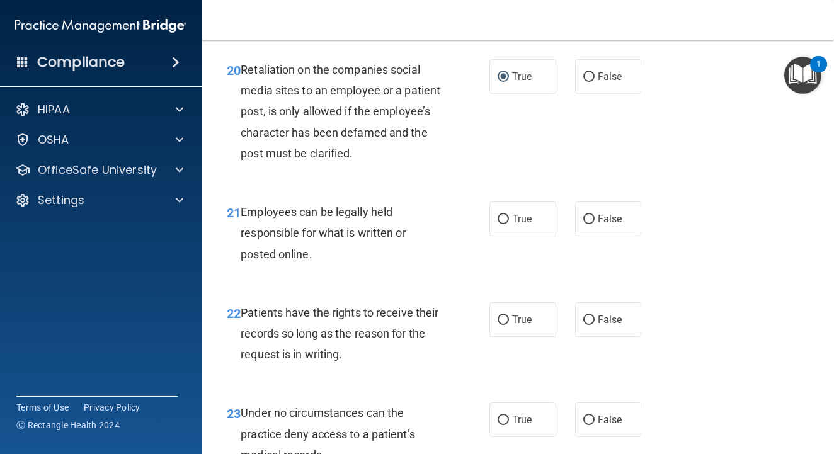
scroll to position [2833, 0]
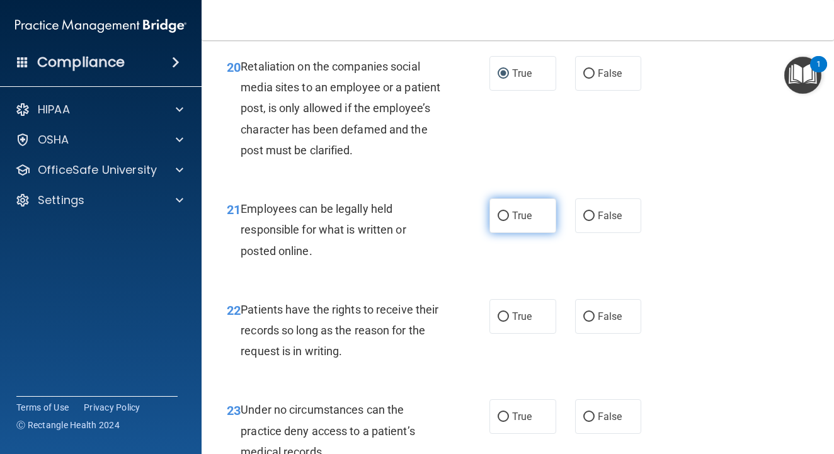
click at [504, 221] on input "True" at bounding box center [503, 216] width 11 height 9
radio input "true"
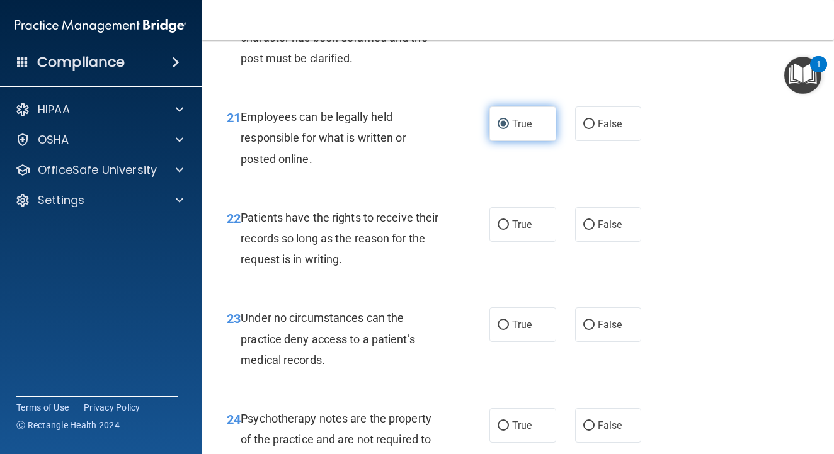
scroll to position [2927, 0]
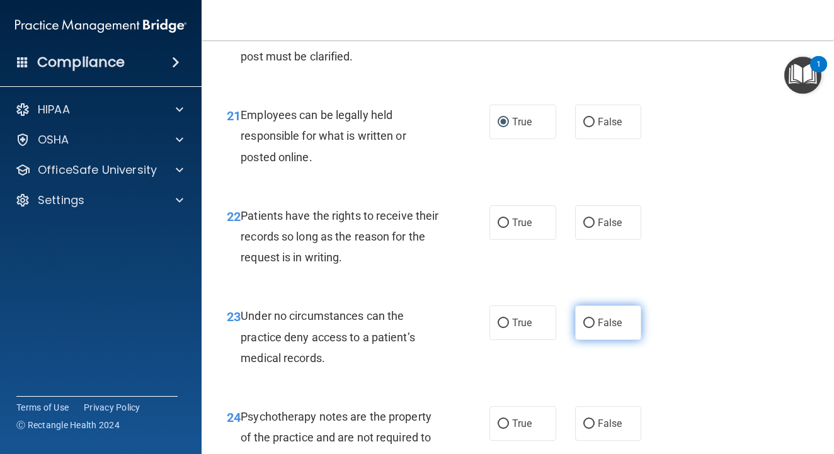
click at [590, 325] on input "False" at bounding box center [588, 323] width 11 height 9
radio input "true"
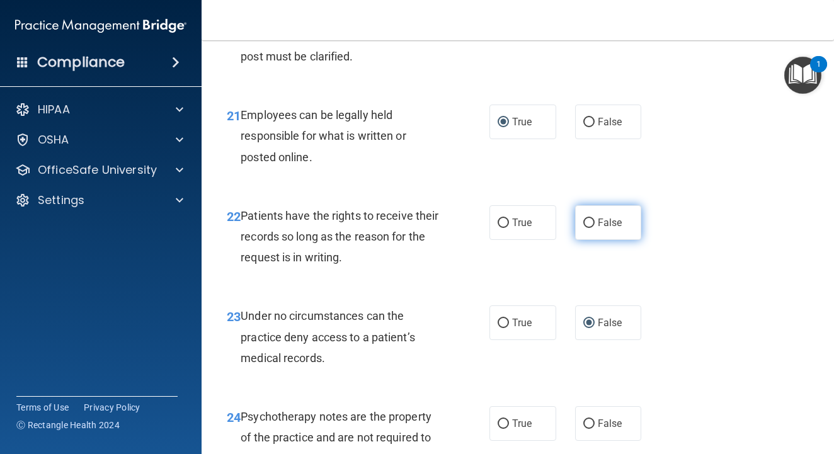
click at [595, 227] on label "False" at bounding box center [608, 222] width 67 height 35
click at [595, 227] on input "False" at bounding box center [588, 223] width 11 height 9
radio input "true"
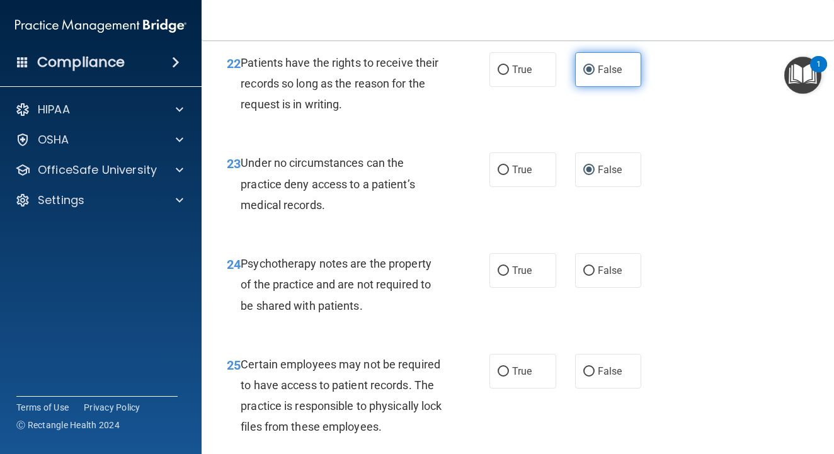
scroll to position [3084, 0]
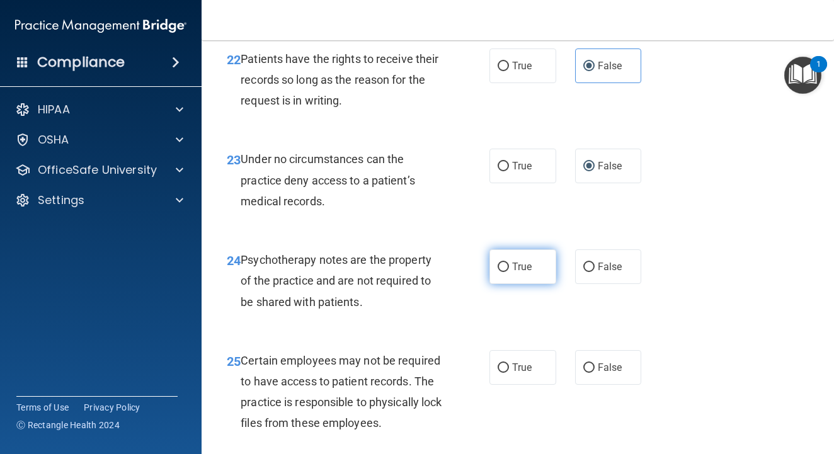
click at [504, 272] on input "True" at bounding box center [503, 267] width 11 height 9
radio input "true"
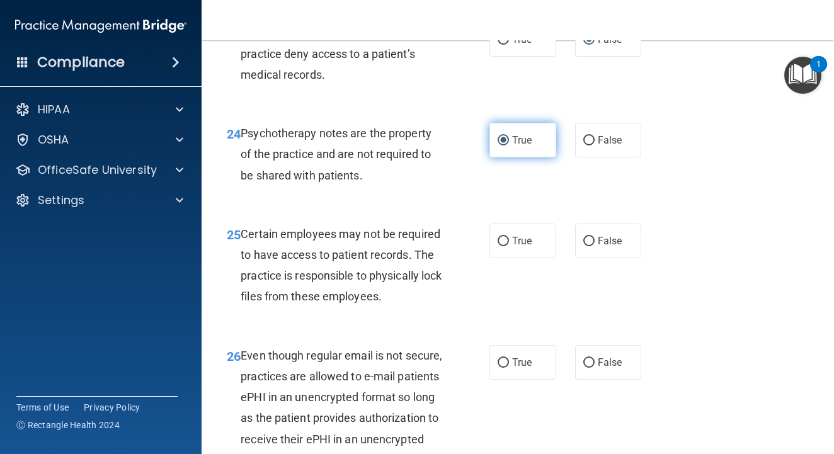
scroll to position [3211, 0]
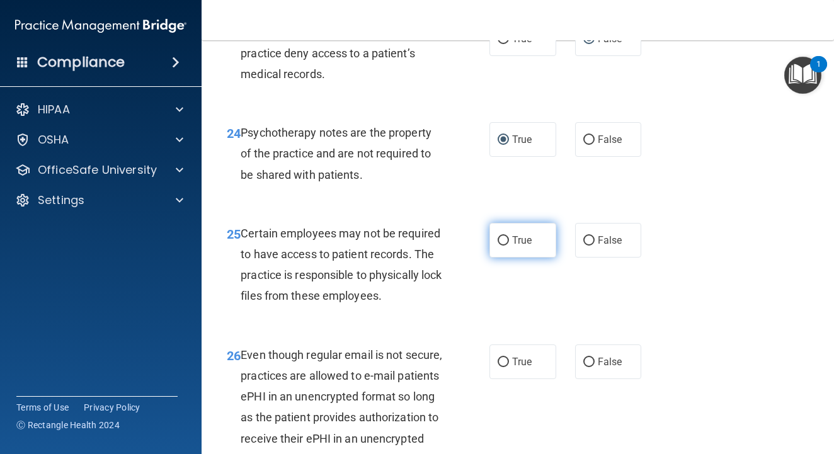
click at [508, 246] on input "True" at bounding box center [503, 240] width 11 height 9
radio input "true"
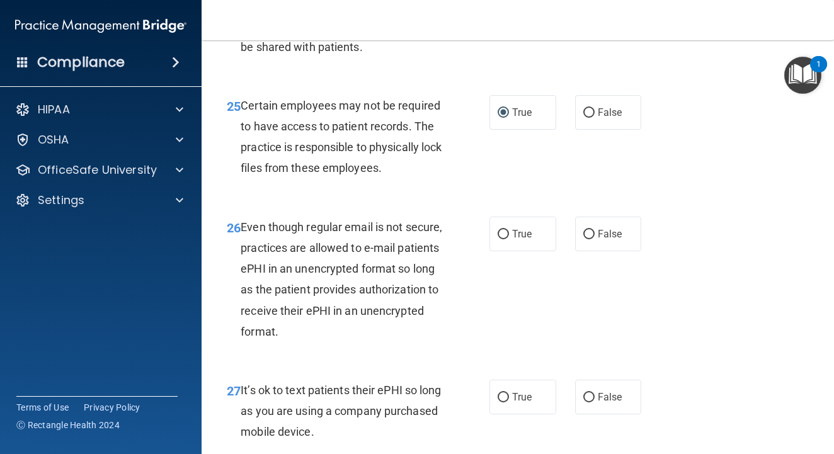
scroll to position [3346, 0]
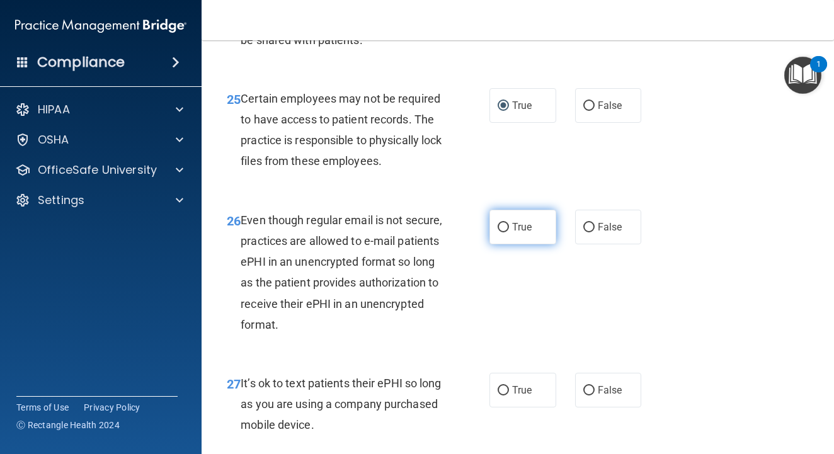
click at [508, 231] on input "True" at bounding box center [503, 227] width 11 height 9
radio input "true"
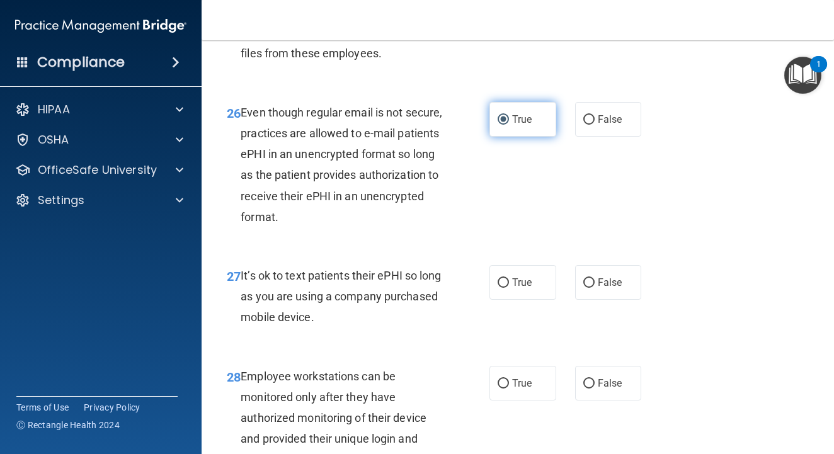
scroll to position [3467, 0]
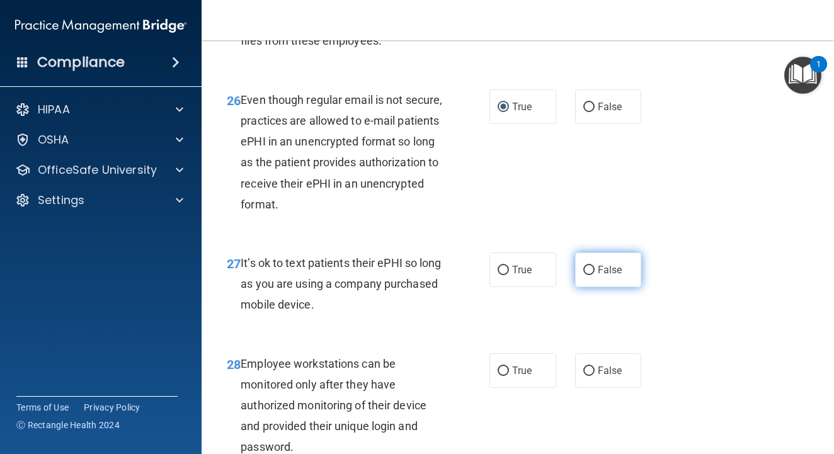
click at [589, 272] on input "False" at bounding box center [588, 270] width 11 height 9
radio input "true"
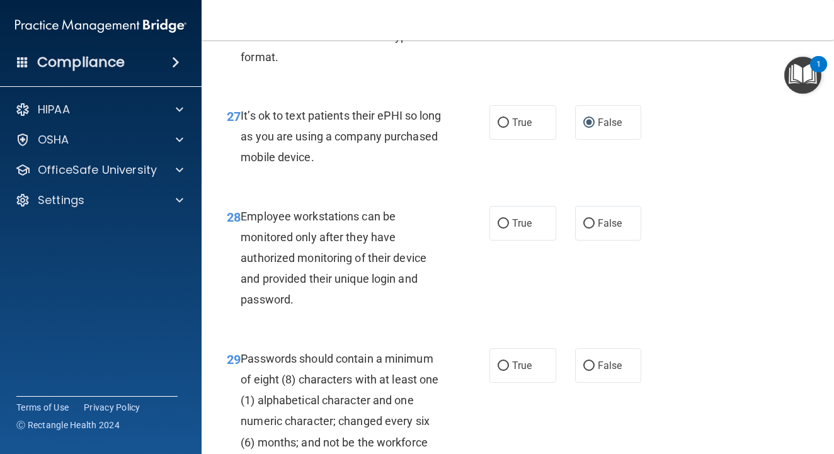
scroll to position [3627, 0]
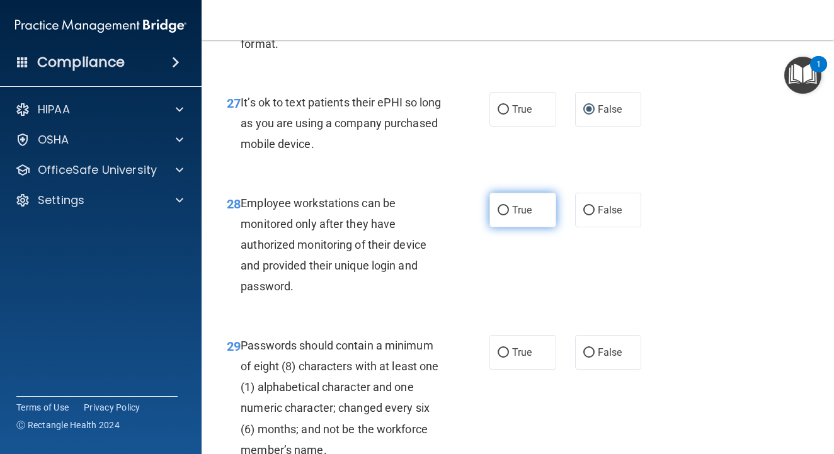
click at [508, 215] on input "True" at bounding box center [503, 210] width 11 height 9
radio input "true"
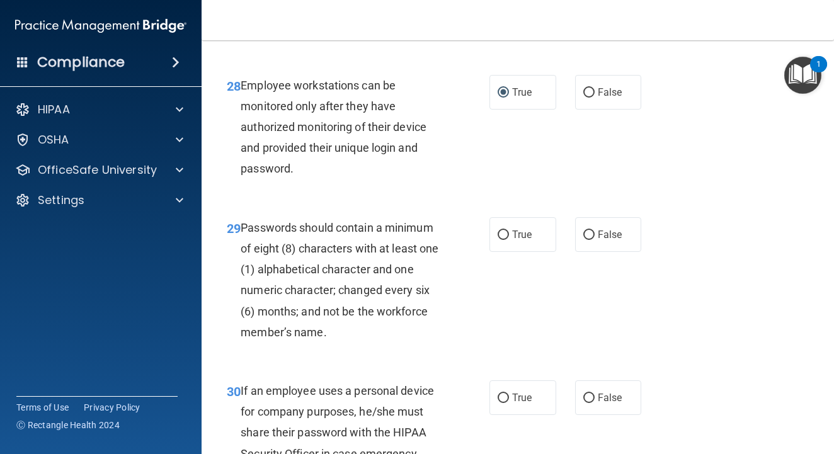
scroll to position [3746, 0]
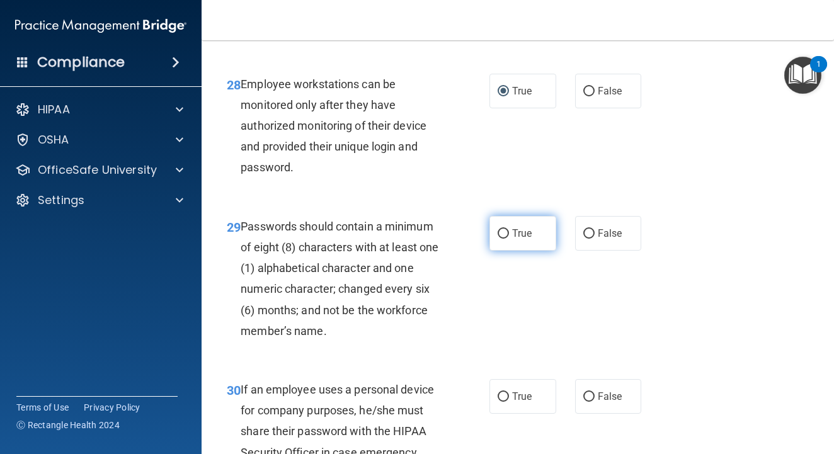
click at [509, 232] on label "True" at bounding box center [522, 233] width 67 height 35
click at [509, 232] on input "True" at bounding box center [503, 233] width 11 height 9
radio input "true"
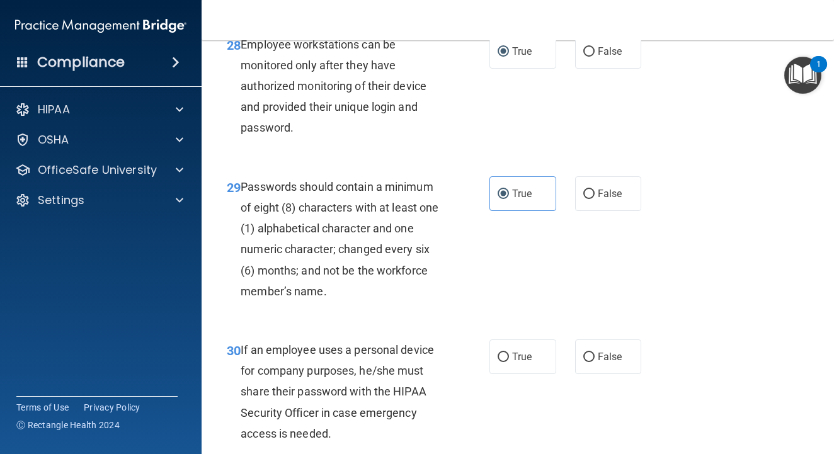
scroll to position [3775, 0]
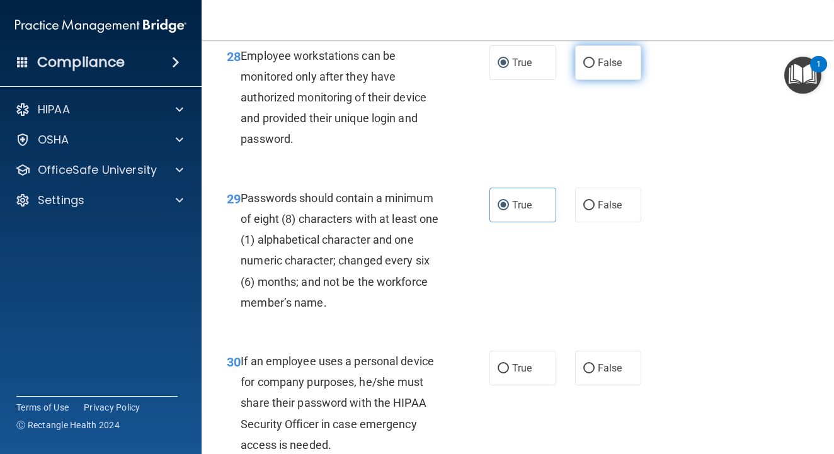
click at [590, 62] on input "False" at bounding box center [588, 63] width 11 height 9
radio input "true"
radio input "false"
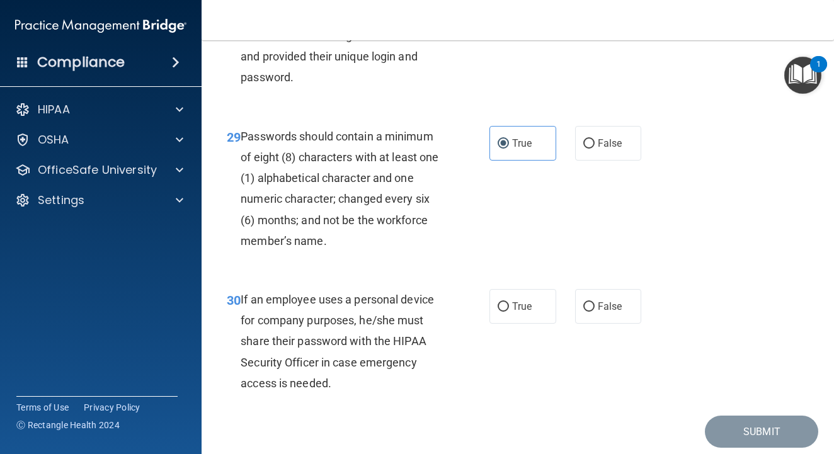
scroll to position [3839, 0]
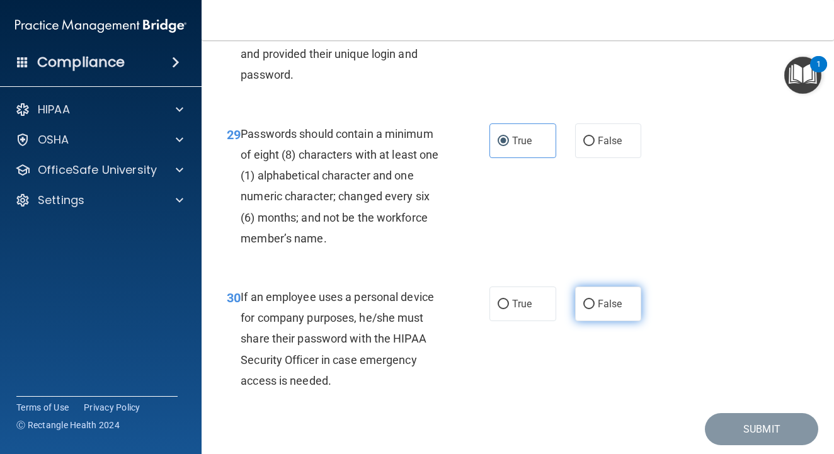
click at [589, 307] on input "False" at bounding box center [588, 304] width 11 height 9
radio input "true"
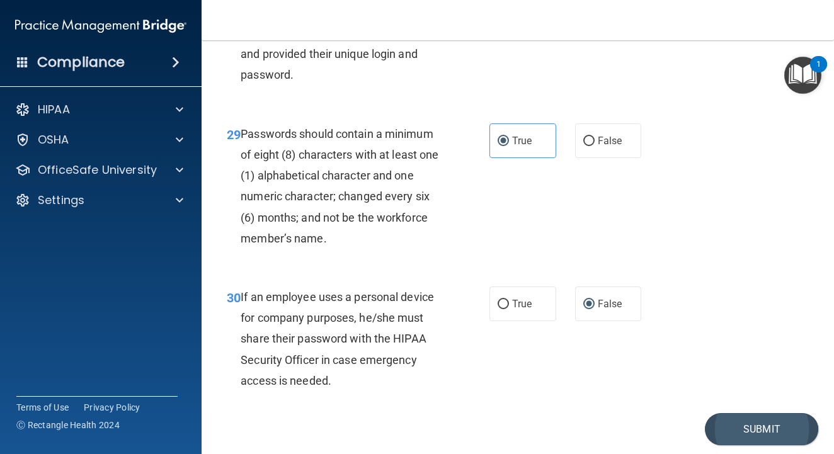
click at [740, 438] on button "Submit" at bounding box center [761, 429] width 113 height 32
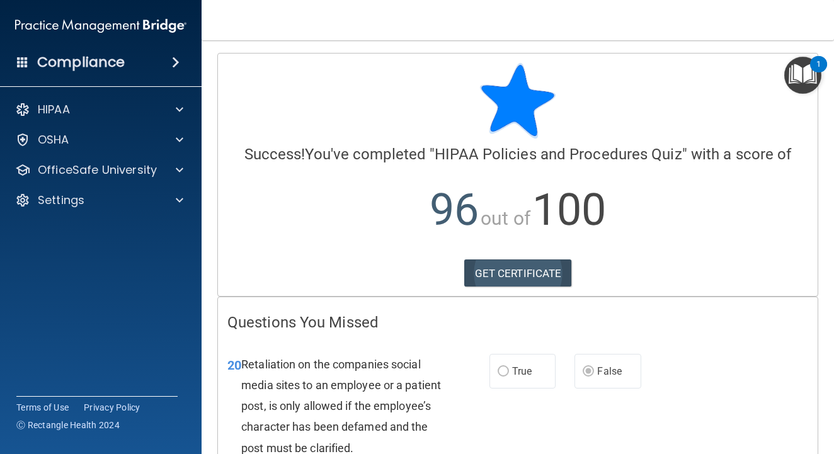
click at [530, 262] on link "GET CERTIFICATE" at bounding box center [518, 274] width 108 height 28
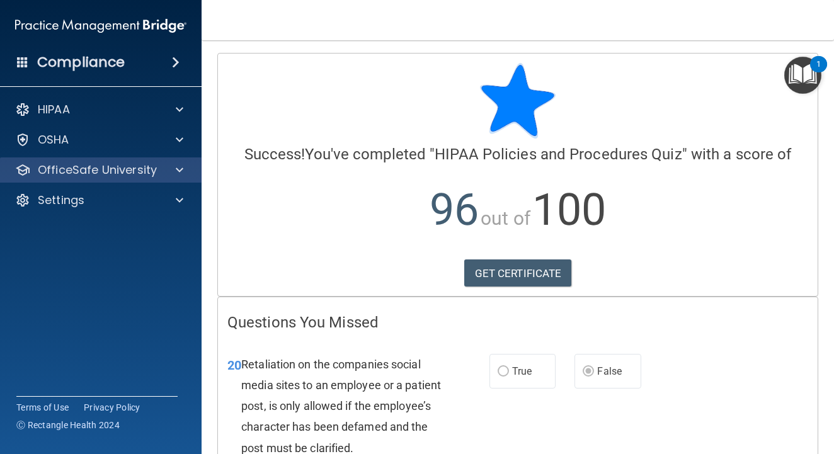
click at [150, 171] on p "OfficeSafe University" at bounding box center [97, 170] width 119 height 15
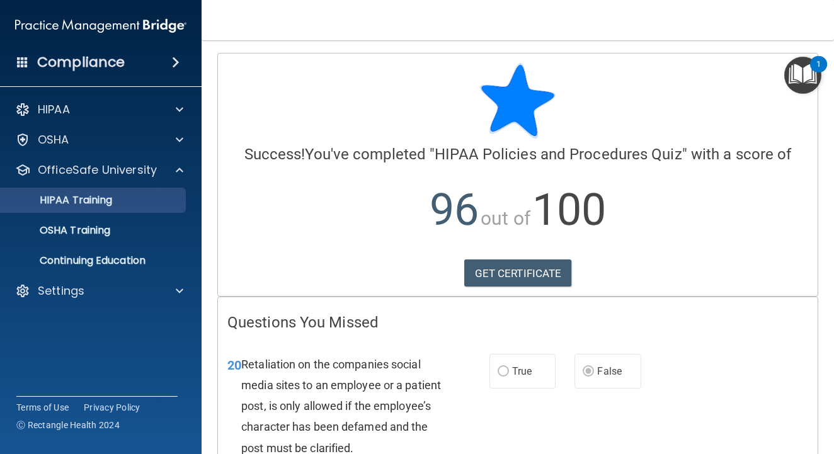
click at [142, 207] on link "HIPAA Training" at bounding box center [86, 200] width 198 height 25
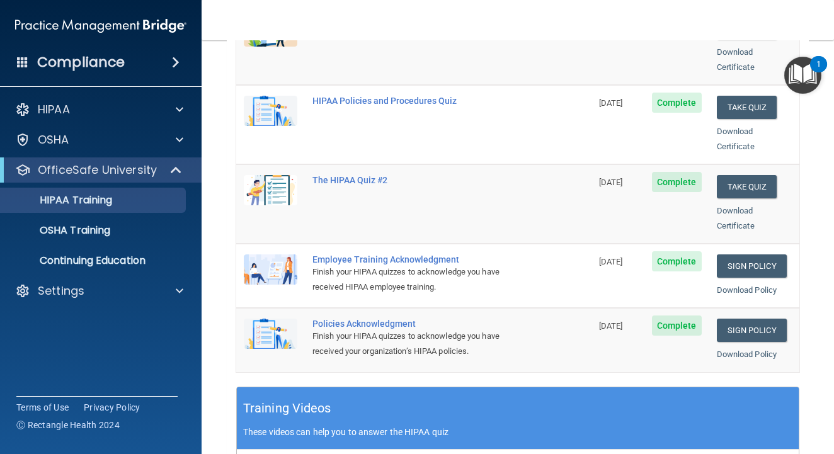
scroll to position [247, 0]
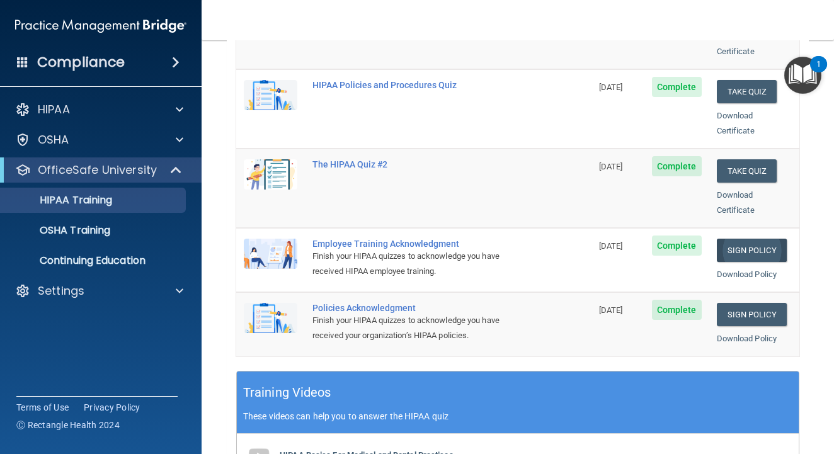
click at [765, 239] on link "Sign Policy" at bounding box center [752, 250] width 70 height 23
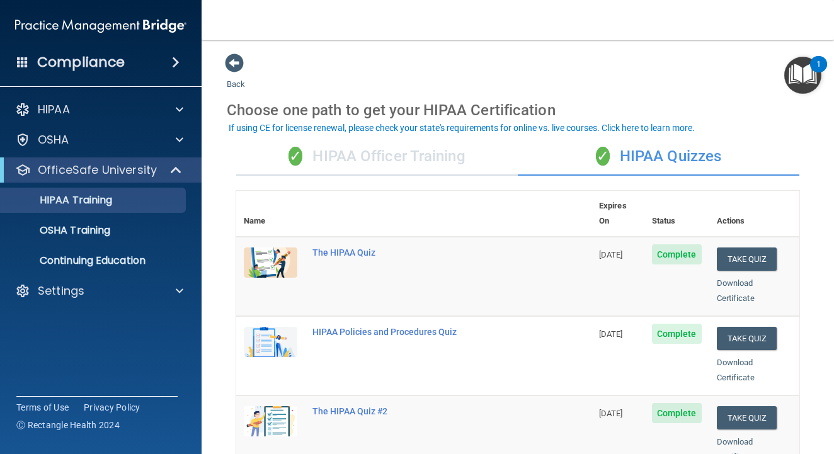
scroll to position [0, 0]
click at [340, 144] on div "✓ HIPAA Officer Training" at bounding box center [377, 157] width 282 height 38
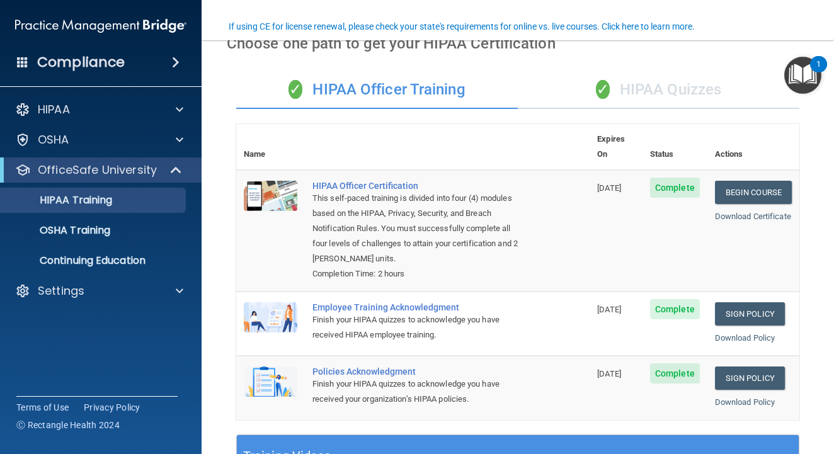
scroll to position [108, 0]
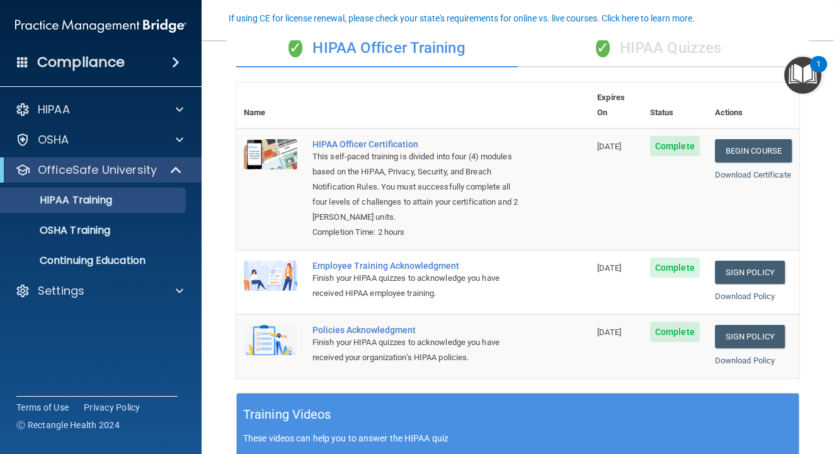
click at [679, 136] on span "Complete" at bounding box center [675, 146] width 50 height 20
click at [741, 139] on link "Begin Course" at bounding box center [753, 150] width 77 height 23
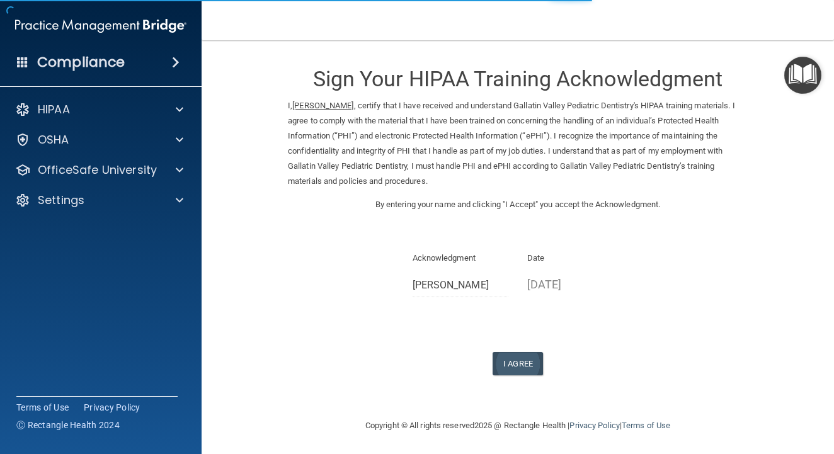
click at [512, 358] on button "I Agree" at bounding box center [518, 363] width 50 height 23
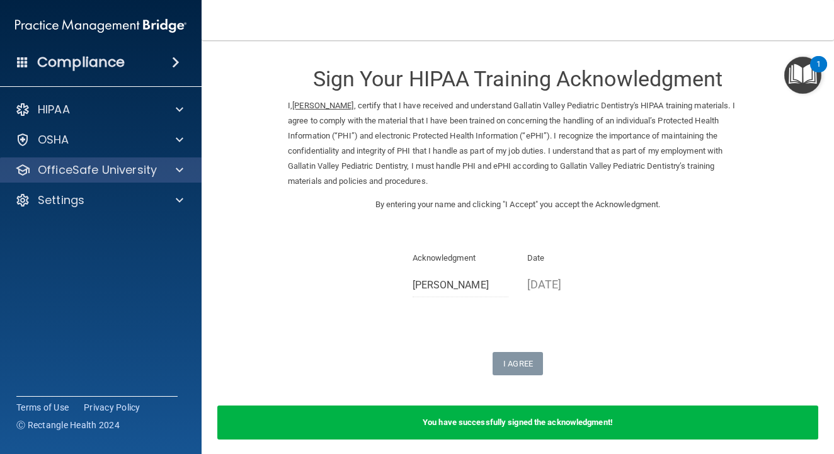
click at [144, 178] on div "OfficeSafe University" at bounding box center [101, 169] width 202 height 25
click at [185, 163] on div at bounding box center [177, 170] width 31 height 15
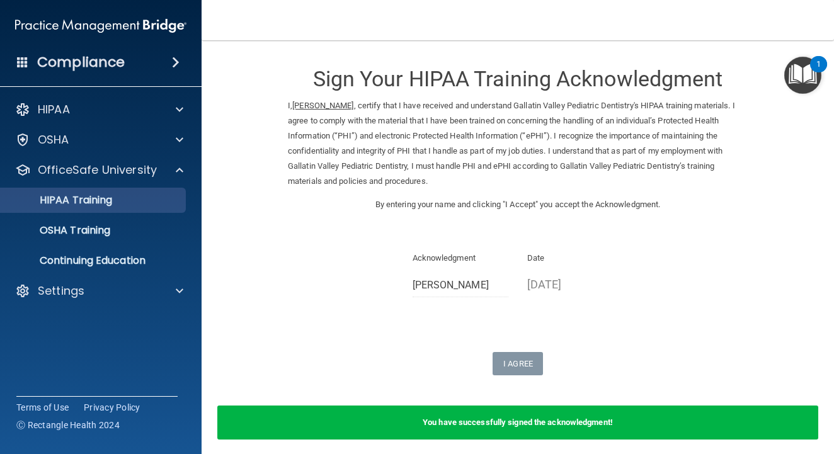
click at [158, 193] on link "HIPAA Training" at bounding box center [86, 200] width 198 height 25
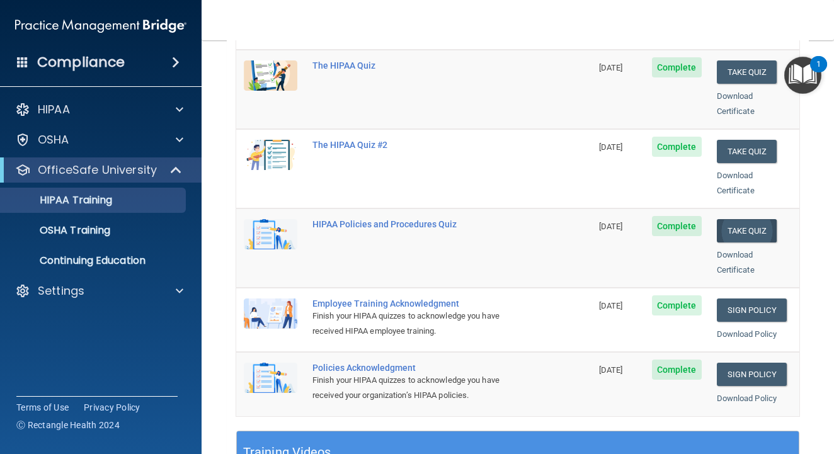
scroll to position [190, 0]
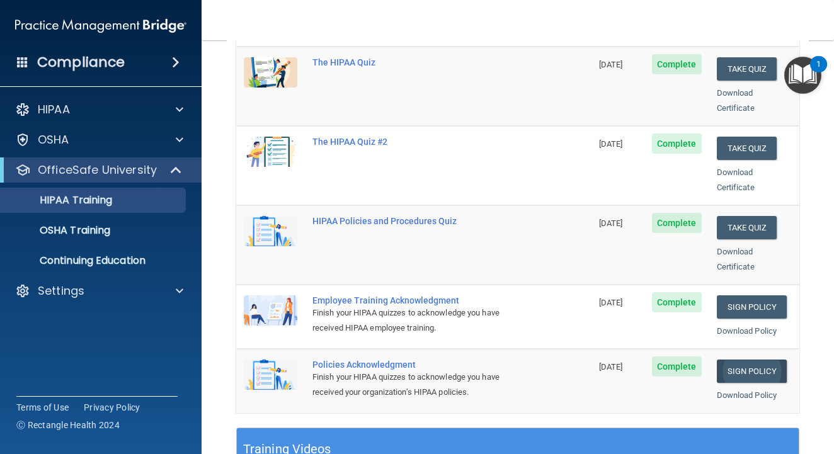
click at [767, 360] on link "Sign Policy" at bounding box center [752, 371] width 70 height 23
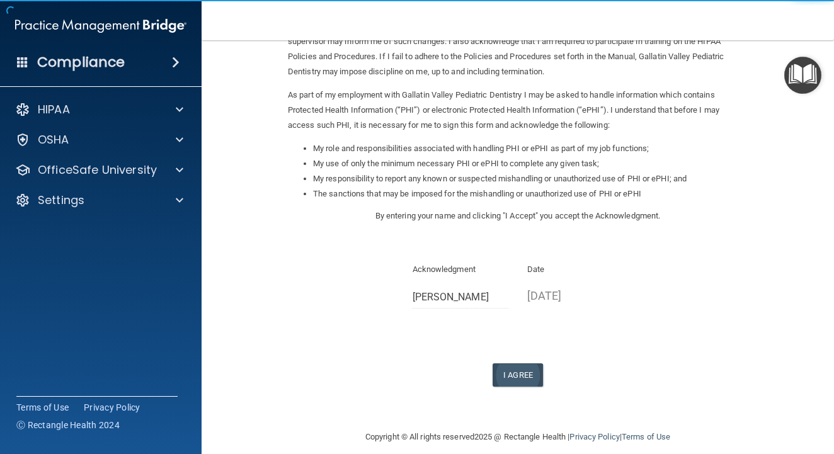
scroll to position [108, 0]
click at [523, 365] on button "I Agree" at bounding box center [518, 376] width 50 height 23
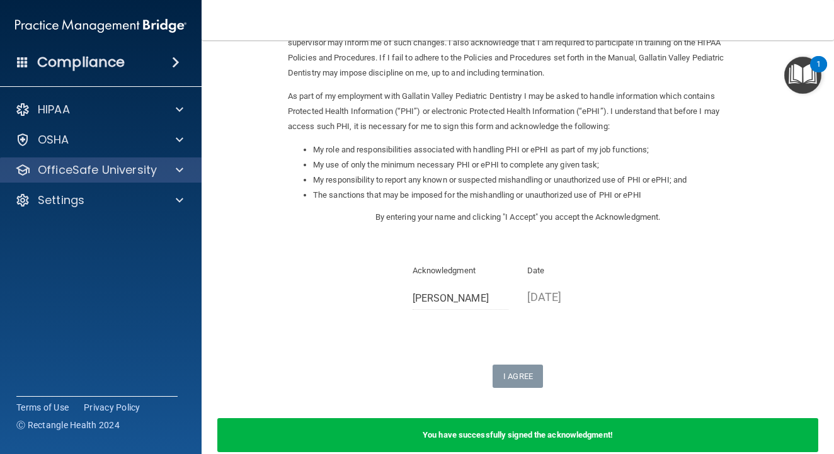
click at [55, 167] on p "OfficeSafe University" at bounding box center [97, 170] width 119 height 15
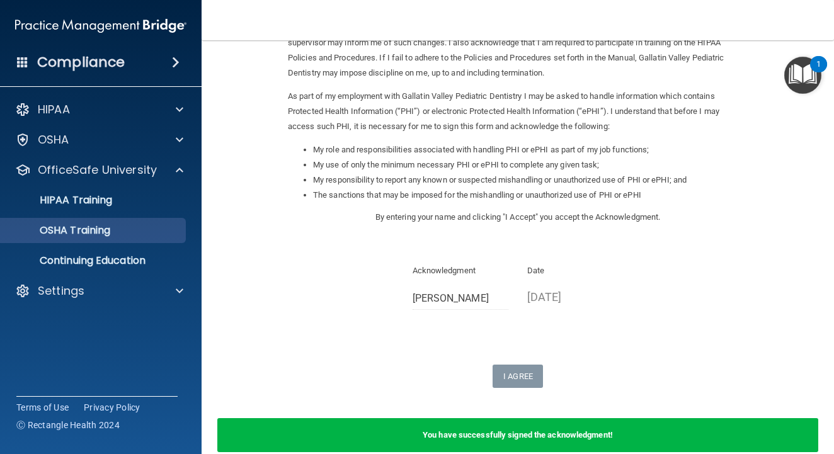
click at [62, 229] on p "OSHA Training" at bounding box center [59, 230] width 102 height 13
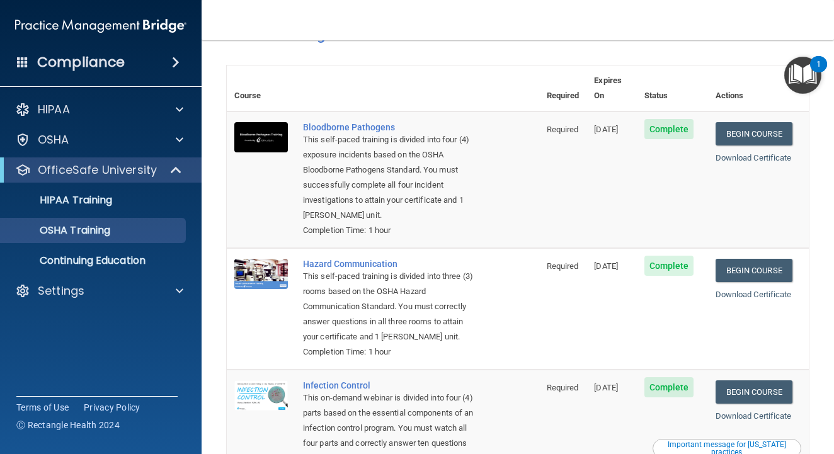
scroll to position [43, 0]
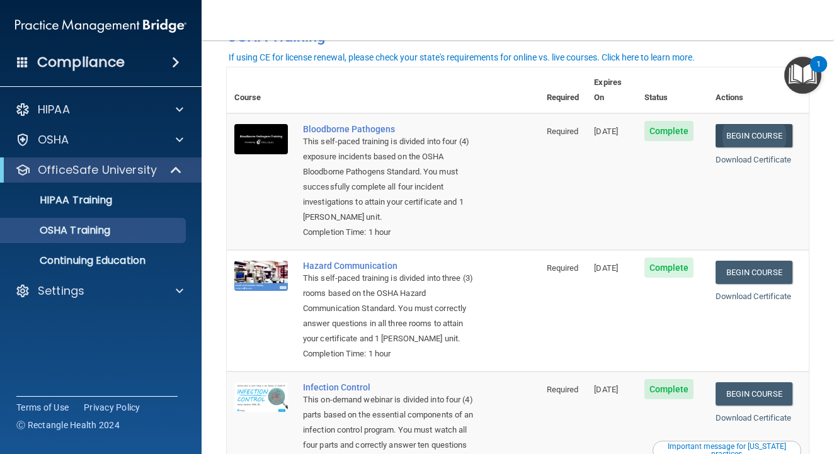
click at [746, 129] on link "Begin Course" at bounding box center [754, 135] width 77 height 23
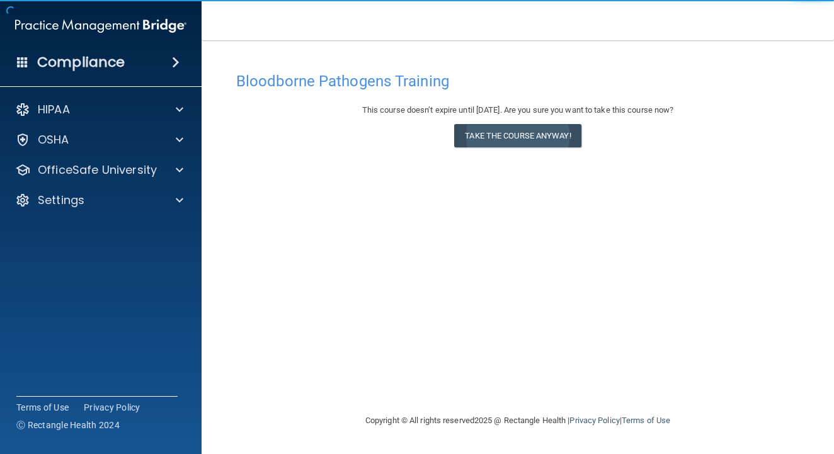
click at [491, 137] on button "Take the course anyway!" at bounding box center [517, 135] width 127 height 23
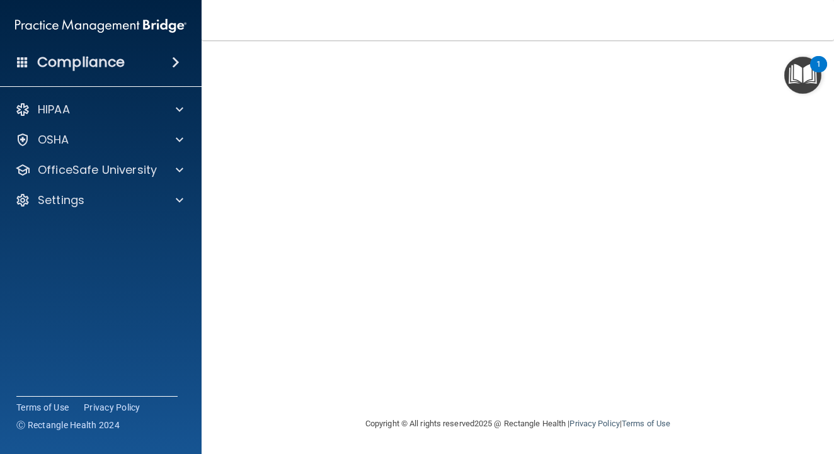
scroll to position [84, 0]
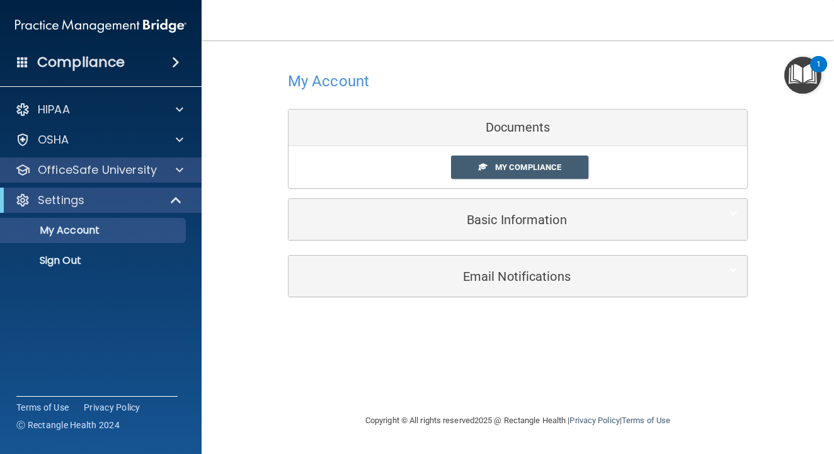
click at [158, 167] on div "OfficeSafe University" at bounding box center [84, 170] width 156 height 15
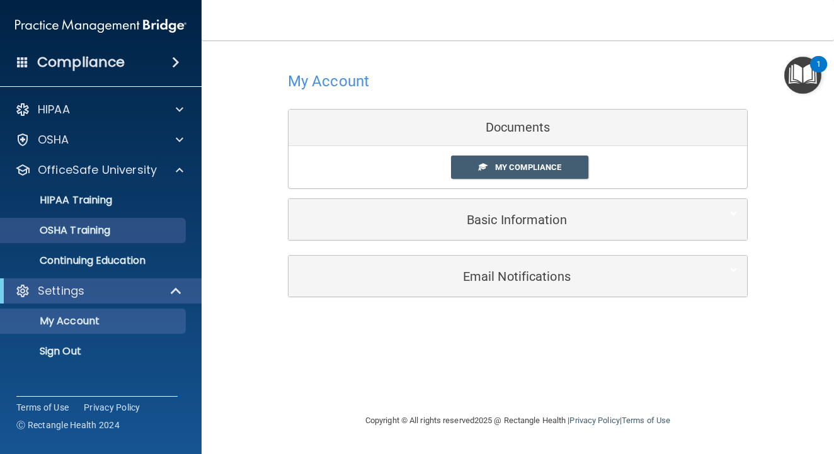
click at [110, 228] on p "OSHA Training" at bounding box center [59, 230] width 102 height 13
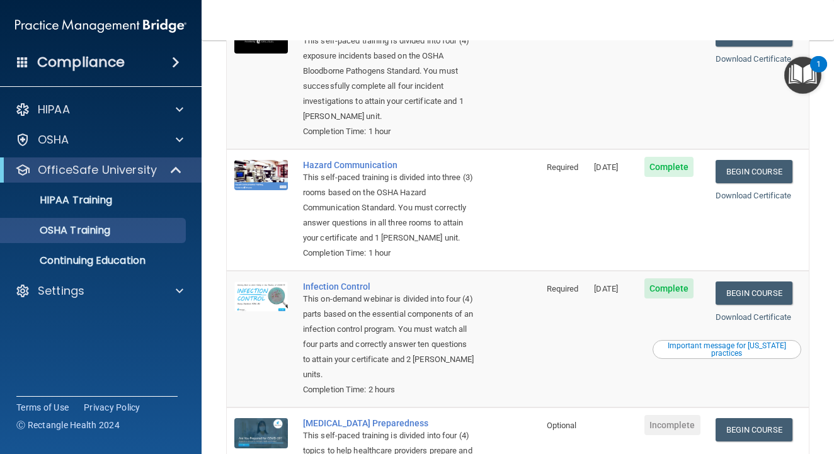
scroll to position [148, 0]
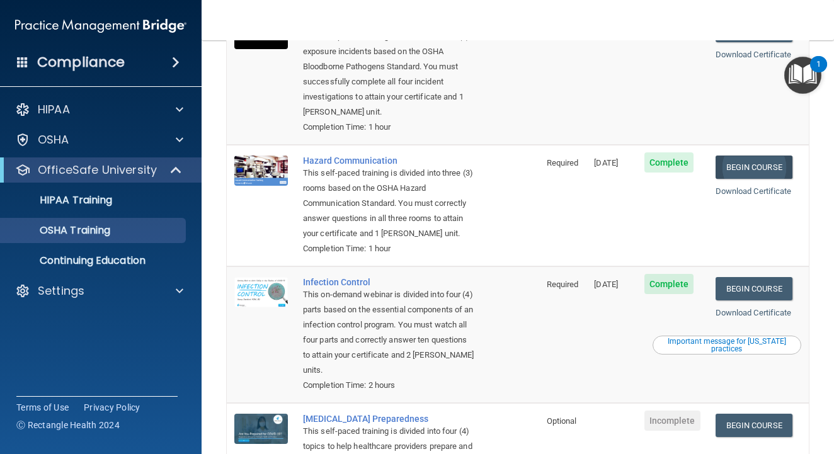
click at [768, 156] on link "Begin Course" at bounding box center [754, 167] width 77 height 23
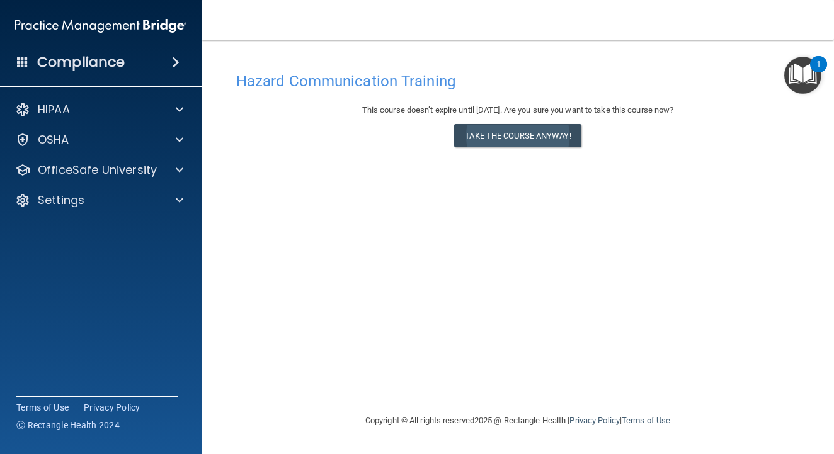
click at [534, 134] on button "Take the course anyway!" at bounding box center [517, 135] width 127 height 23
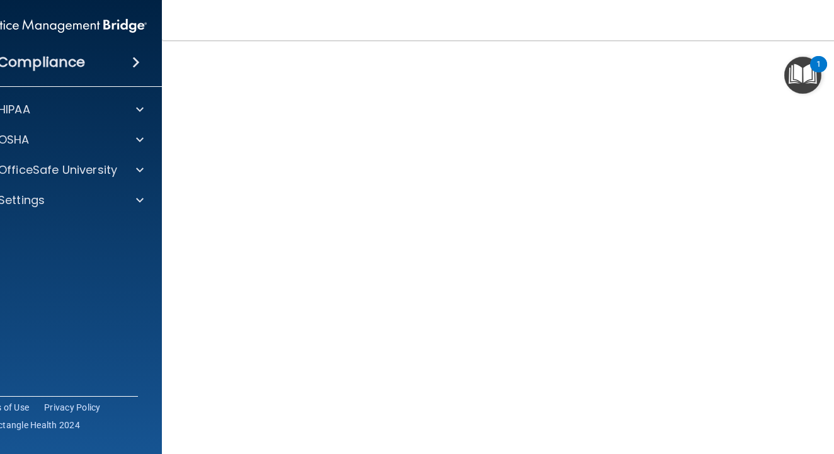
scroll to position [73, 0]
click at [134, 163] on div at bounding box center [137, 170] width 31 height 15
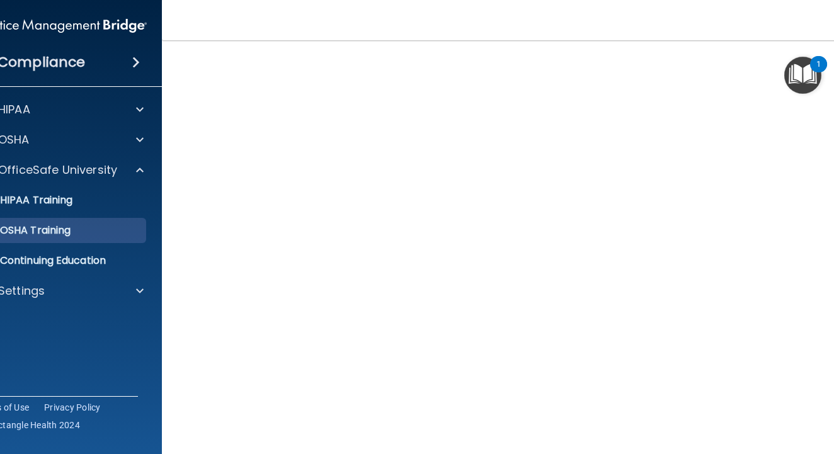
click at [71, 229] on p "OSHA Training" at bounding box center [20, 230] width 102 height 13
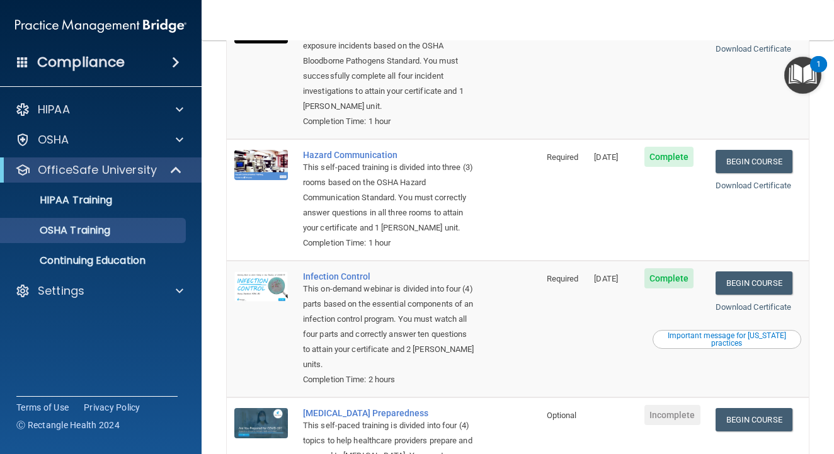
scroll to position [173, 0]
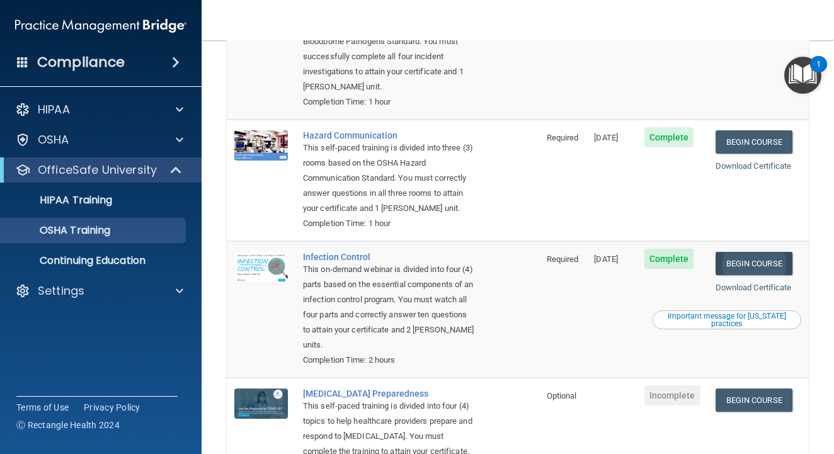
click at [758, 252] on link "Begin Course" at bounding box center [754, 263] width 77 height 23
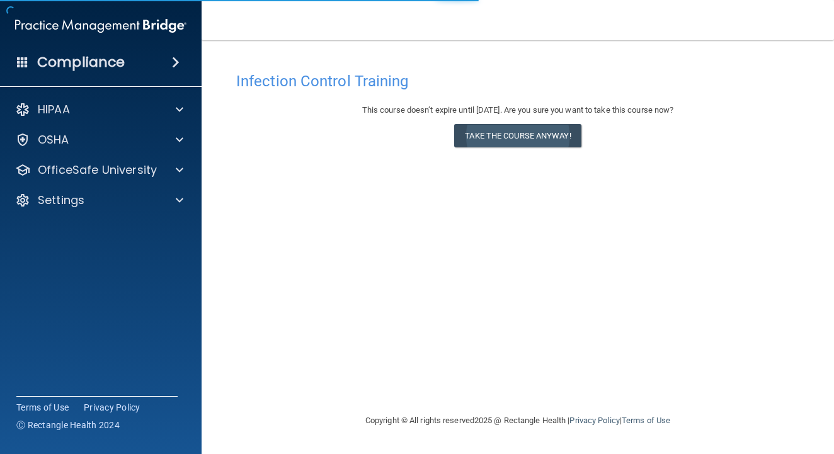
click at [525, 135] on button "Take the course anyway!" at bounding box center [517, 135] width 127 height 23
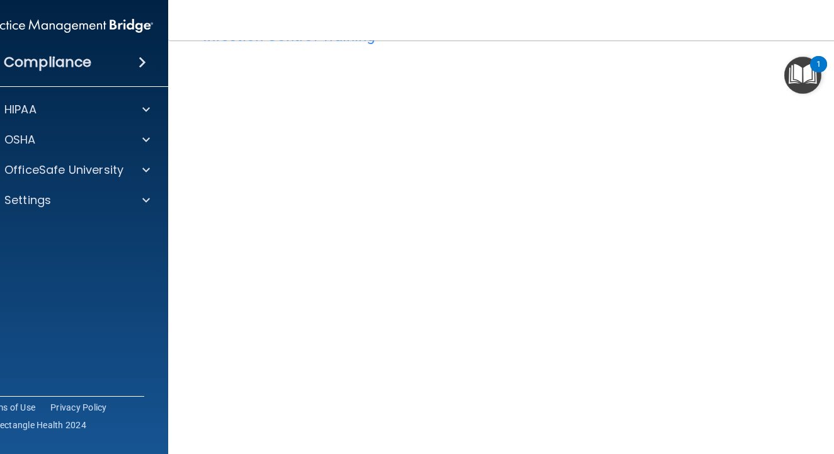
scroll to position [76, 0]
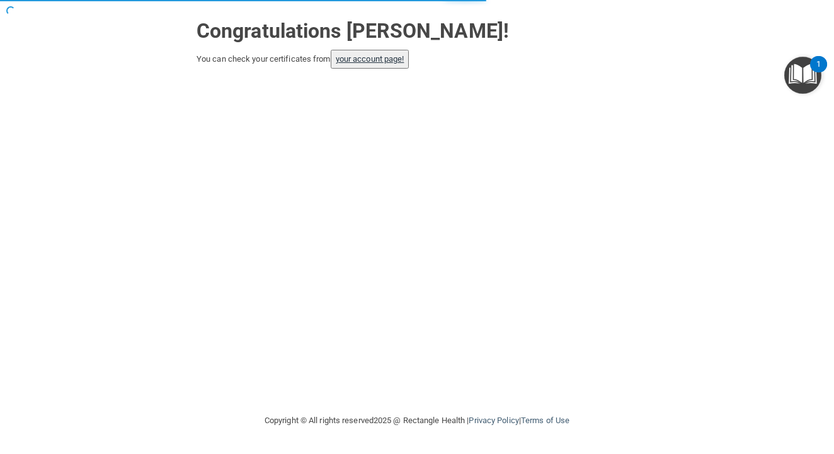
click at [385, 55] on link "your account page!" at bounding box center [370, 58] width 69 height 9
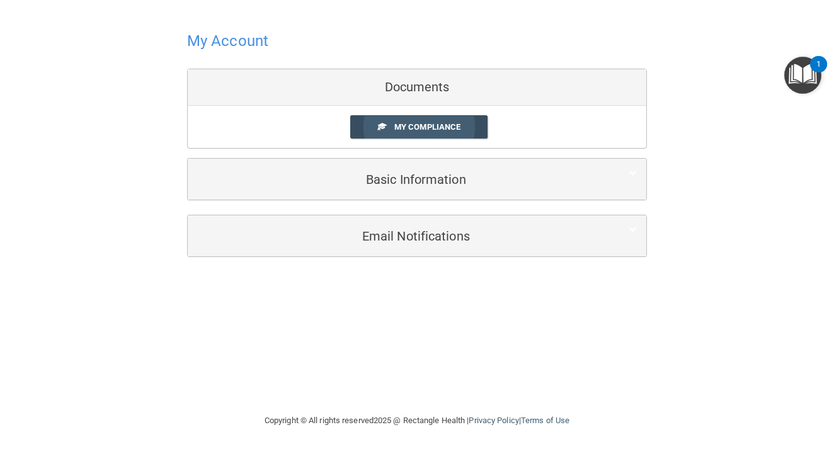
click at [458, 128] on span "My Compliance" at bounding box center [427, 126] width 66 height 9
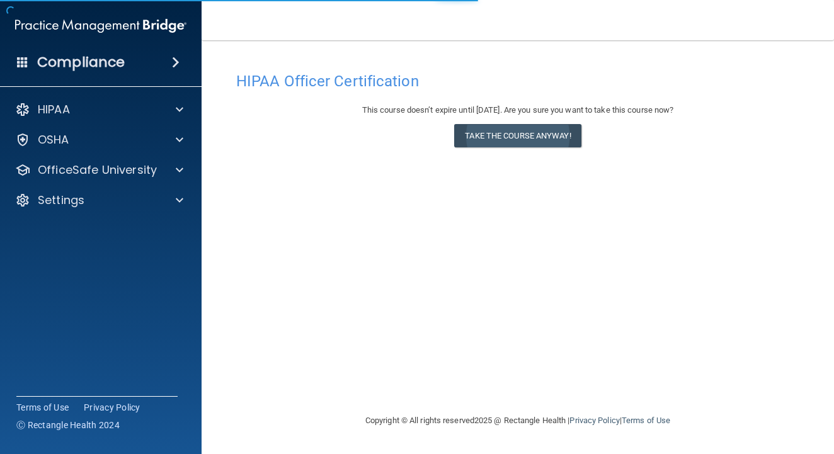
click at [501, 134] on button "Take the course anyway!" at bounding box center [517, 135] width 127 height 23
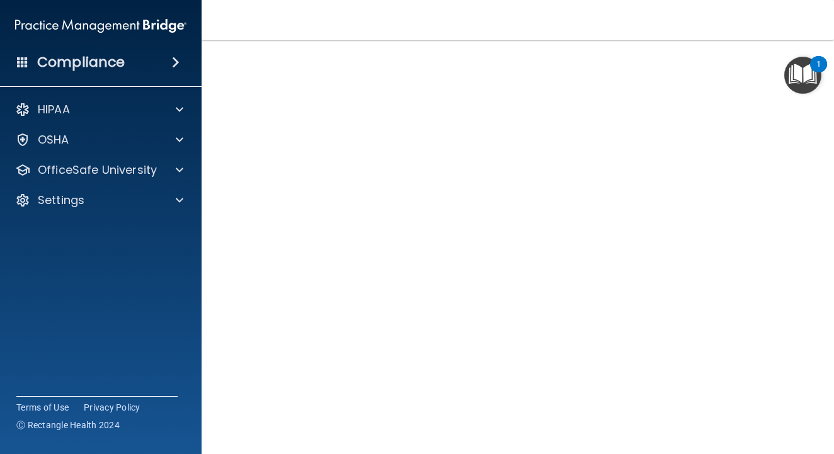
scroll to position [66, 0]
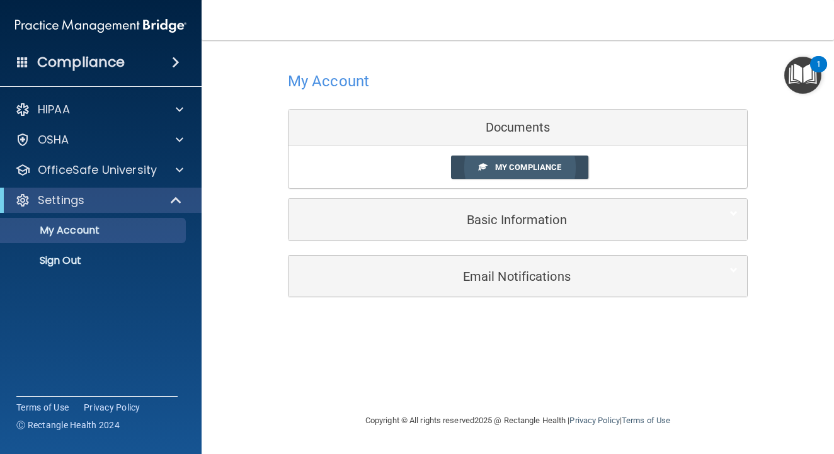
click at [506, 171] on span "My Compliance" at bounding box center [528, 167] width 66 height 9
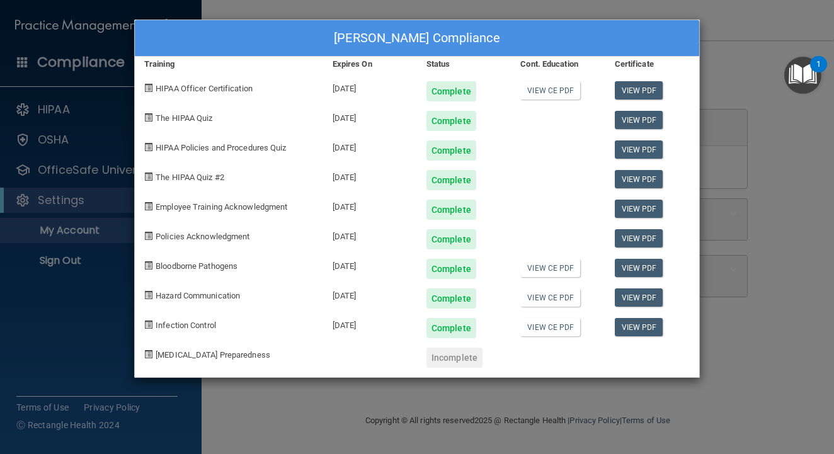
click at [734, 76] on div "[PERSON_NAME] Compliance Training Expires On Status Cont. Education Certificate…" at bounding box center [417, 227] width 834 height 454
